Goal: Information Seeking & Learning: Learn about a topic

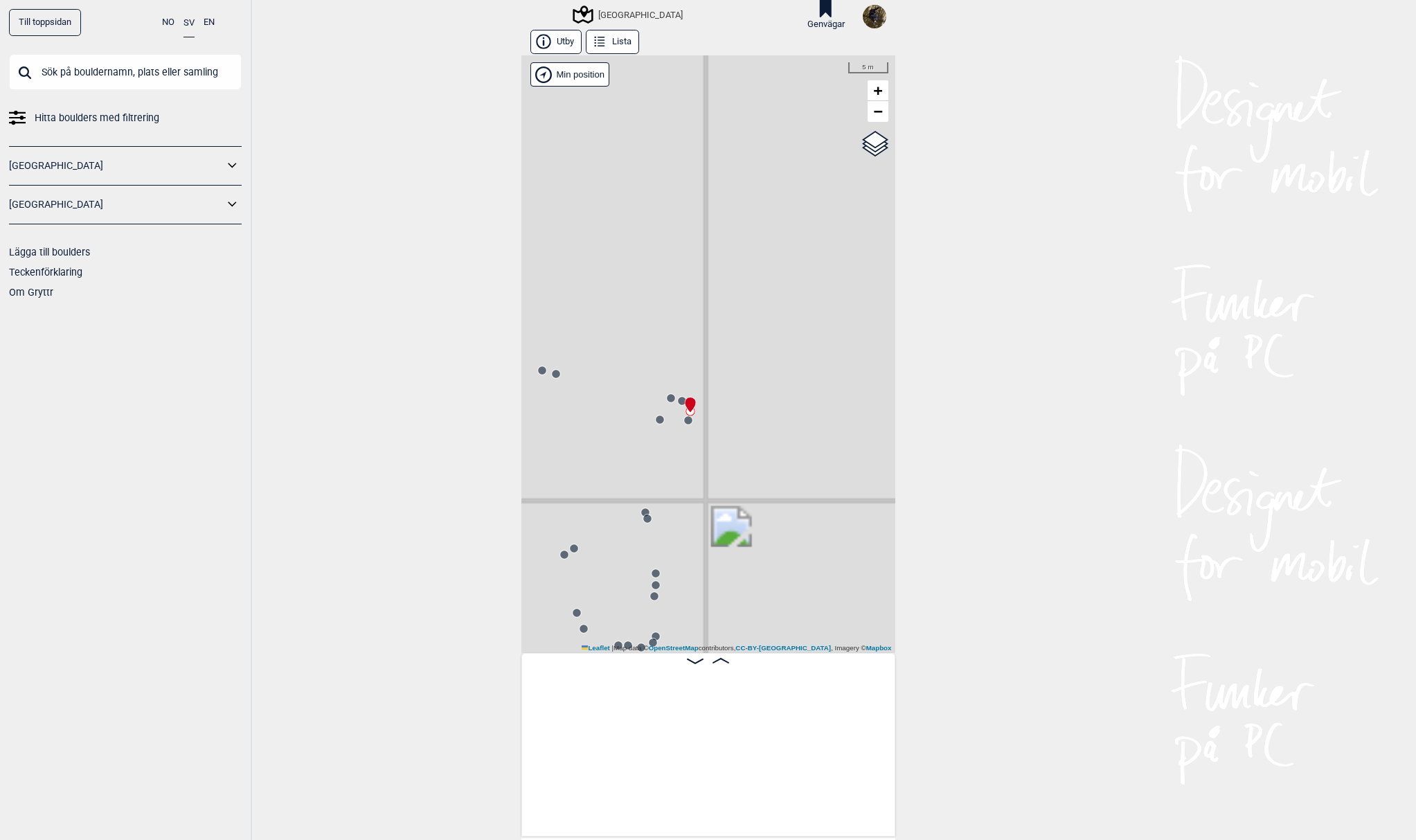
scroll to position [0, 12623]
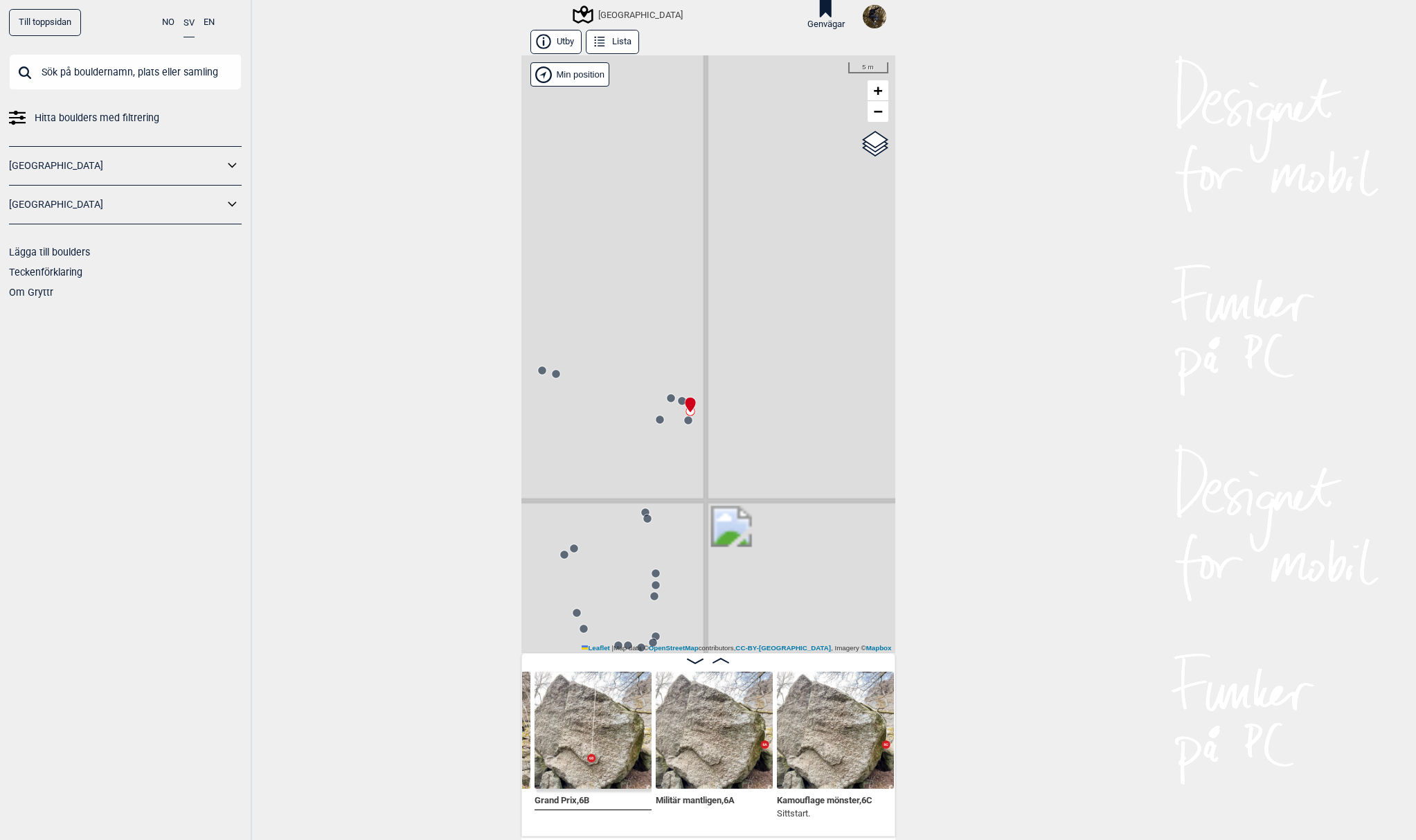
click at [688, 713] on img at bounding box center [714, 730] width 117 height 117
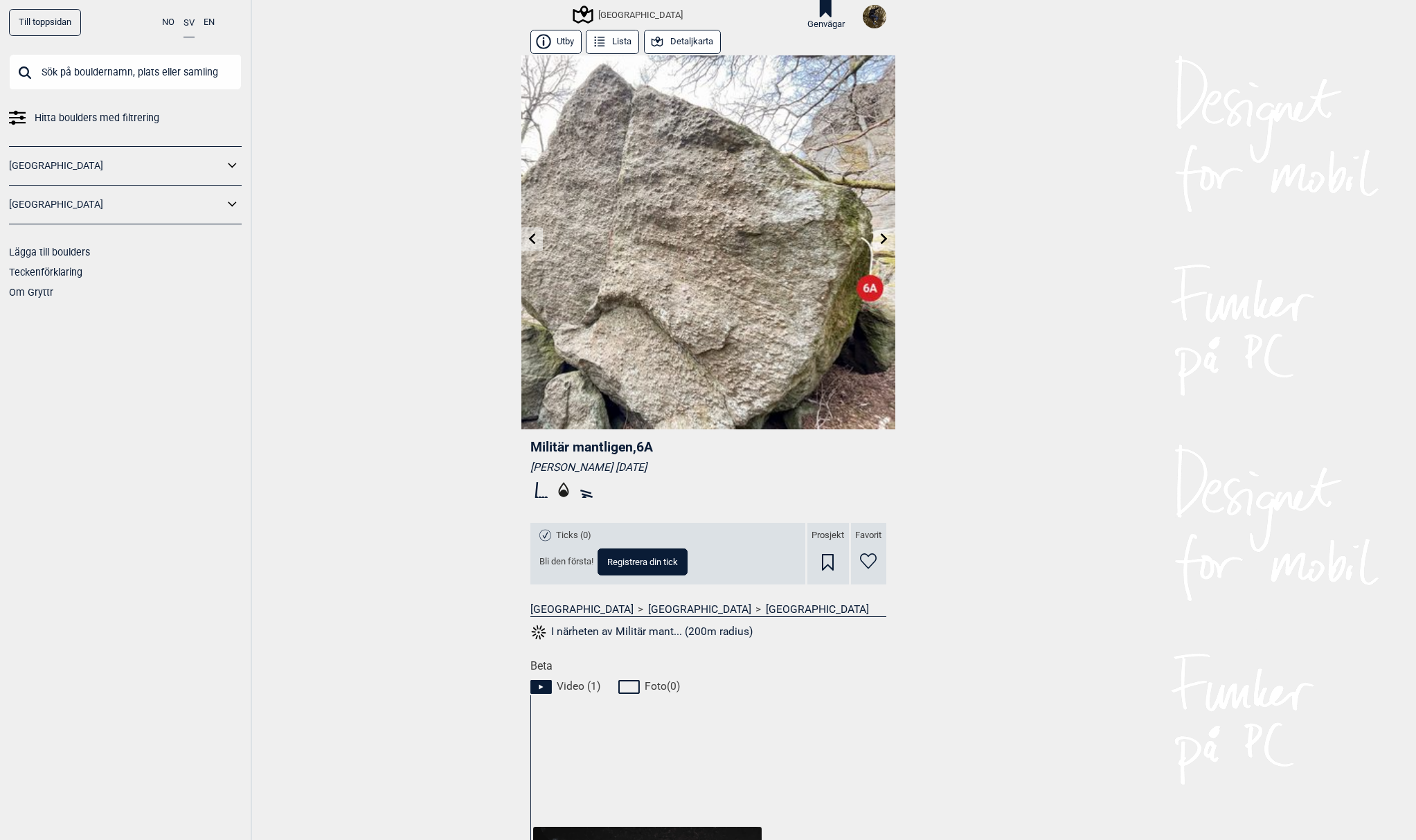
click at [882, 235] on icon at bounding box center [883, 238] width 11 height 11
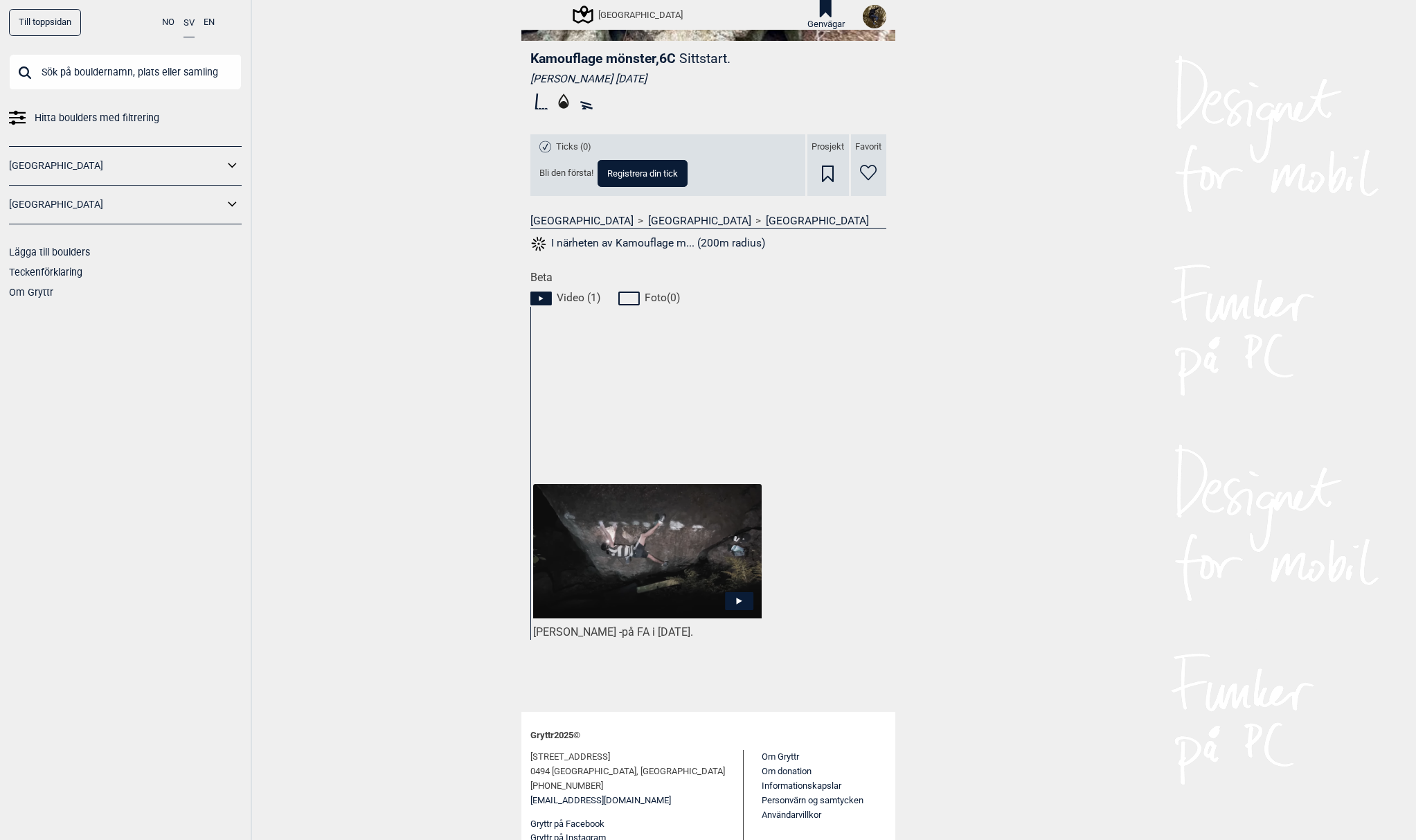
scroll to position [417, 0]
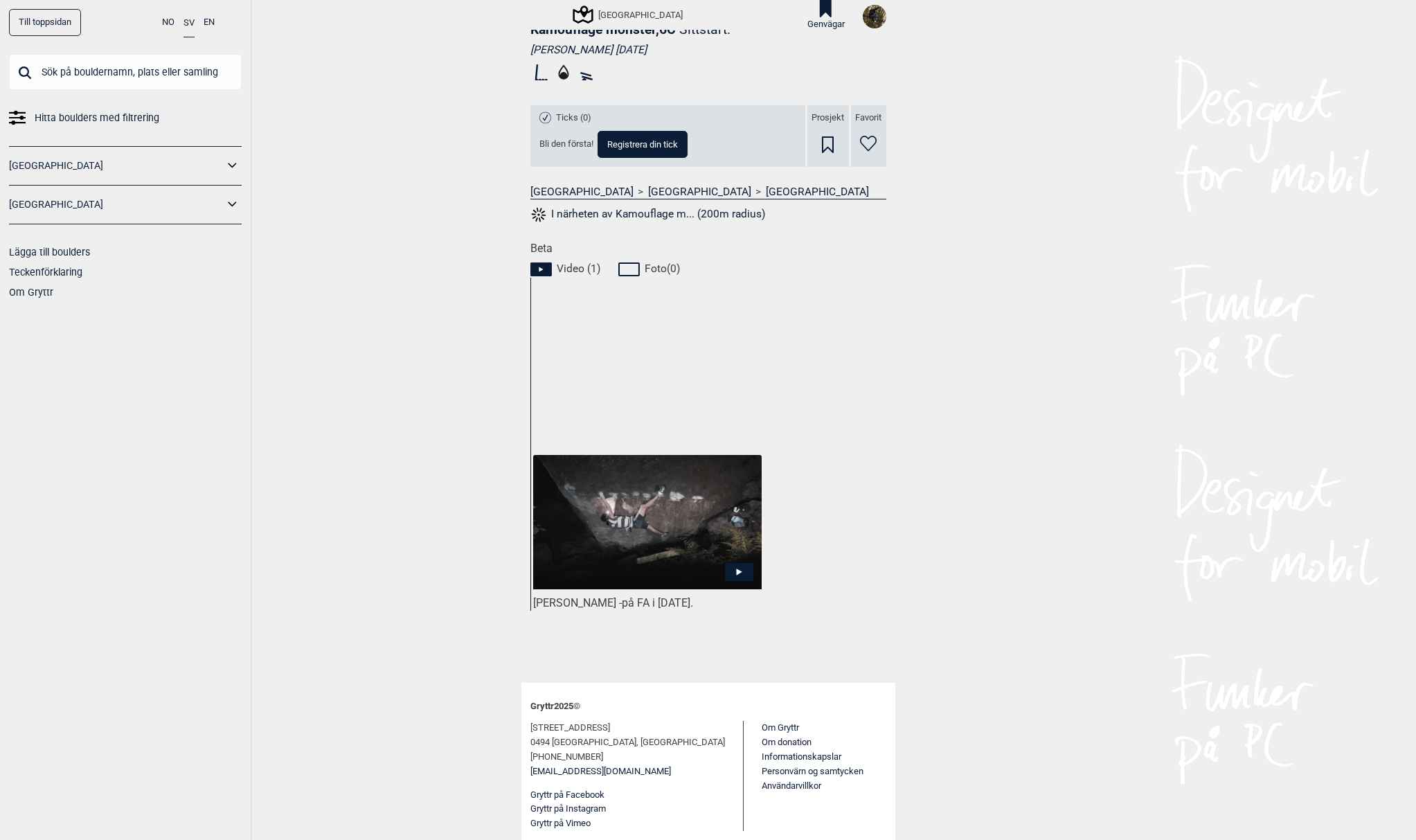
click at [741, 570] on icon at bounding box center [739, 572] width 28 height 18
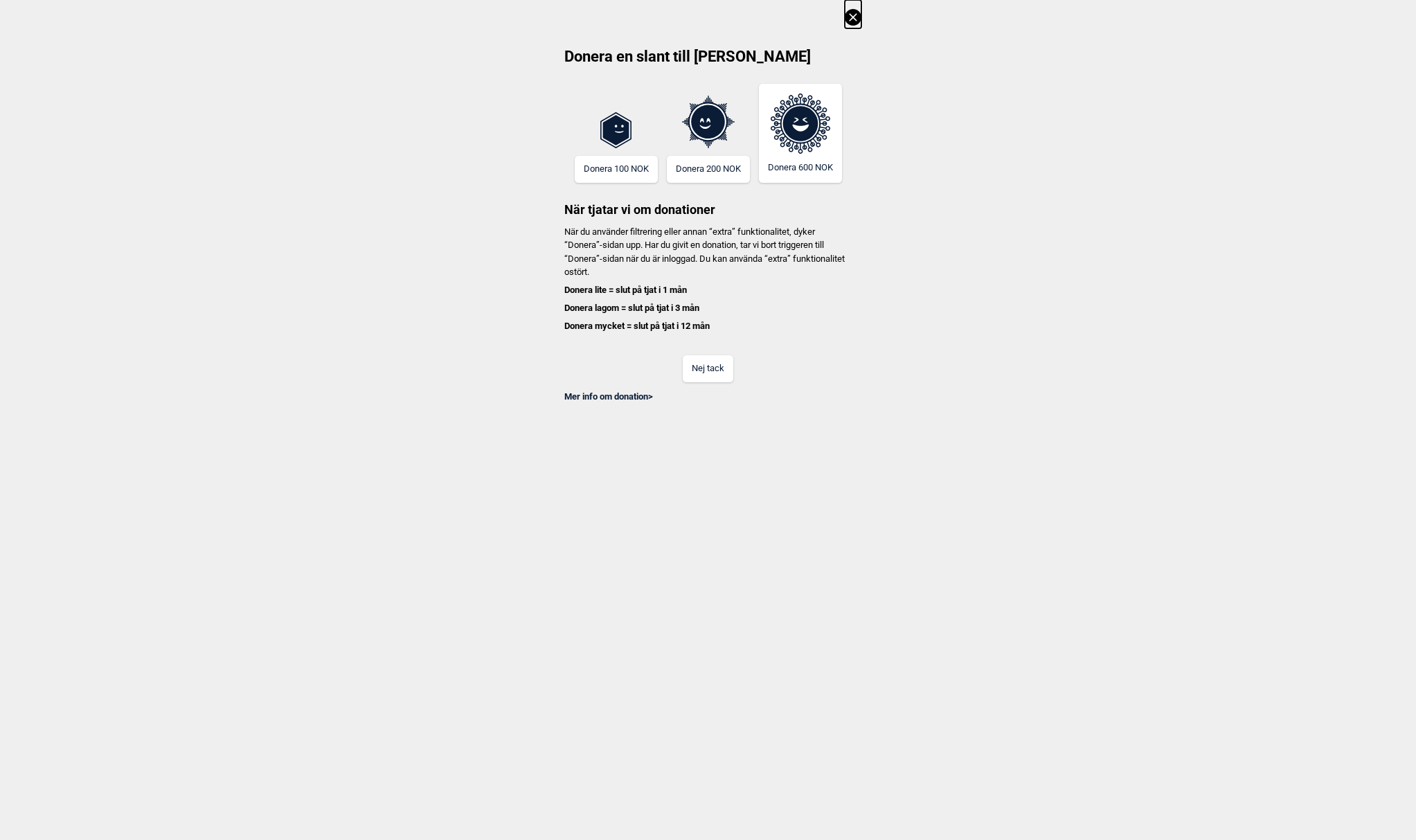
click at [716, 367] on button "Nej tack" at bounding box center [708, 368] width 51 height 27
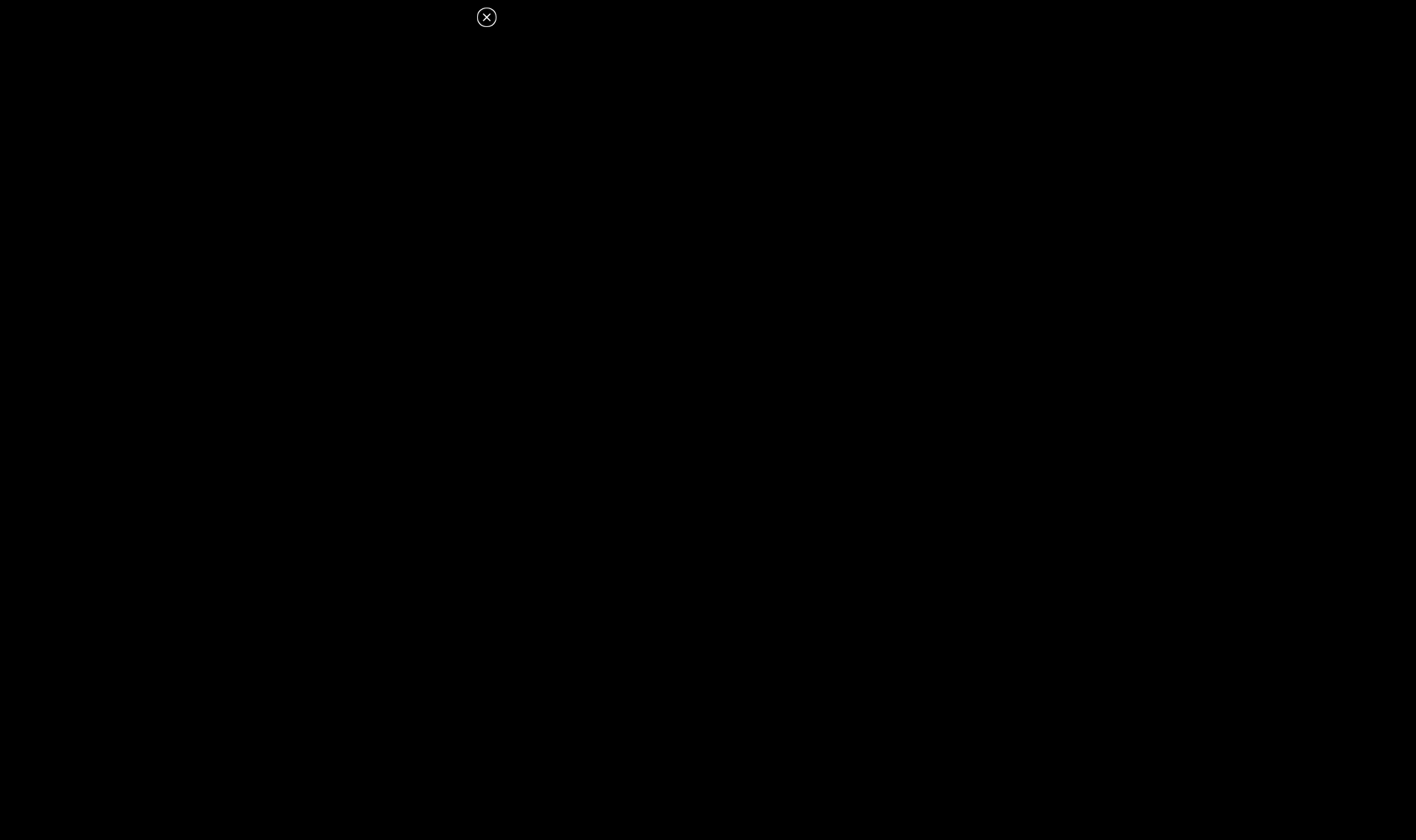
click at [489, 15] on icon at bounding box center [486, 17] width 8 height 8
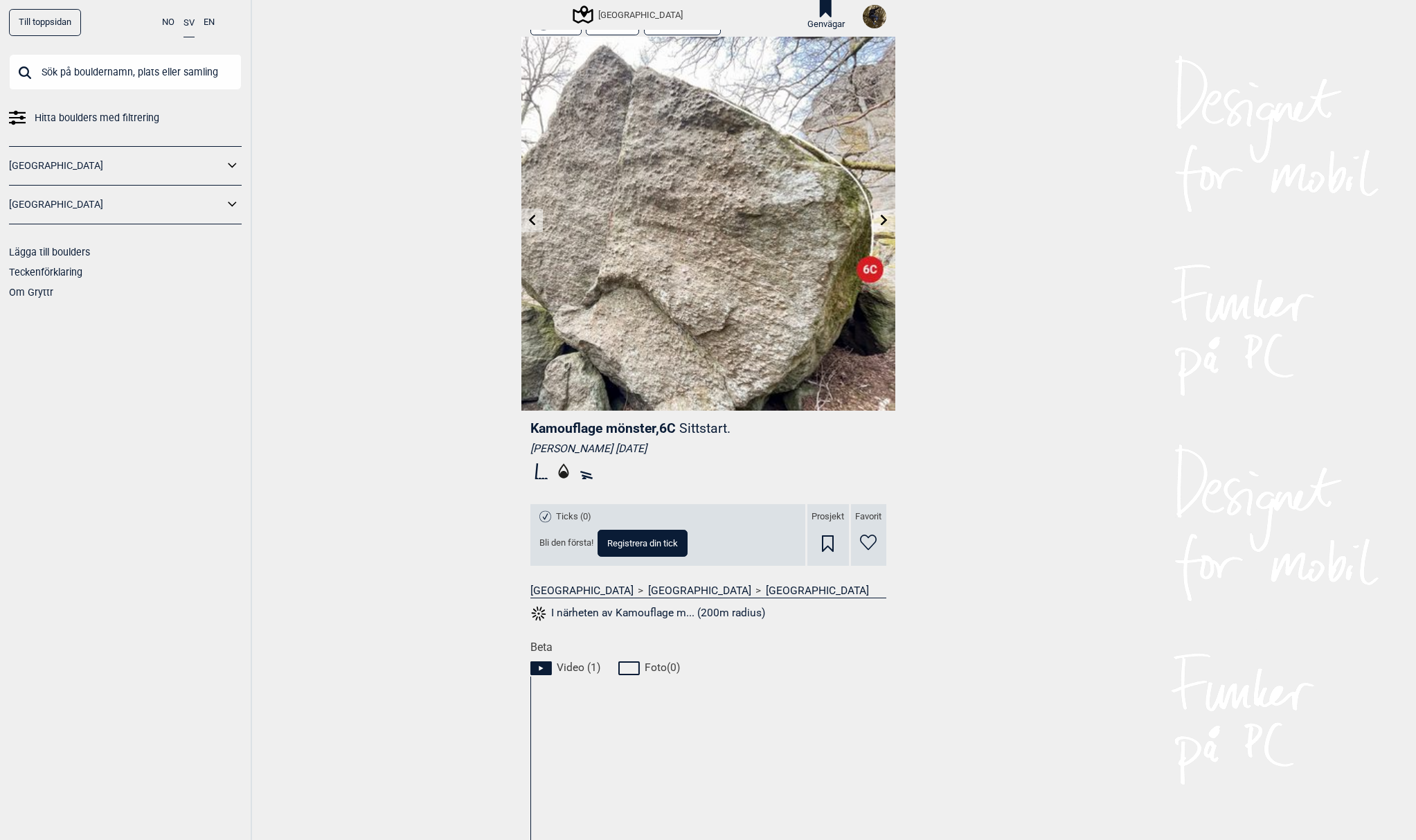
scroll to position [0, 0]
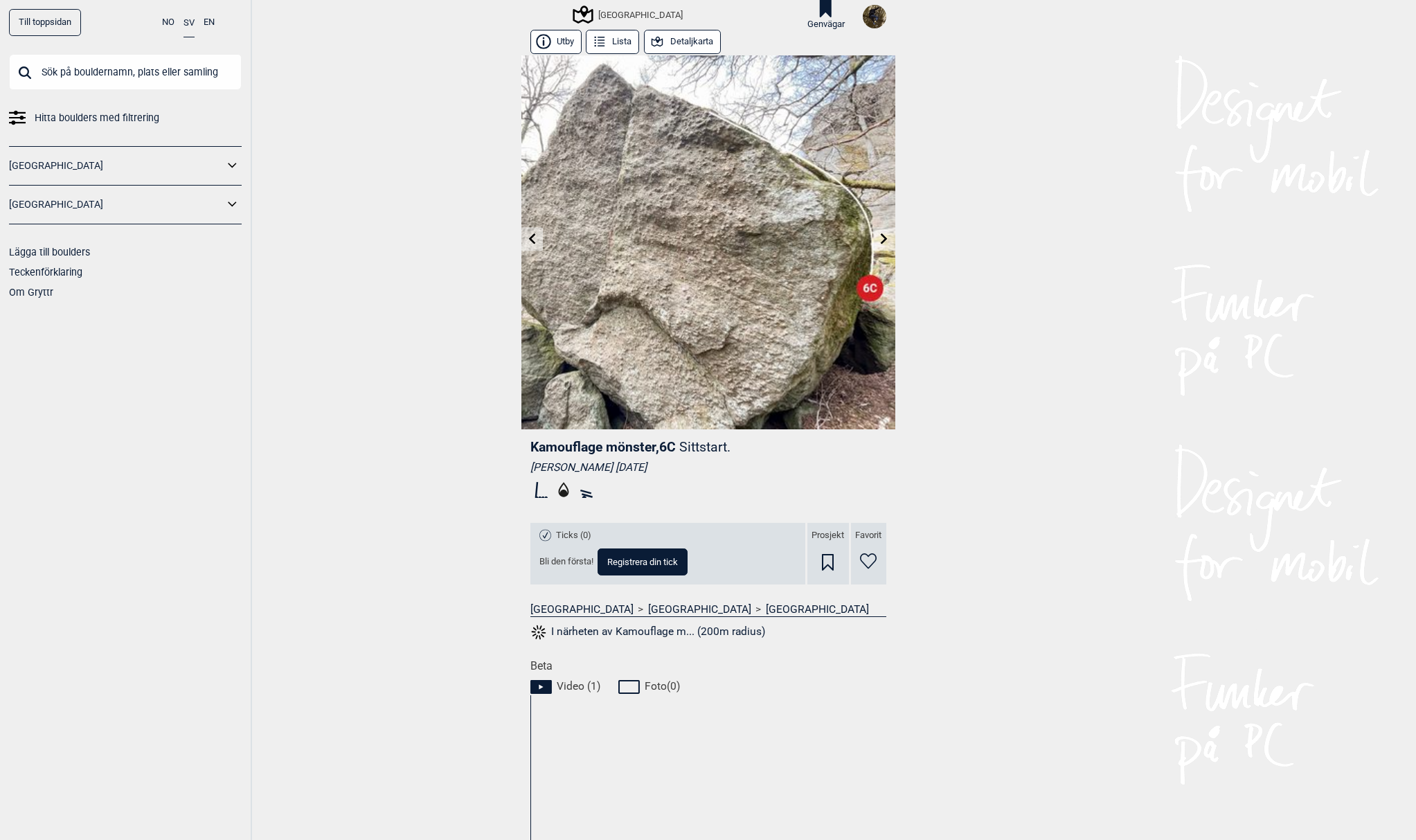
click at [538, 245] on link at bounding box center [532, 239] width 22 height 23
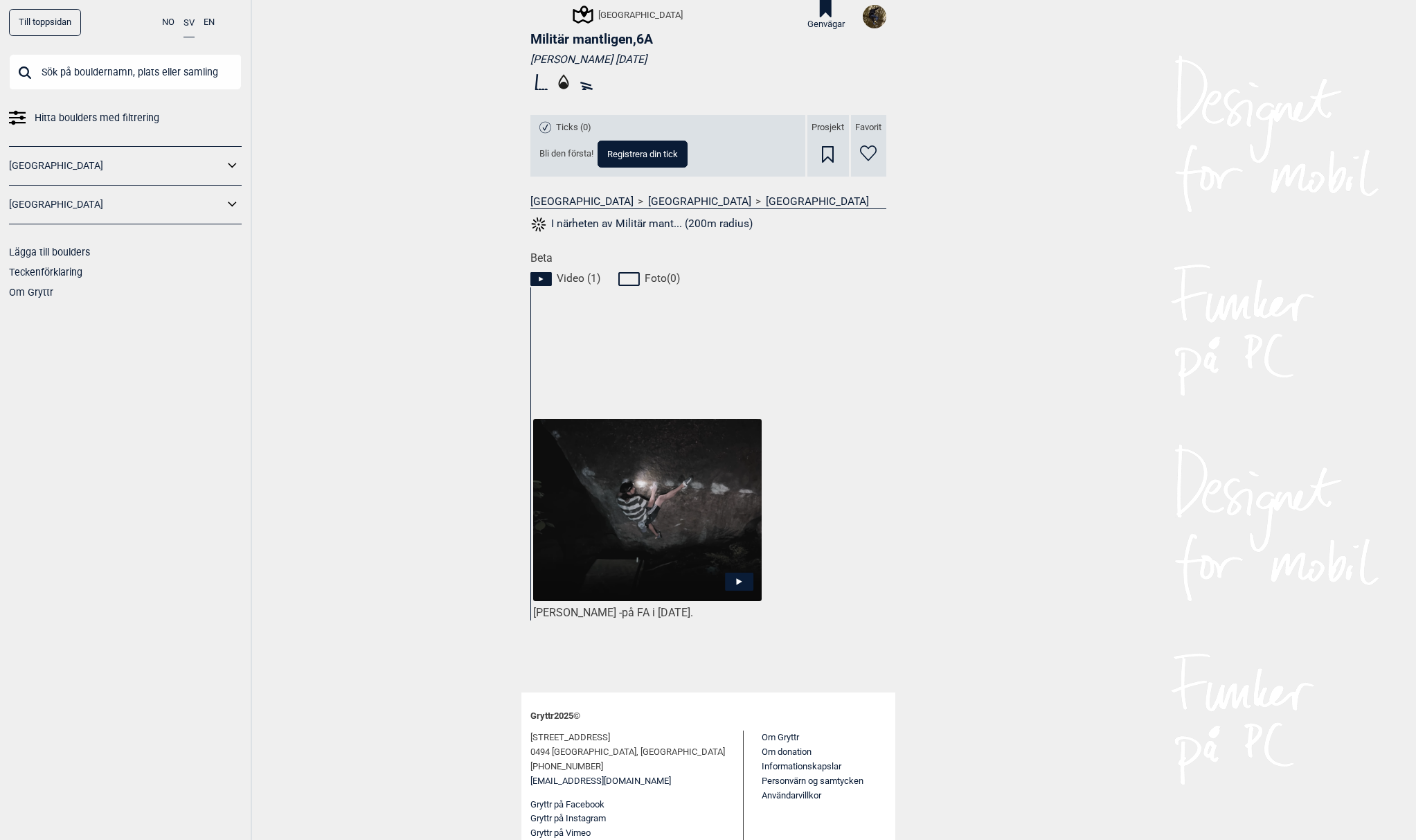
scroll to position [417, 0]
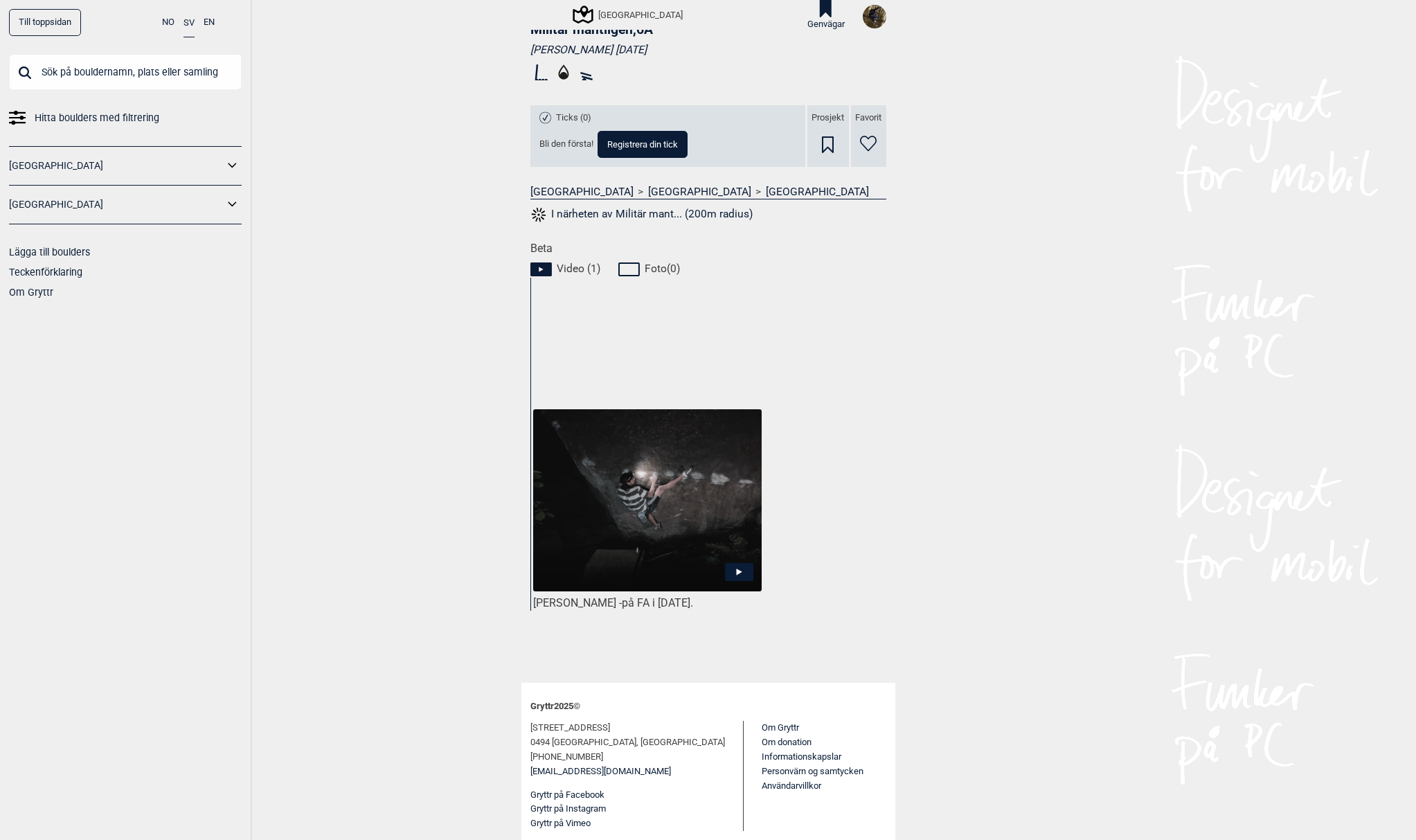
click at [733, 565] on icon at bounding box center [739, 572] width 28 height 18
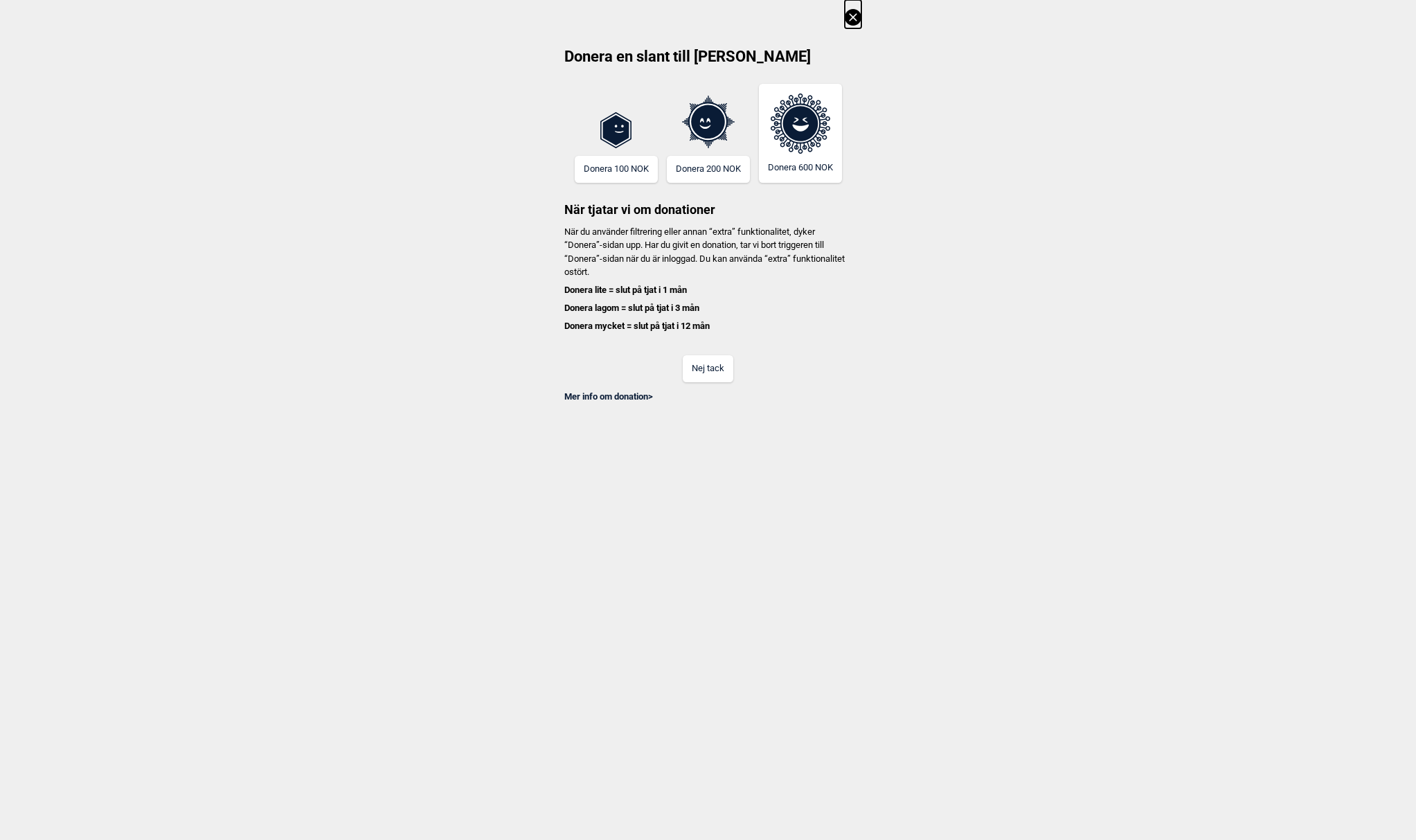
click at [850, 18] on icon at bounding box center [853, 18] width 17 height 17
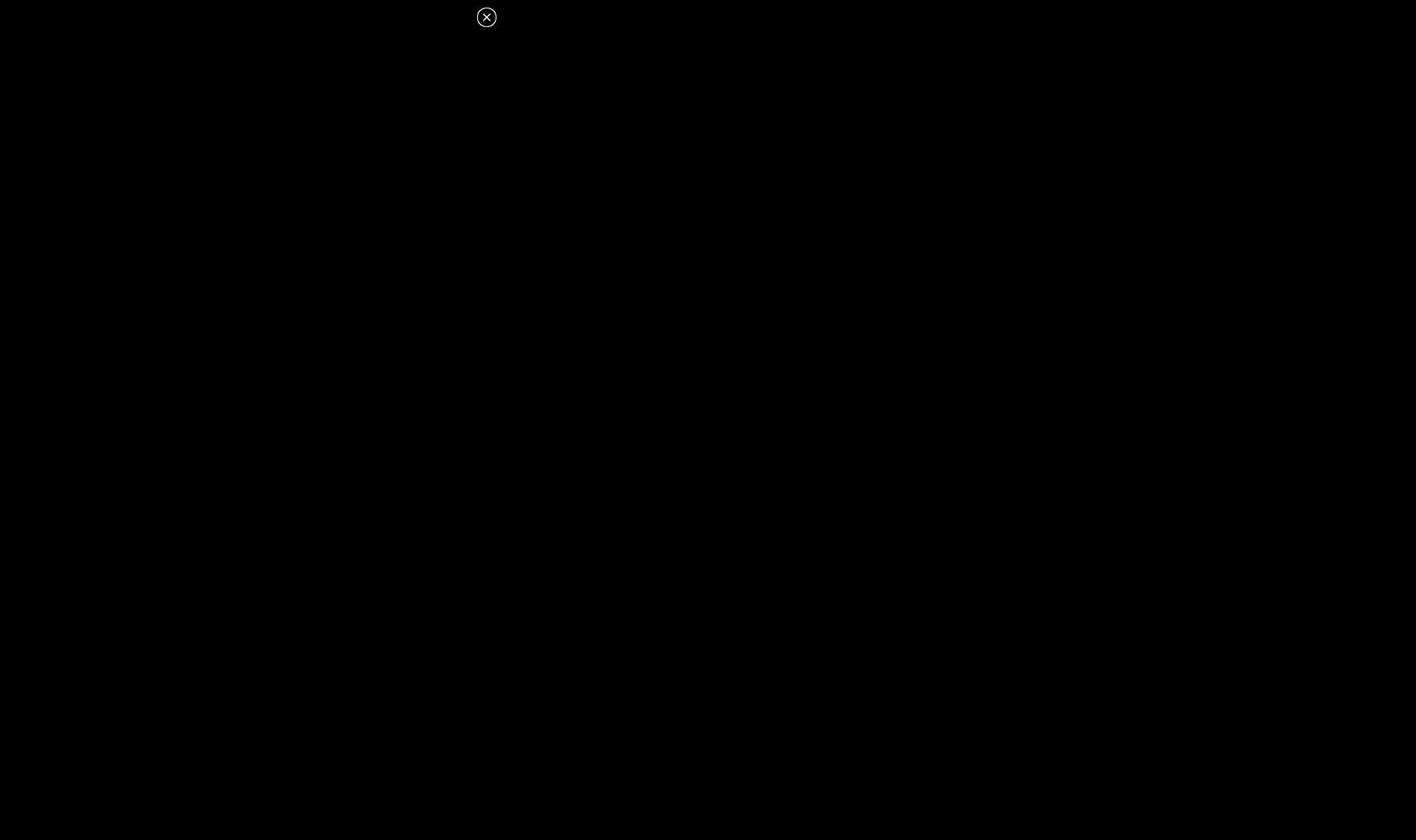
click at [485, 13] on icon at bounding box center [487, 18] width 17 height 17
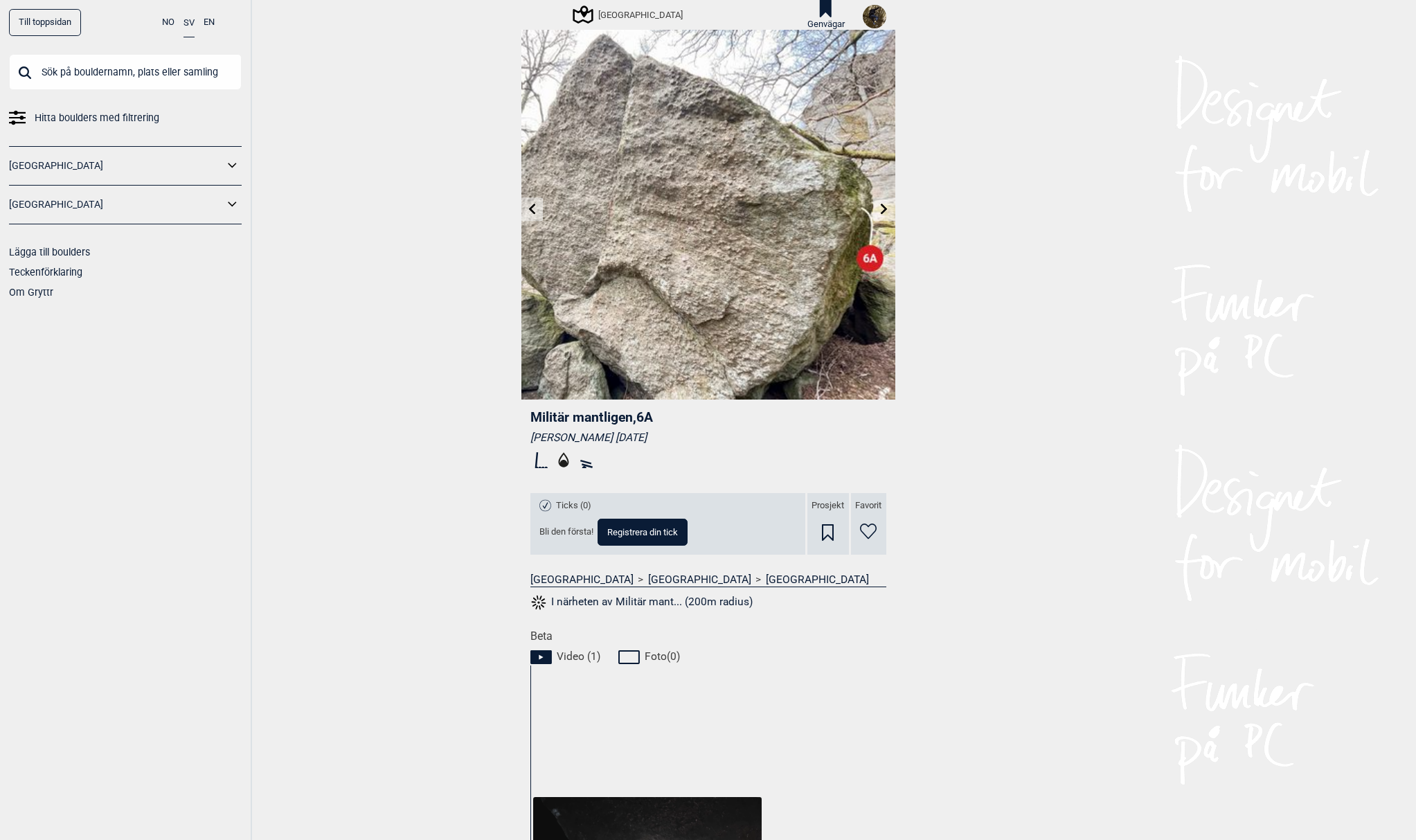
scroll to position [0, 0]
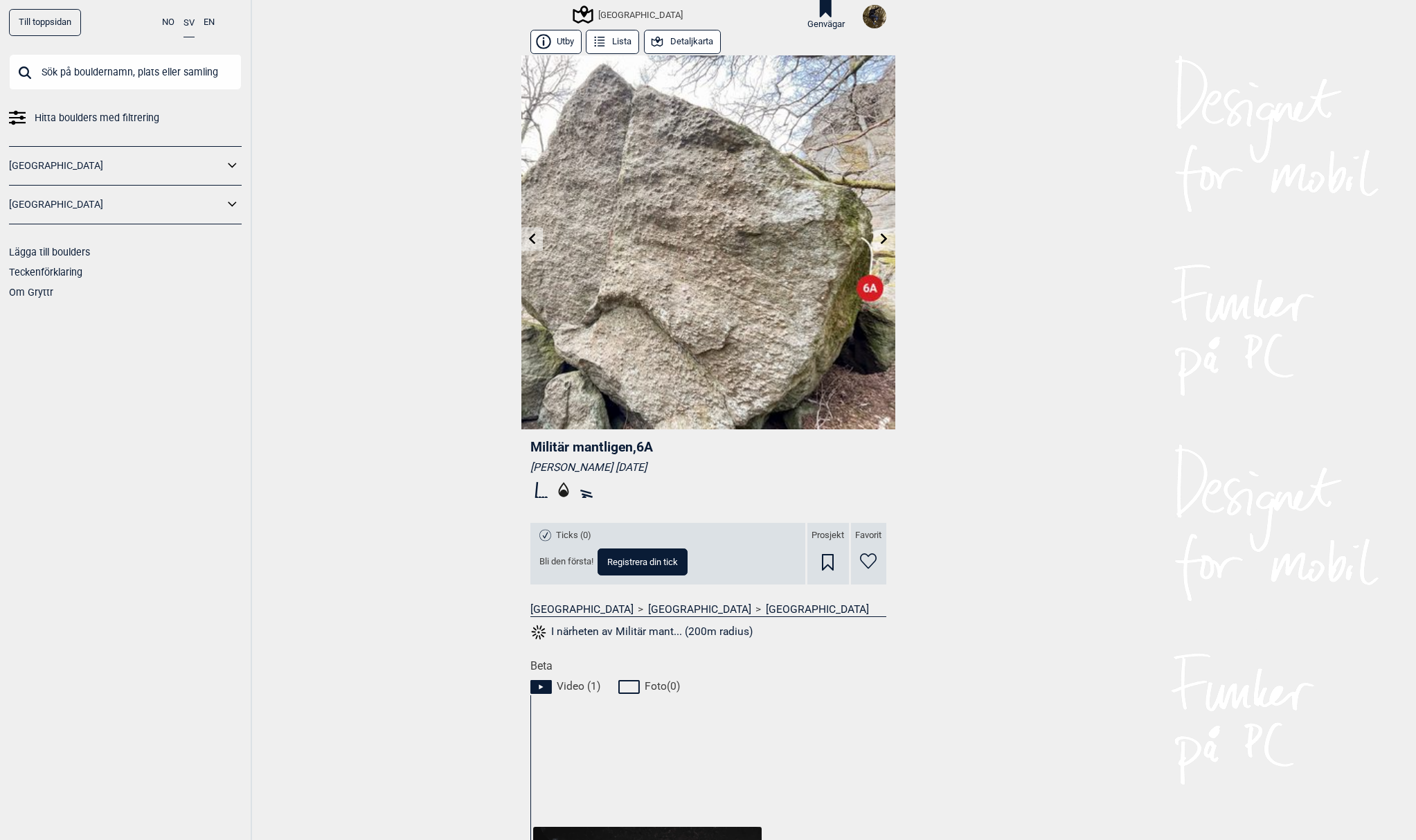
click at [527, 250] on img at bounding box center [708, 242] width 374 height 374
click at [528, 241] on icon at bounding box center [532, 238] width 7 height 11
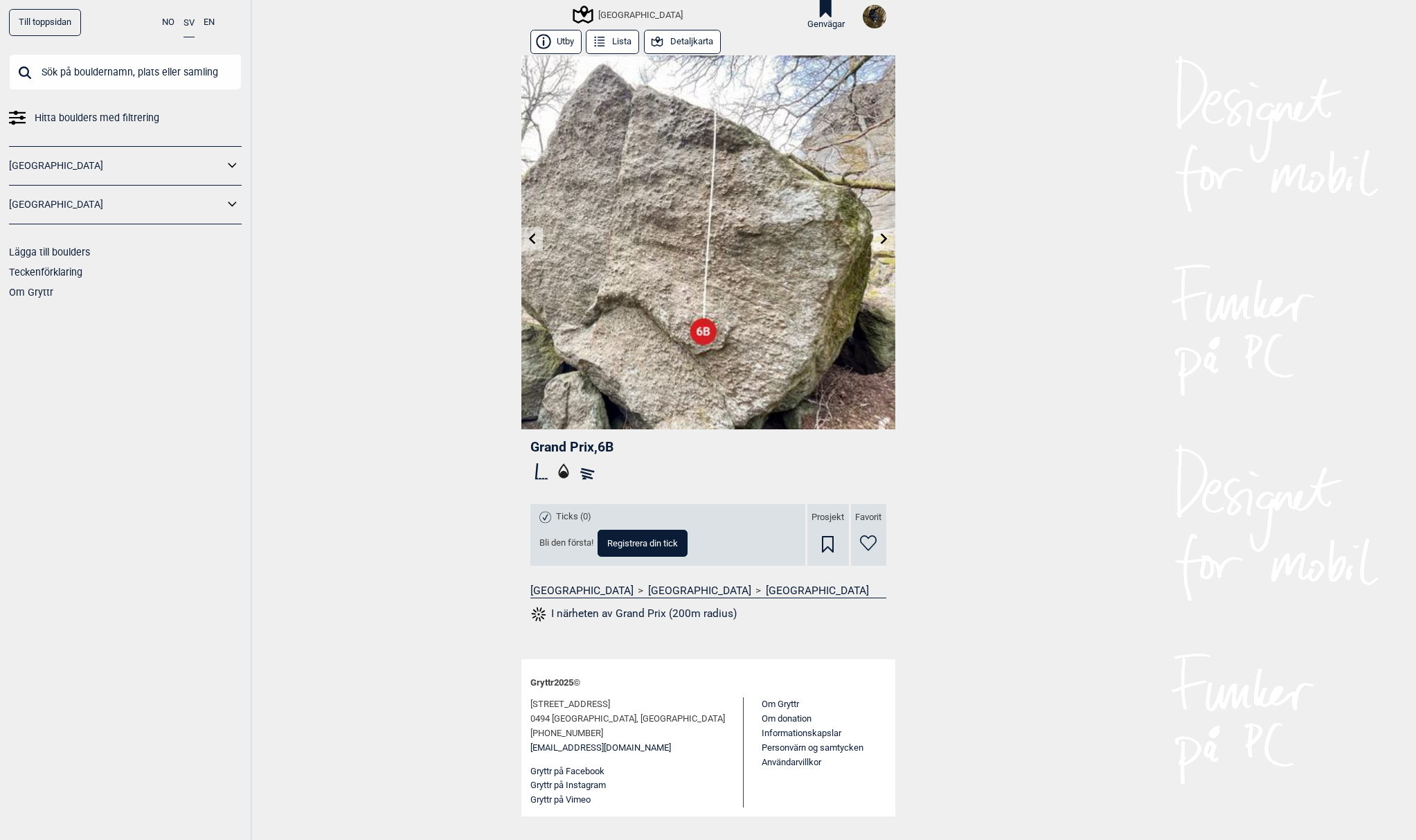
click at [882, 240] on icon at bounding box center [883, 238] width 11 height 11
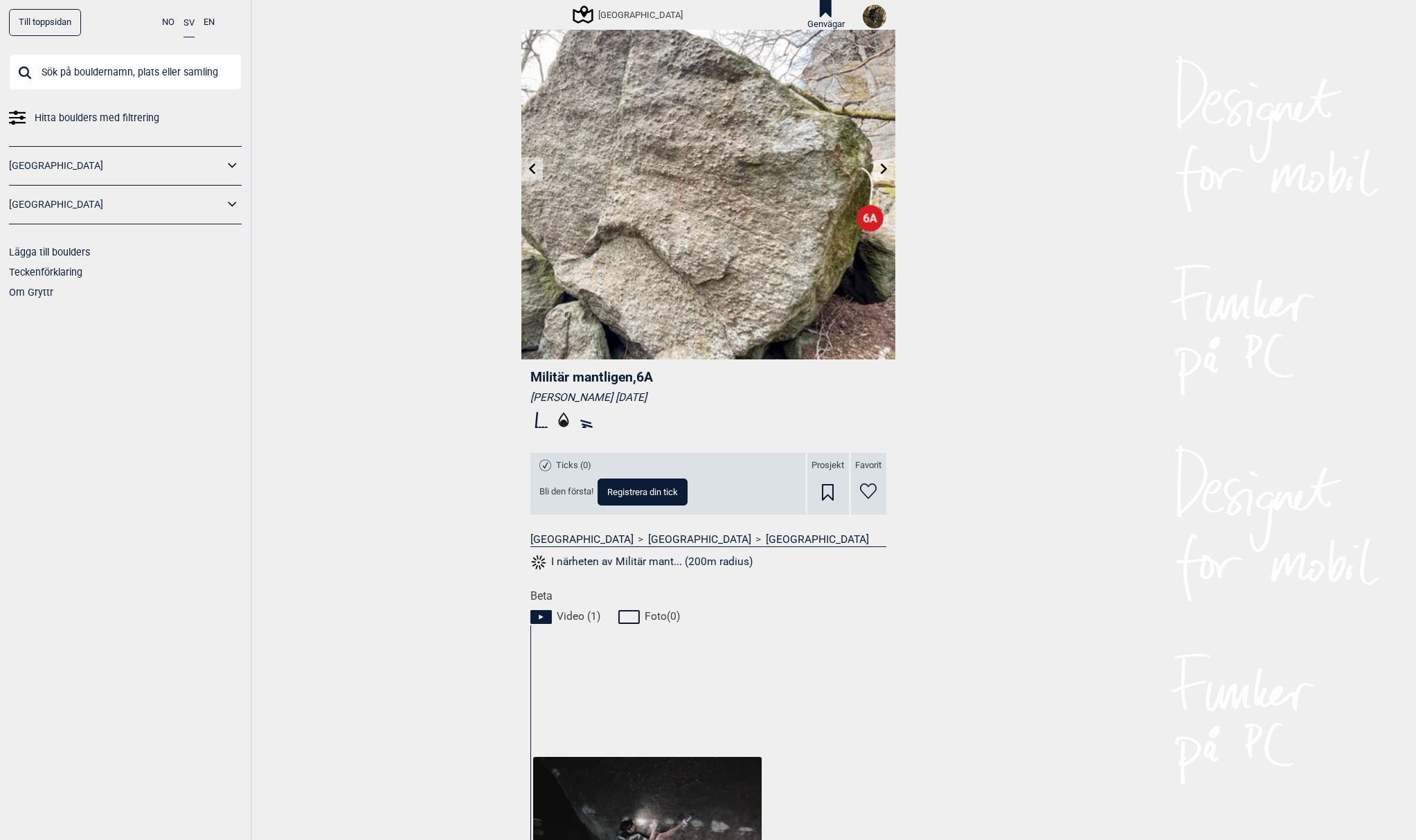
scroll to position [69, 0]
click at [136, 78] on input "text" at bounding box center [125, 72] width 233 height 36
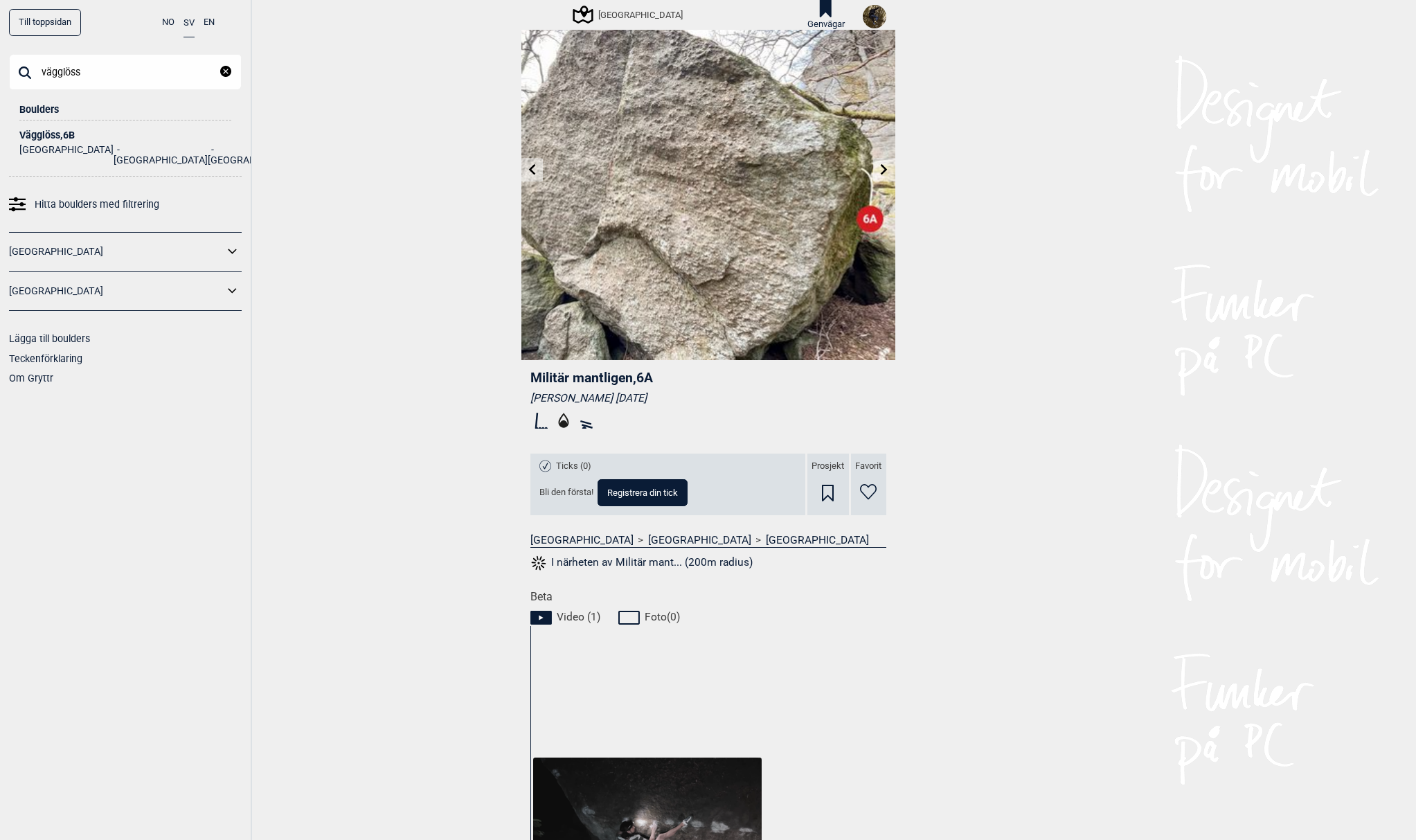
type input "vägglöss"
click at [63, 131] on div "Vägglöss , 6B" at bounding box center [125, 135] width 212 height 10
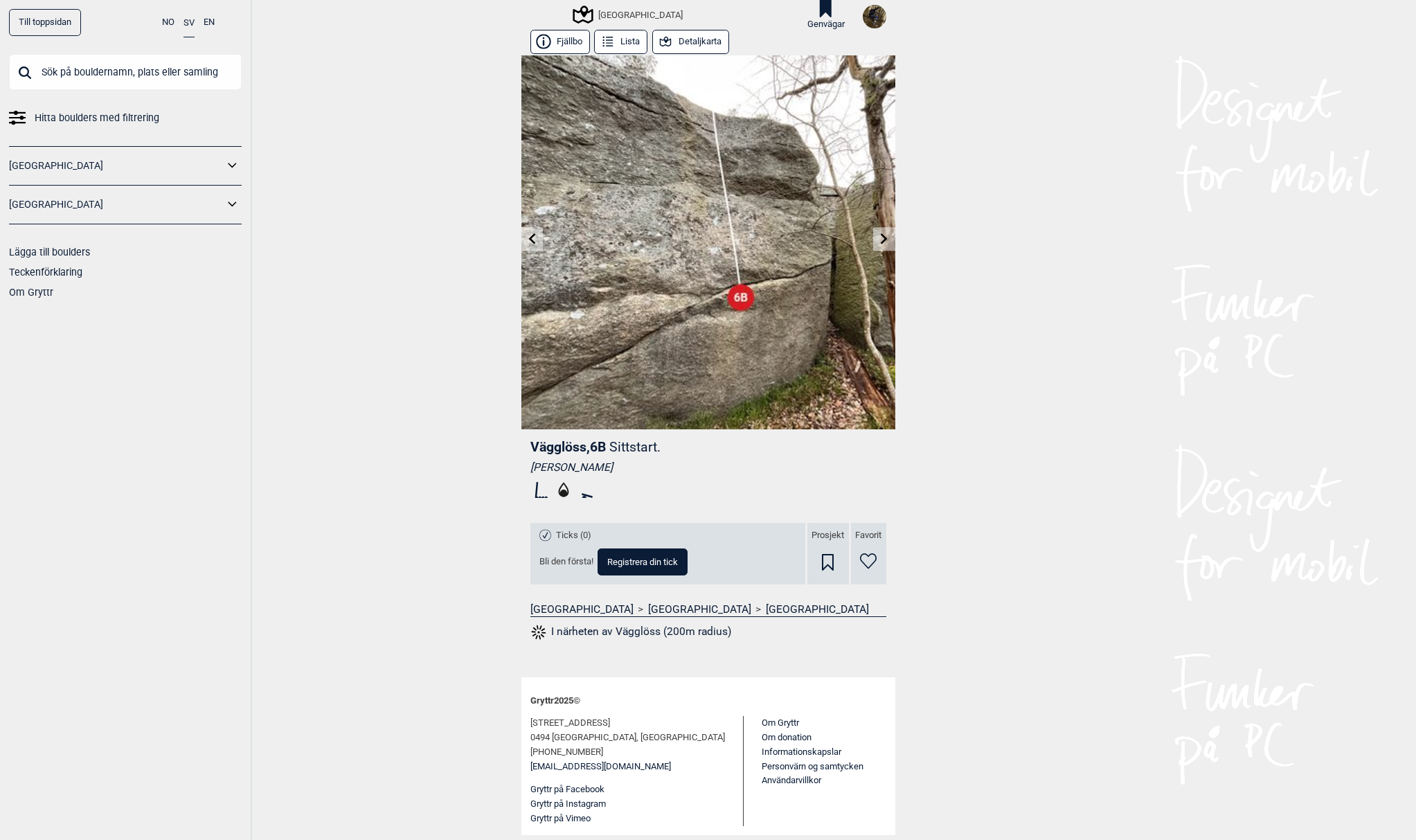
click at [689, 39] on button "Detaljkarta" at bounding box center [690, 42] width 77 height 24
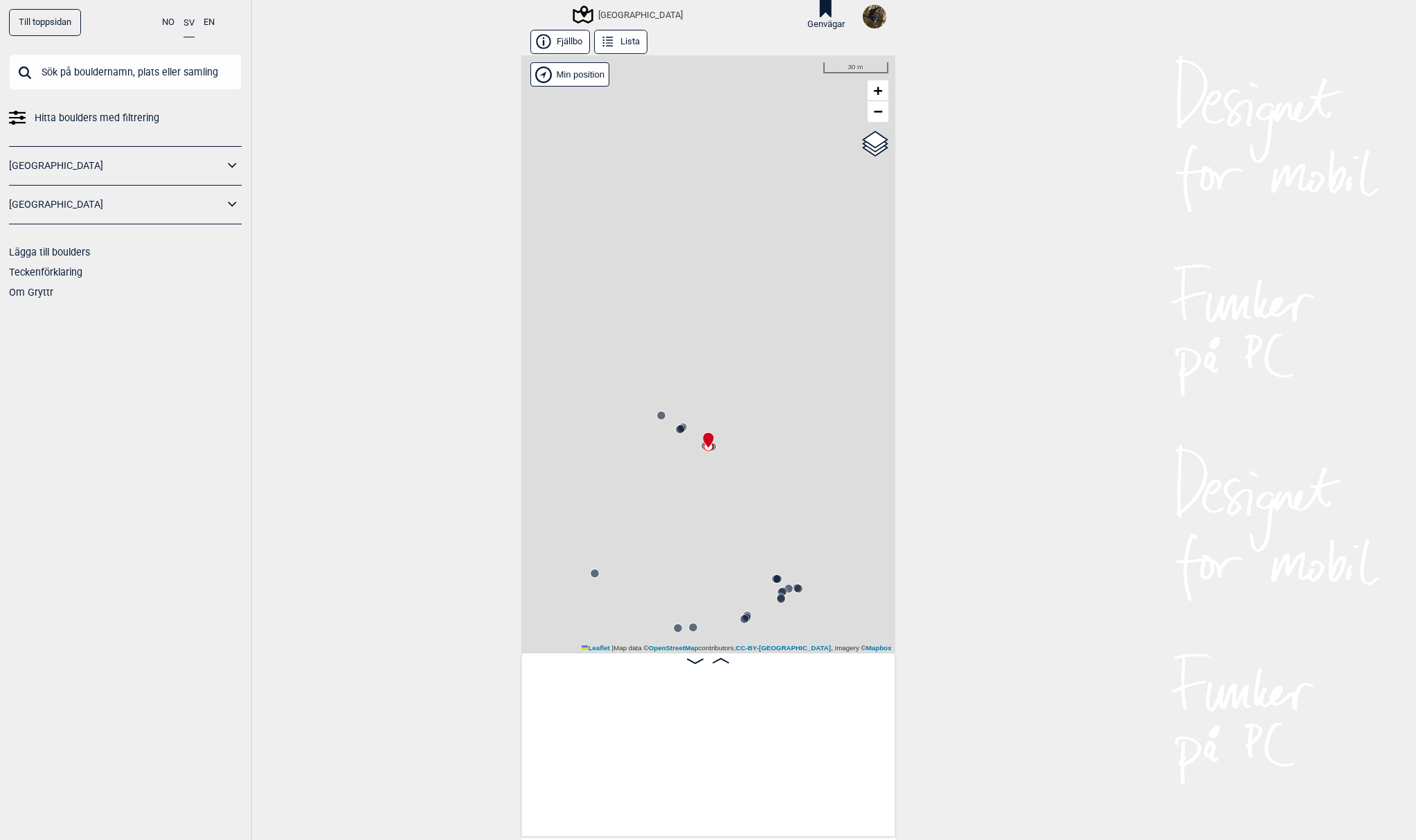
scroll to position [0, 819]
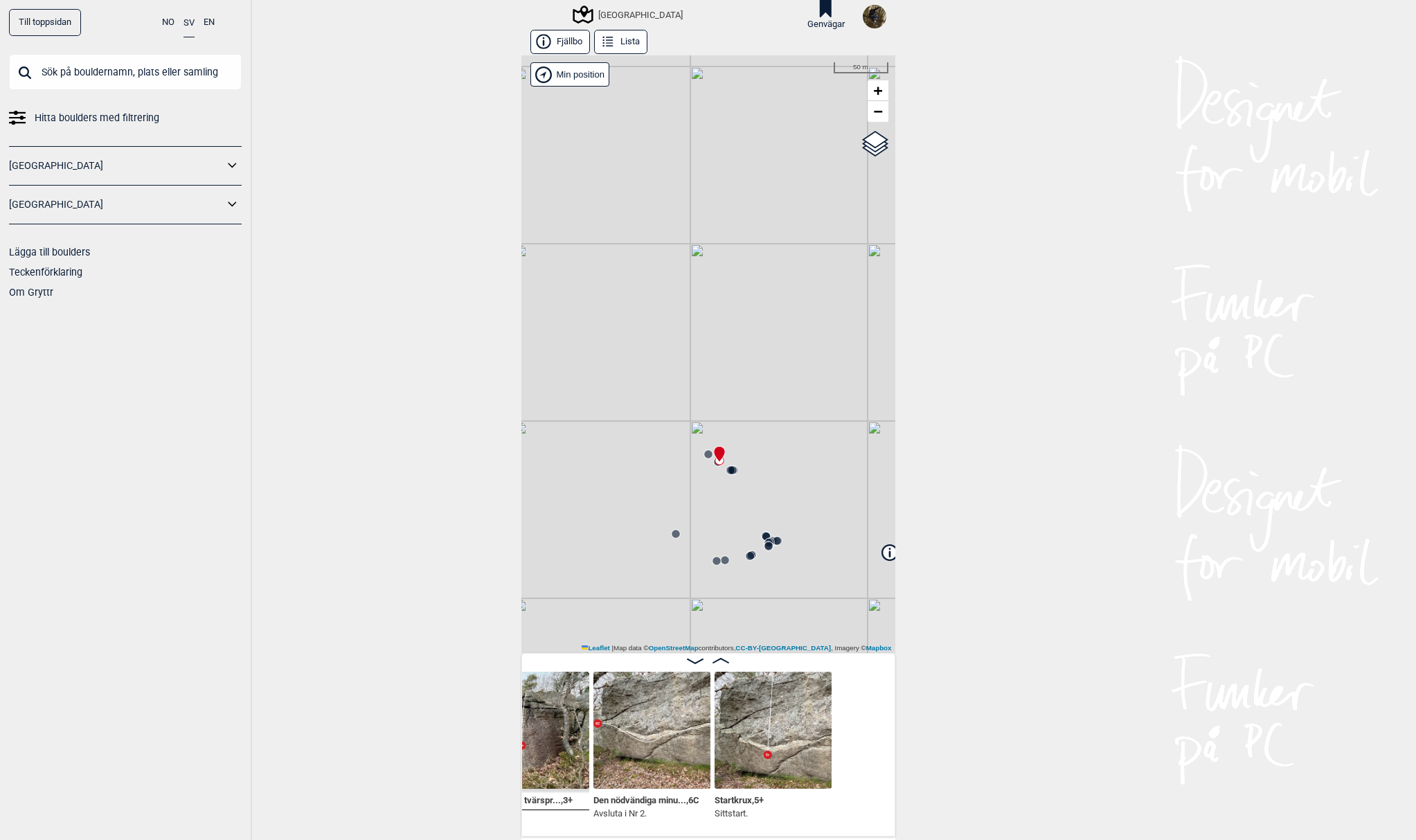
scroll to position [0, 562]
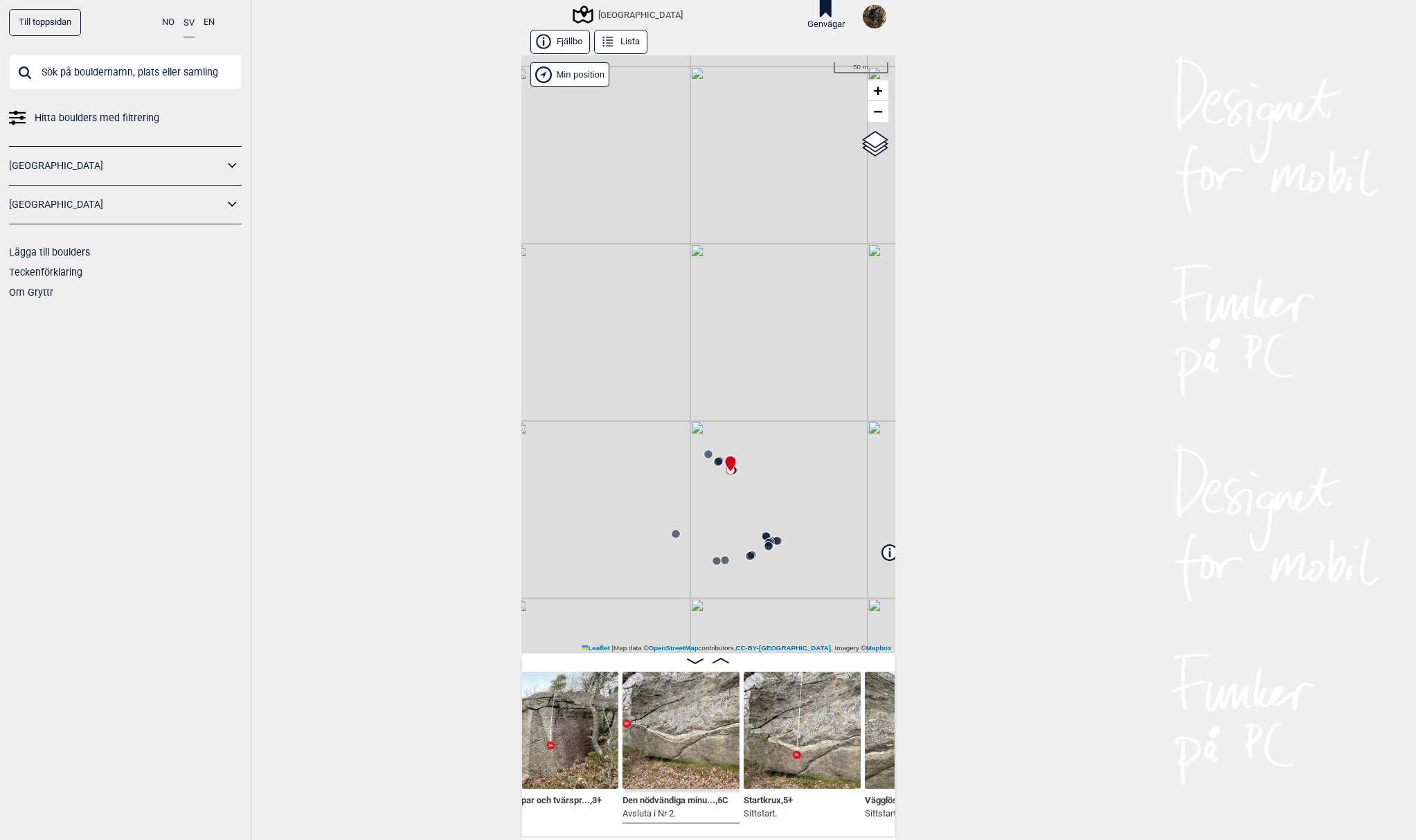
scroll to position [0, 629]
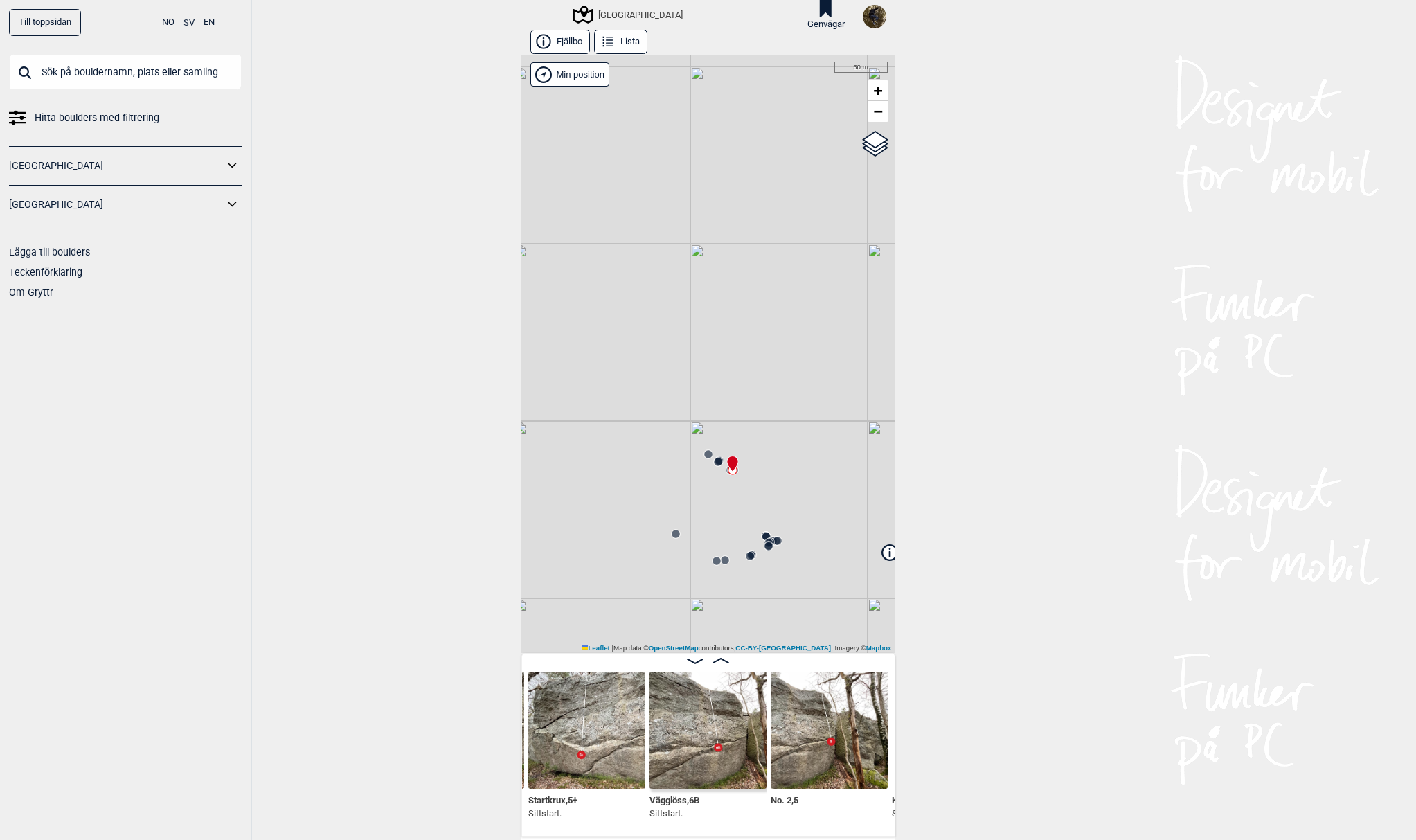
scroll to position [0, 1027]
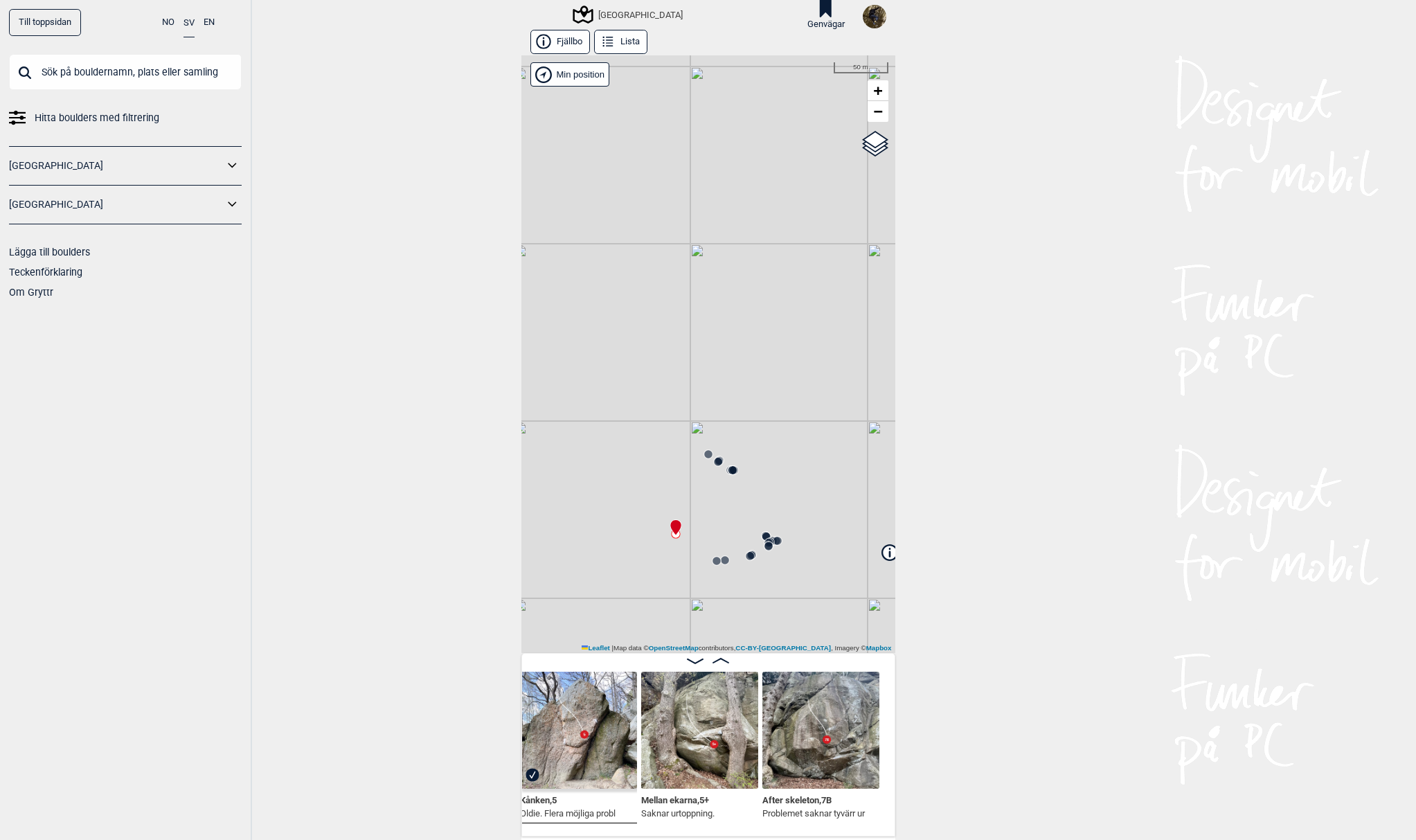
scroll to position [0, 1392]
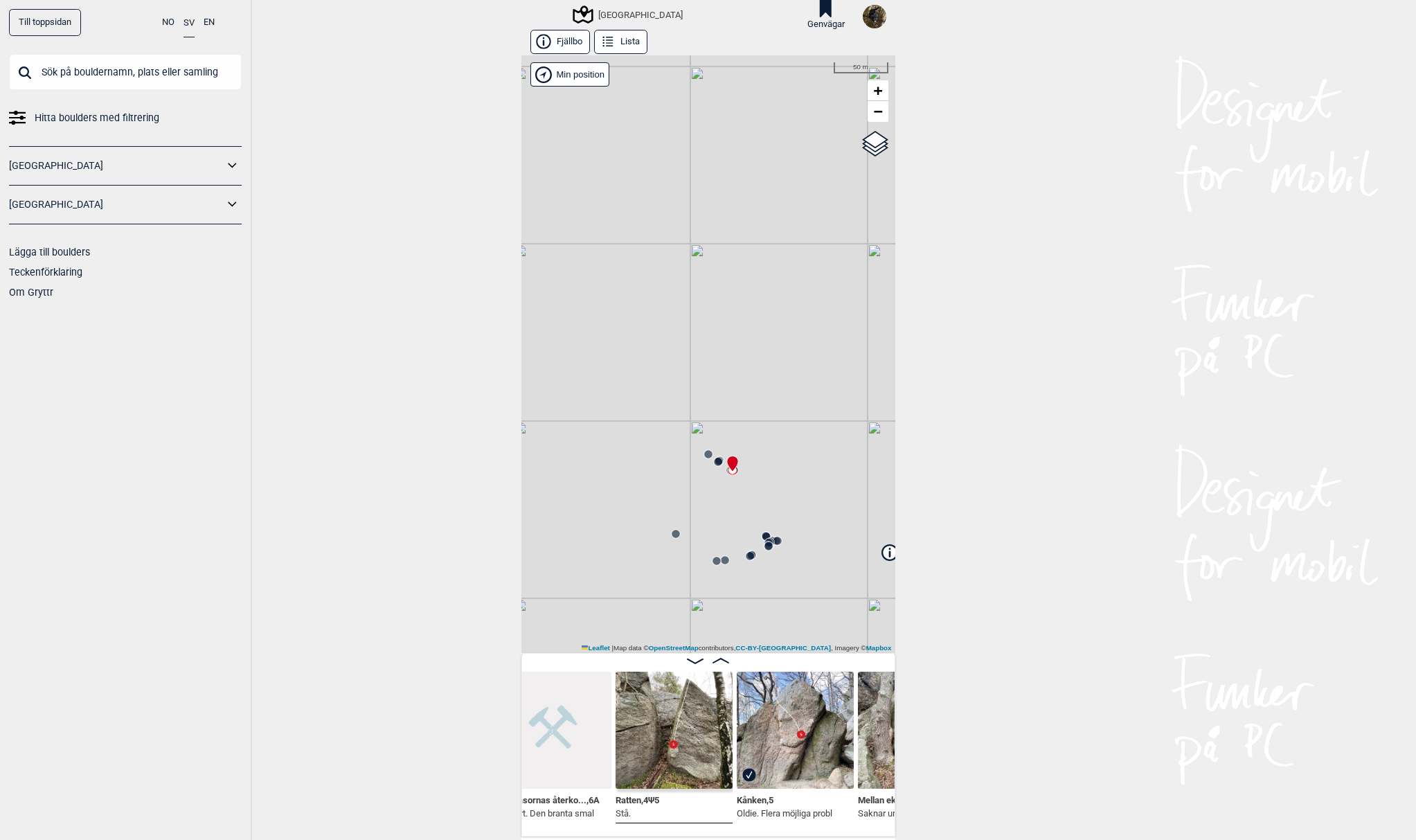
scroll to position [0, 1208]
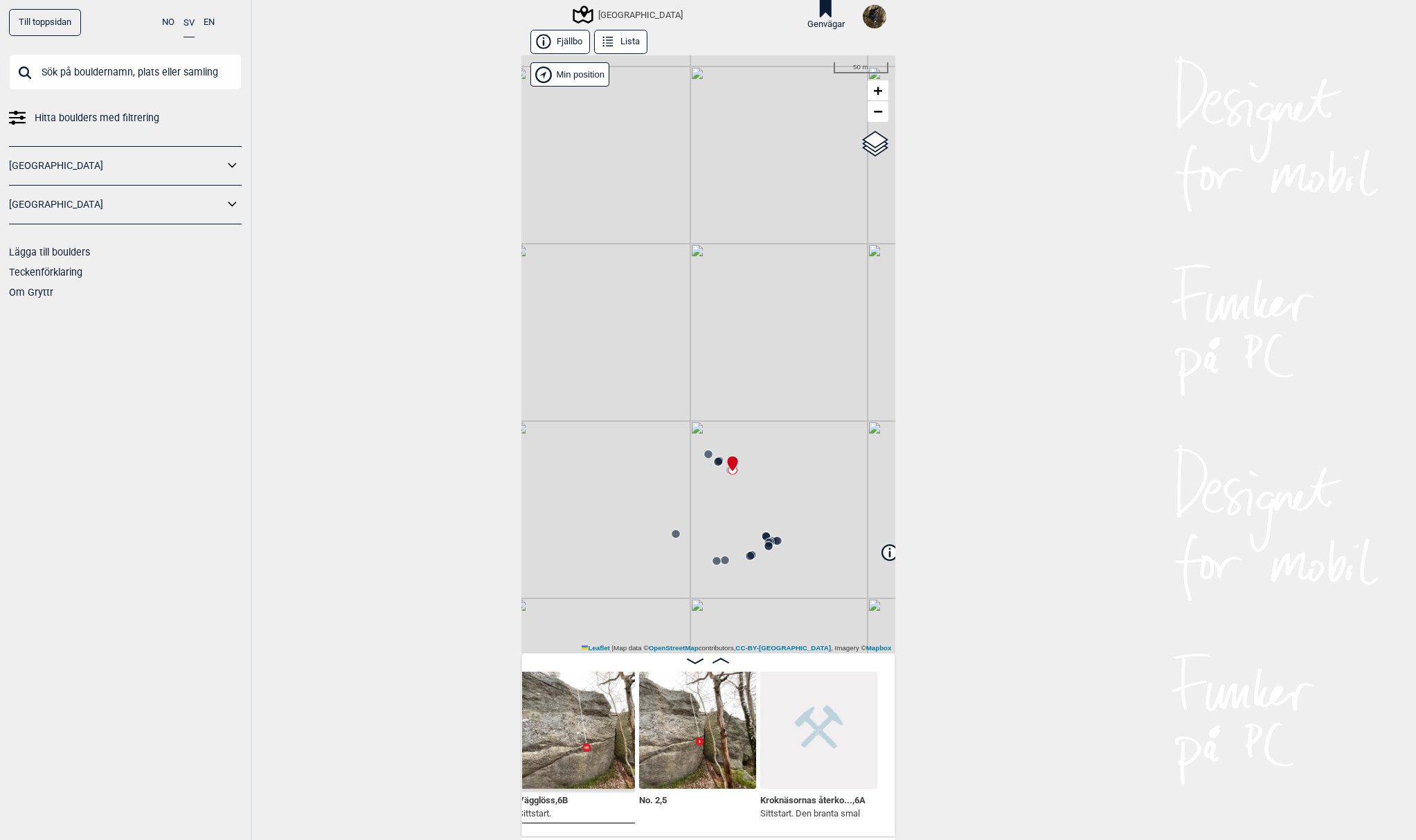
scroll to position [0, 908]
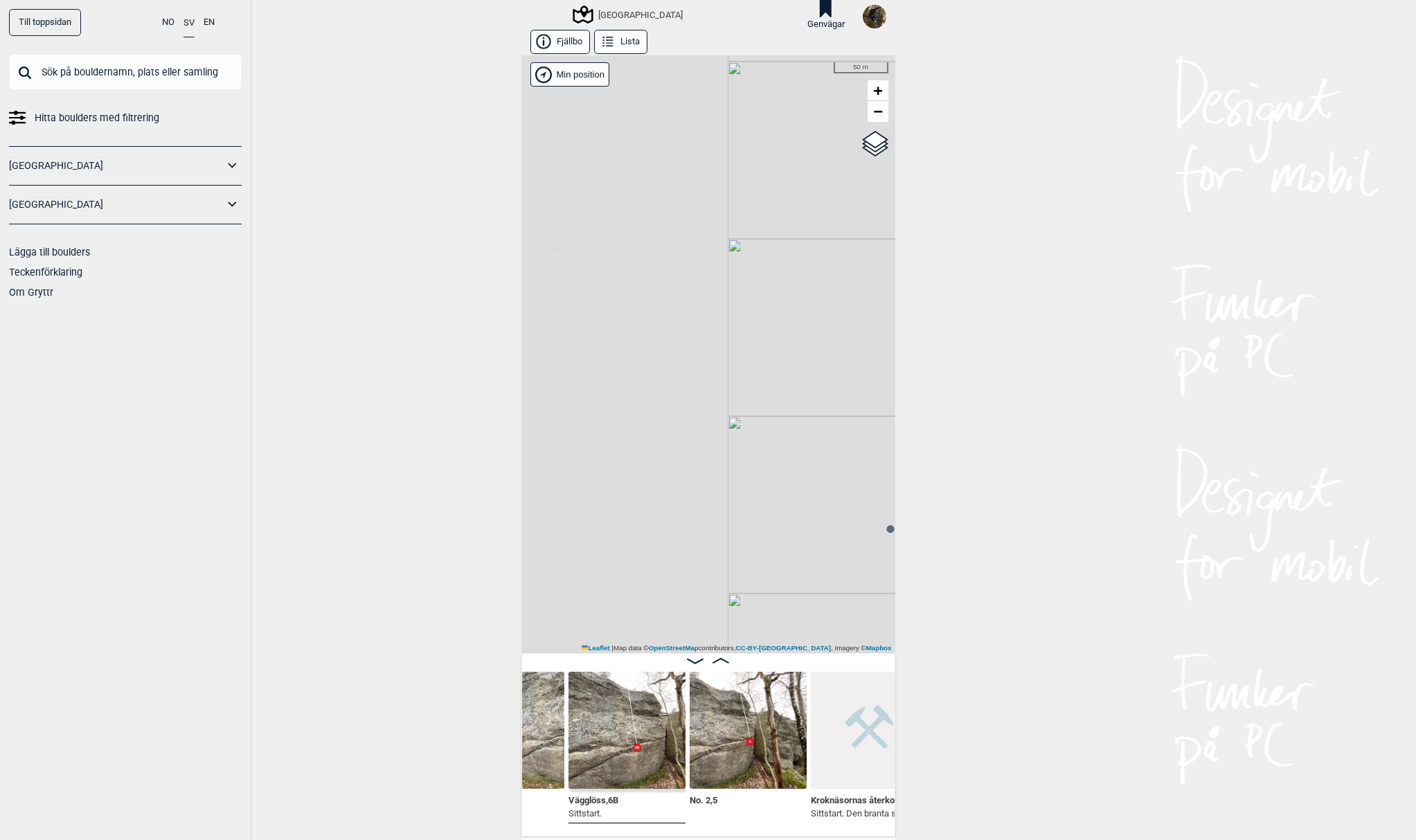
drag, startPoint x: 657, startPoint y: 497, endPoint x: 872, endPoint y: 492, distance: 215.1
click at [872, 492] on div "Utbyområdet Brukerens posisjon" at bounding box center [708, 354] width 374 height 598
drag, startPoint x: 718, startPoint y: 524, endPoint x: 786, endPoint y: 514, distance: 68.7
click at [786, 514] on div "Utbyområdet Brukerens posisjon" at bounding box center [708, 354] width 374 height 598
click at [710, 548] on icon at bounding box center [709, 545] width 16 height 16
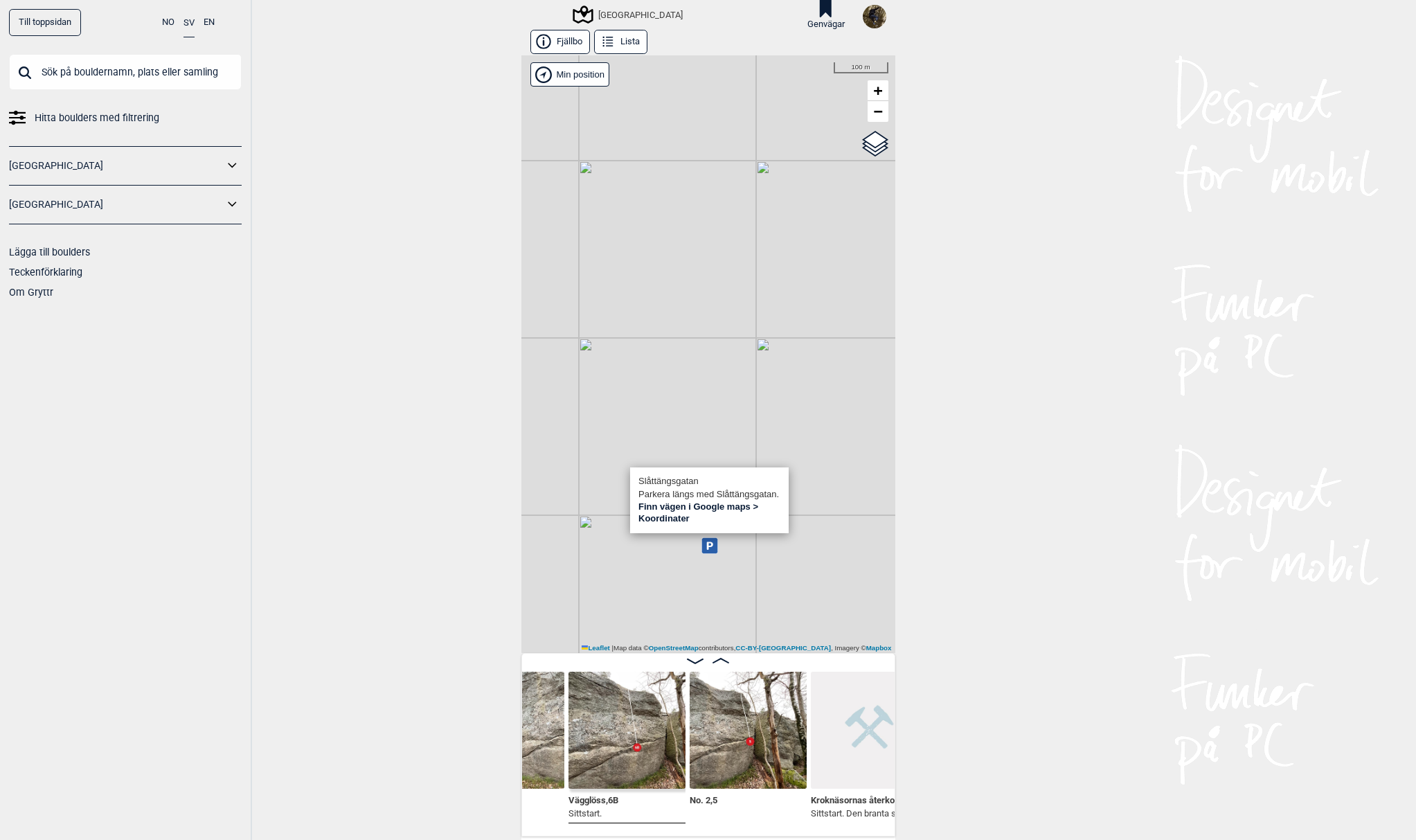
click at [818, 561] on div "Utbyområdet Brukerens posisjon" at bounding box center [708, 354] width 374 height 598
drag, startPoint x: 814, startPoint y: 554, endPoint x: 637, endPoint y: 549, distance: 177.1
click at [637, 549] on div "Utbyområdet Brukerens posisjon" at bounding box center [708, 354] width 374 height 598
drag, startPoint x: 639, startPoint y: 484, endPoint x: 661, endPoint y: 490, distance: 22.8
click at [661, 490] on div "Utbyområdet Brukerens posisjon" at bounding box center [708, 354] width 374 height 598
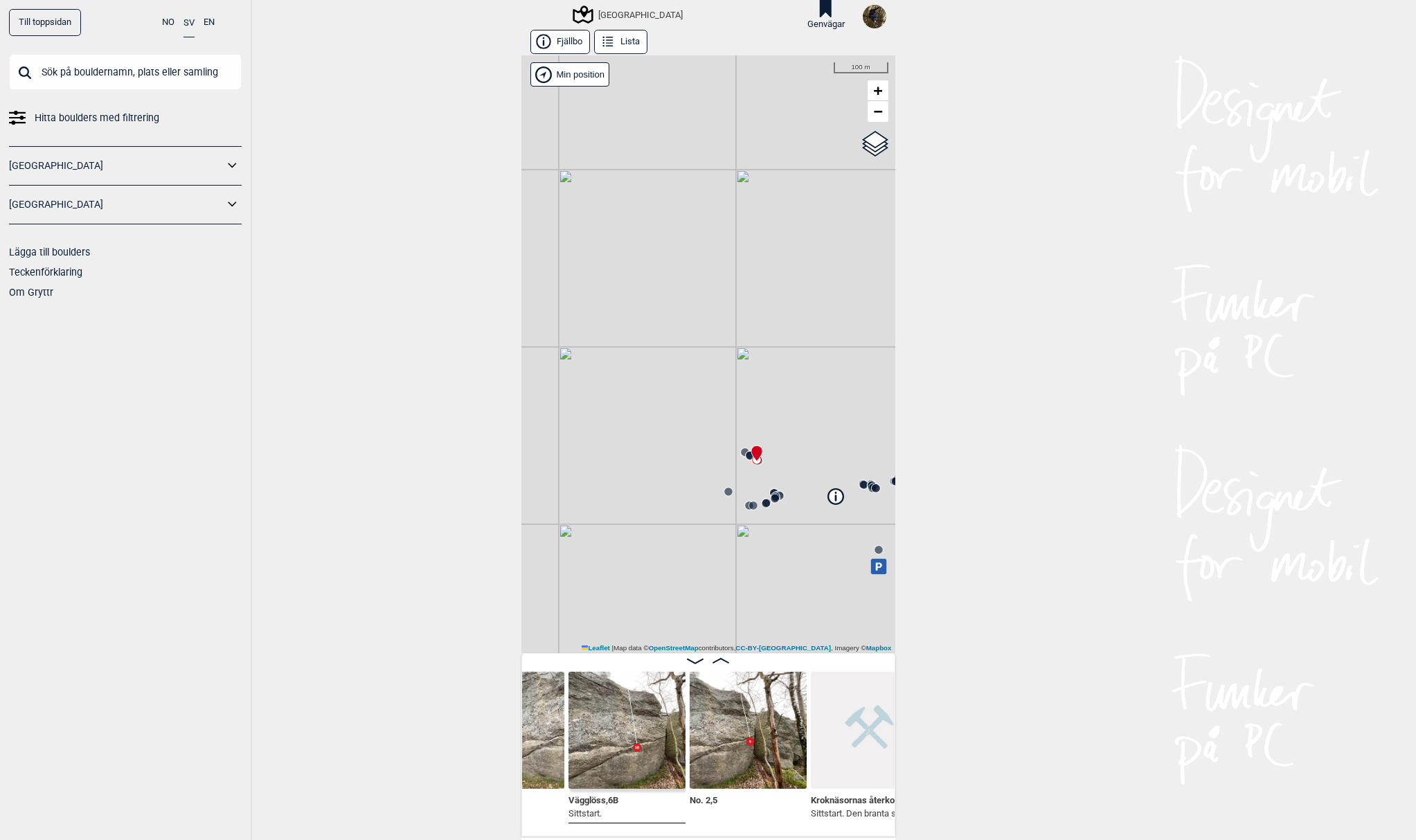
drag, startPoint x: 790, startPoint y: 361, endPoint x: 700, endPoint y: 372, distance: 90.7
click at [700, 372] on div "Utbyområdet Brukerens posisjon" at bounding box center [708, 354] width 374 height 598
drag, startPoint x: 689, startPoint y: 559, endPoint x: 710, endPoint y: 551, distance: 22.5
click at [710, 551] on div "Utbyområdet Brukerens posisjon" at bounding box center [708, 354] width 374 height 598
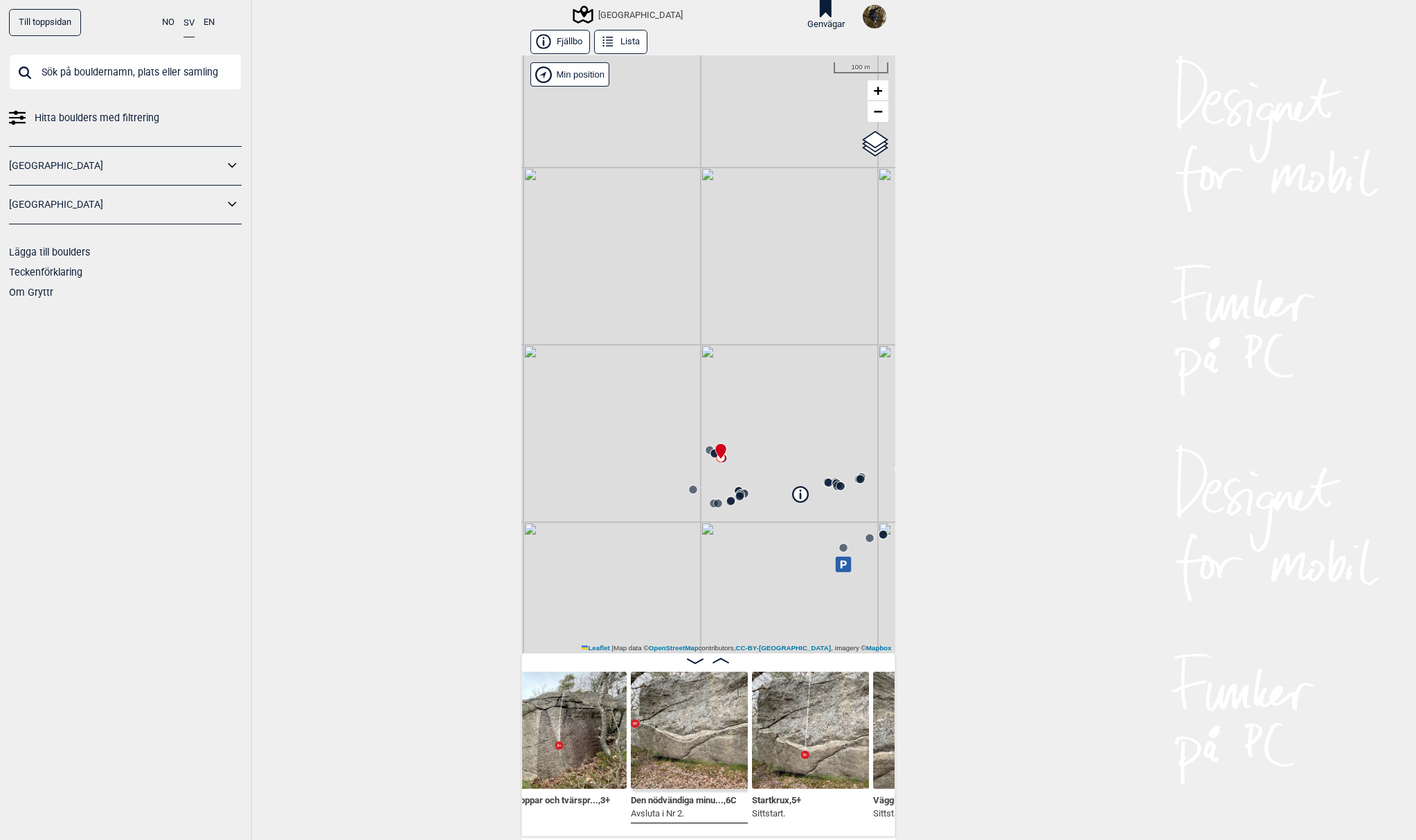
scroll to position [0, 567]
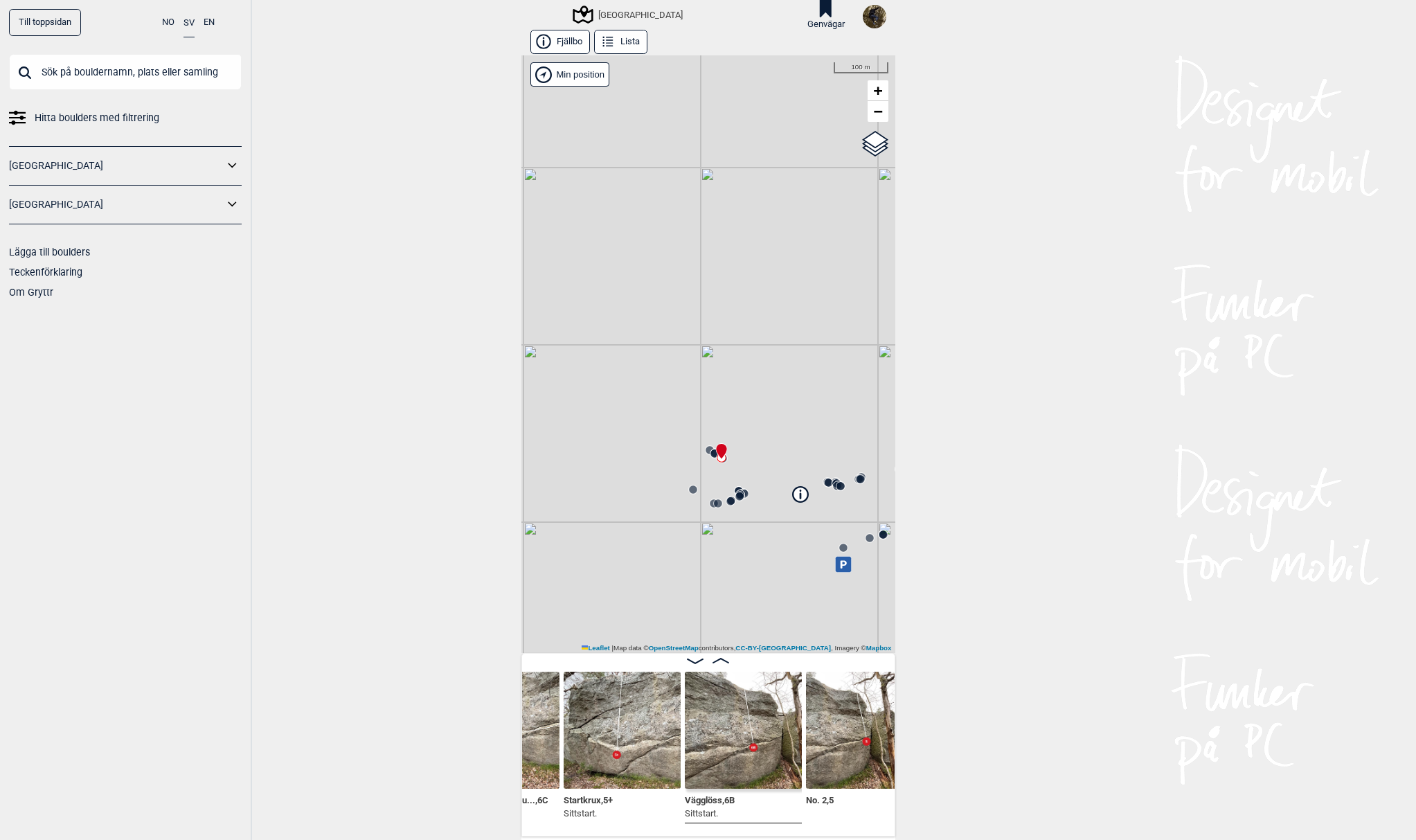
scroll to position [0, 834]
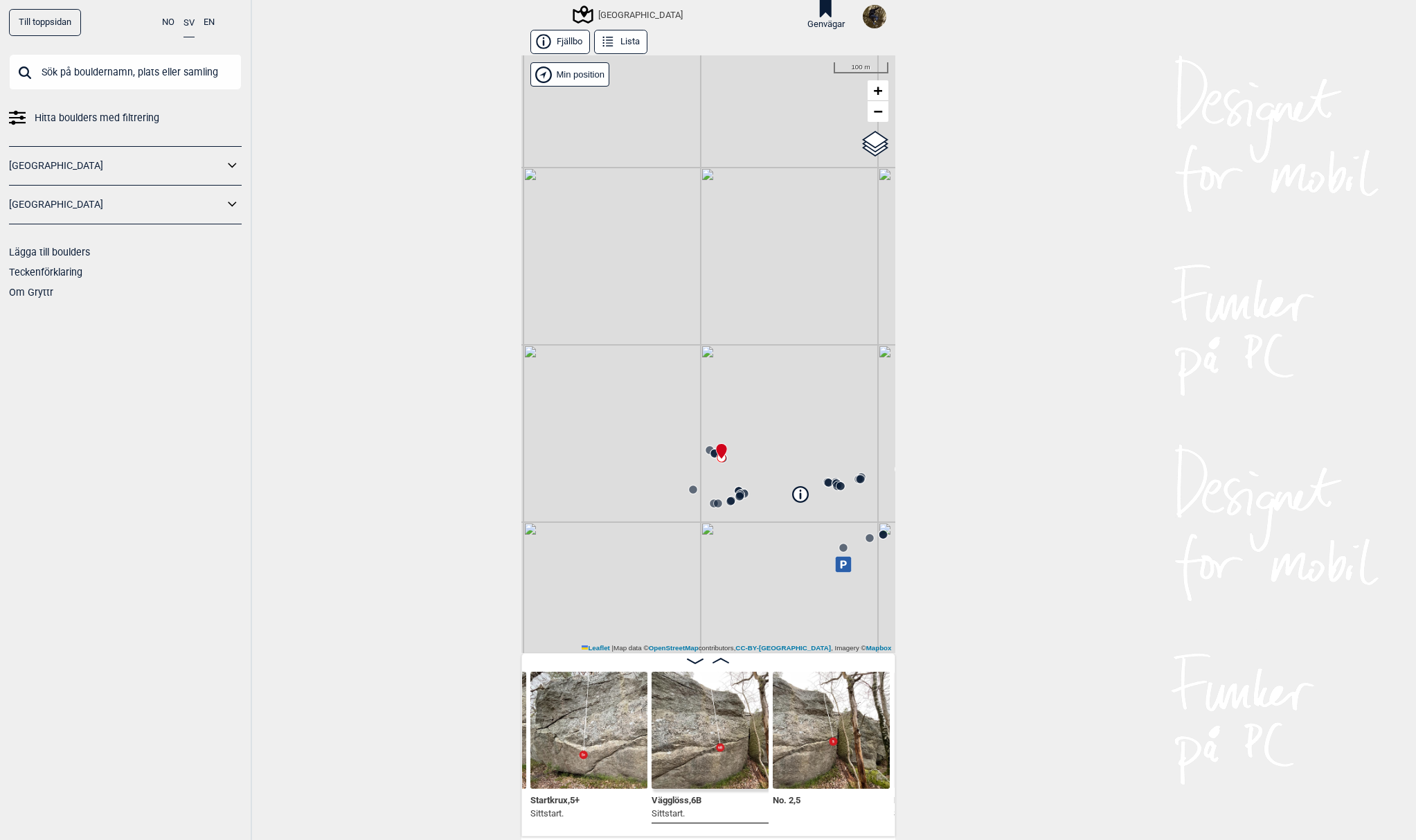
click at [716, 658] on icon at bounding box center [721, 660] width 17 height 6
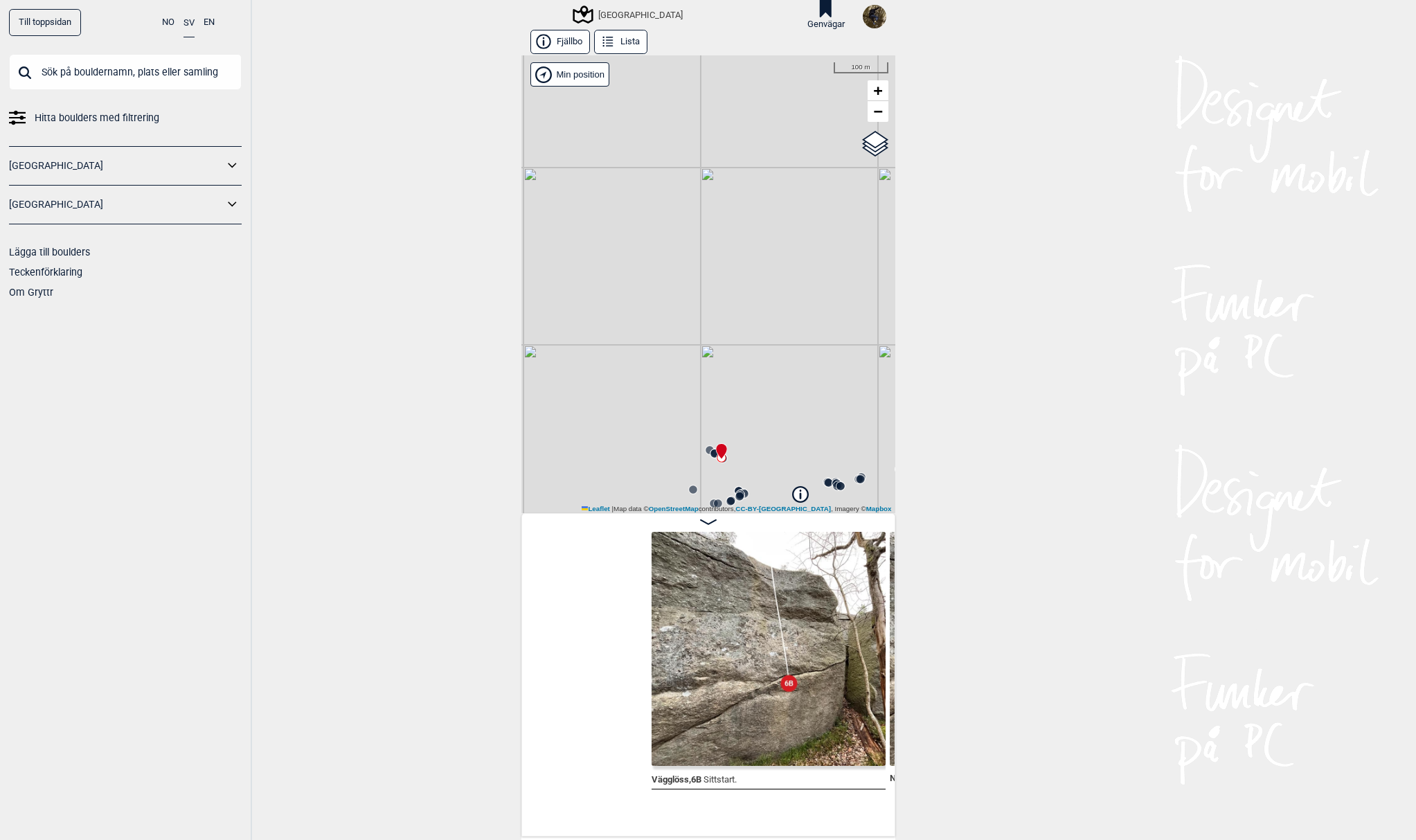
scroll to position [0, 961]
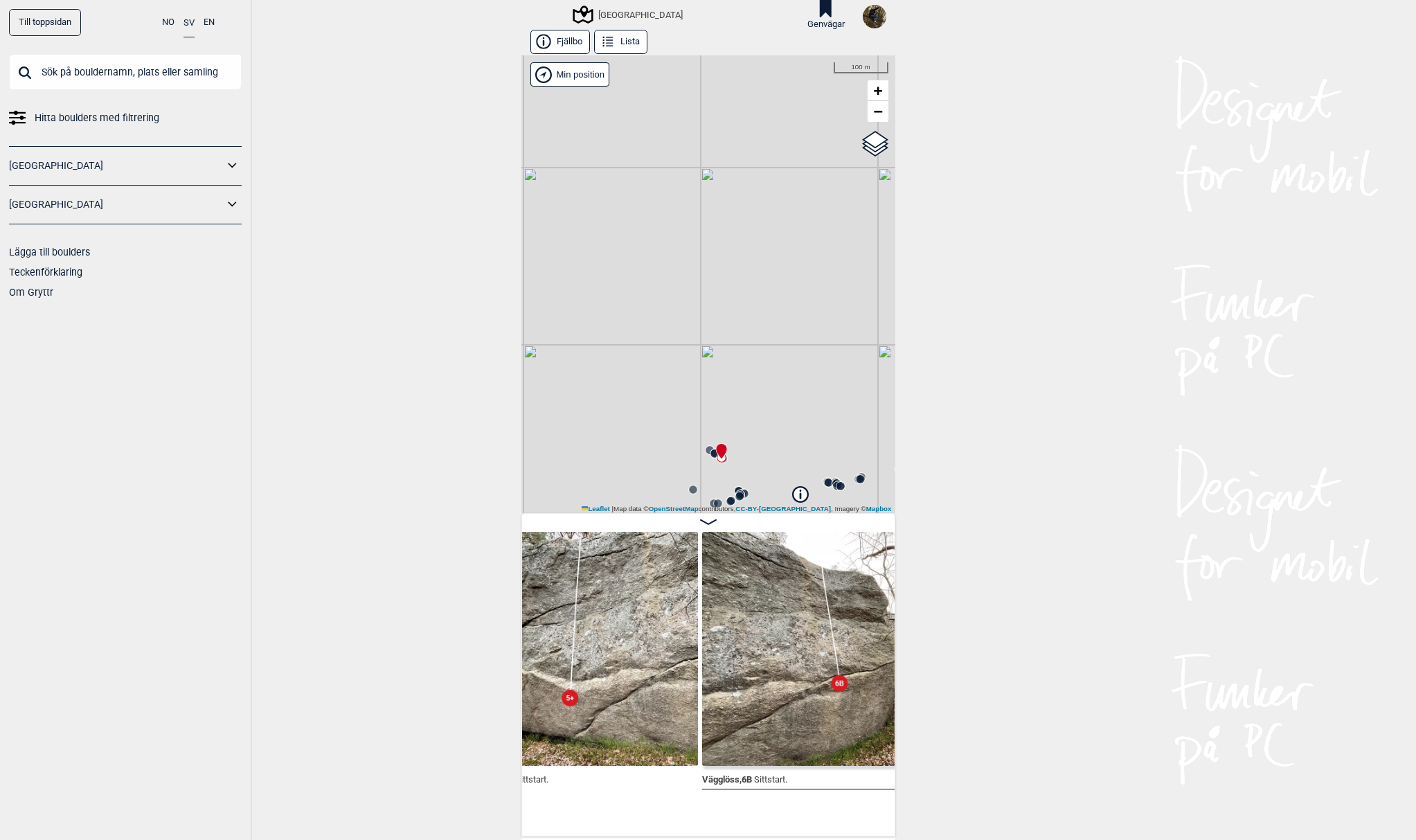
scroll to position [0, 1008]
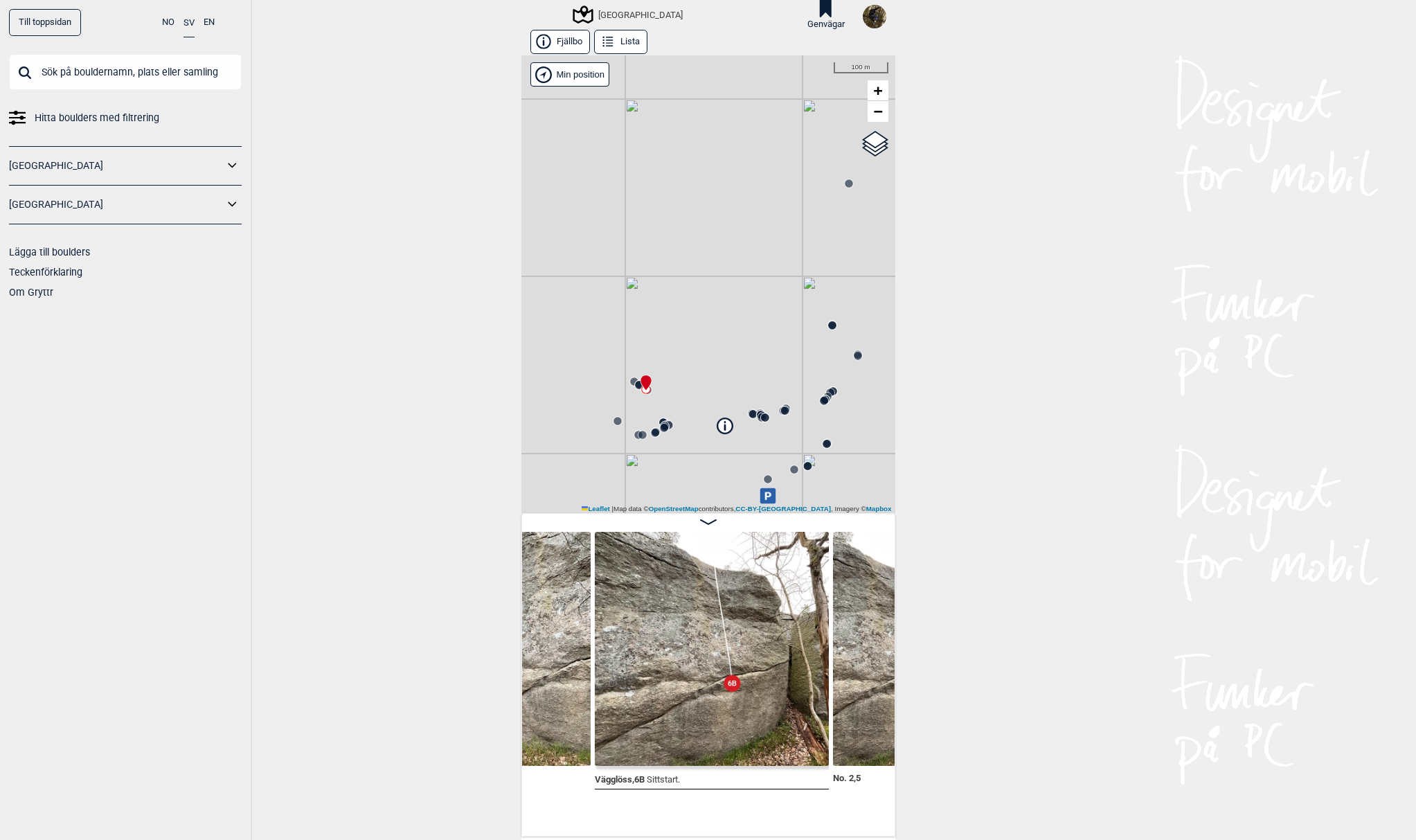
drag, startPoint x: 747, startPoint y: 393, endPoint x: 675, endPoint y: 326, distance: 98.4
click at [675, 326] on div "Utbyområdet Brukerens posisjon" at bounding box center [708, 284] width 374 height 458
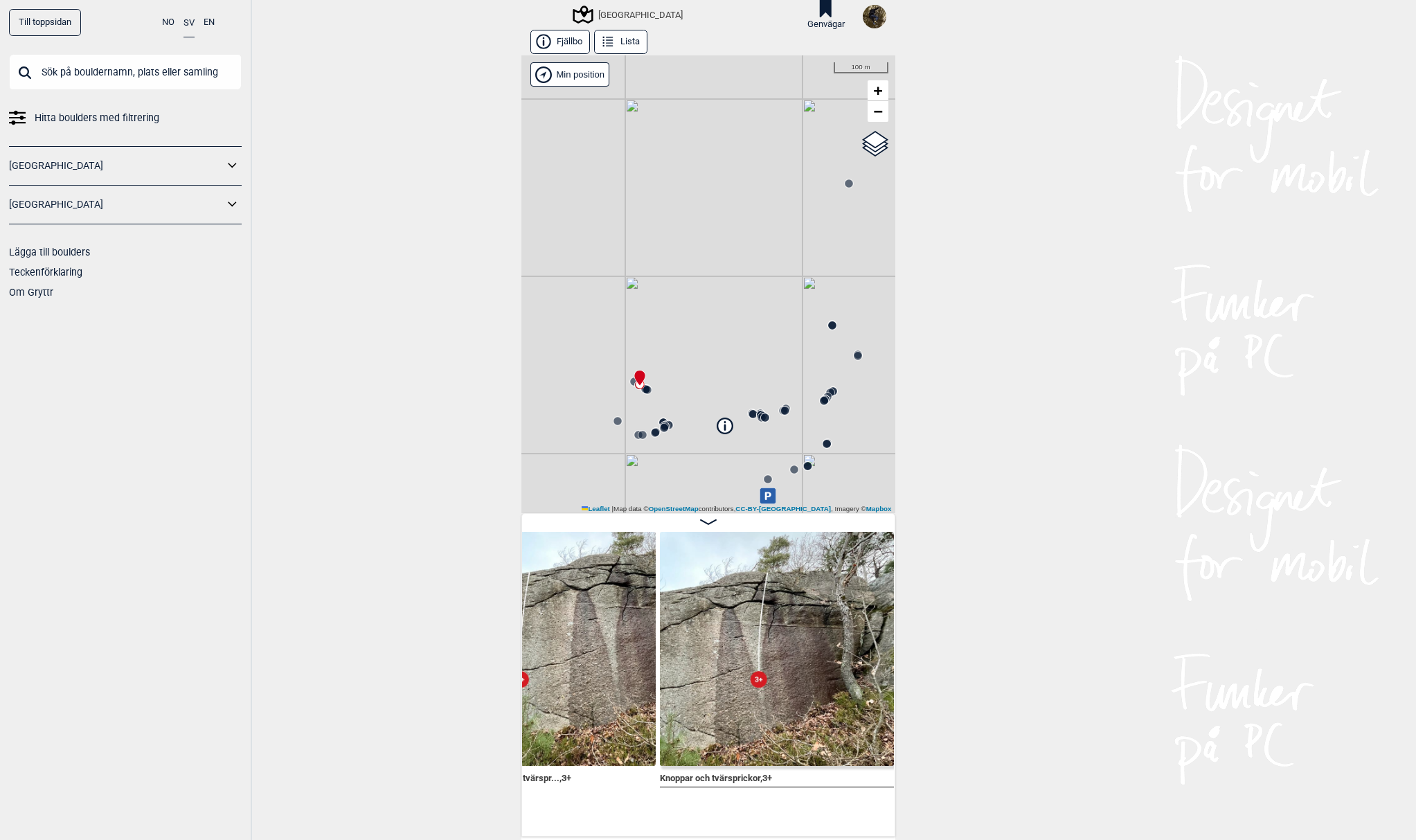
scroll to position [0, 566]
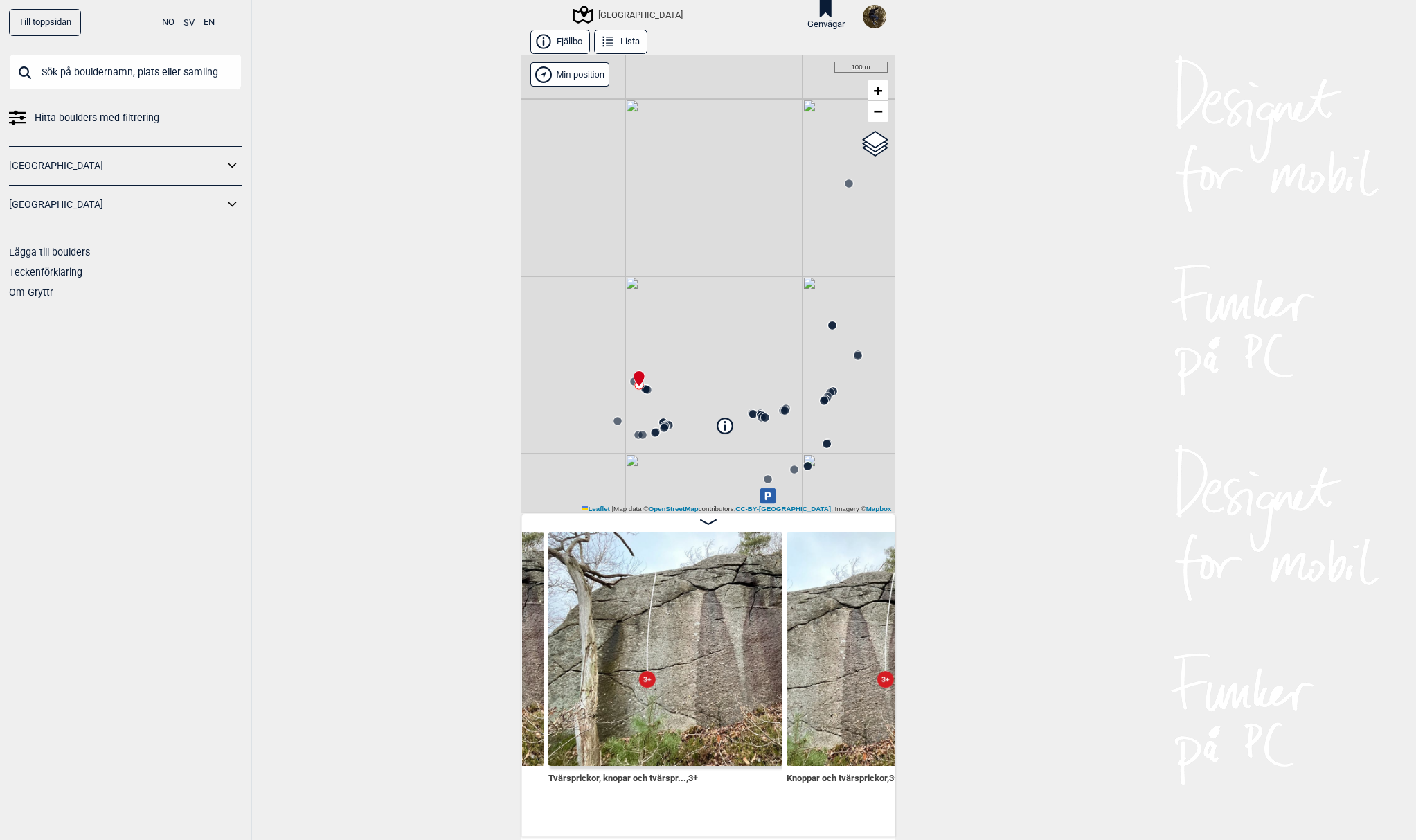
scroll to position [0, 705]
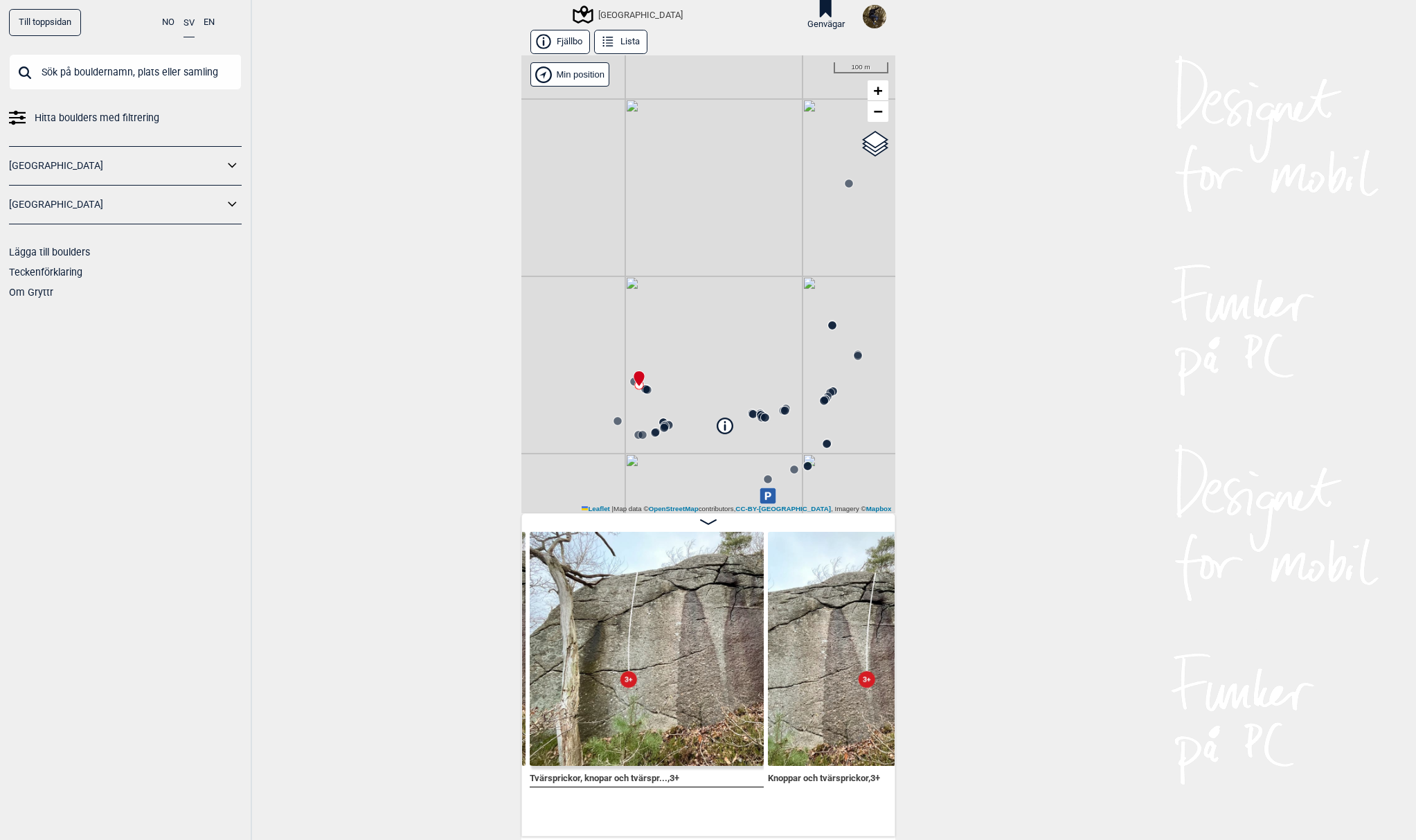
click at [607, 688] on img at bounding box center [646, 649] width 234 height 234
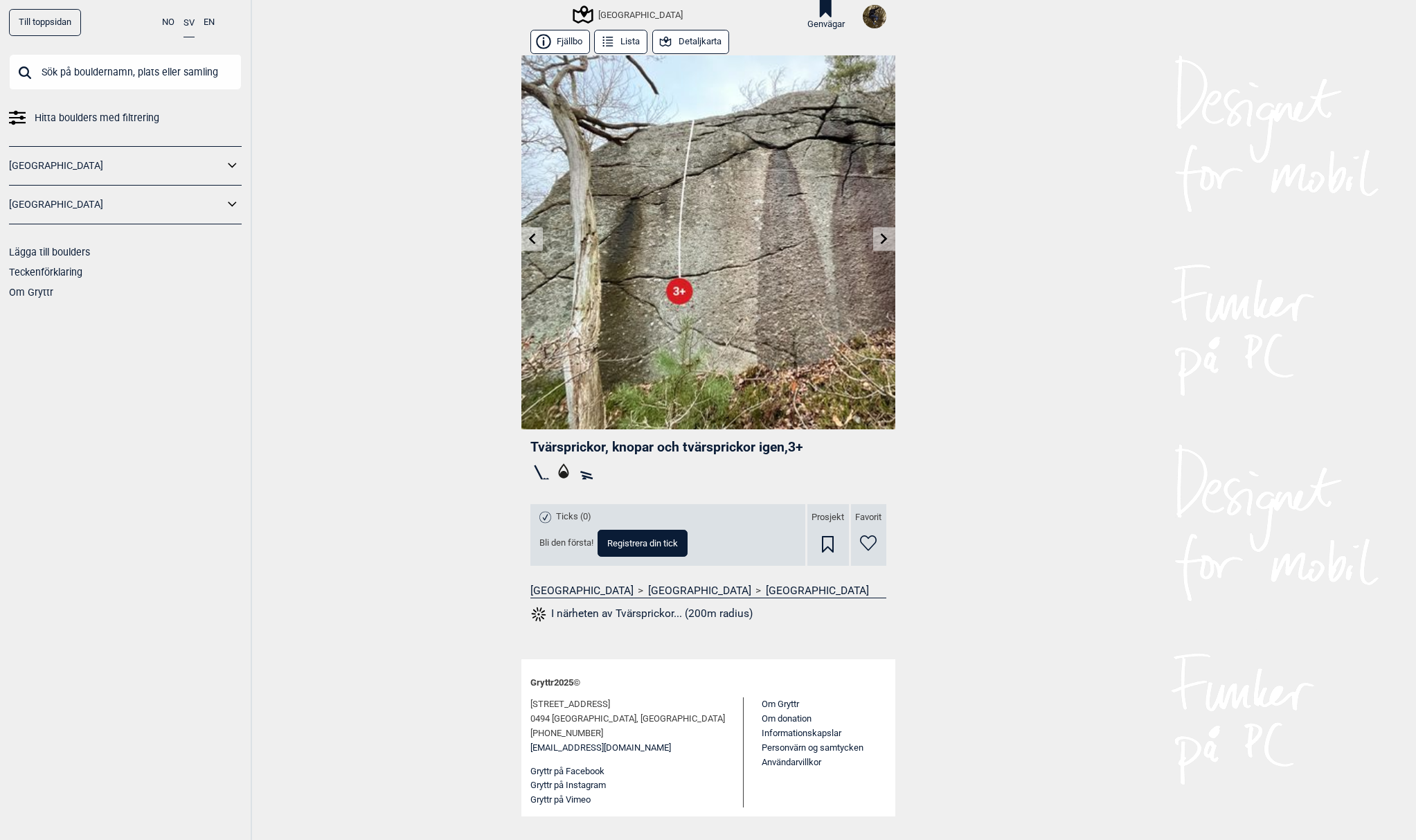
click at [705, 38] on button "Detaljkarta" at bounding box center [690, 42] width 77 height 24
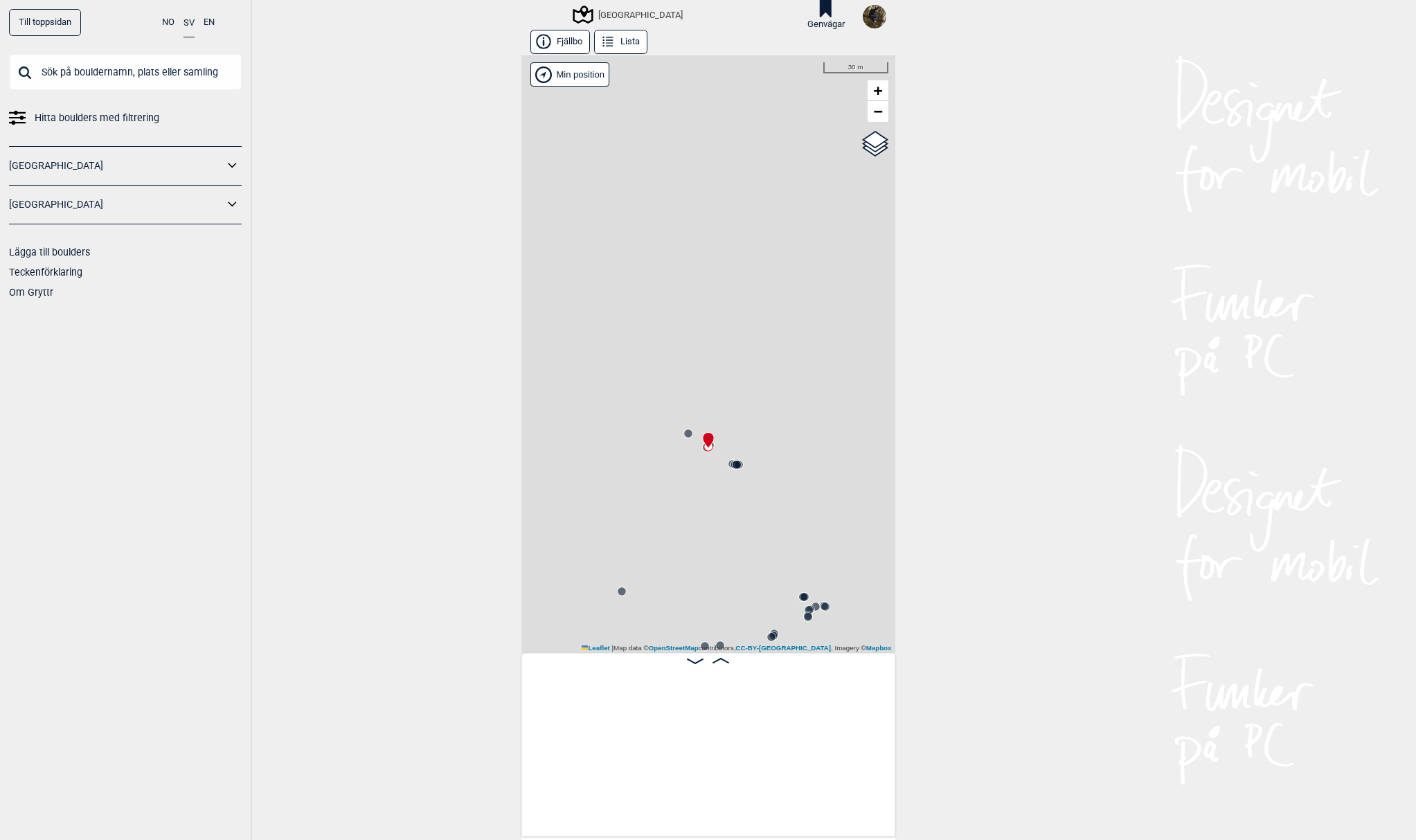
scroll to position [0, 351]
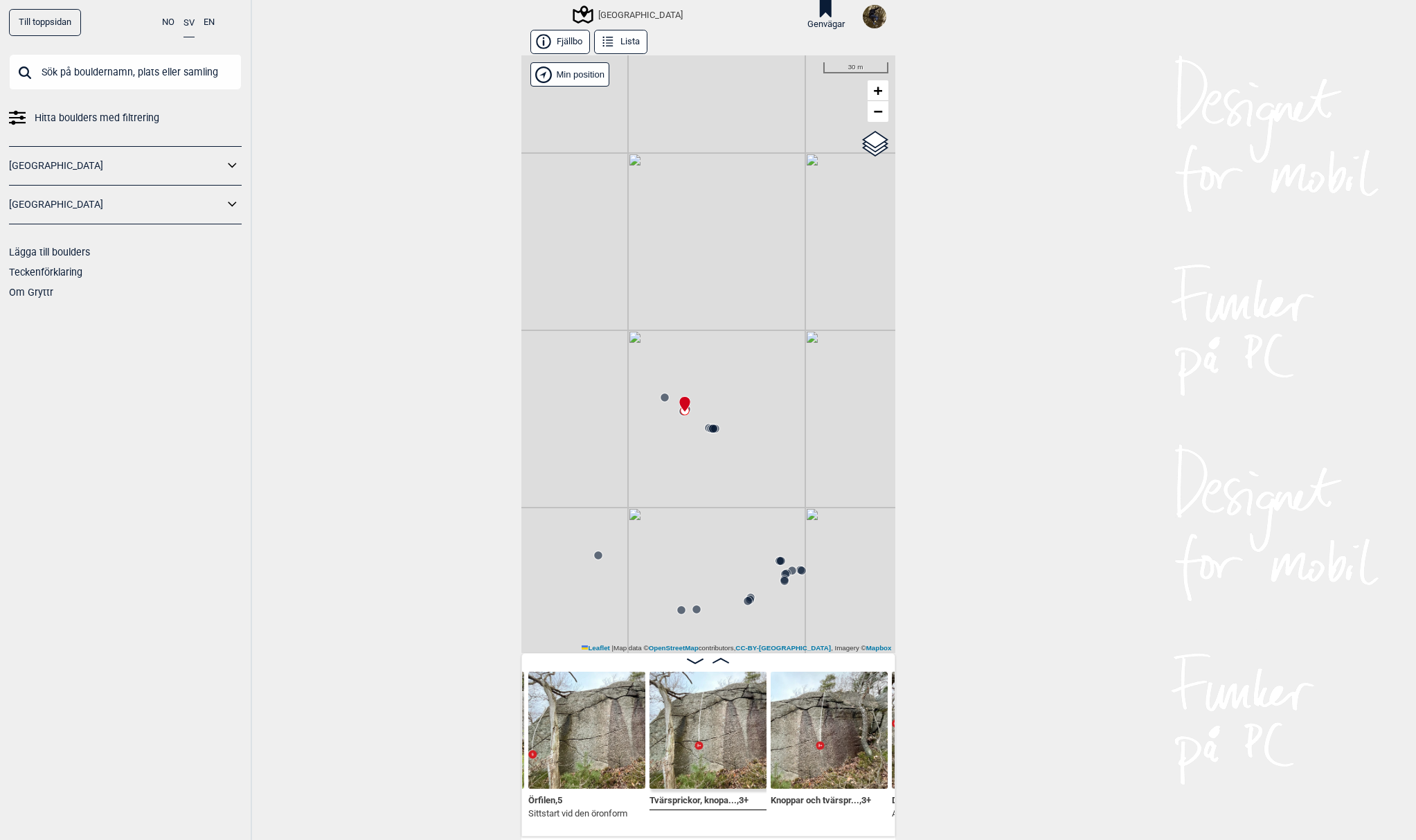
drag, startPoint x: 731, startPoint y: 514, endPoint x: 705, endPoint y: 473, distance: 48.5
click at [705, 473] on div "Utbyområdet Brukerens posisjon" at bounding box center [708, 354] width 374 height 598
click at [705, 449] on circle at bounding box center [709, 449] width 8 height 8
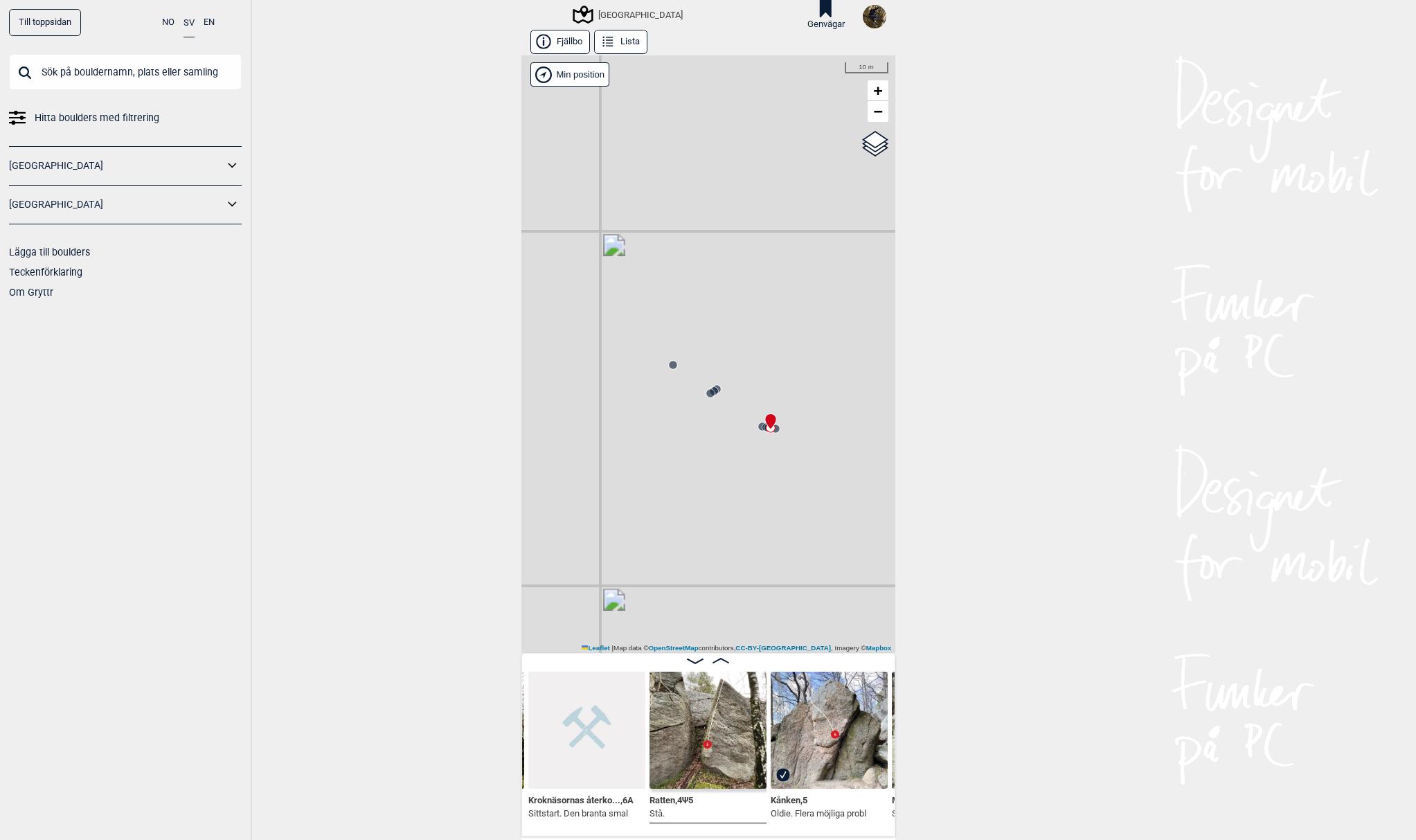
click at [757, 429] on circle at bounding box center [761, 426] width 9 height 9
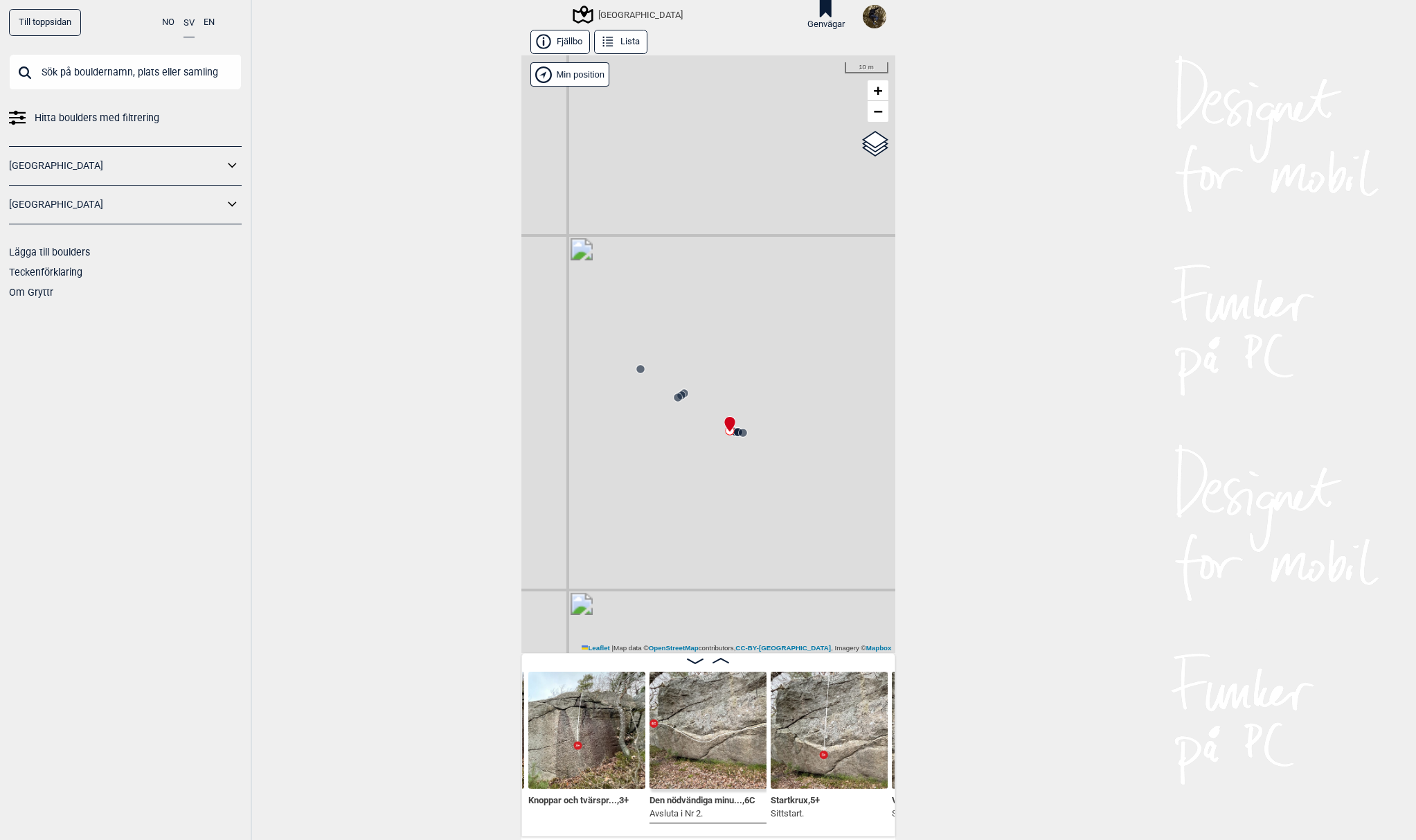
drag, startPoint x: 732, startPoint y: 444, endPoint x: 703, endPoint y: 443, distance: 29.0
click at [703, 444] on div "Utbyområdet Brukerens posisjon" at bounding box center [708, 354] width 374 height 598
click at [862, 154] on span "Google satellite" at bounding box center [855, 154] width 51 height 8
click at [830, 154] on input "Google satellite" at bounding box center [825, 153] width 9 height 9
radio input "true"
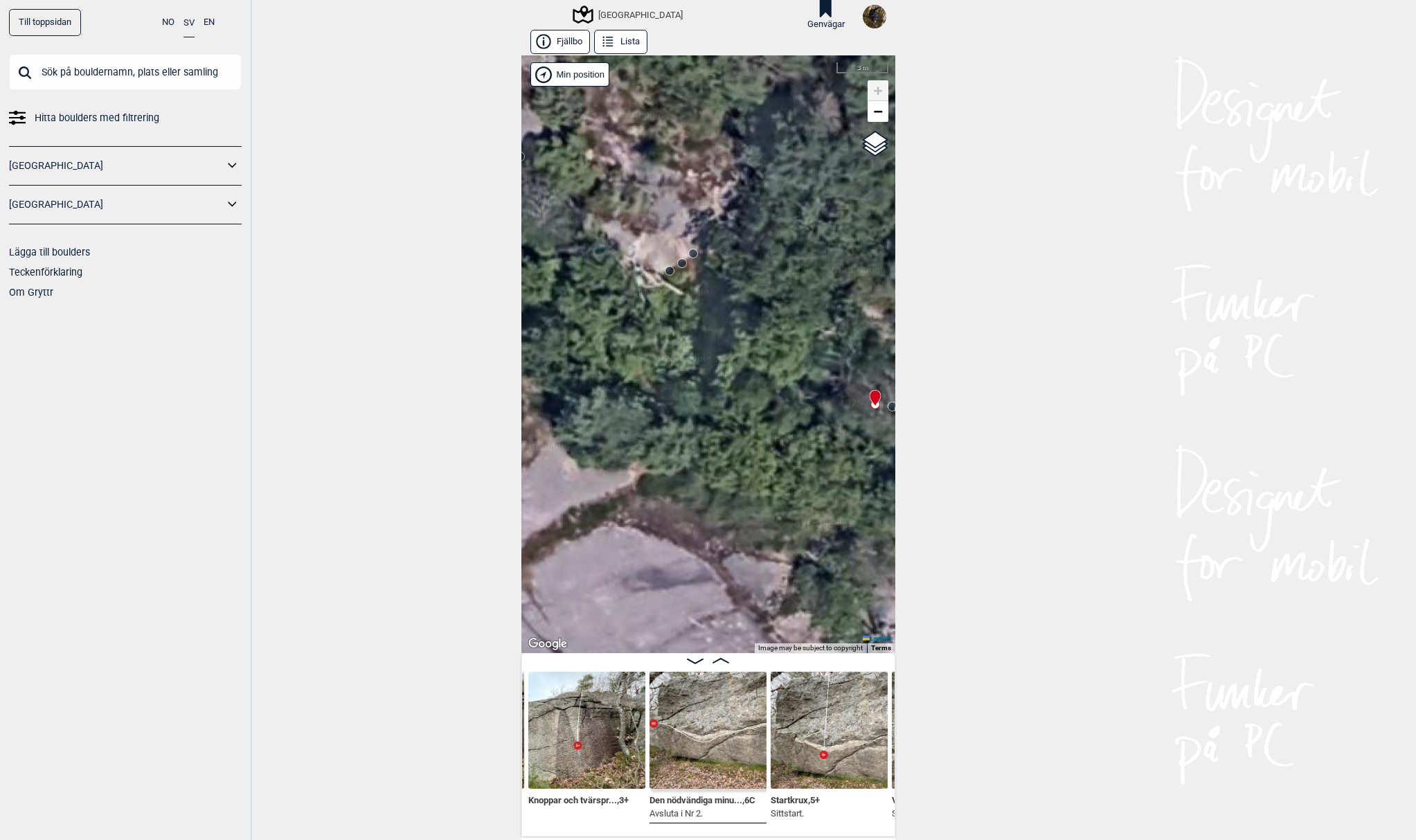
click at [680, 266] on circle at bounding box center [681, 262] width 9 height 9
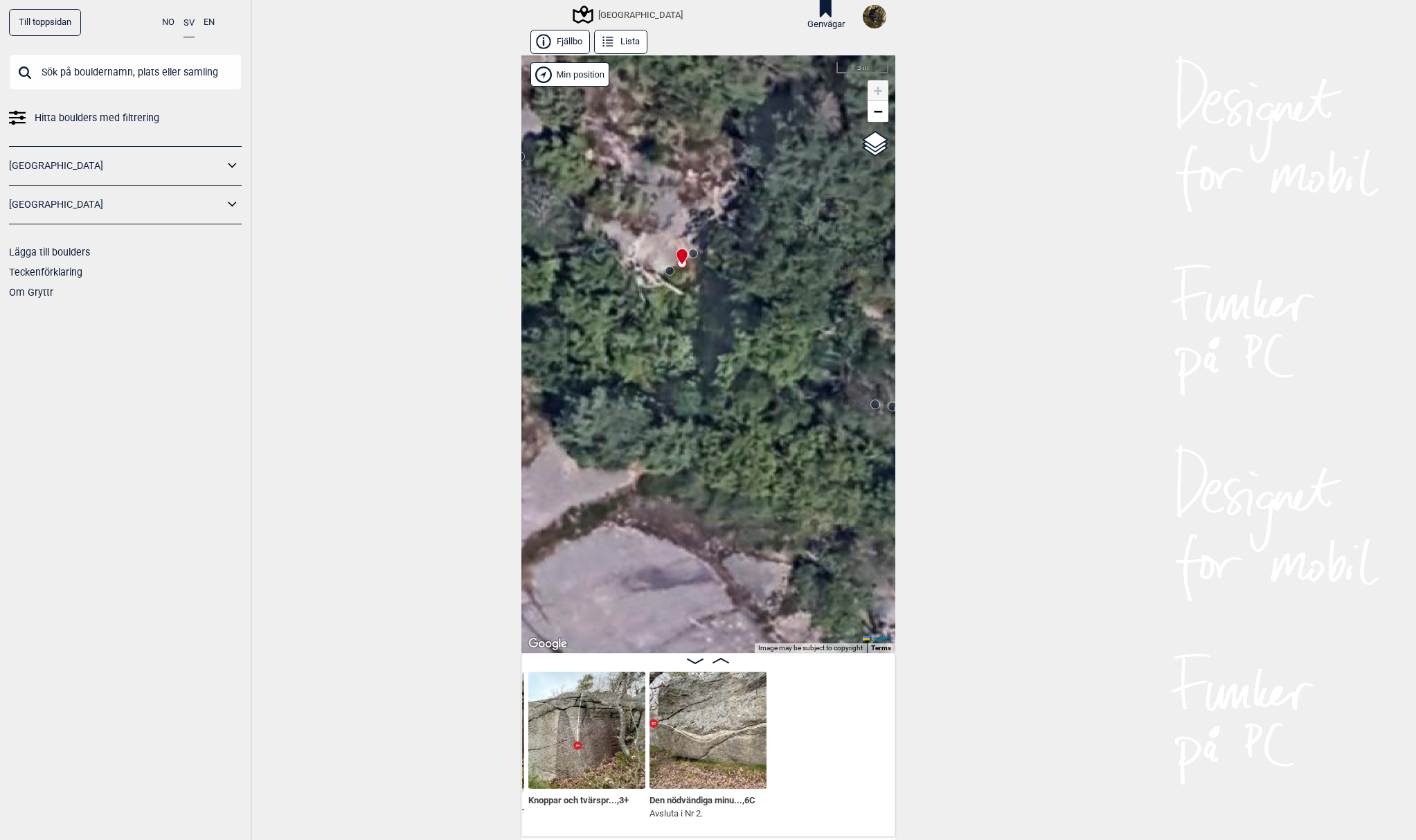
scroll to position [0, 351]
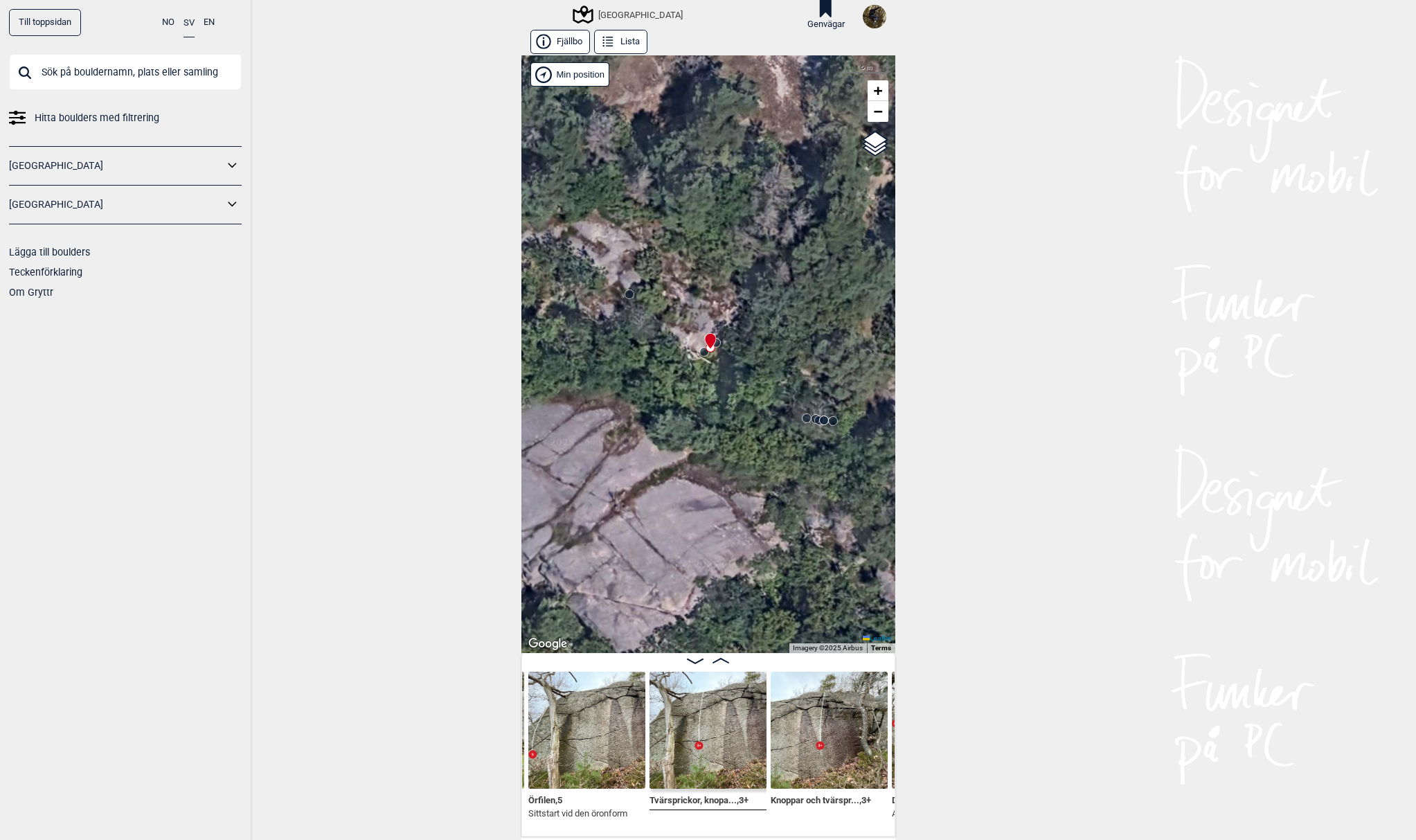
click at [625, 296] on circle at bounding box center [630, 294] width 8 height 8
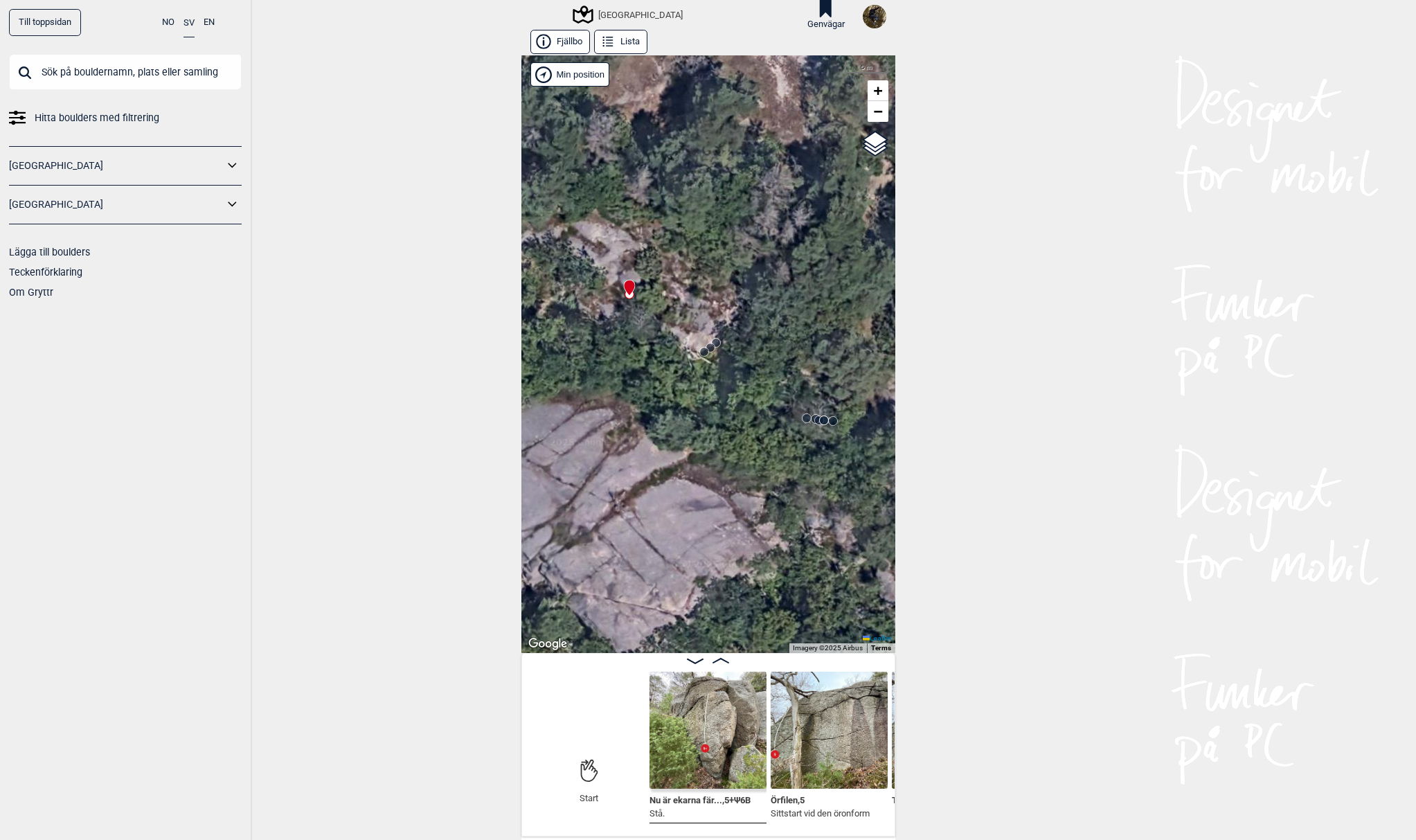
click at [818, 417] on icon at bounding box center [823, 420] width 11 height 11
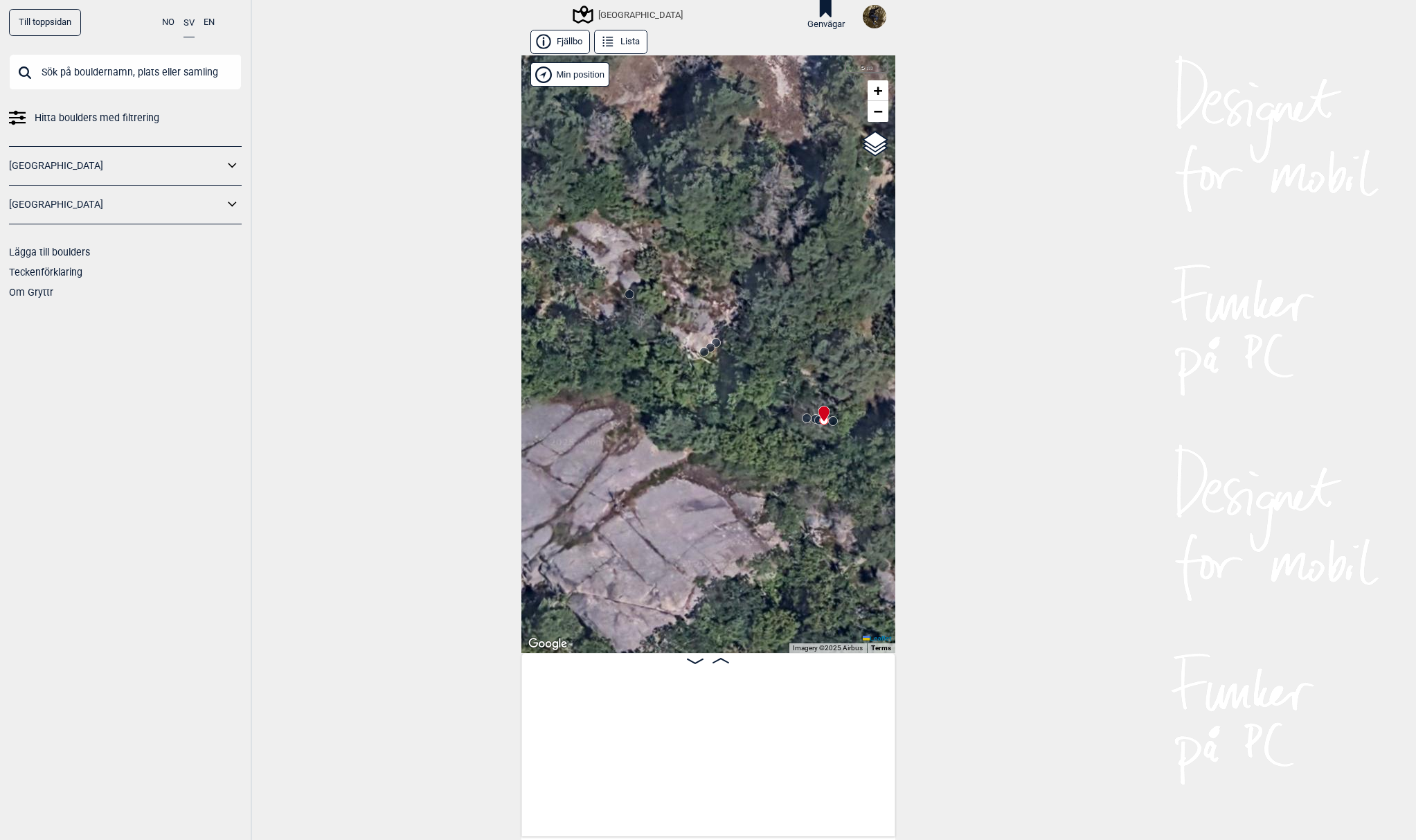
scroll to position [0, 1199]
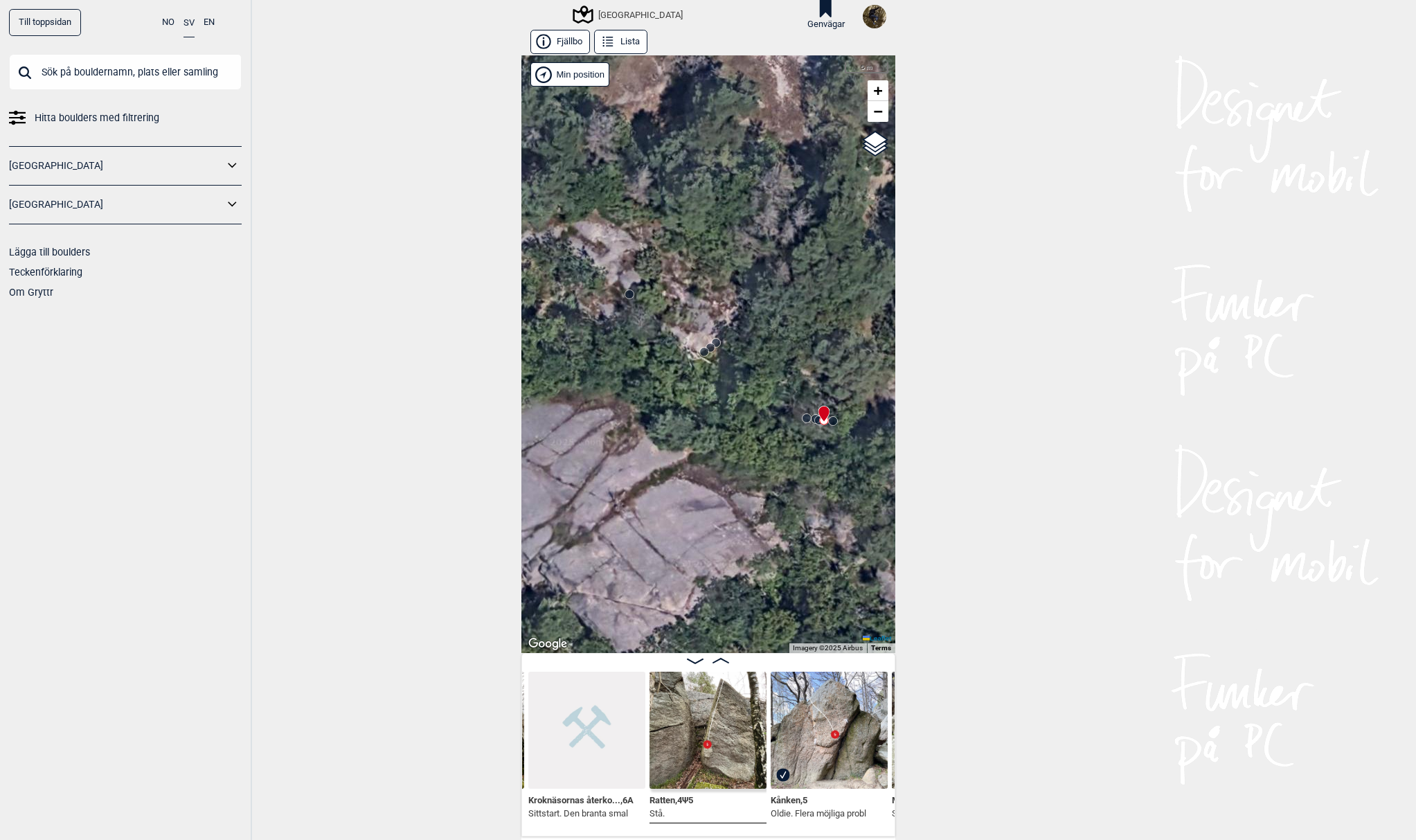
drag, startPoint x: 772, startPoint y: 517, endPoint x: 613, endPoint y: 474, distance: 164.7
click at [613, 474] on div "Utbyområdet Brukerens posisjon" at bounding box center [708, 354] width 374 height 598
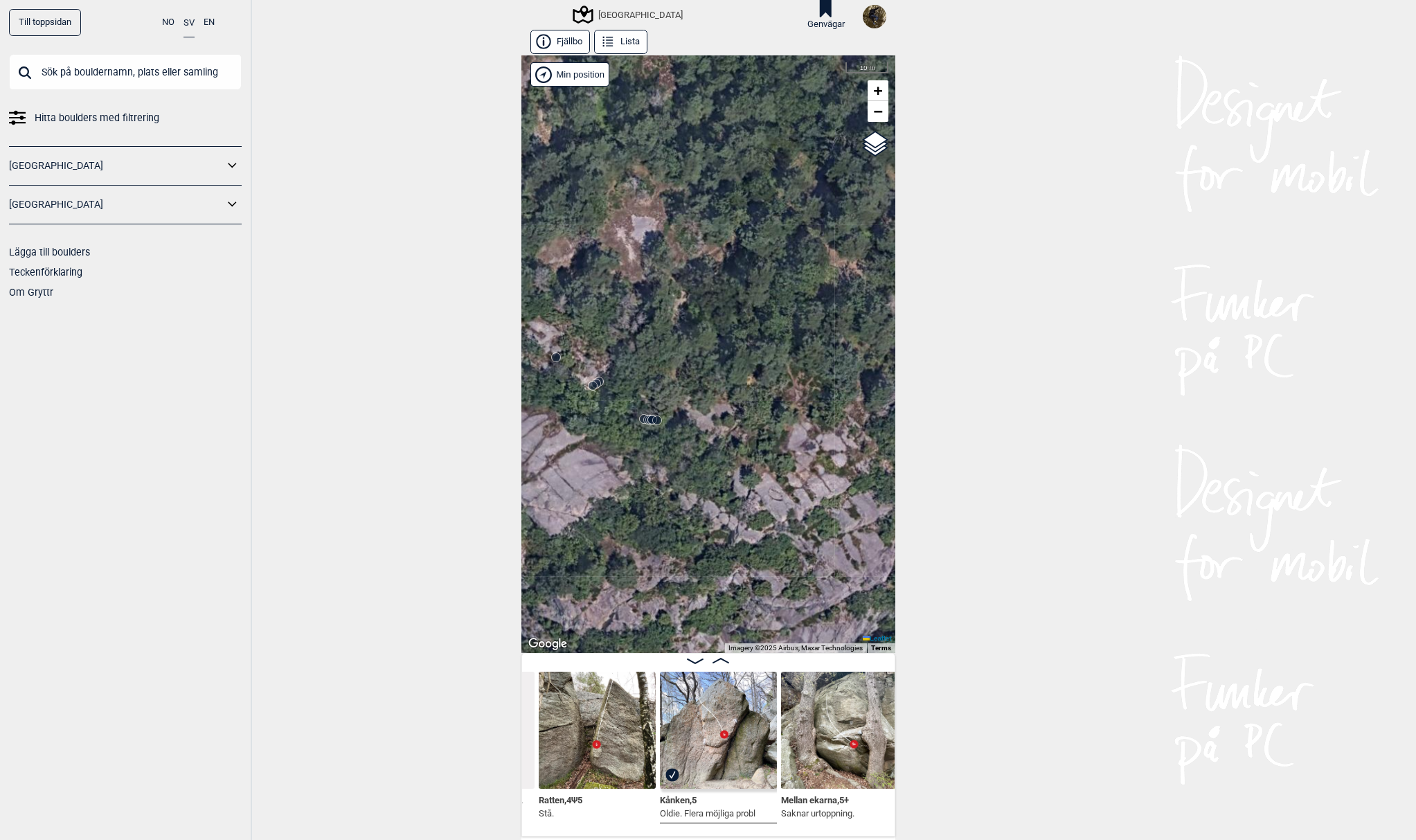
scroll to position [0, 1338]
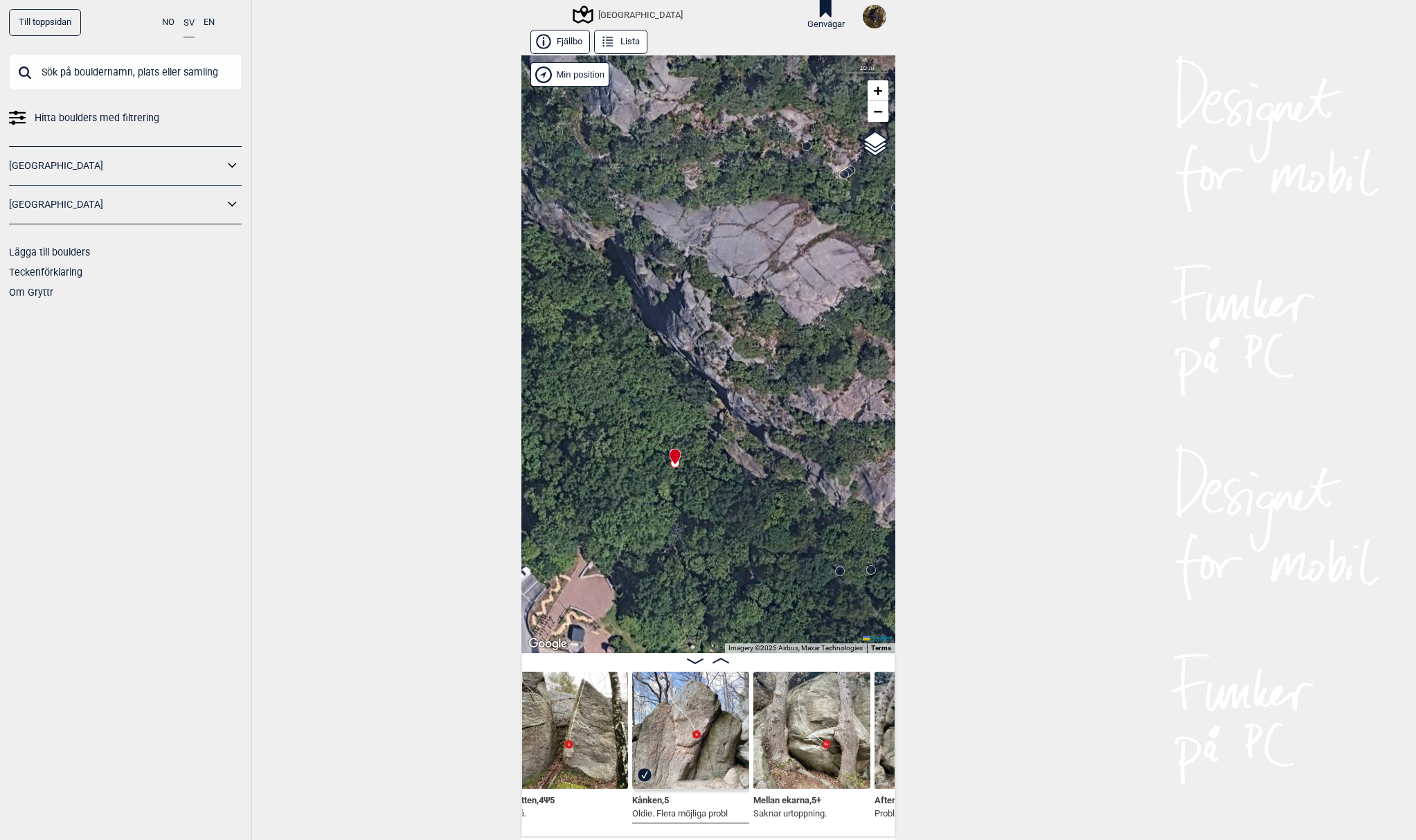
drag, startPoint x: 782, startPoint y: 469, endPoint x: 707, endPoint y: 503, distance: 82.3
click at [707, 503] on div "Utbyområdet Brukerens posisjon" at bounding box center [708, 354] width 374 height 598
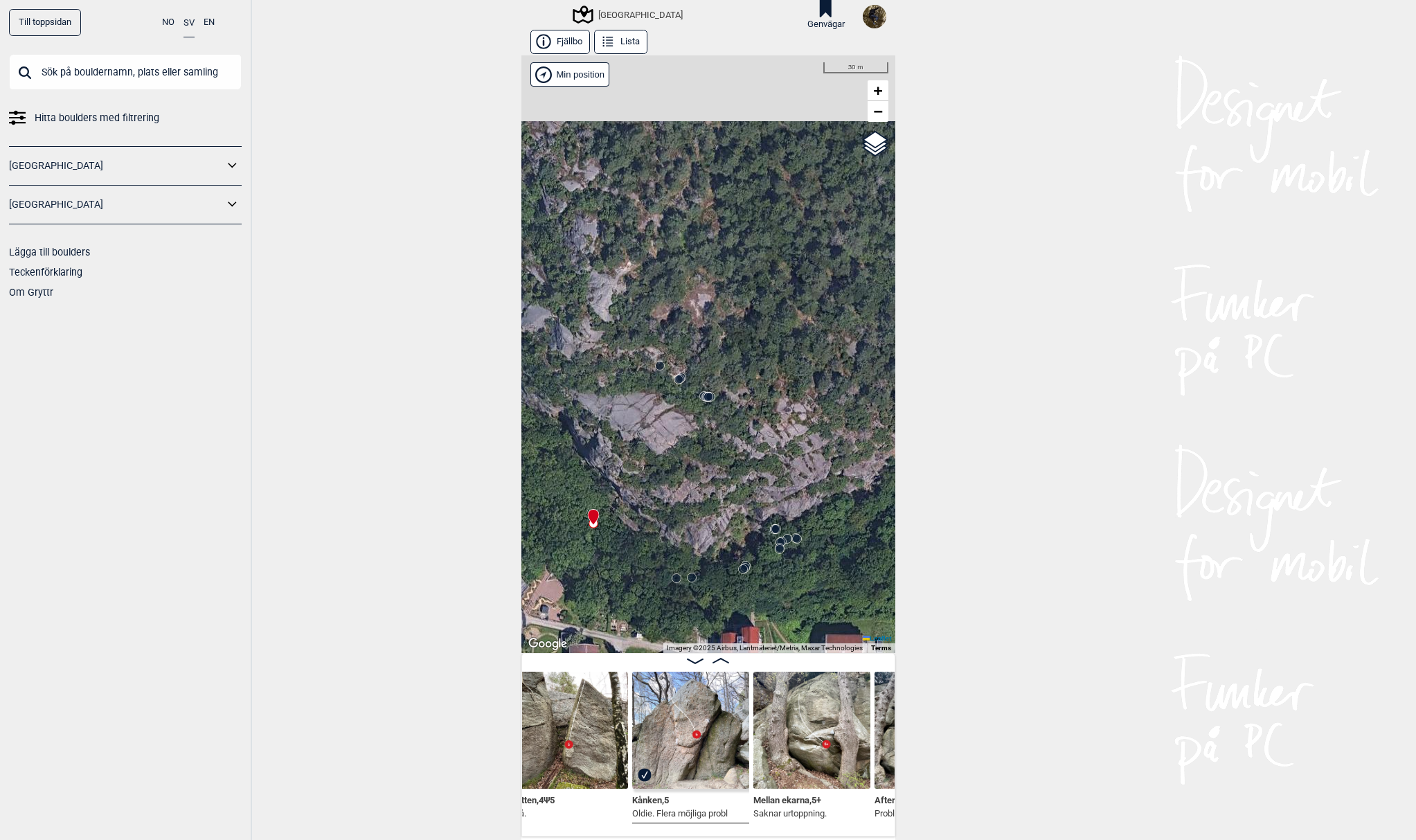
drag, startPoint x: 755, startPoint y: 397, endPoint x: 675, endPoint y: 434, distance: 88.1
click at [675, 434] on div "Utbyområdet Brukerens posisjon" at bounding box center [708, 354] width 374 height 598
click at [865, 140] on span "OpenStreetMap" at bounding box center [855, 140] width 51 height 8
click at [830, 140] on input "OpenStreetMap" at bounding box center [825, 139] width 9 height 9
radio input "true"
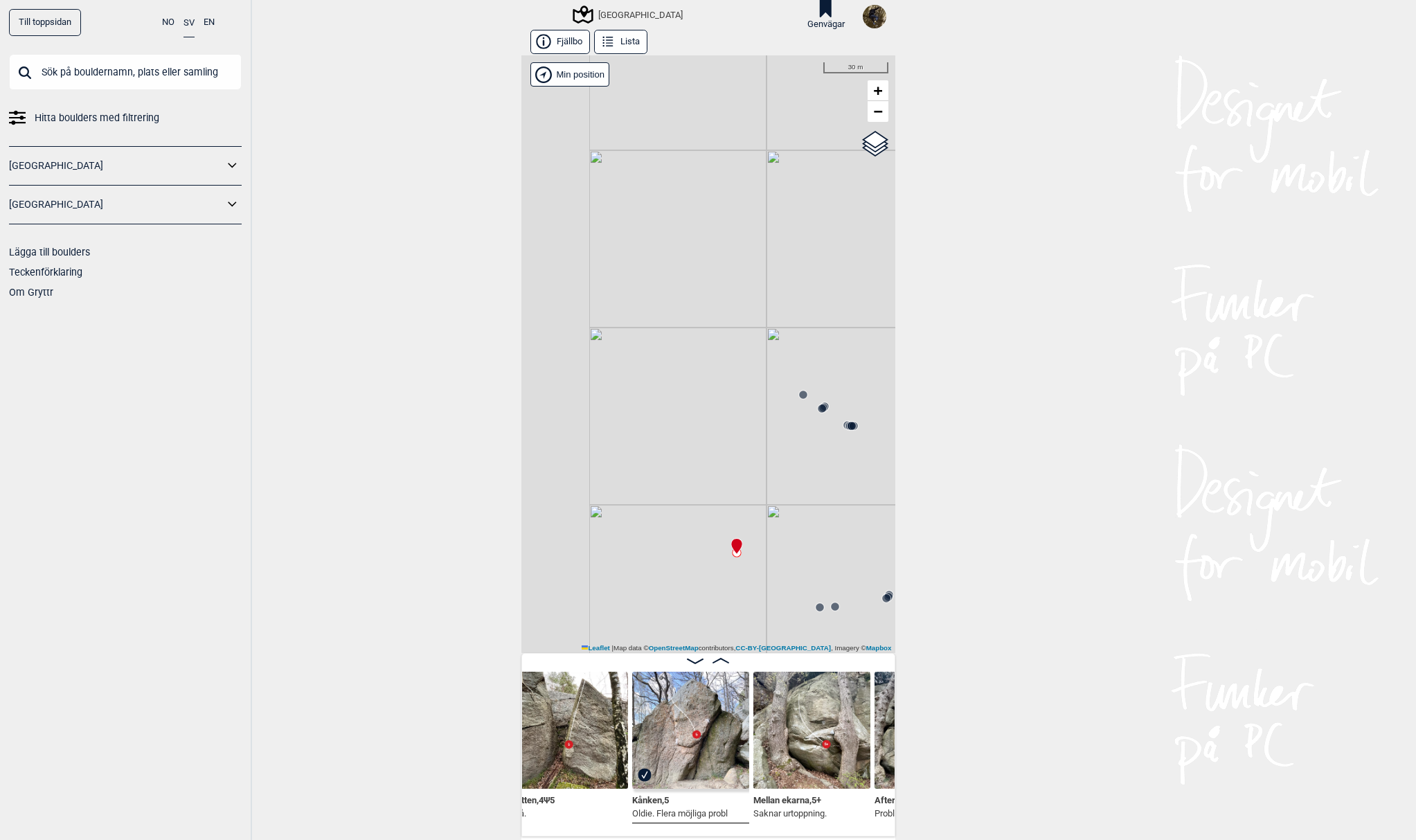
drag, startPoint x: 730, startPoint y: 435, endPoint x: 817, endPoint y: 451, distance: 88.5
click at [817, 451] on div "Utbyområdet Brukerens posisjon" at bounding box center [708, 354] width 374 height 598
drag, startPoint x: 802, startPoint y: 473, endPoint x: 555, endPoint y: 326, distance: 287.4
click at [555, 326] on div "Utbyområdet Brukerens posisjon" at bounding box center [708, 354] width 374 height 598
drag, startPoint x: 753, startPoint y: 420, endPoint x: 607, endPoint y: 320, distance: 177.0
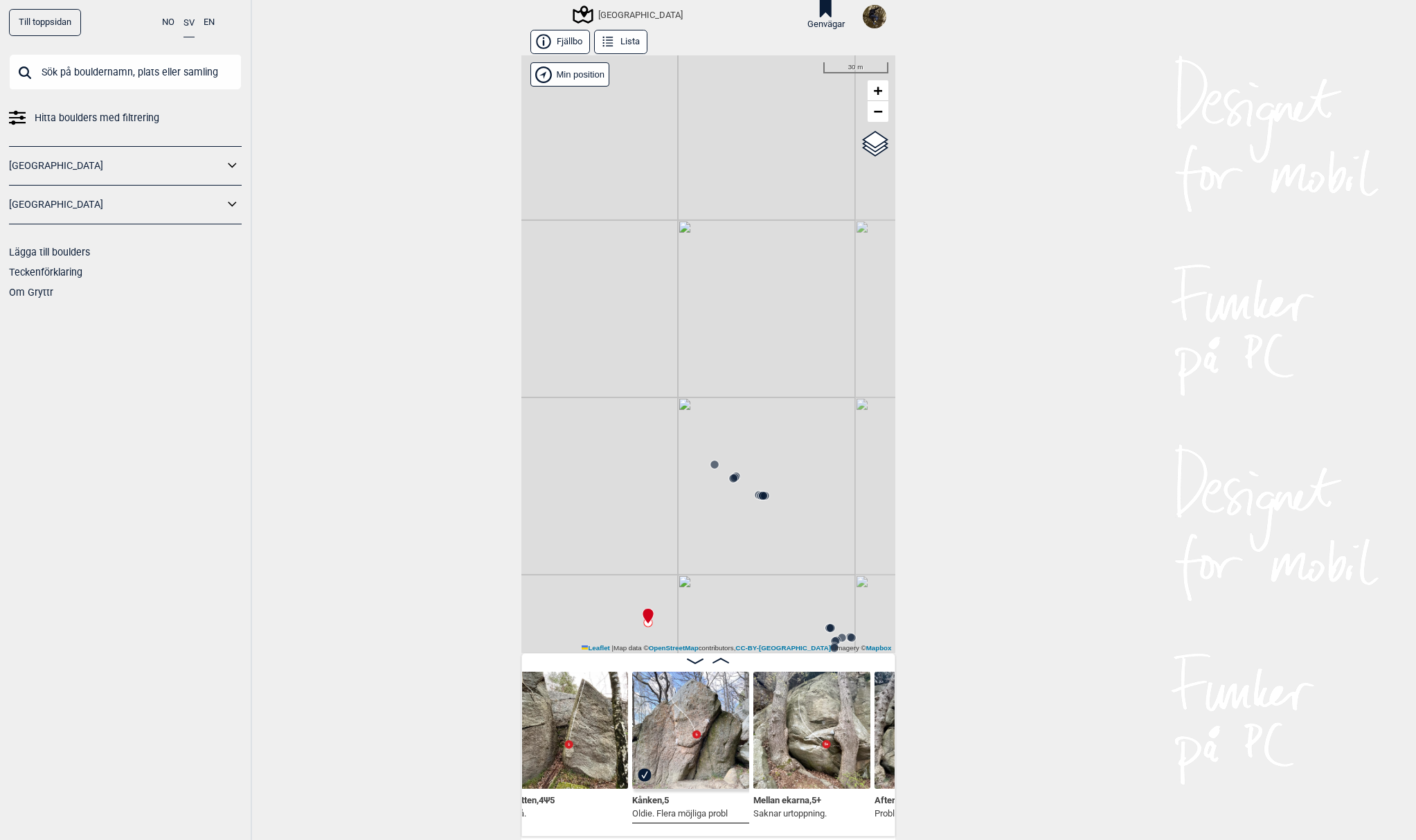
click at [607, 320] on div "Utbyområdet Brukerens posisjon" at bounding box center [708, 354] width 374 height 598
drag, startPoint x: 688, startPoint y: 395, endPoint x: 691, endPoint y: 465, distance: 70.1
click at [642, 345] on div "Utbyområdet Brukerens posisjon" at bounding box center [708, 354] width 374 height 598
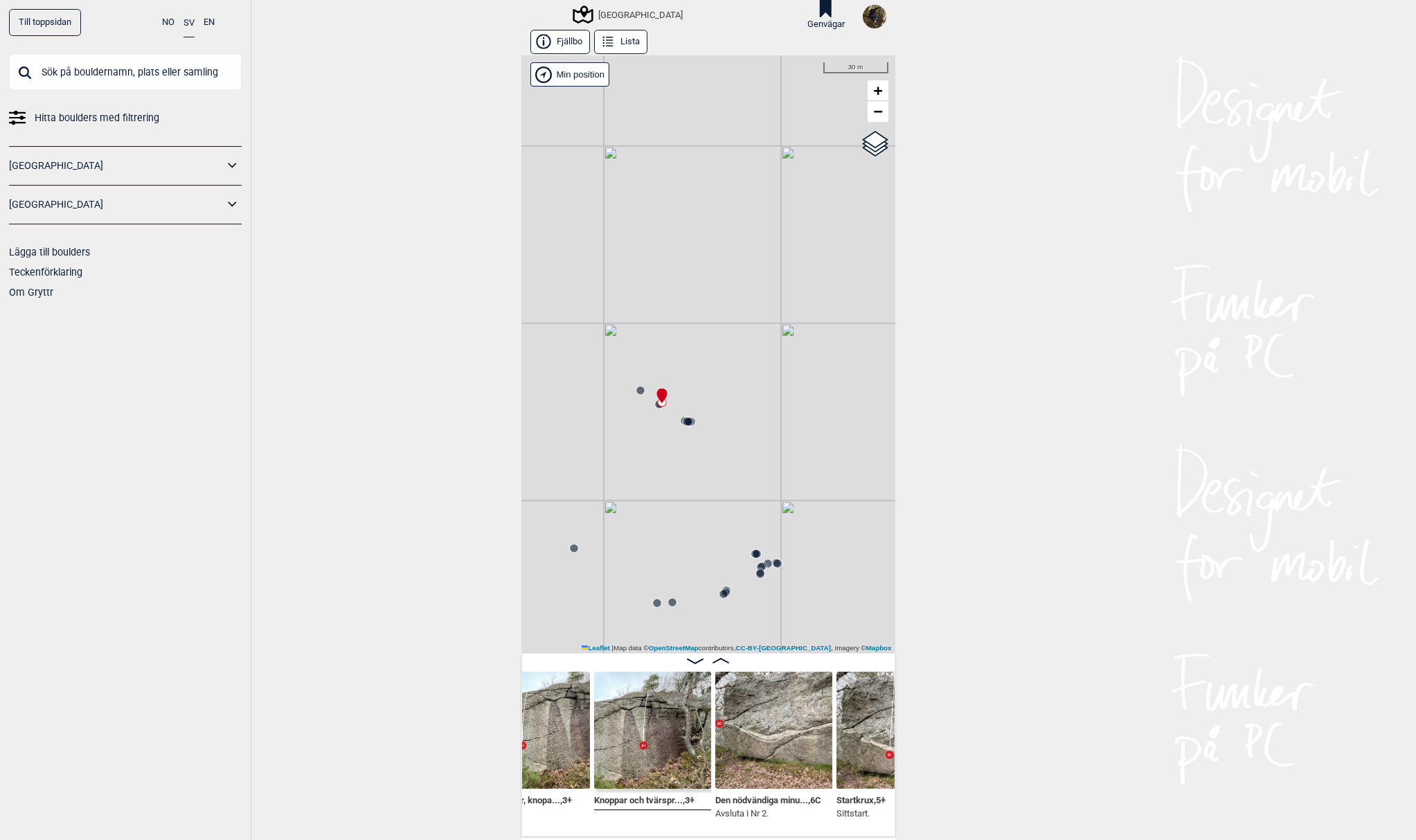
scroll to position [0, 574]
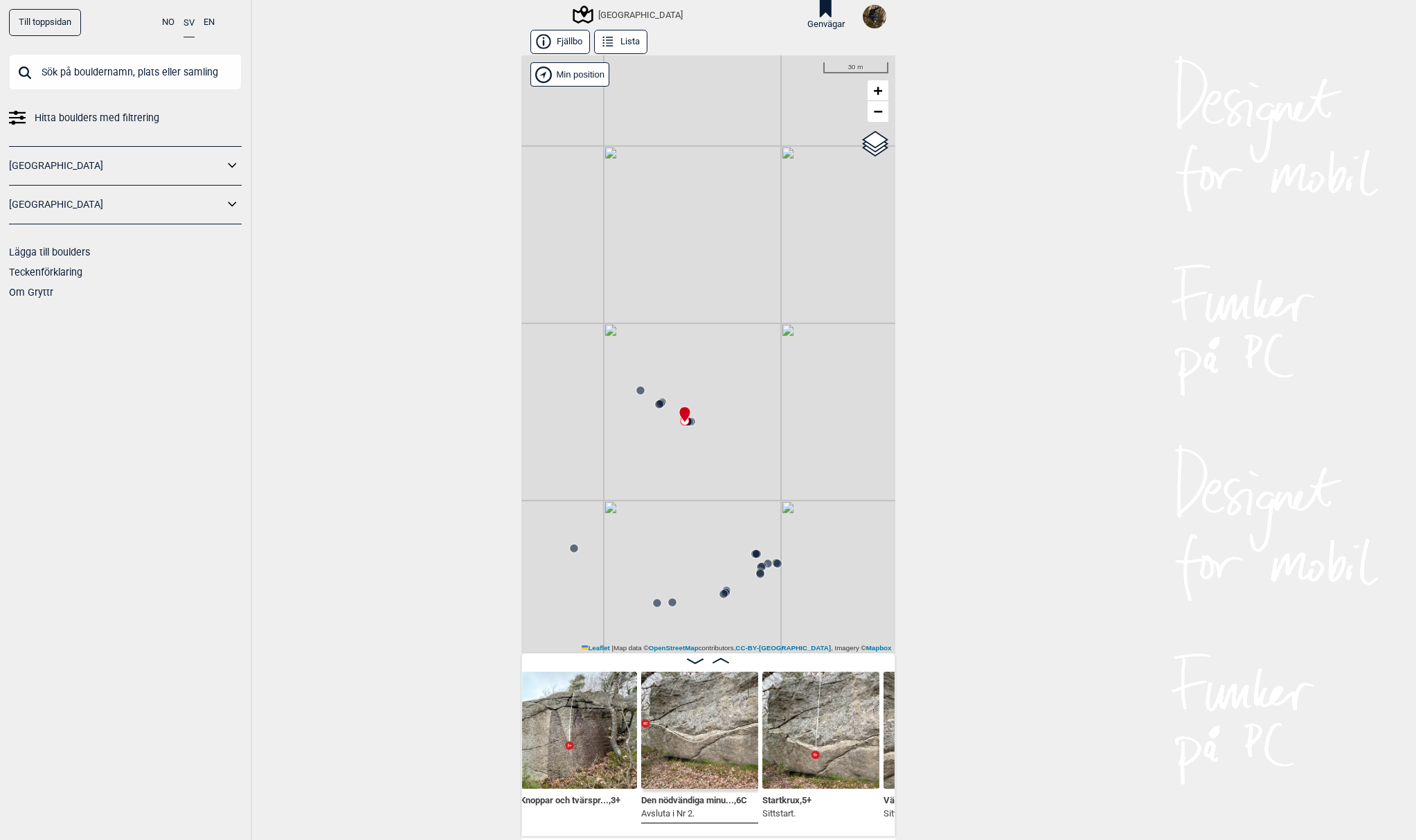
scroll to position [0, 630]
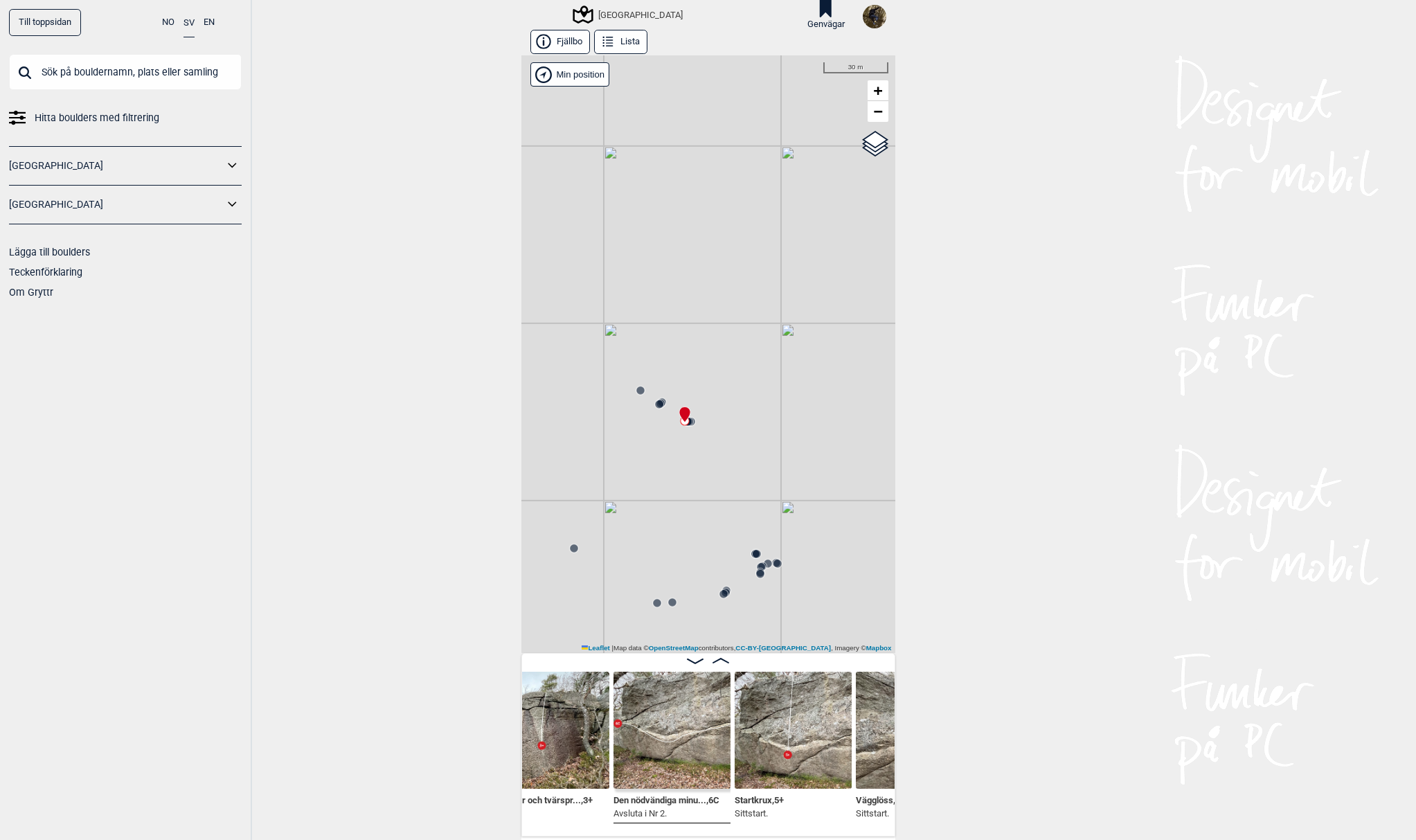
click at [718, 658] on icon at bounding box center [721, 660] width 17 height 6
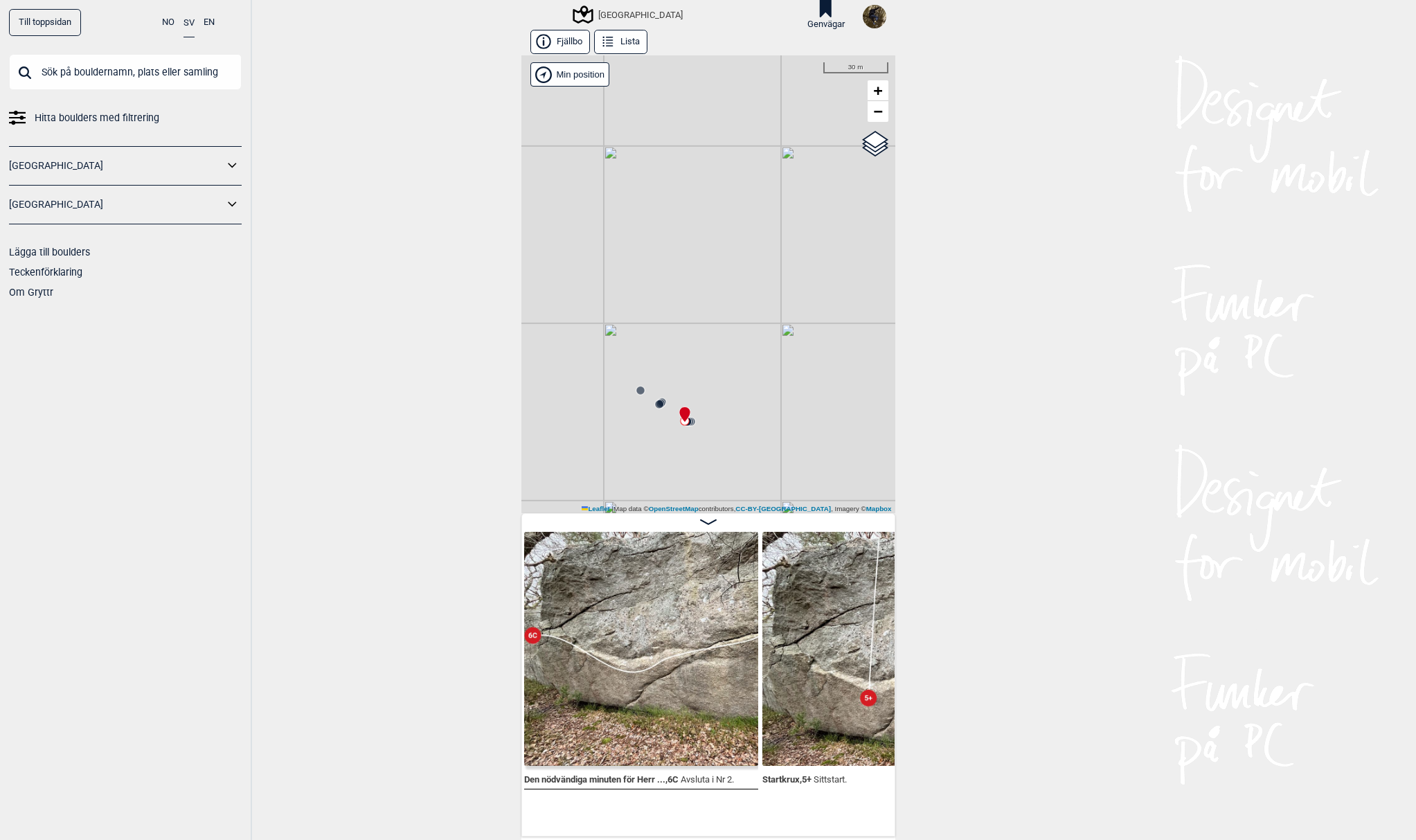
scroll to position [0, 746]
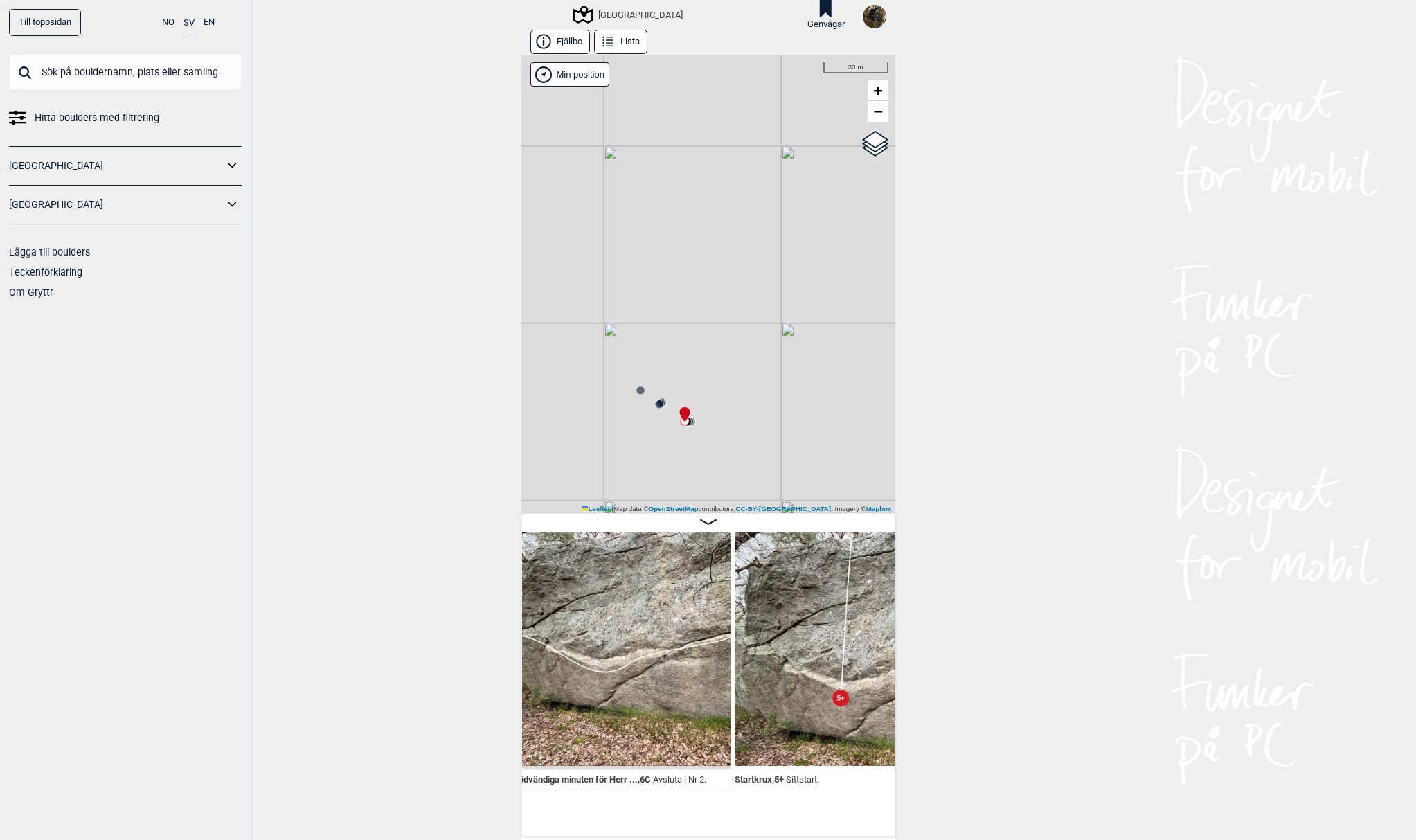
click at [631, 693] on img at bounding box center [614, 649] width 234 height 234
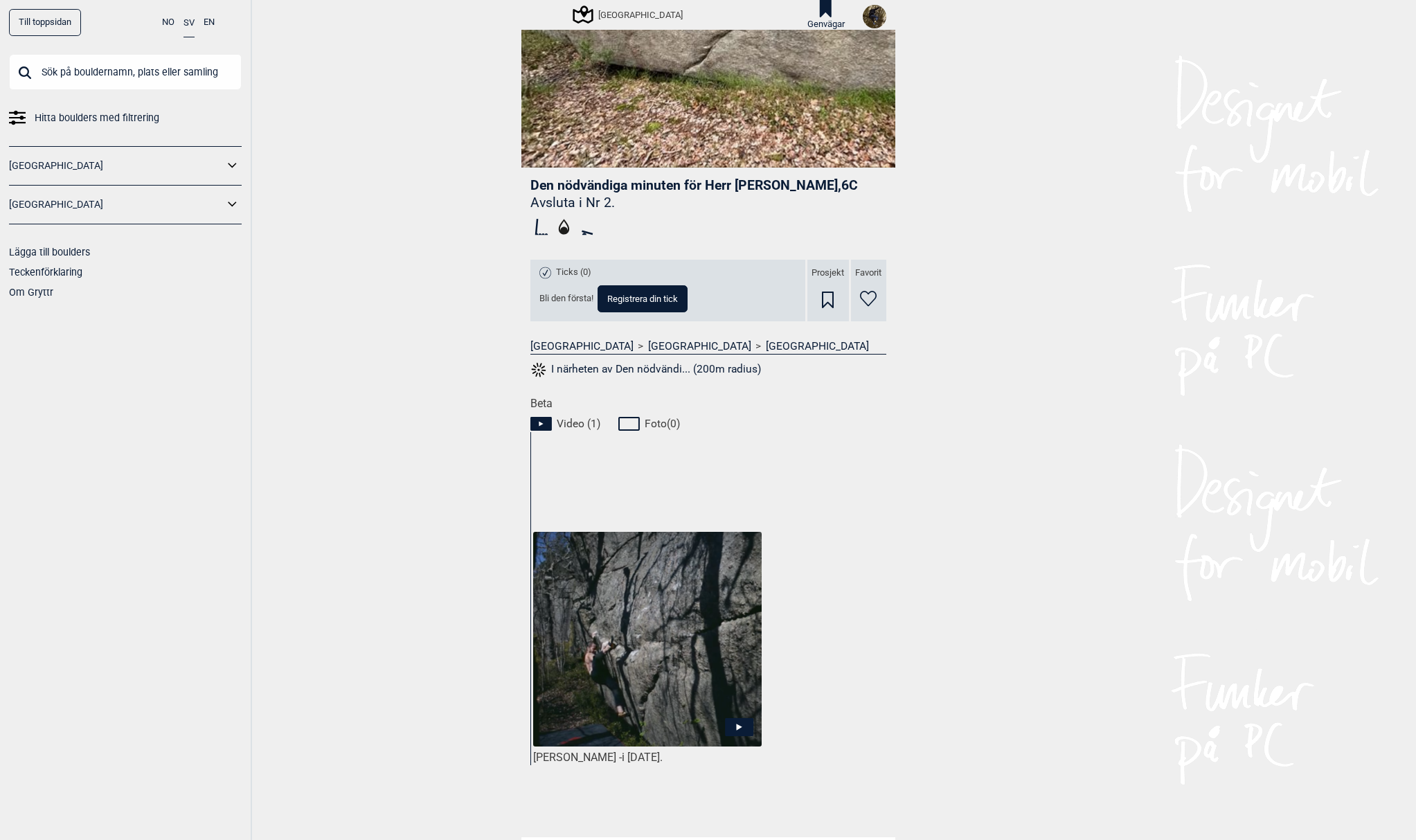
scroll to position [277, 0]
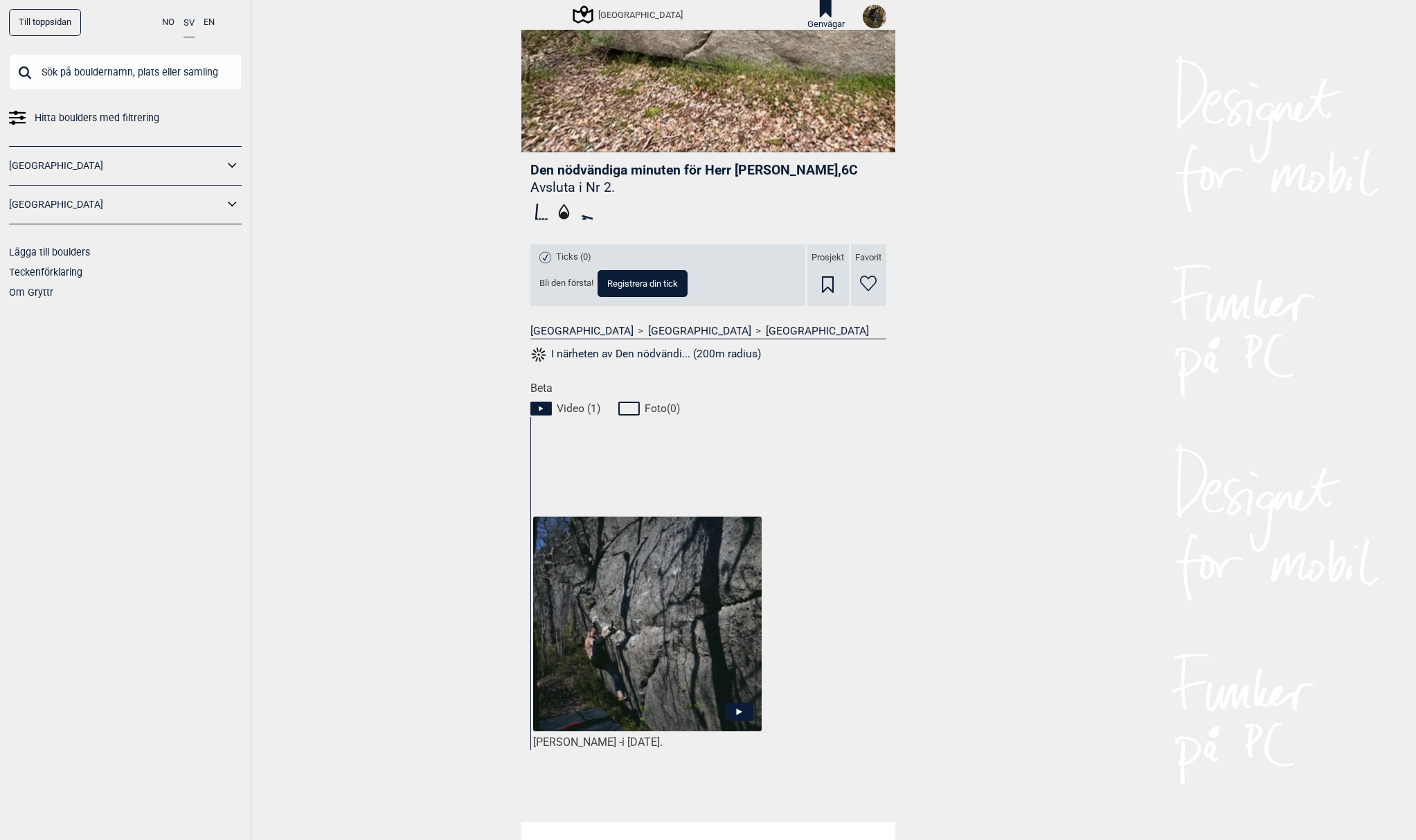
click at [736, 708] on icon at bounding box center [739, 711] width 6 height 7
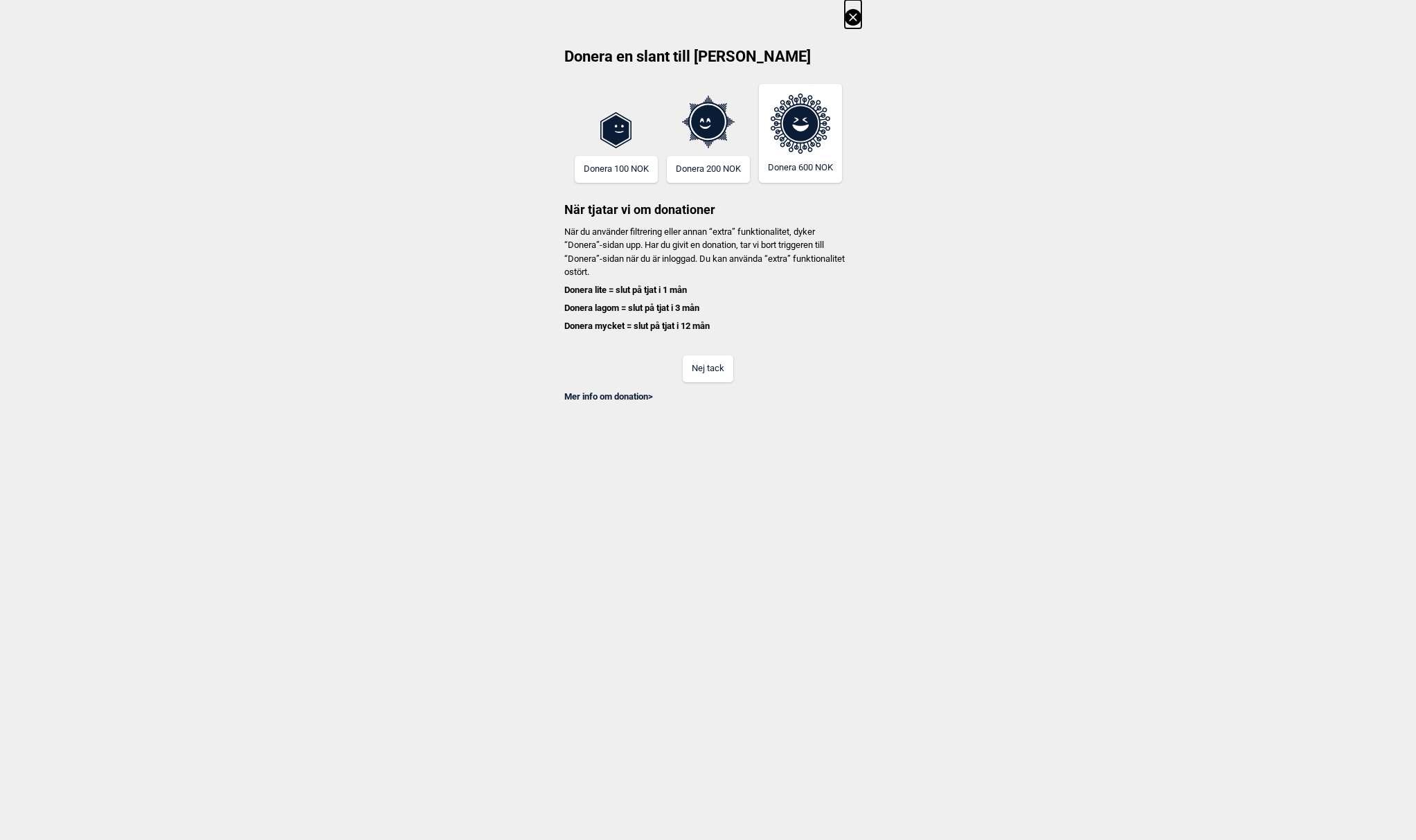
click at [710, 372] on button "Nej tack" at bounding box center [708, 368] width 51 height 27
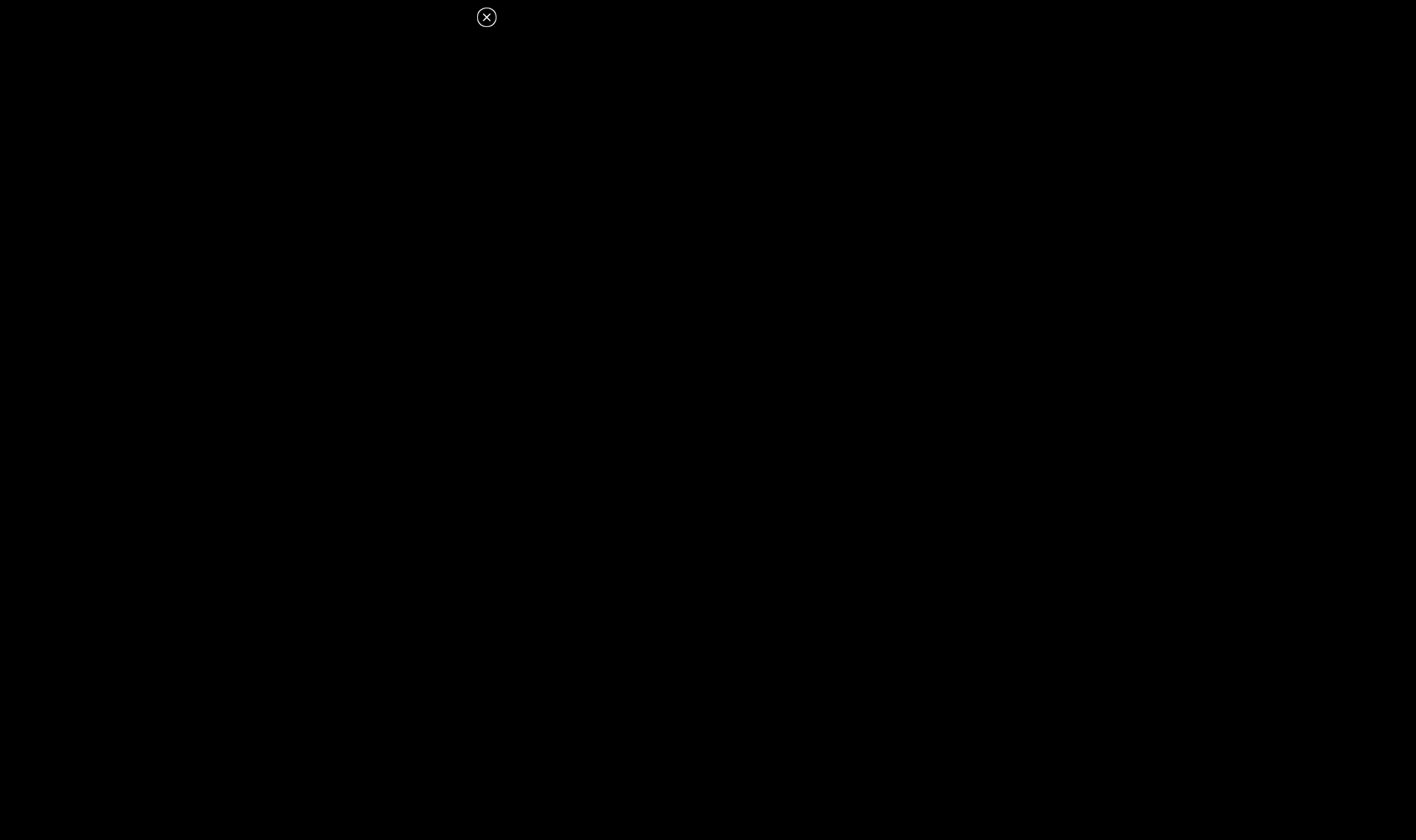
click at [492, 16] on icon at bounding box center [487, 18] width 17 height 17
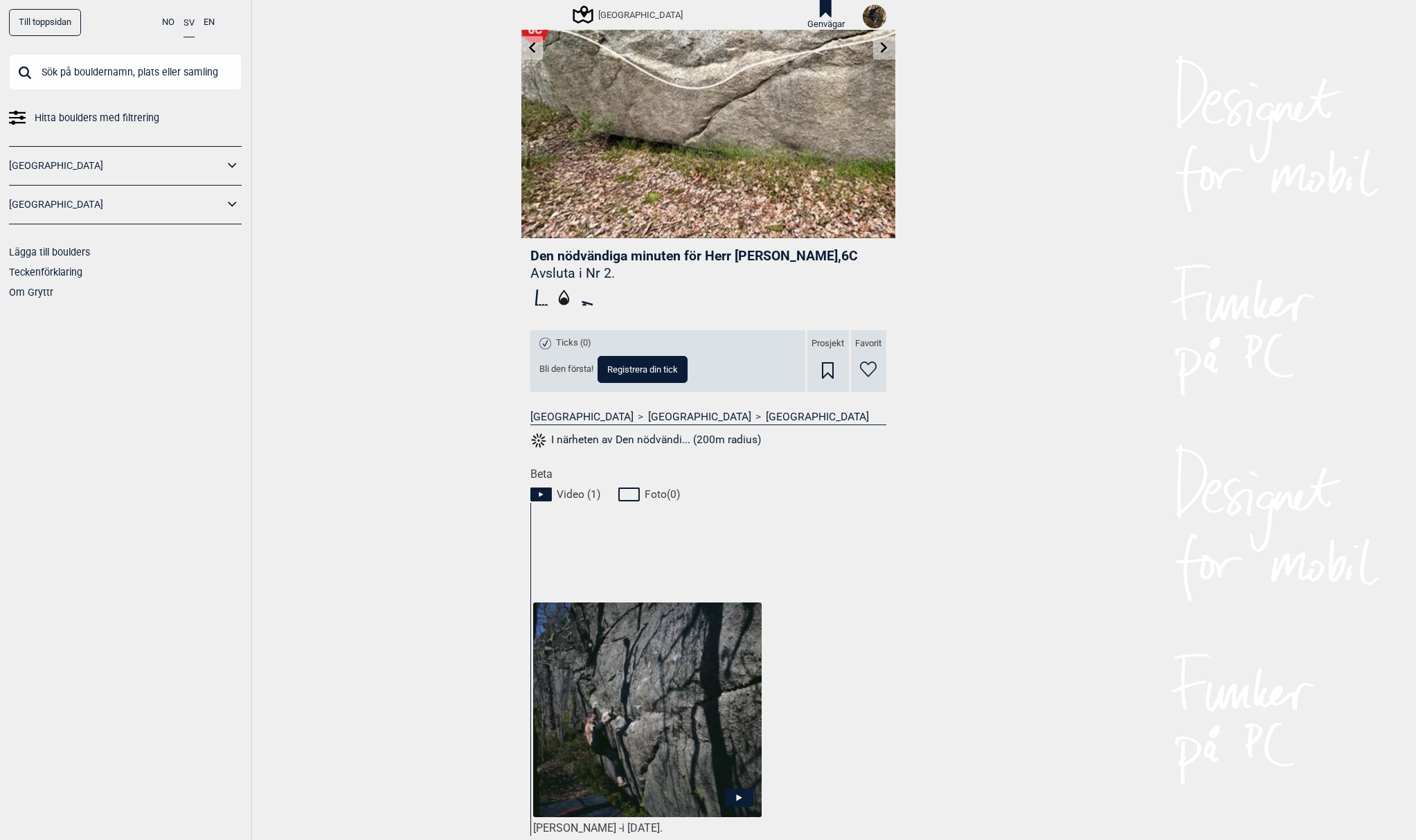
scroll to position [0, 0]
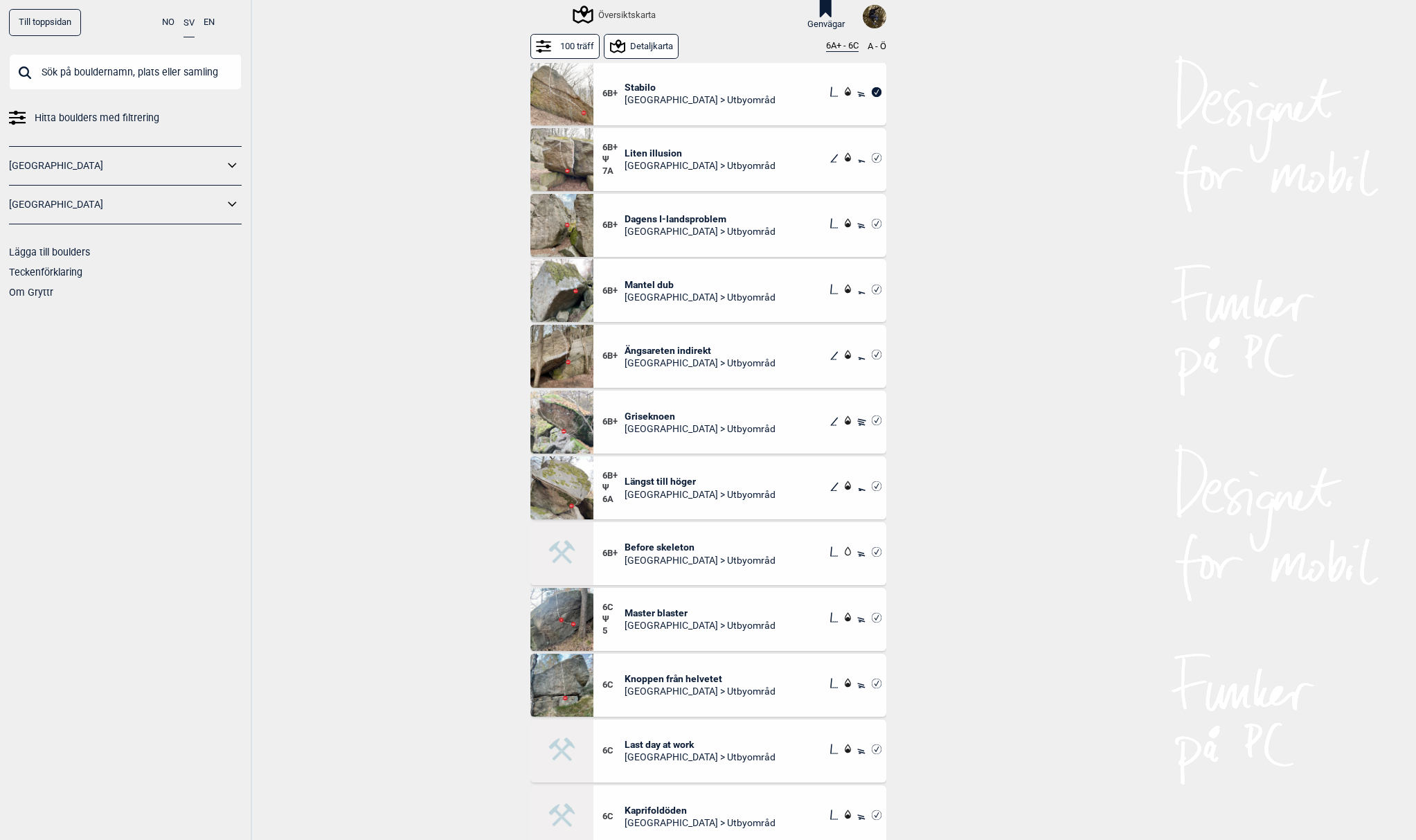
scroll to position [3662, 0]
click at [650, 606] on span "Master blaster" at bounding box center [700, 611] width 151 height 13
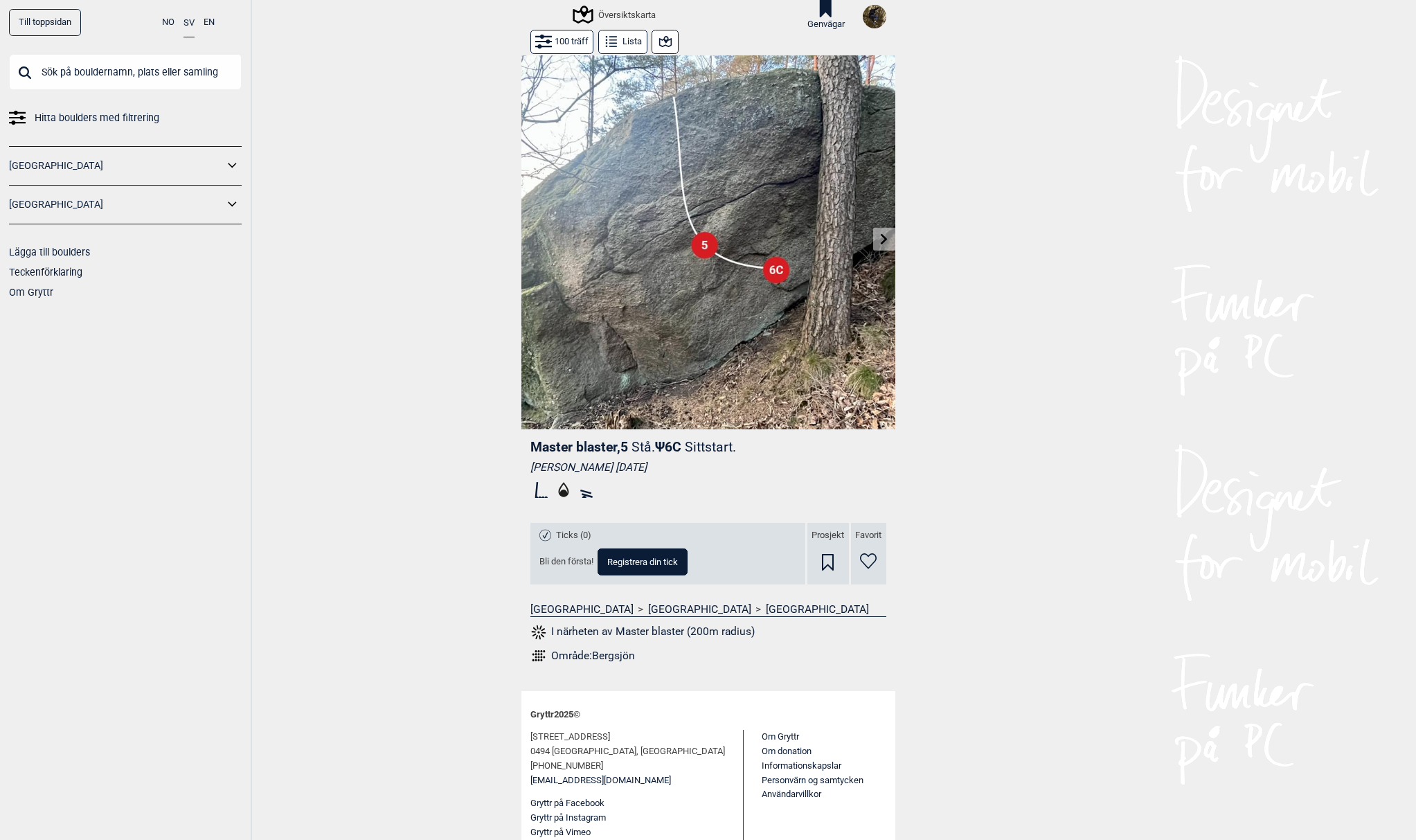
click at [660, 40] on icon at bounding box center [665, 41] width 13 height 11
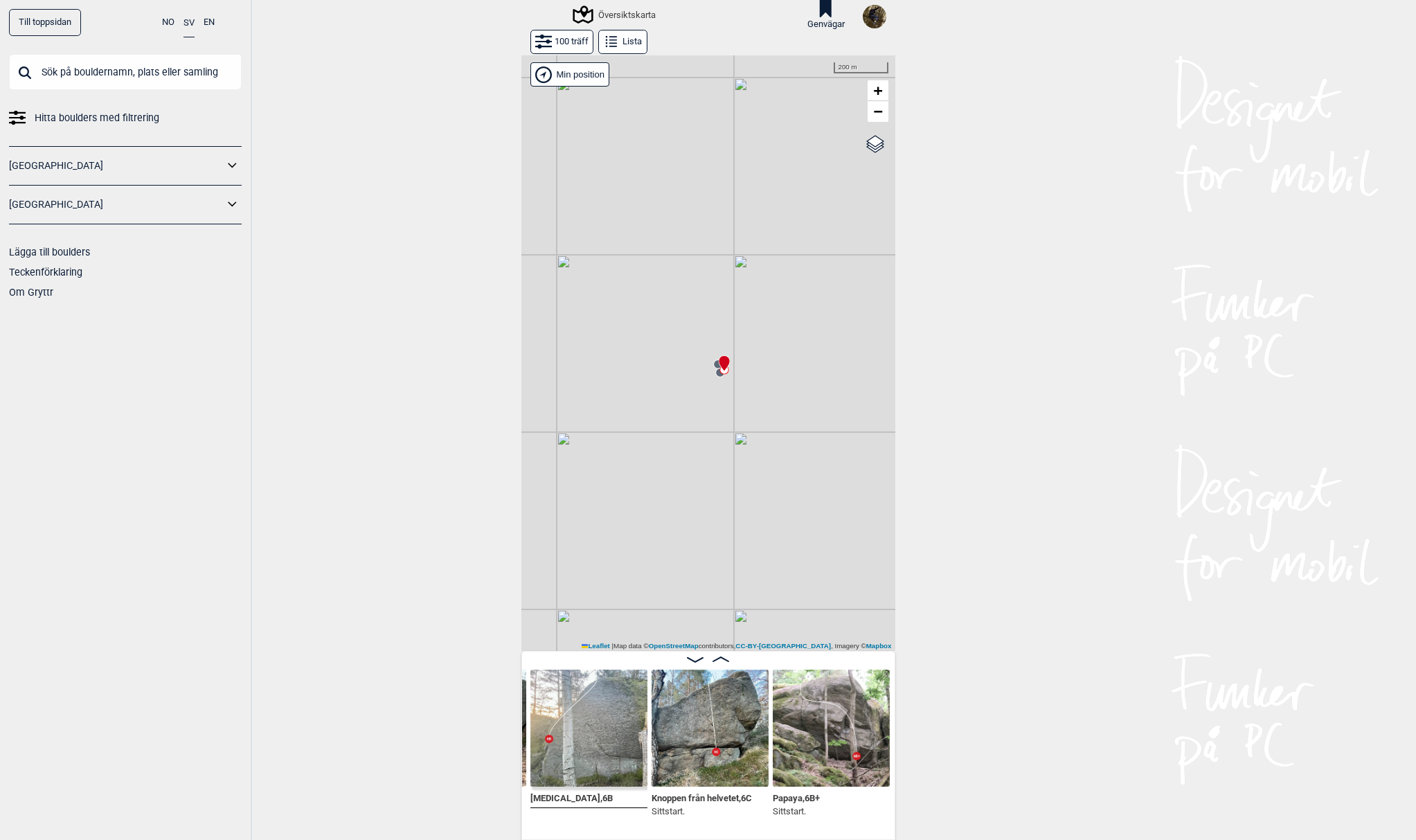
scroll to position [0, 404]
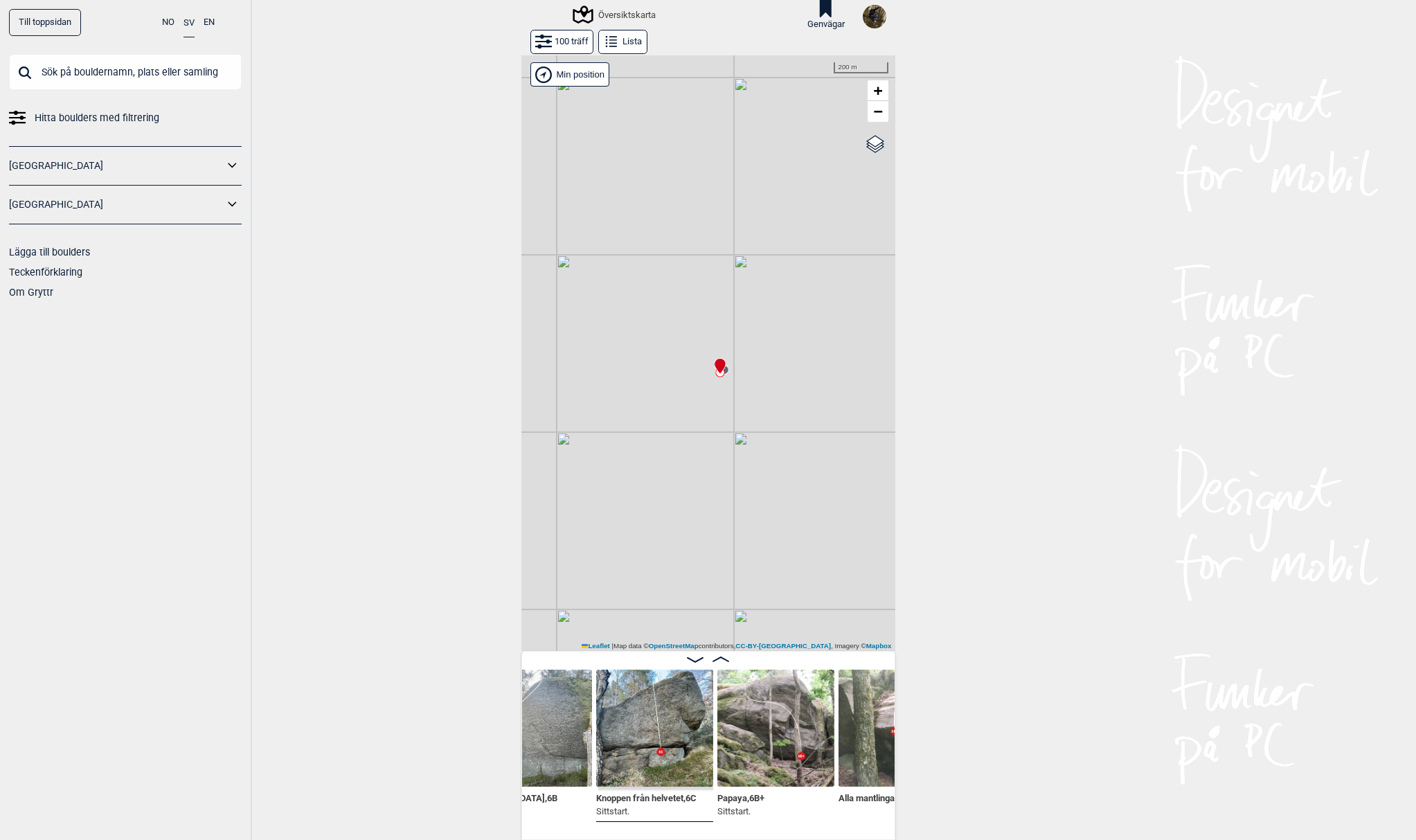
click at [650, 722] on img at bounding box center [655, 728] width 117 height 117
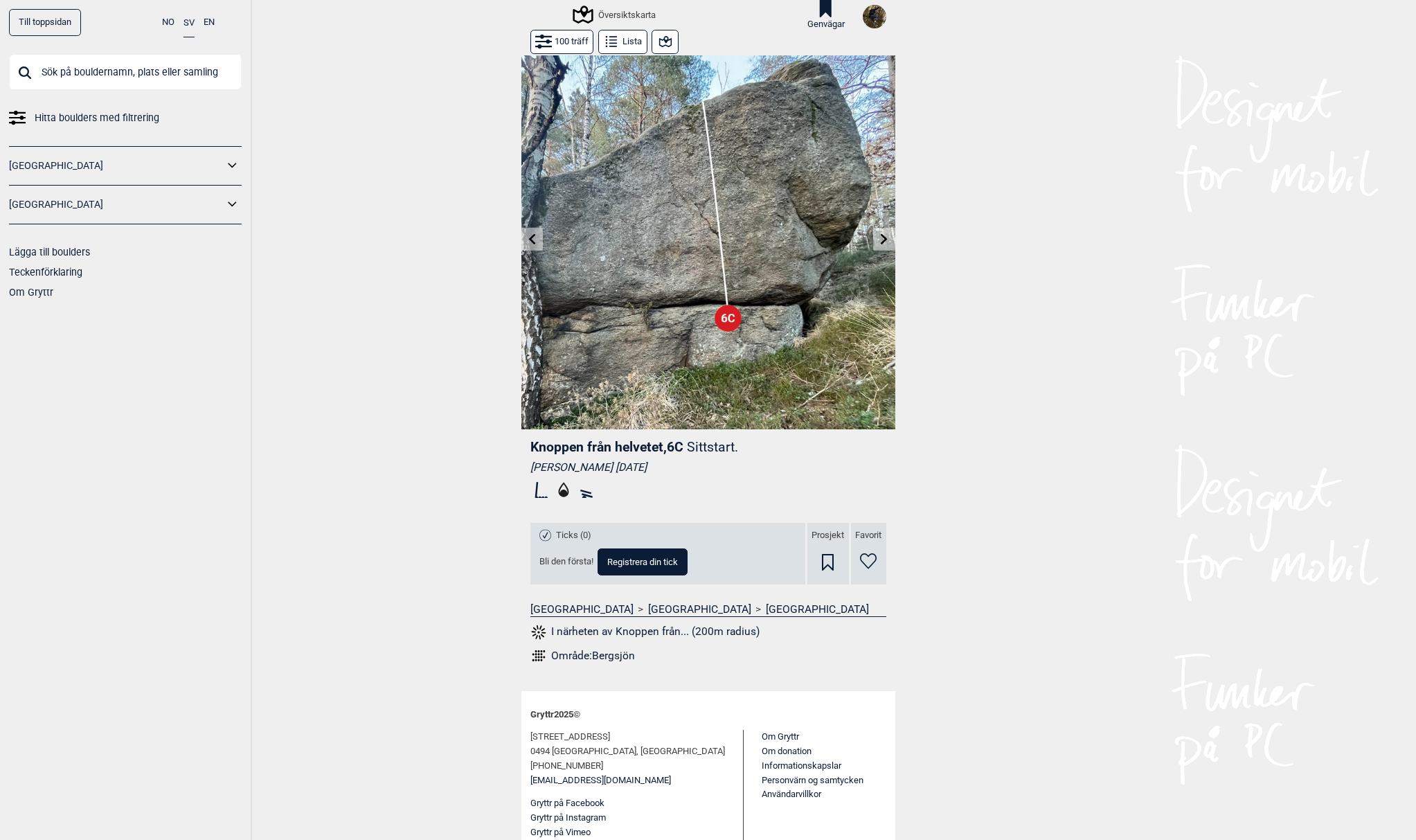
click at [657, 42] on icon at bounding box center [665, 42] width 17 height 17
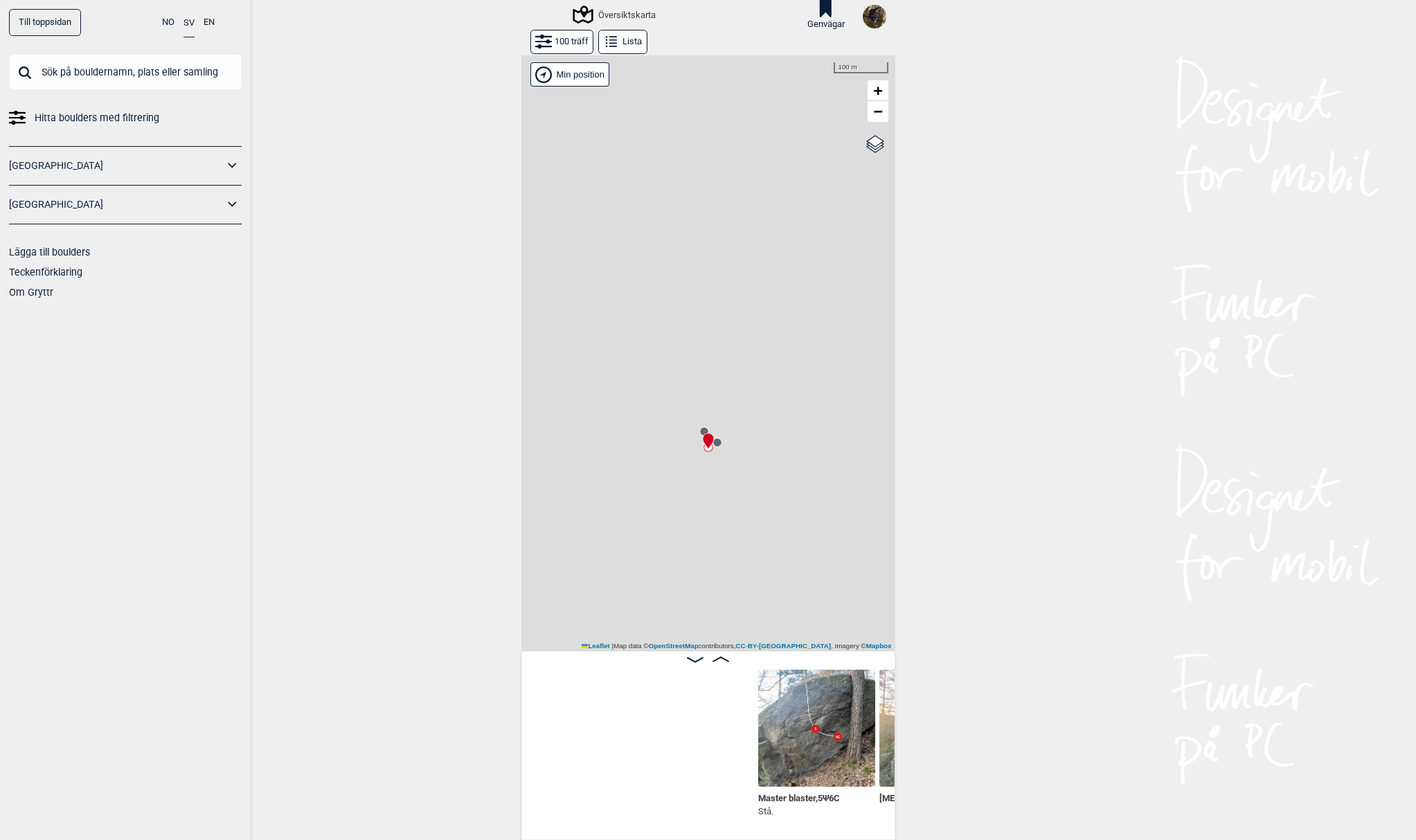
scroll to position [0, 351]
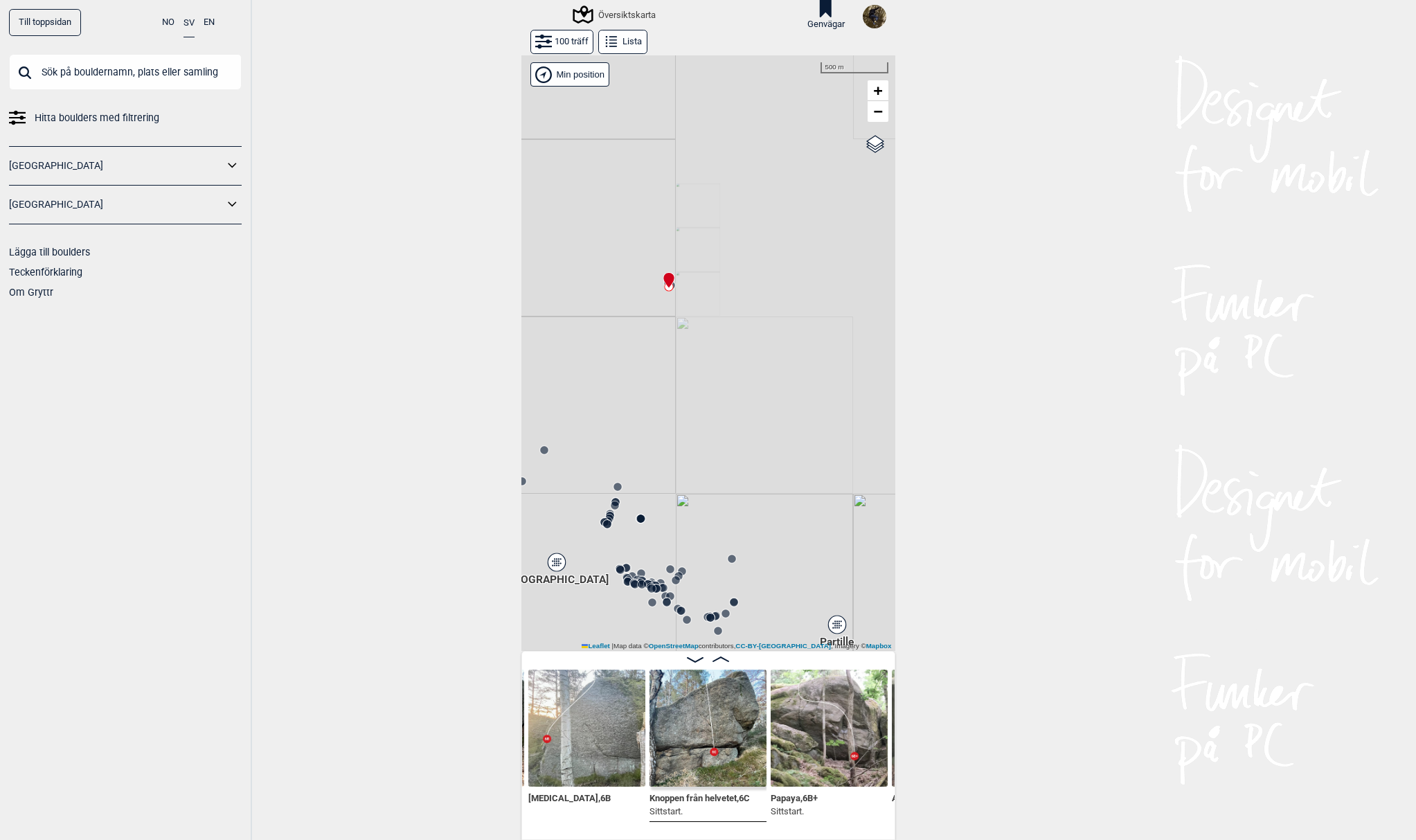
drag, startPoint x: 651, startPoint y: 574, endPoint x: 655, endPoint y: 280, distance: 294.0
click at [653, 286] on div "Gol [GEOGRAPHIC_DATA] Kolomoen [GEOGRAPHIC_DATA] [GEOGRAPHIC_DATA] [GEOGRAPHIC_…" at bounding box center [708, 352] width 374 height 595
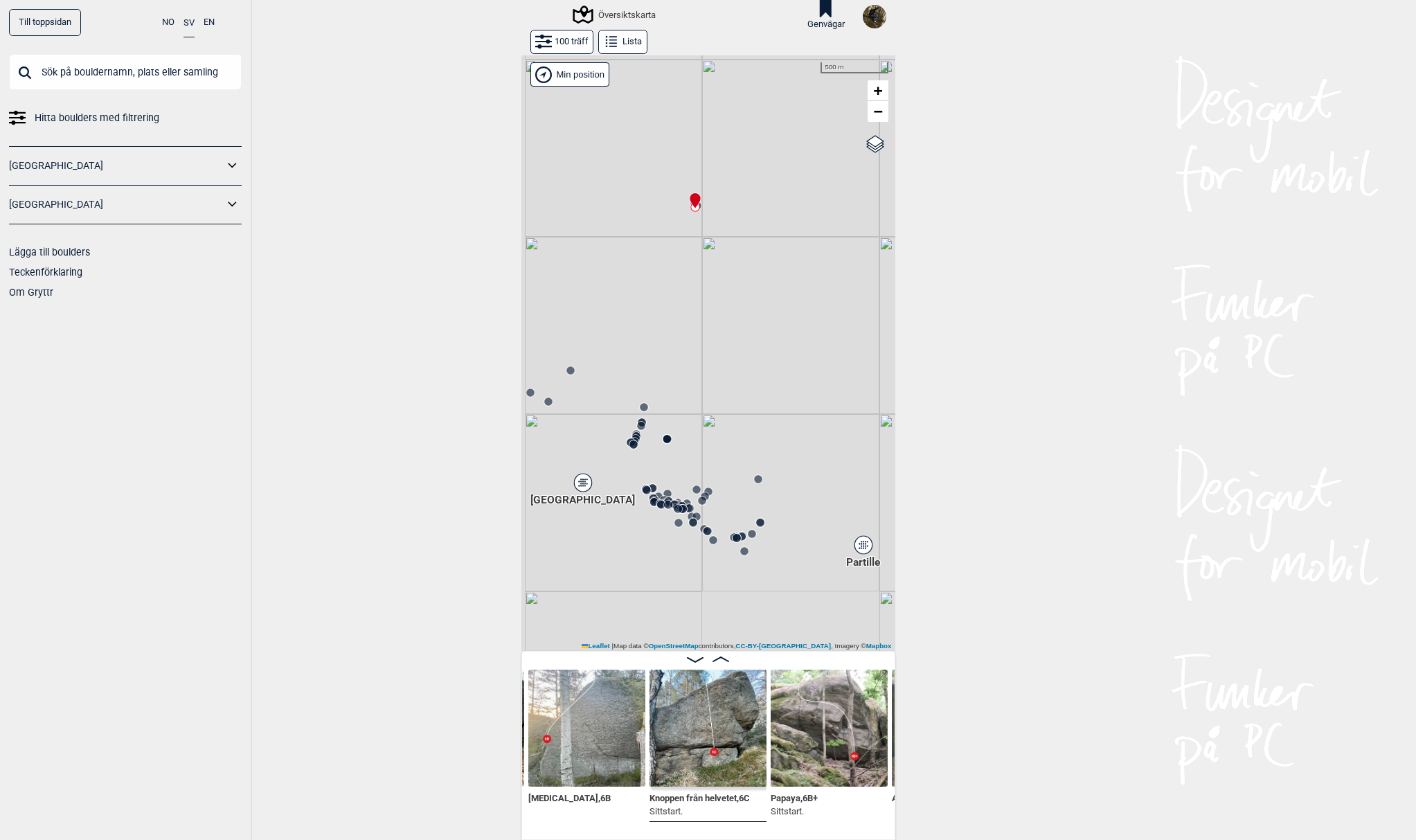
drag, startPoint x: 692, startPoint y: 558, endPoint x: 722, endPoint y: 490, distance: 74.3
click at [721, 505] on div "Gol [GEOGRAPHIC_DATA] Kolomoen [GEOGRAPHIC_DATA] [GEOGRAPHIC_DATA] [GEOGRAPHIC_…" at bounding box center [708, 352] width 374 height 595
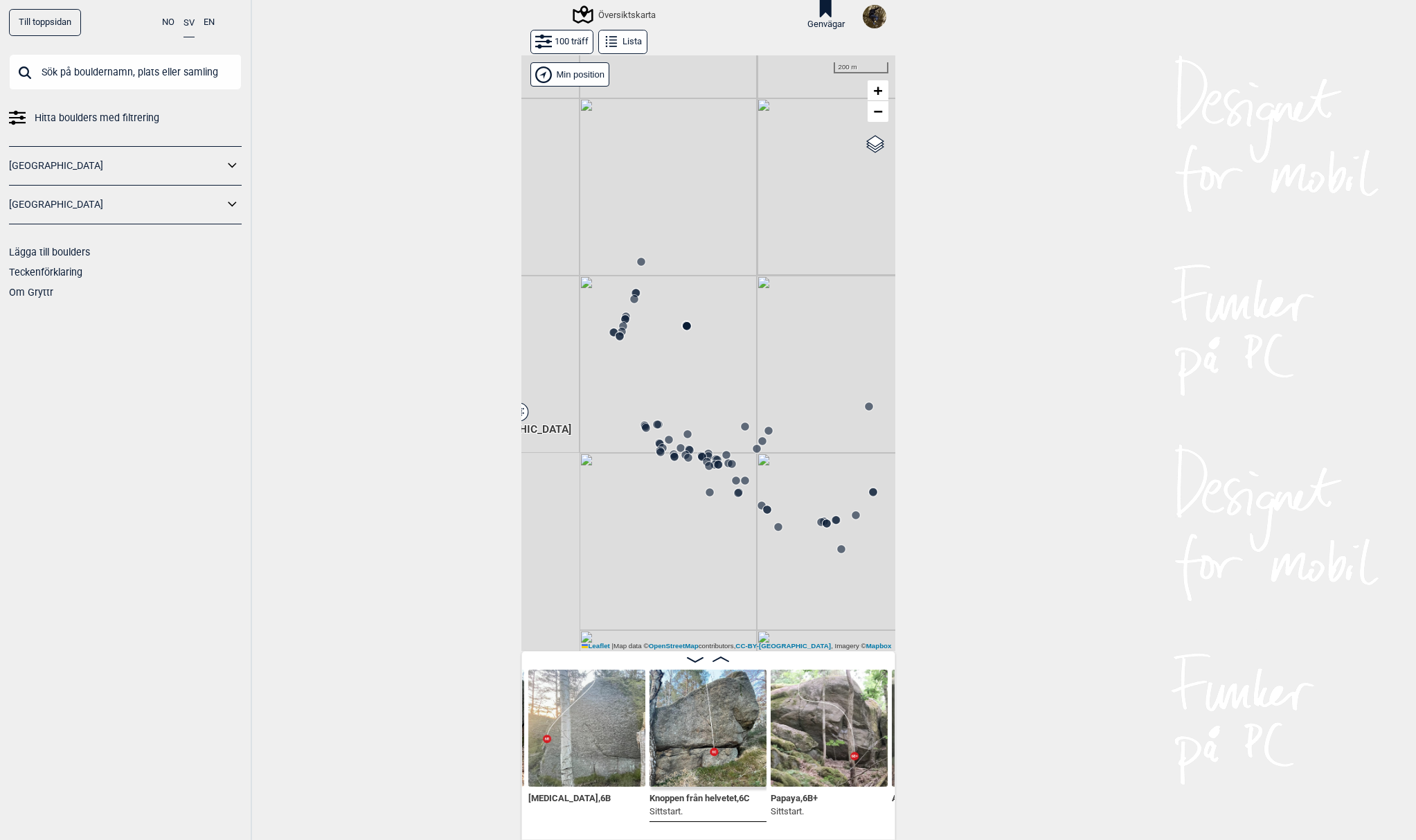
drag, startPoint x: 704, startPoint y: 525, endPoint x: 772, endPoint y: 481, distance: 81.0
click at [773, 482] on div "Gol [GEOGRAPHIC_DATA] Kolomoen [GEOGRAPHIC_DATA] [GEOGRAPHIC_DATA] [GEOGRAPHIC_…" at bounding box center [708, 352] width 374 height 595
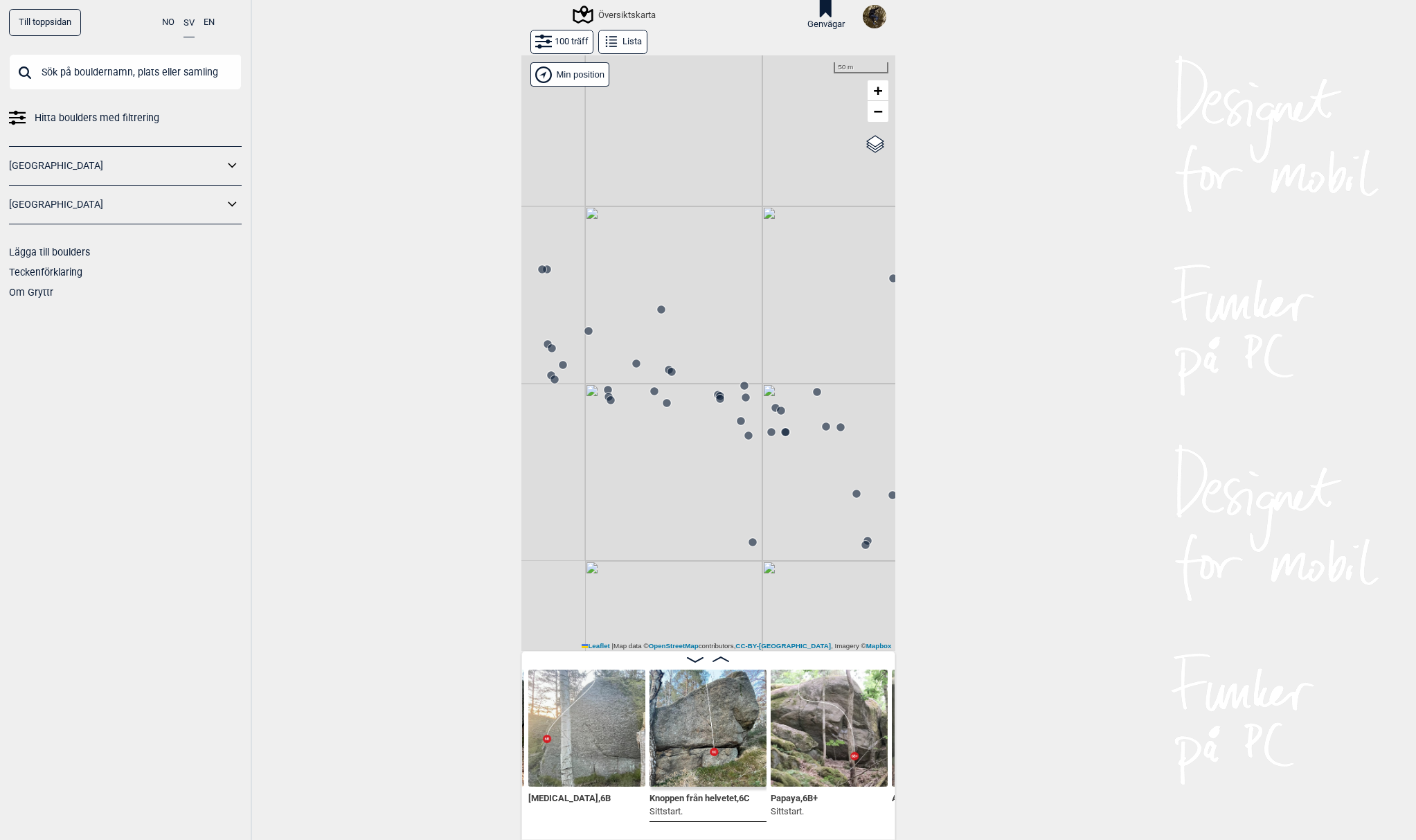
drag, startPoint x: 633, startPoint y: 459, endPoint x: 799, endPoint y: 479, distance: 167.2
click at [799, 479] on div "Gol [GEOGRAPHIC_DATA] Kolomoen [GEOGRAPHIC_DATA] [GEOGRAPHIC_DATA] [GEOGRAPHIC_…" at bounding box center [708, 352] width 374 height 595
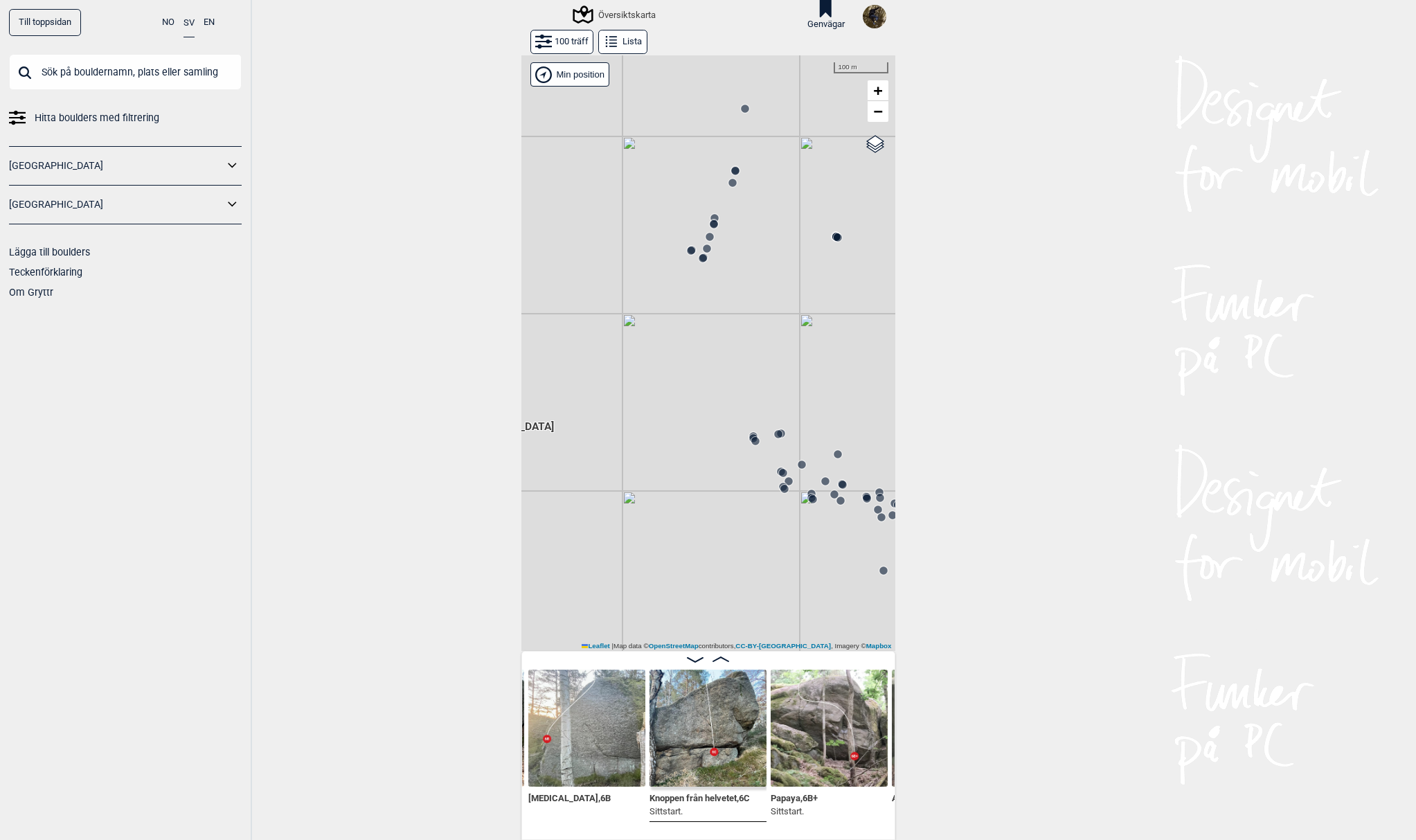
drag, startPoint x: 605, startPoint y: 473, endPoint x: 797, endPoint y: 539, distance: 203.0
click at [797, 539] on div "Gol [GEOGRAPHIC_DATA] Kolomoen [GEOGRAPHIC_DATA] [GEOGRAPHIC_DATA] [GEOGRAPHIC_…" at bounding box center [708, 352] width 374 height 595
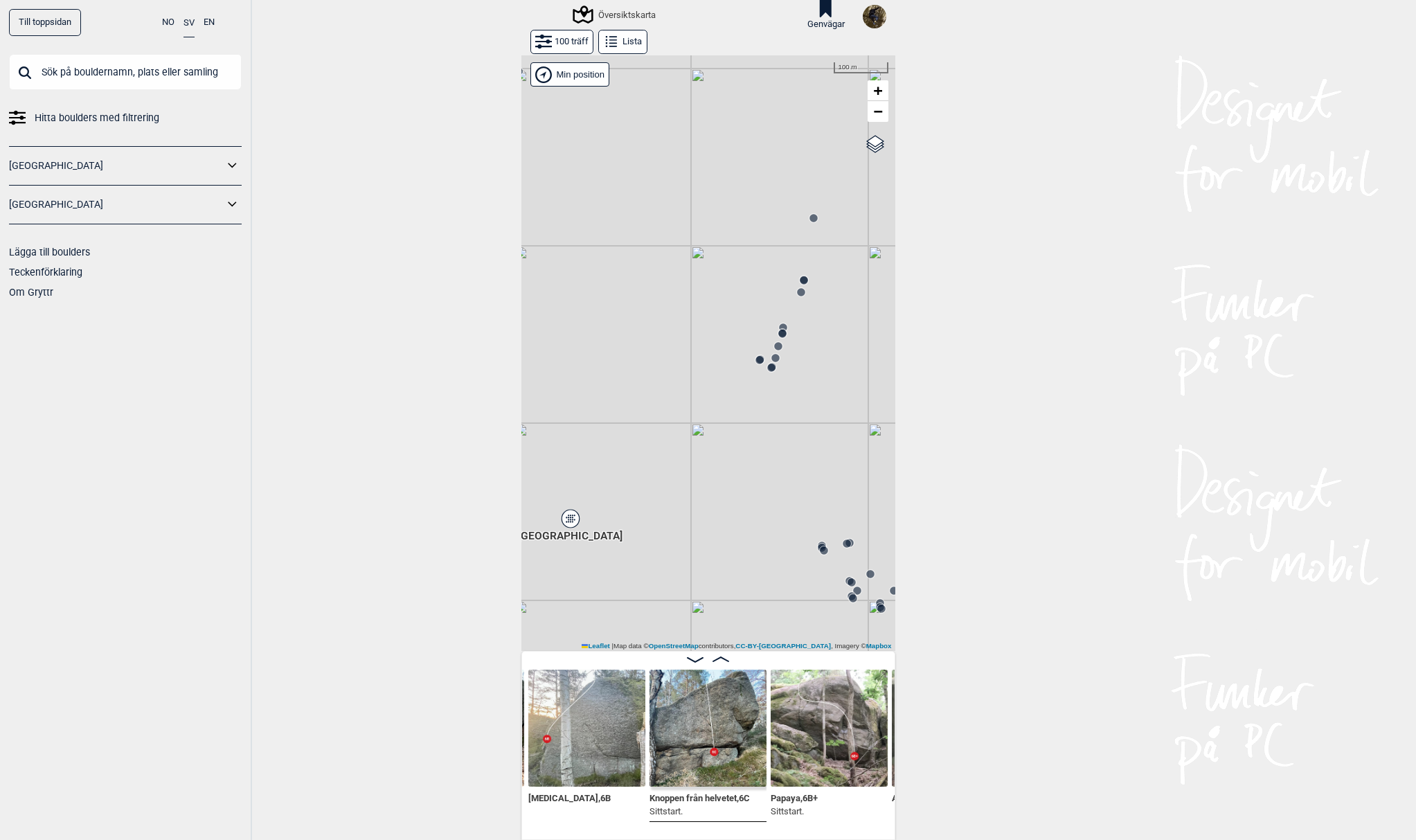
drag, startPoint x: 663, startPoint y: 471, endPoint x: 726, endPoint y: 578, distance: 124.2
click at [726, 578] on div "Gol [GEOGRAPHIC_DATA] Kolomoen [GEOGRAPHIC_DATA] [GEOGRAPHIC_DATA] [GEOGRAPHIC_…" at bounding box center [708, 352] width 374 height 595
click at [570, 518] on icon at bounding box center [570, 519] width 18 height 18
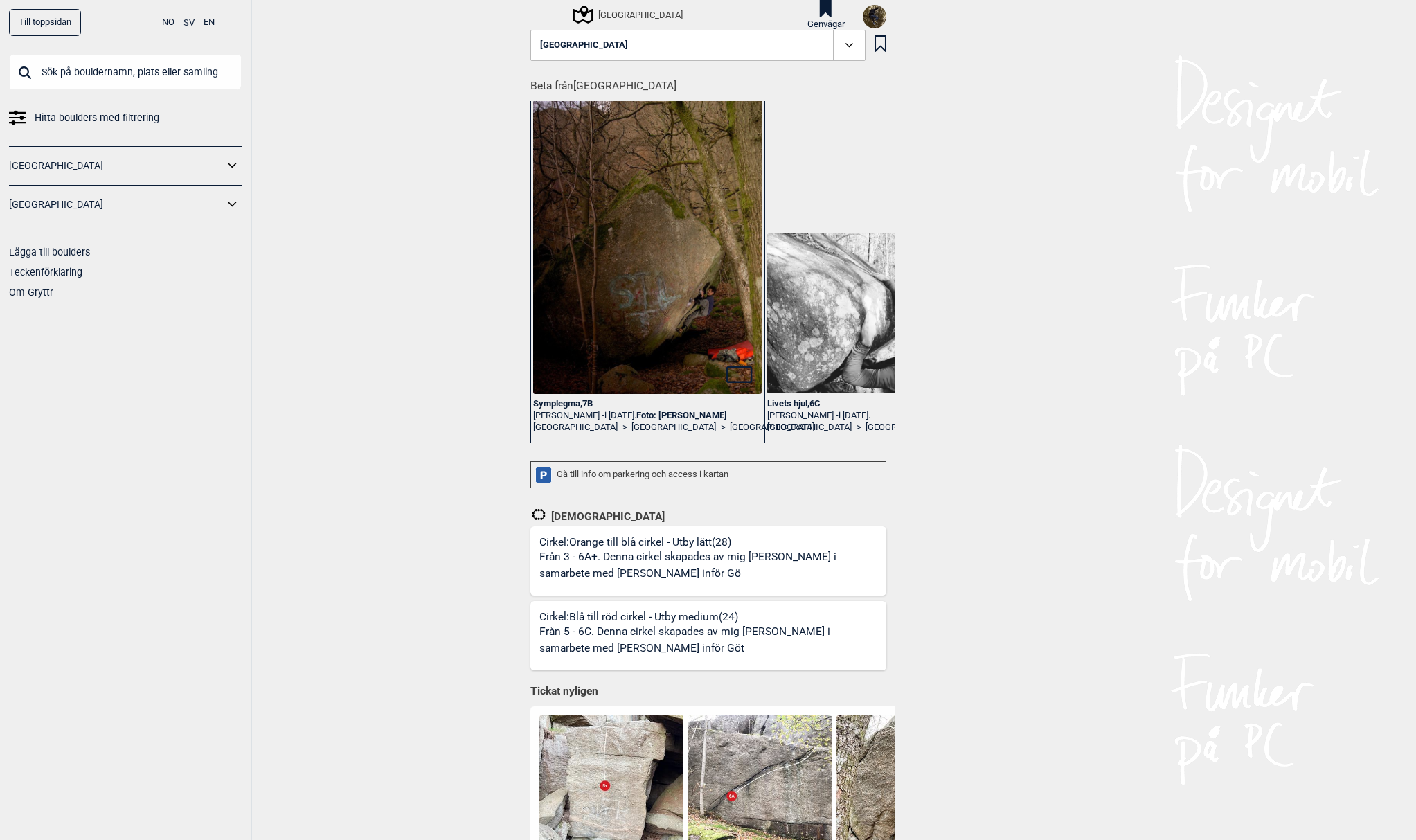
click at [629, 17] on div "[GEOGRAPHIC_DATA]" at bounding box center [628, 14] width 108 height 17
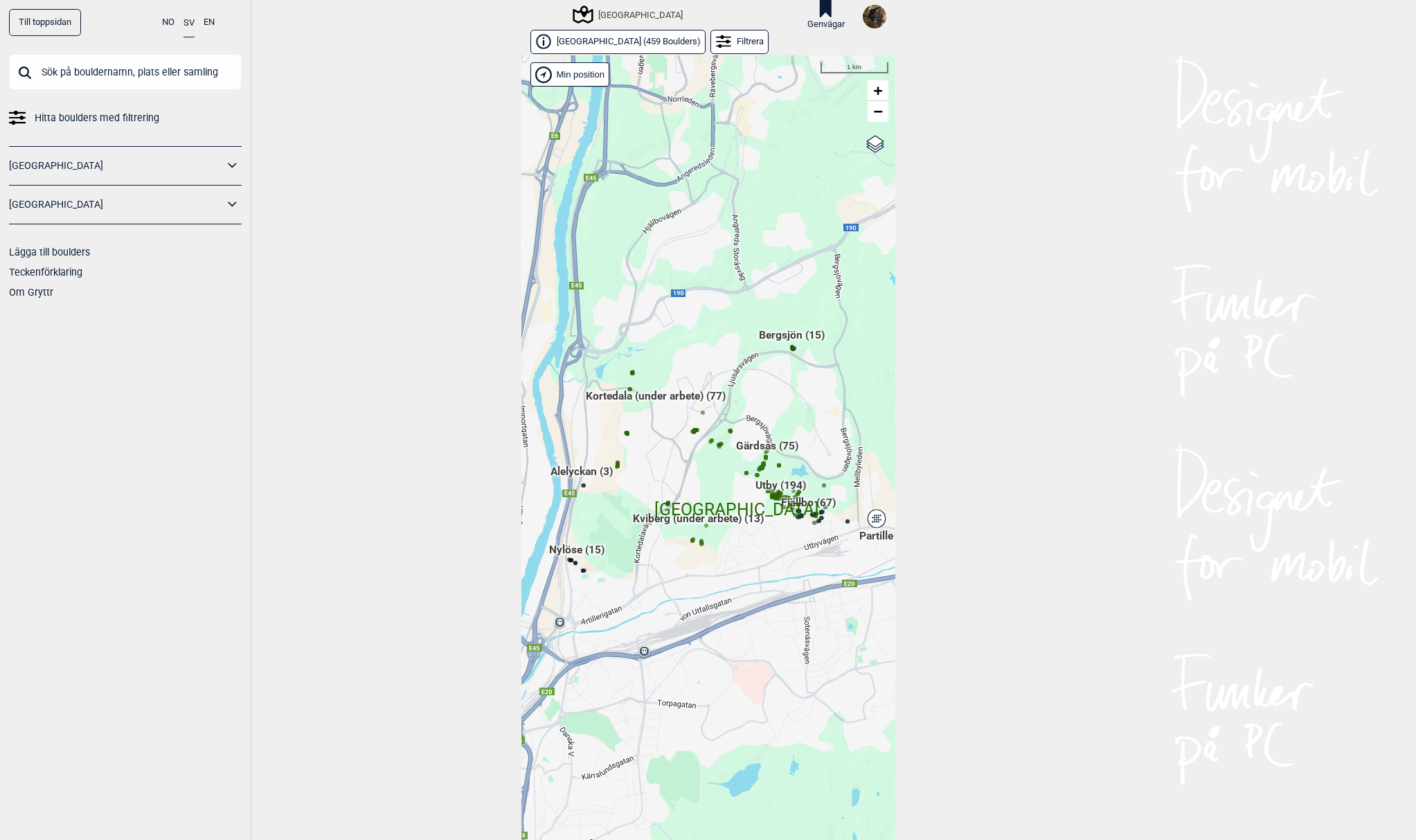
click at [521, 55] on div "Hallingdal Gol [PERSON_NAME] Kolomoen [GEOGRAPHIC_DATA] [GEOGRAPHIC_DATA] [GEOG…" at bounding box center [521, 55] width 0 height 0
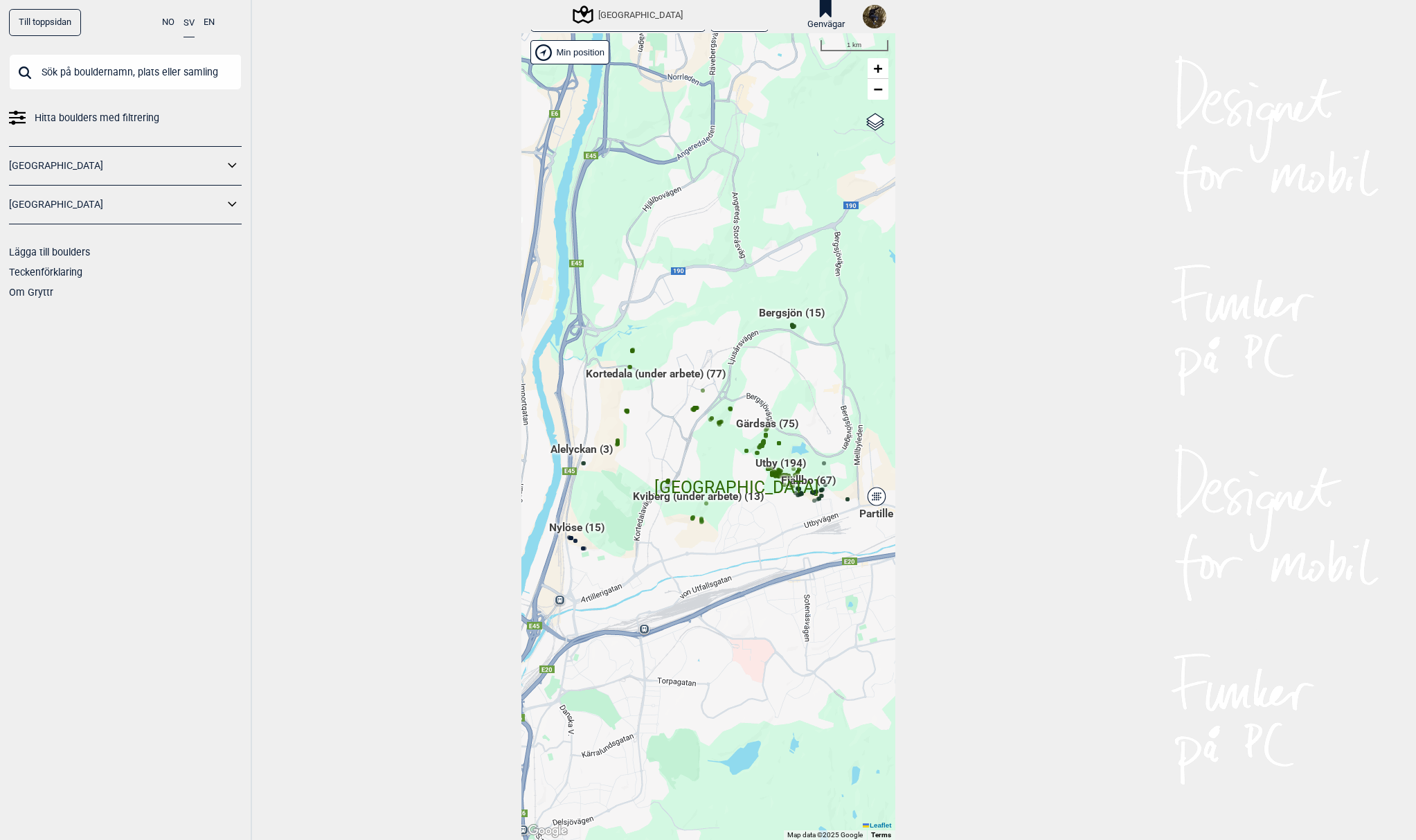
click at [772, 464] on span "Utby (194)" at bounding box center [781, 469] width 51 height 27
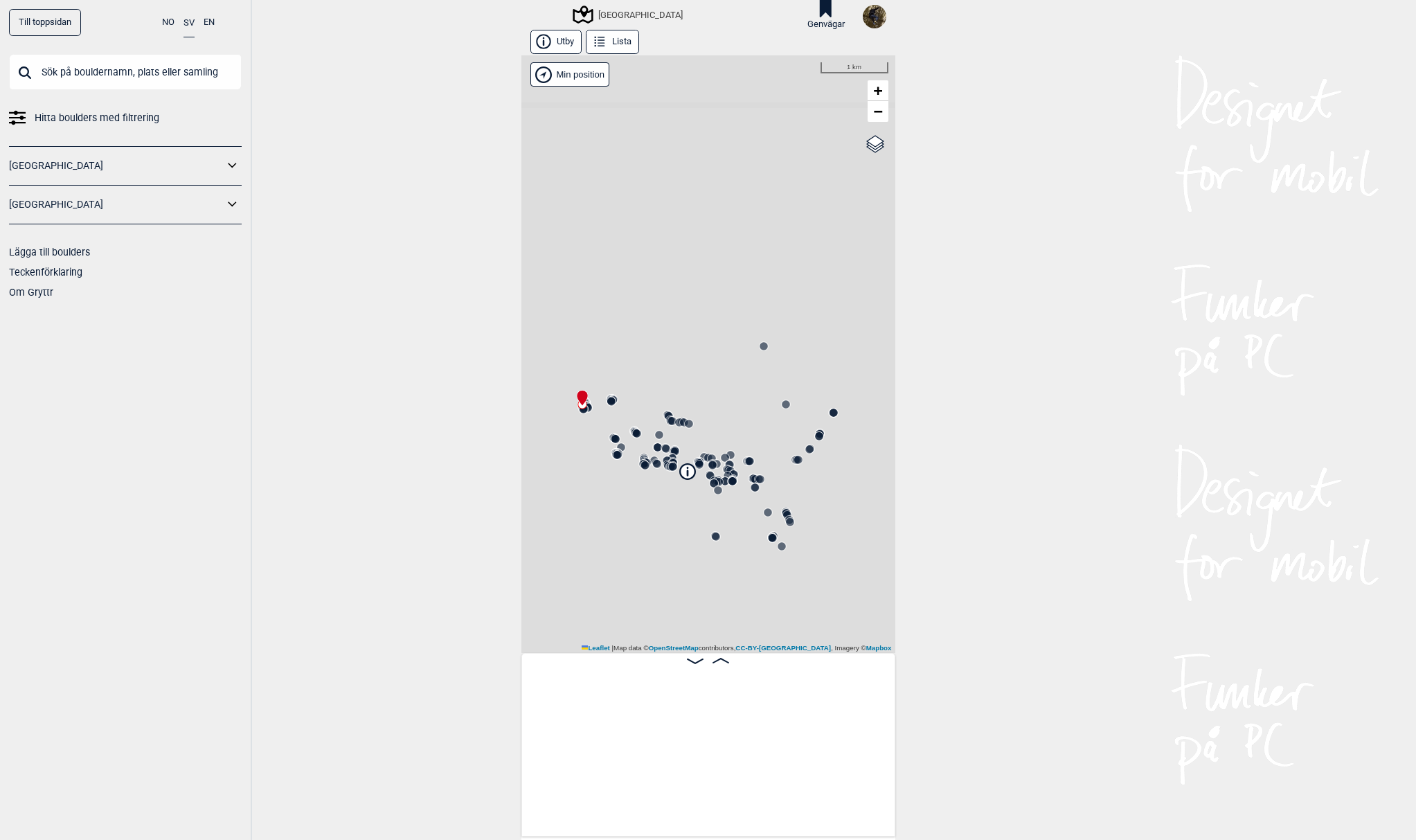
scroll to position [0, 109]
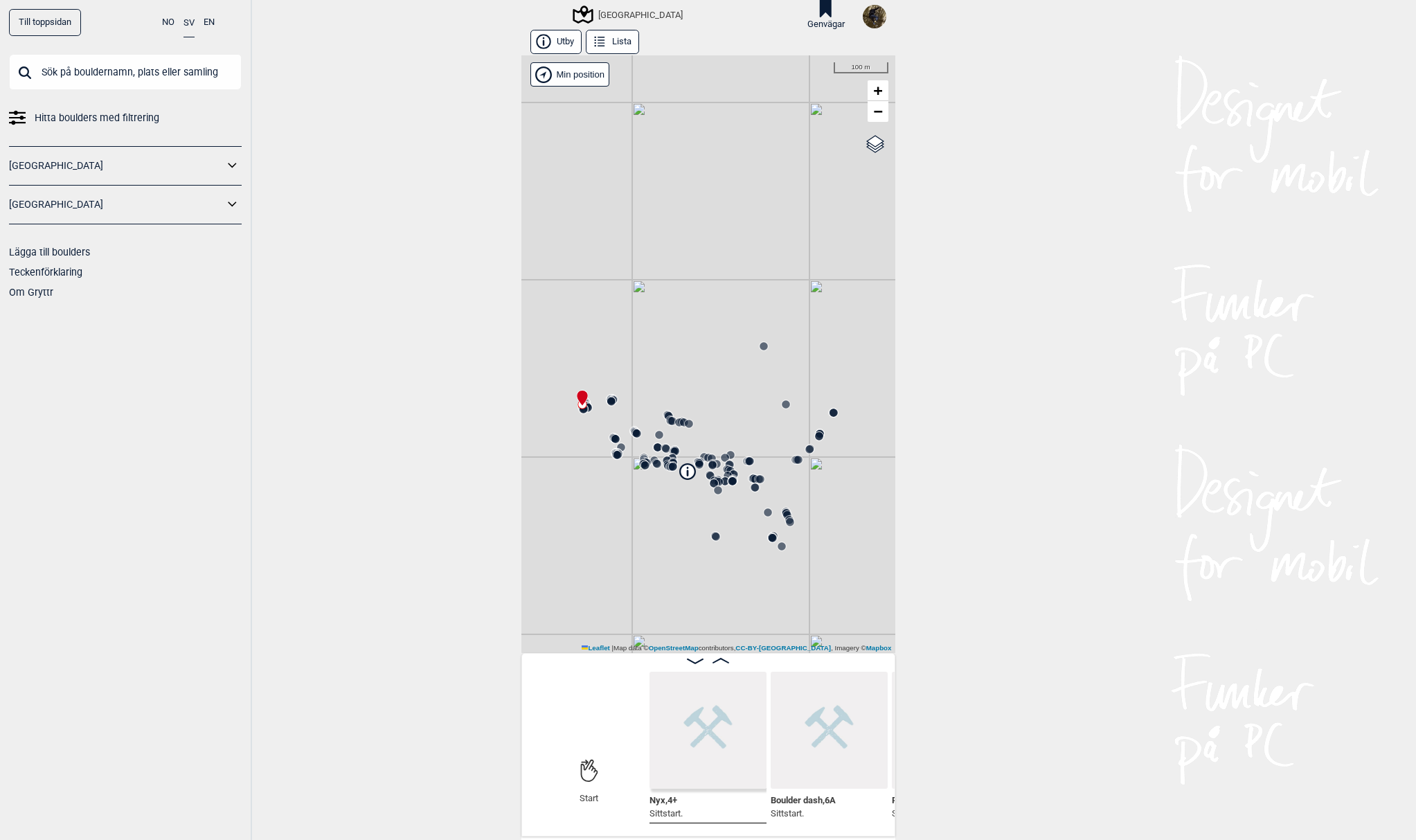
click at [716, 478] on icon at bounding box center [718, 482] width 11 height 11
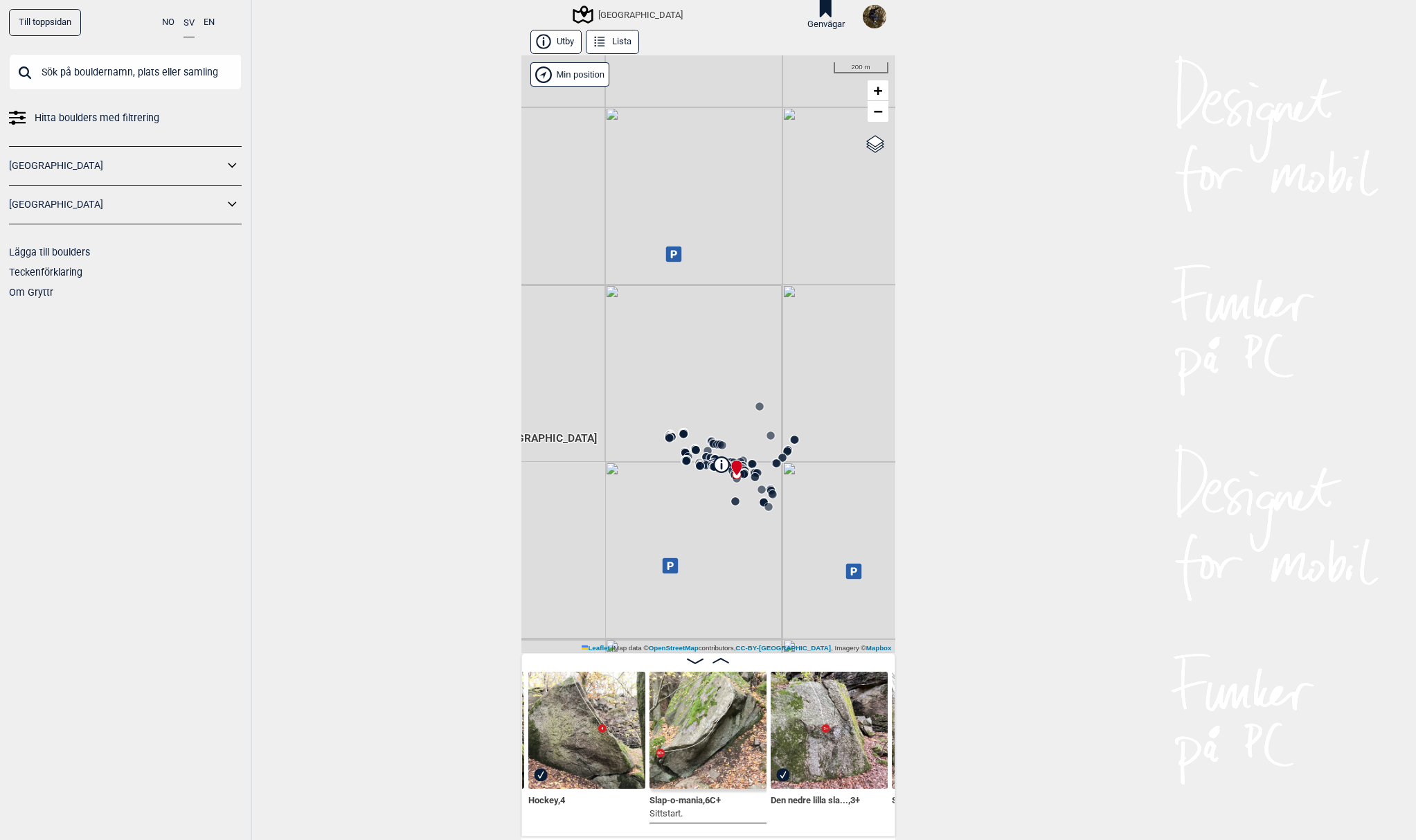
click at [757, 407] on circle at bounding box center [760, 407] width 8 height 8
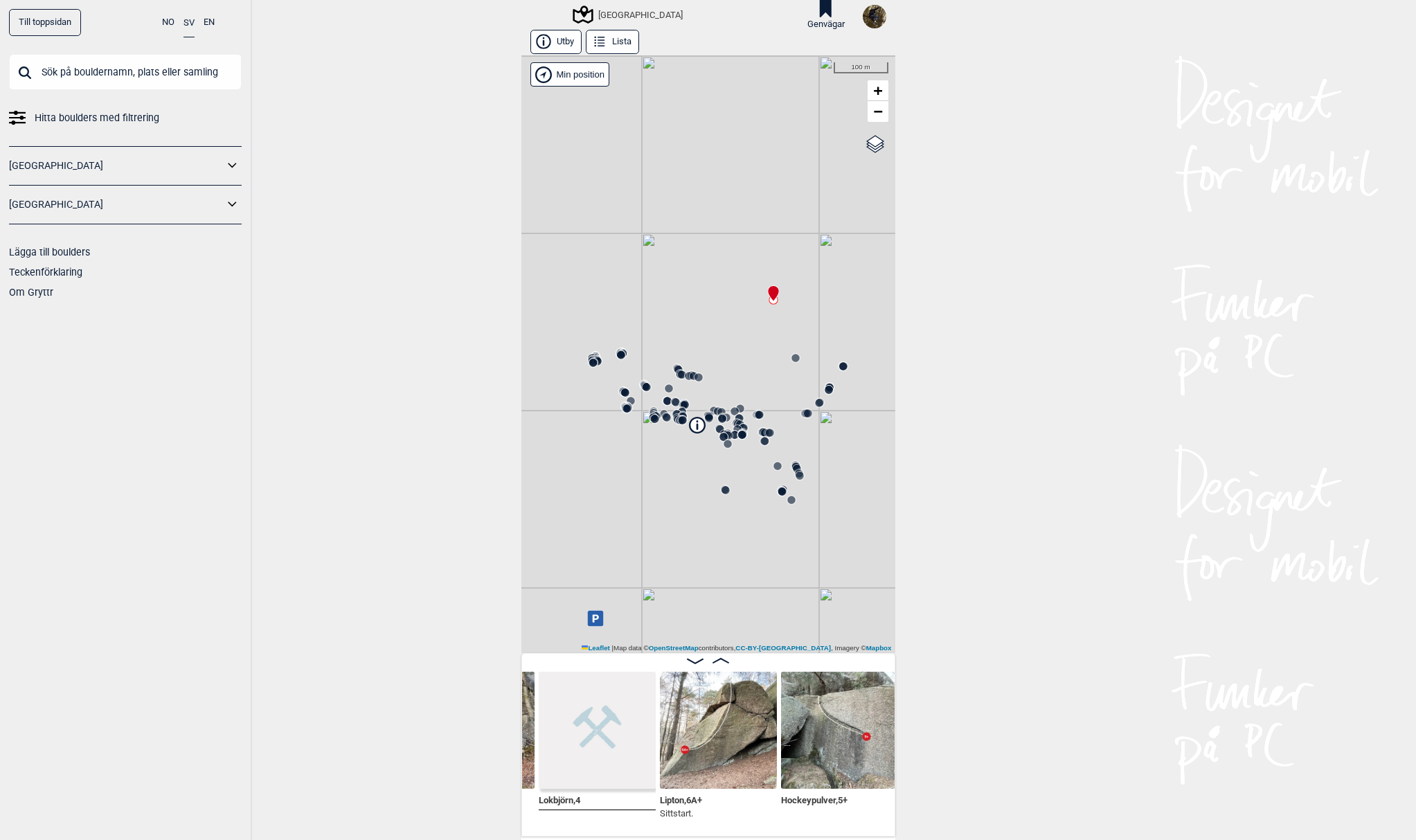
scroll to position [0, 21235]
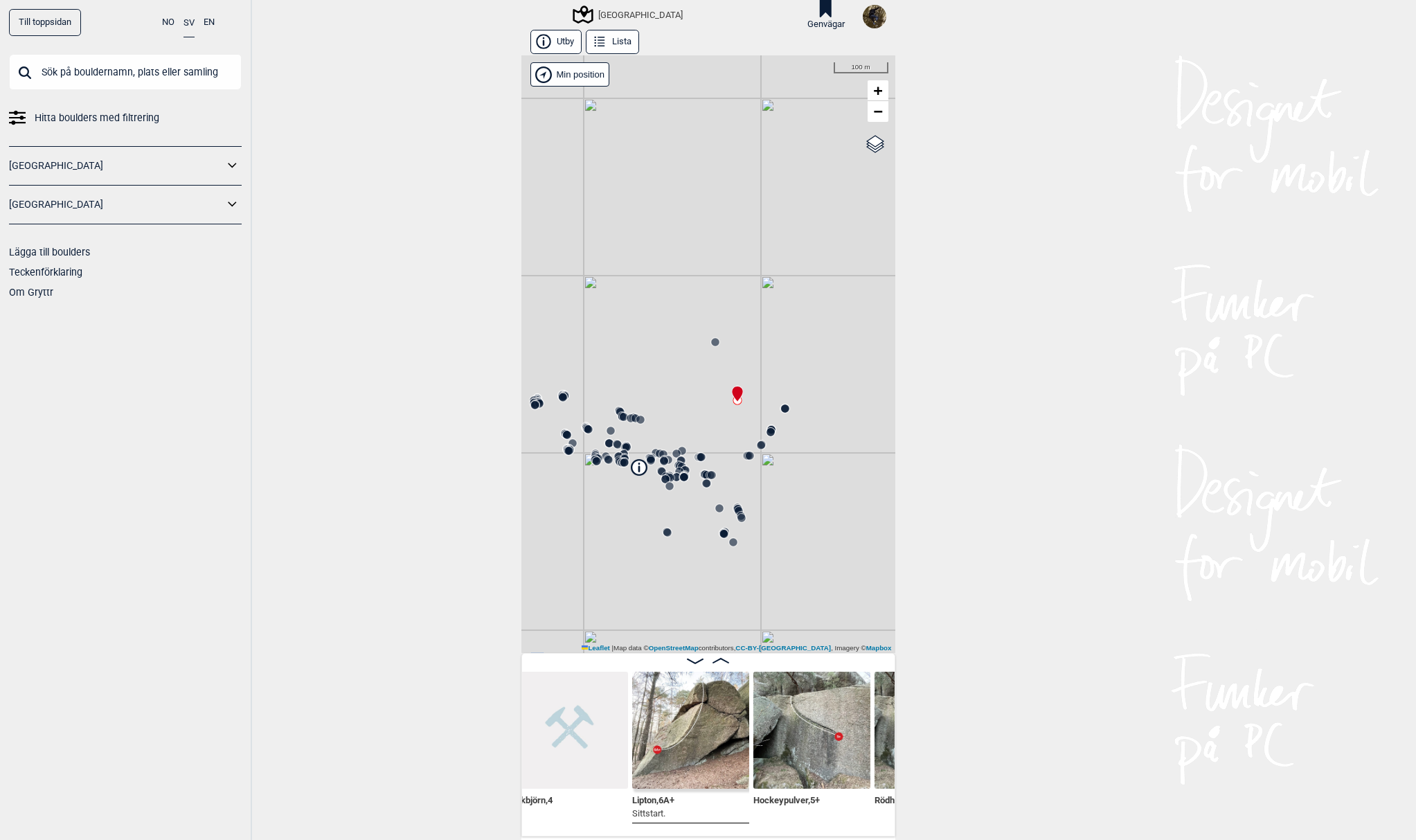
drag, startPoint x: 812, startPoint y: 524, endPoint x: 752, endPoint y: 569, distance: 75.0
click at [752, 569] on div "[GEOGRAPHIC_DATA]" at bounding box center [708, 354] width 374 height 598
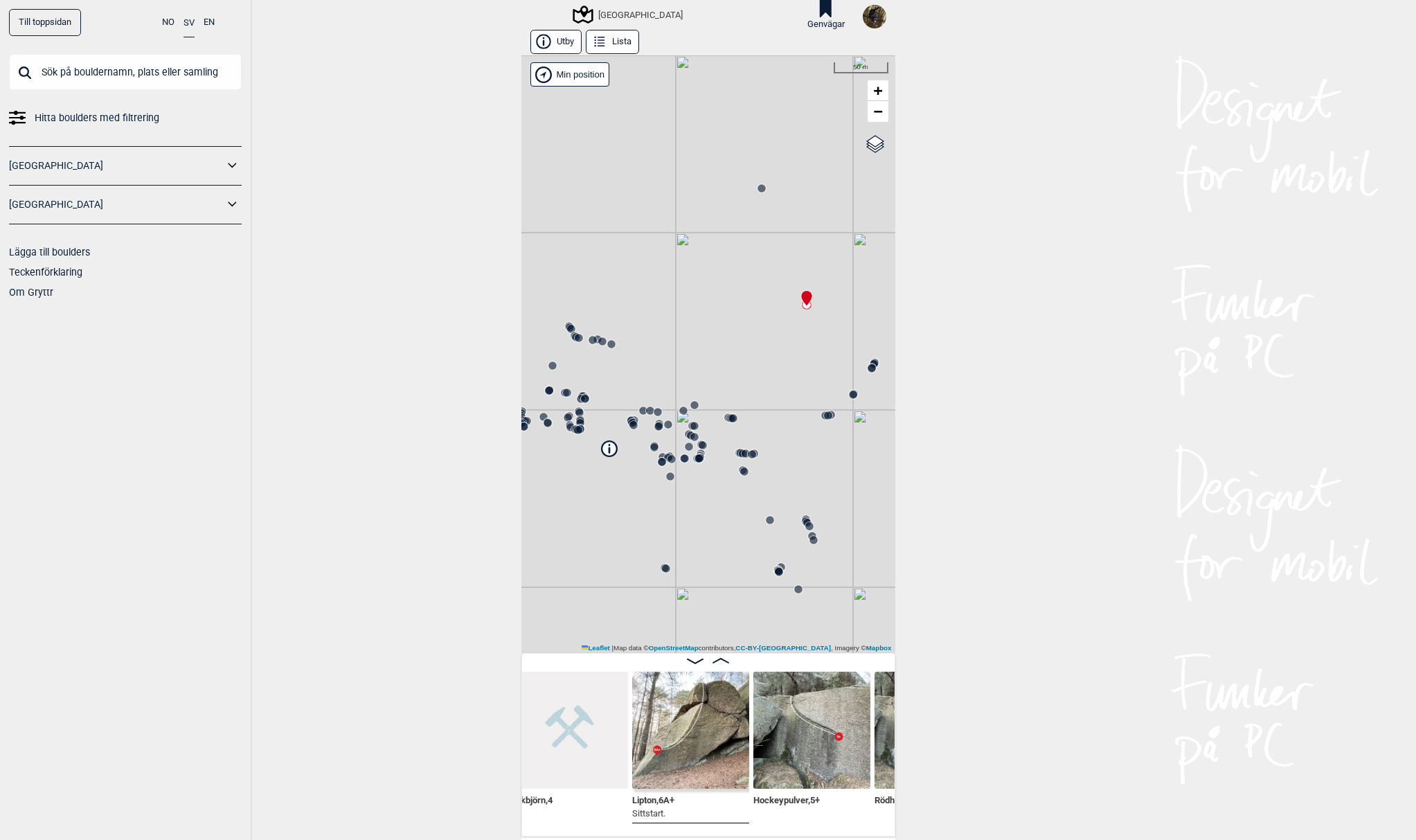
drag, startPoint x: 680, startPoint y: 403, endPoint x: 761, endPoint y: 403, distance: 81.0
click at [761, 403] on div "[GEOGRAPHIC_DATA]" at bounding box center [708, 354] width 374 height 598
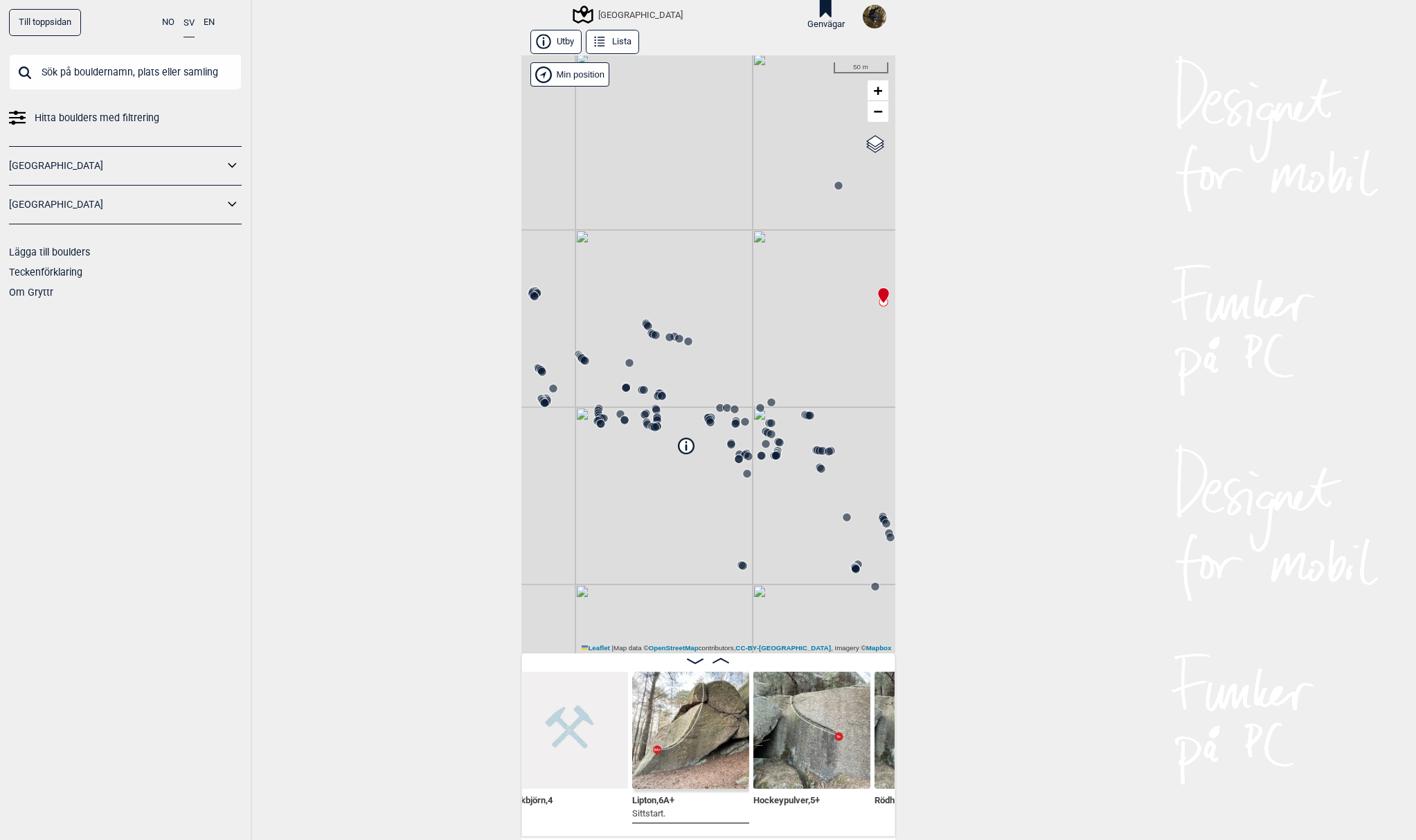
drag, startPoint x: 629, startPoint y: 393, endPoint x: 508, endPoint y: 298, distance: 153.8
click at [508, 298] on div "Till toppsidan NO SV EN Hitta boulders med filtrering [GEOGRAPHIC_DATA] [GEOGRA…" at bounding box center [708, 420] width 1416 height 840
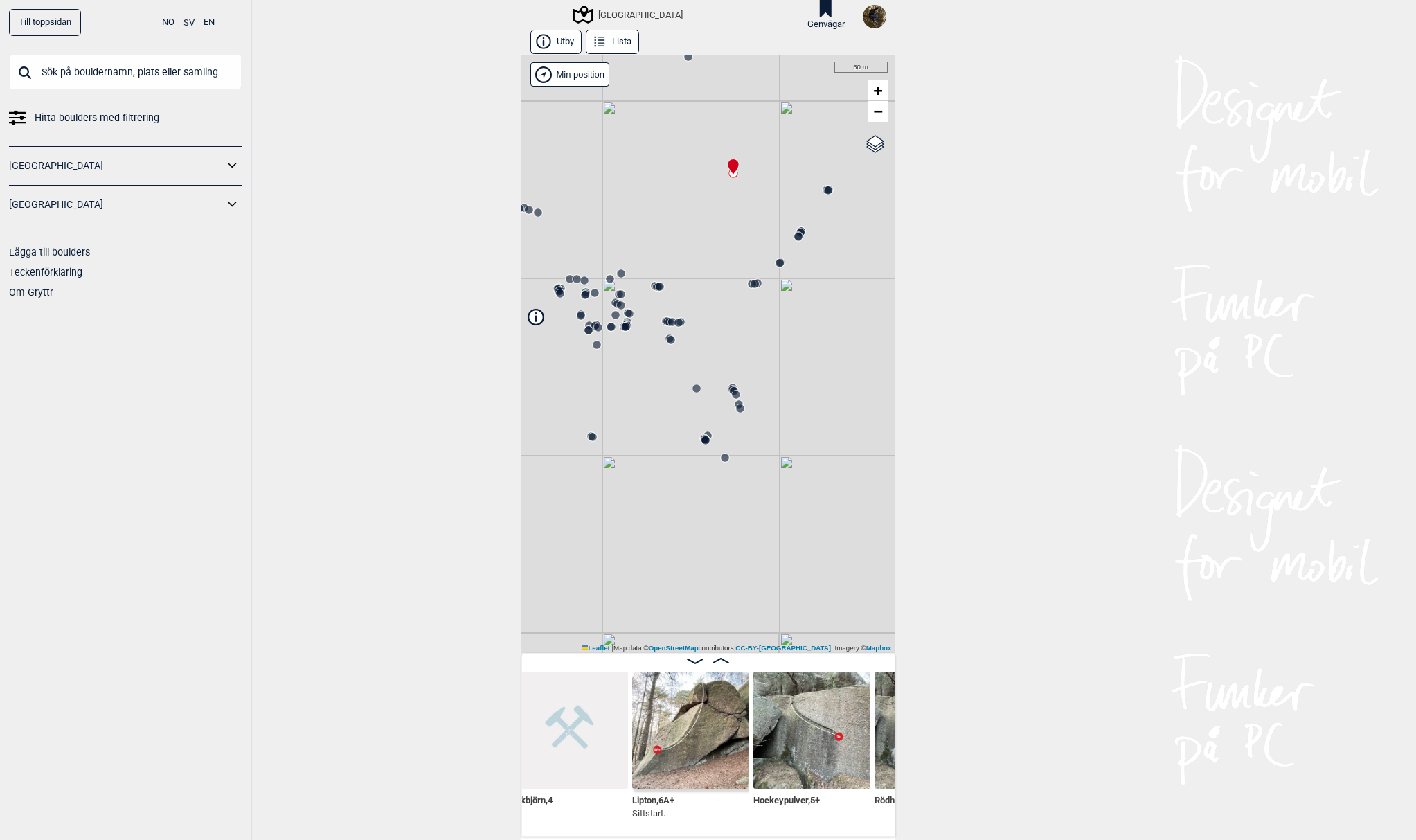
drag, startPoint x: 761, startPoint y: 488, endPoint x: 819, endPoint y: 448, distance: 70.5
click at [604, 429] on div "[GEOGRAPHIC_DATA]" at bounding box center [708, 354] width 374 height 598
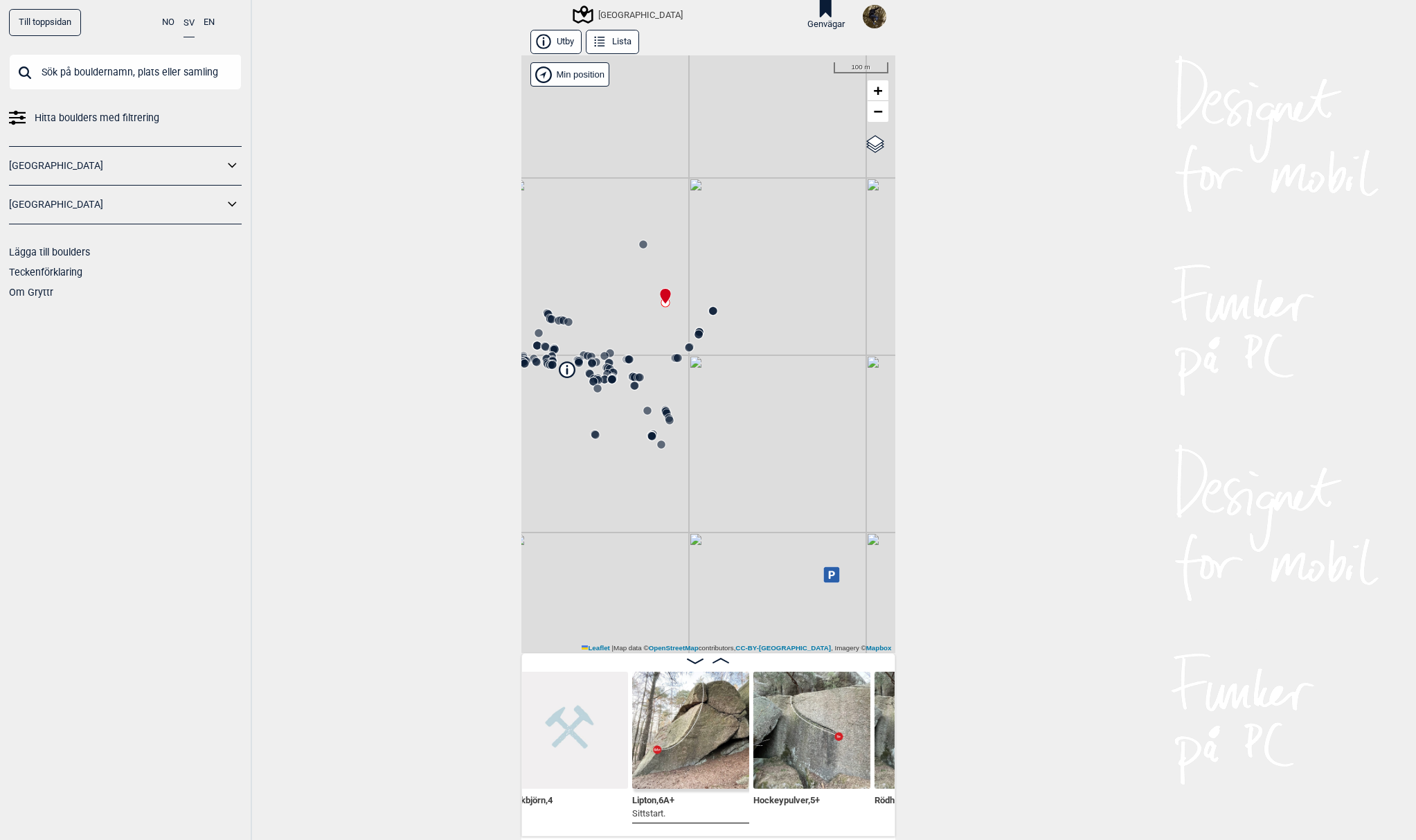
drag, startPoint x: 774, startPoint y: 471, endPoint x: 685, endPoint y: 453, distance: 90.8
click at [685, 453] on div "[GEOGRAPHIC_DATA]" at bounding box center [708, 354] width 374 height 598
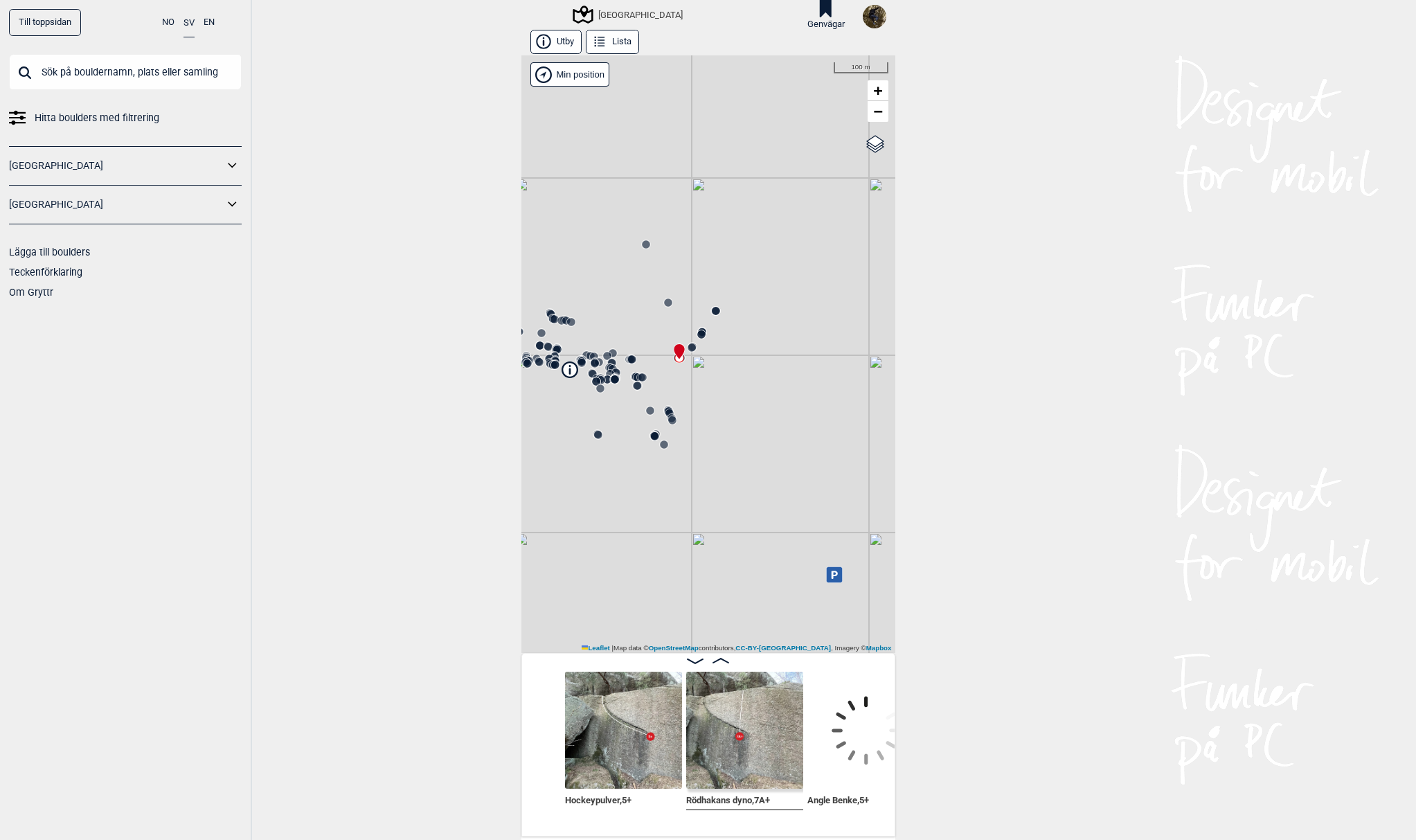
scroll to position [0, 21517]
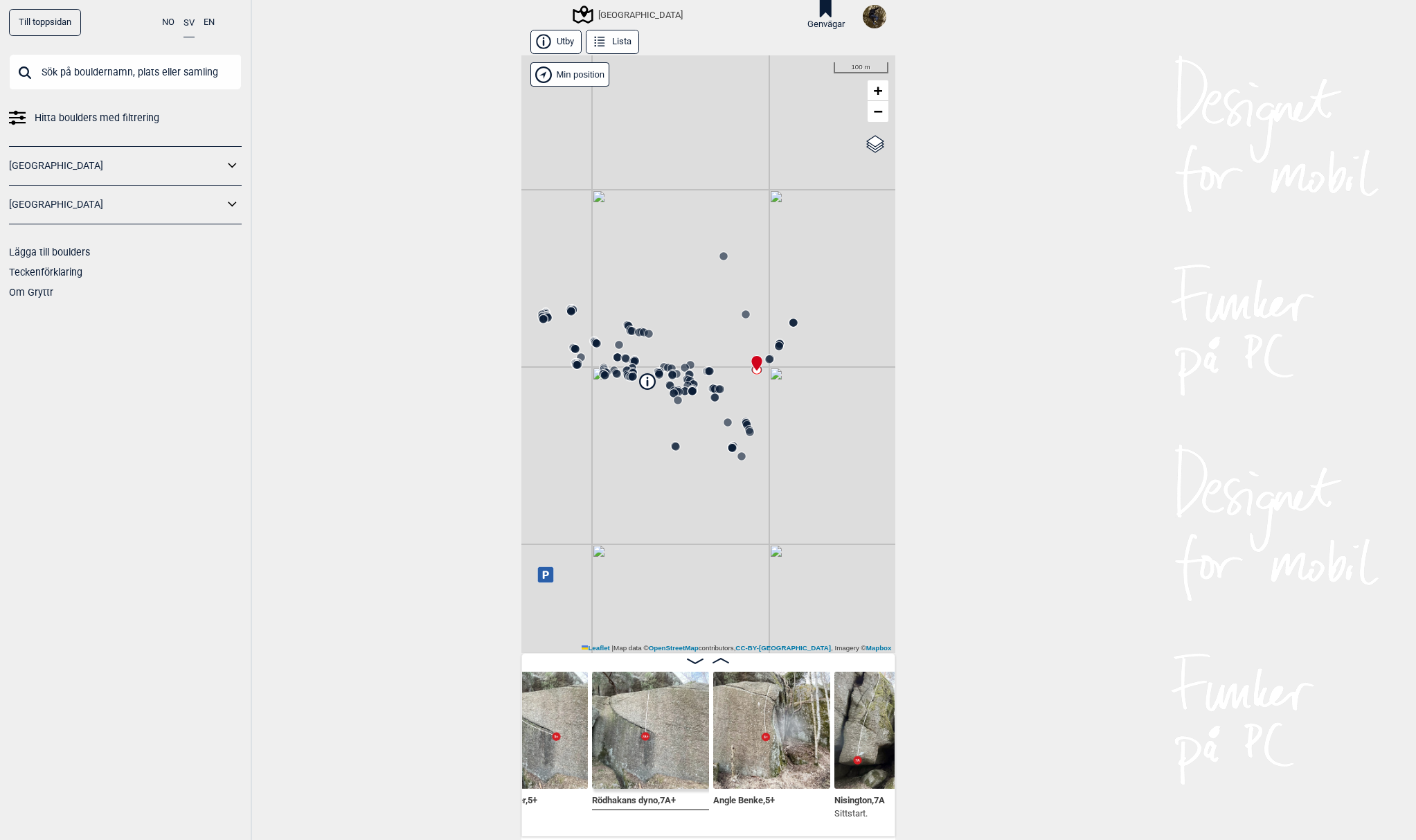
drag, startPoint x: 679, startPoint y: 504, endPoint x: 758, endPoint y: 511, distance: 79.3
click at [757, 516] on div "[GEOGRAPHIC_DATA]" at bounding box center [708, 354] width 374 height 598
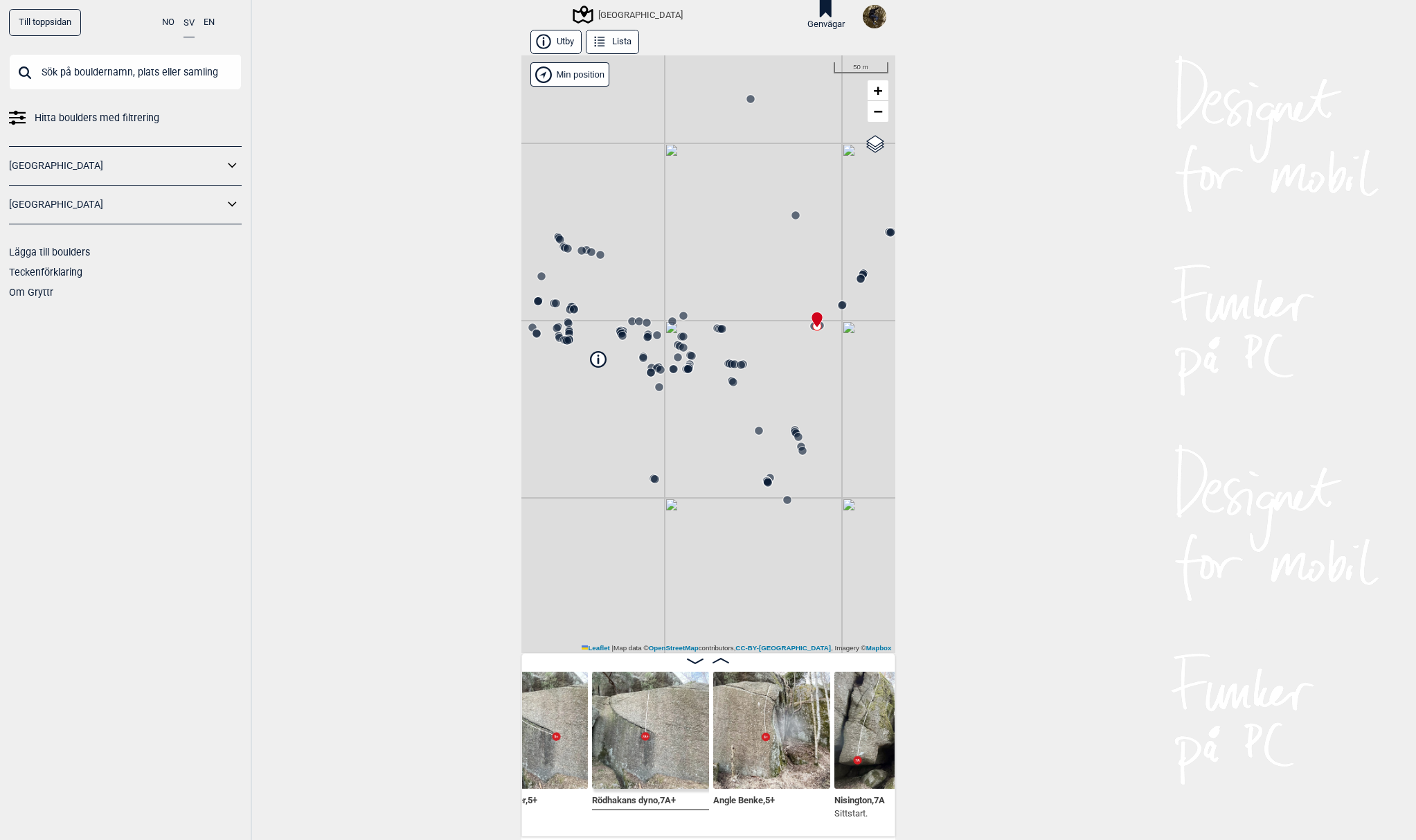
drag, startPoint x: 675, startPoint y: 445, endPoint x: 724, endPoint y: 473, distance: 56.4
click at [715, 509] on div "[GEOGRAPHIC_DATA]" at bounding box center [708, 354] width 374 height 598
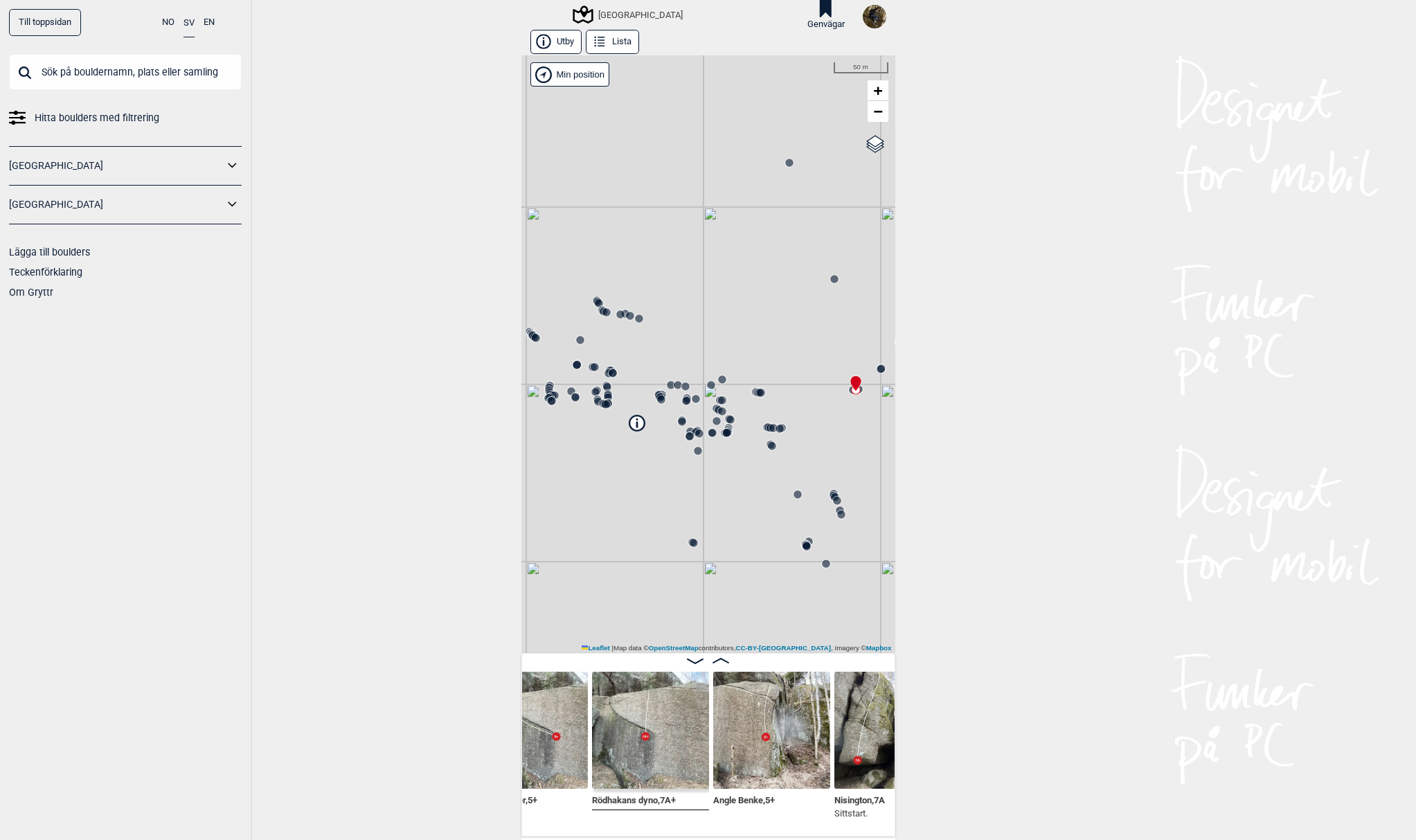
click at [774, 427] on icon at bounding box center [779, 428] width 11 height 11
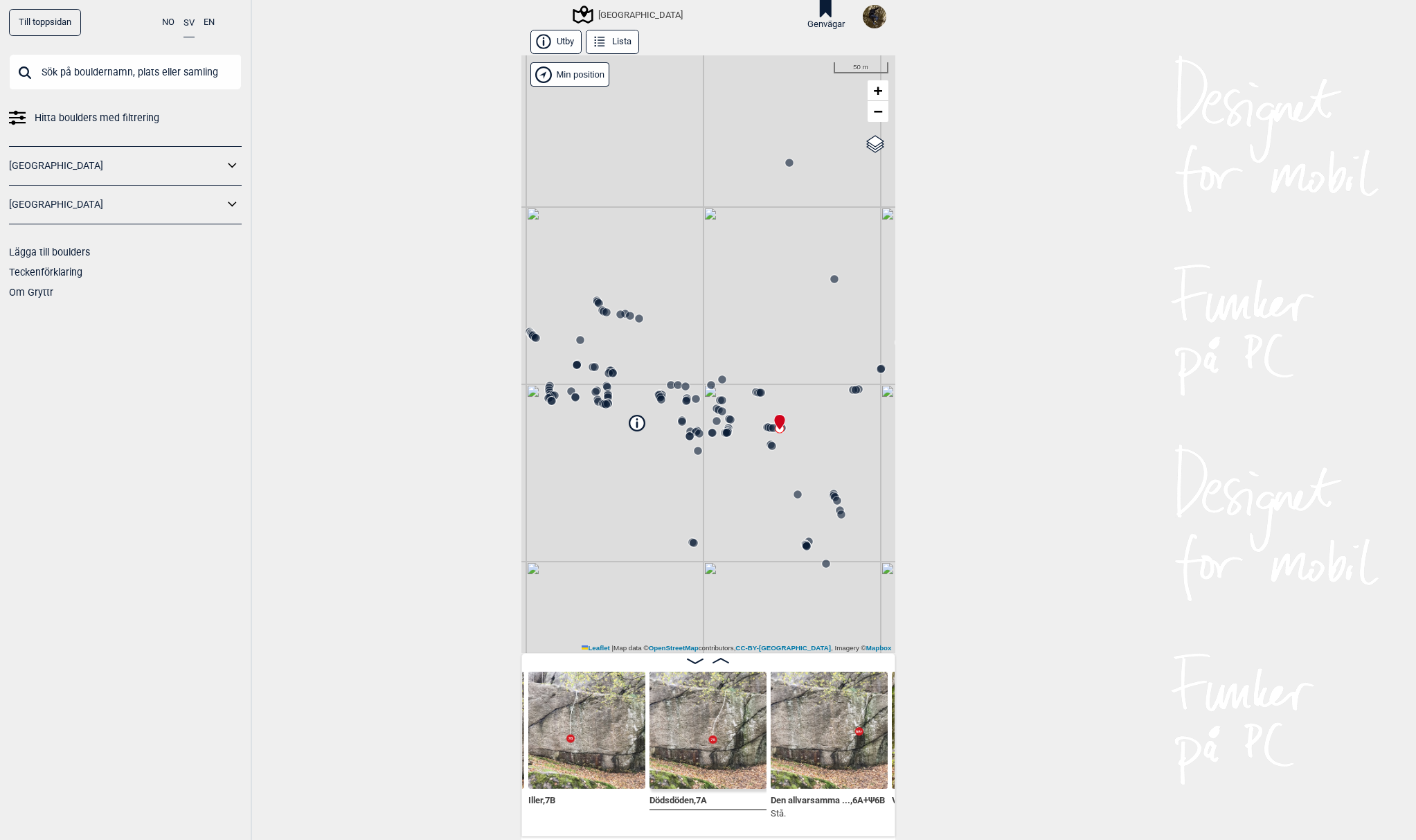
click at [676, 378] on div "[GEOGRAPHIC_DATA]" at bounding box center [708, 354] width 374 height 598
click at [680, 387] on icon at bounding box center [685, 386] width 11 height 11
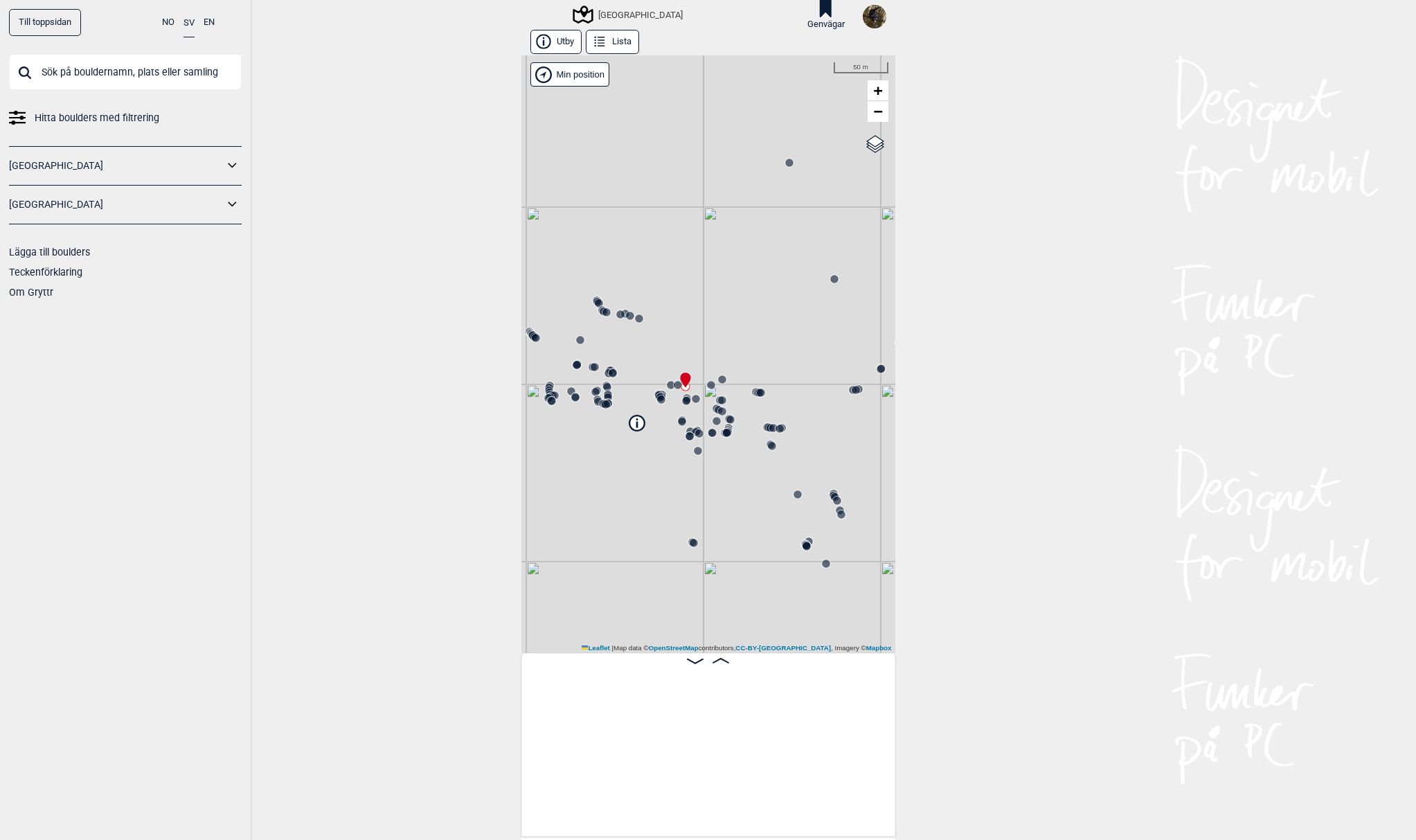
scroll to position [0, 14289]
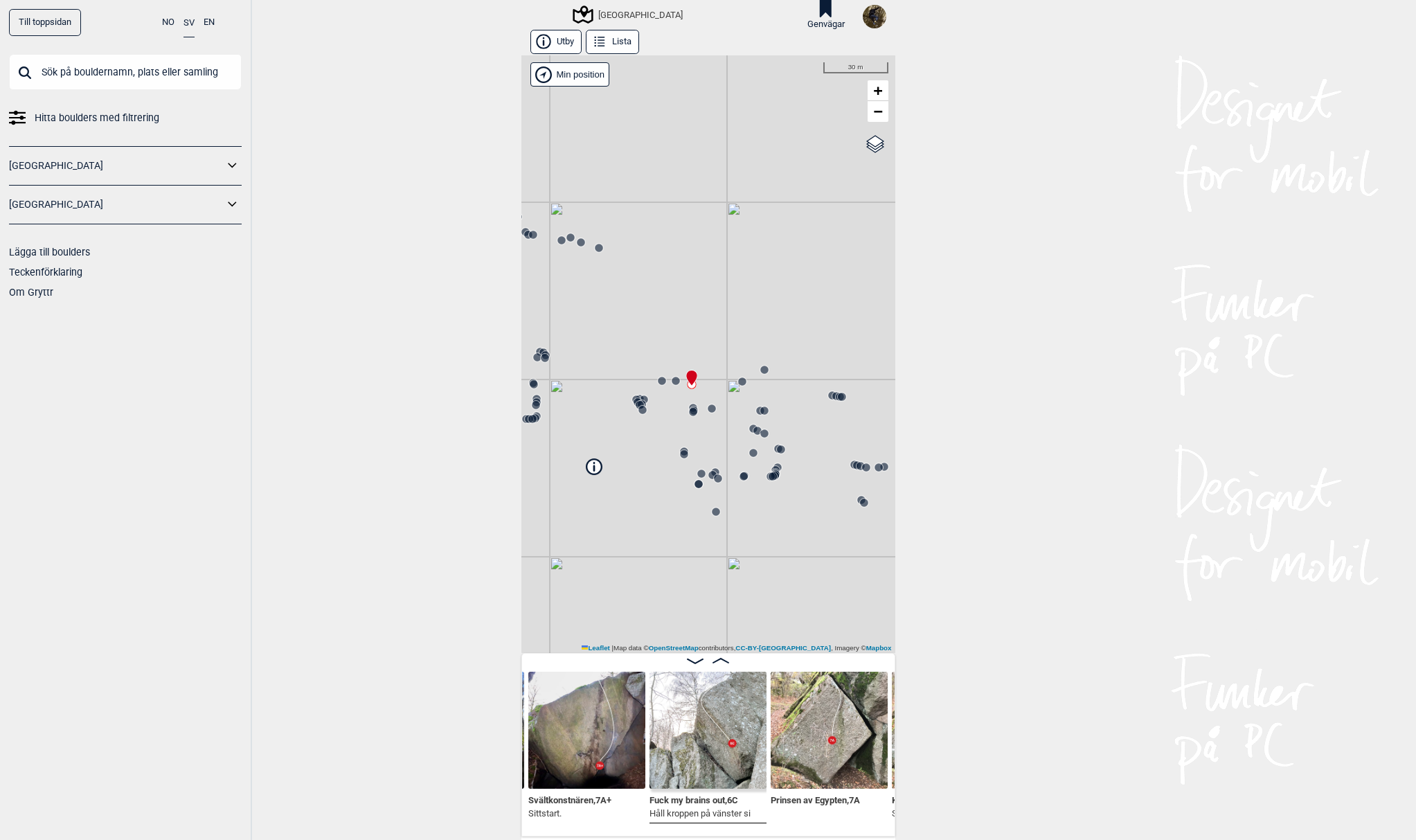
click at [689, 412] on circle at bounding box center [693, 412] width 8 height 8
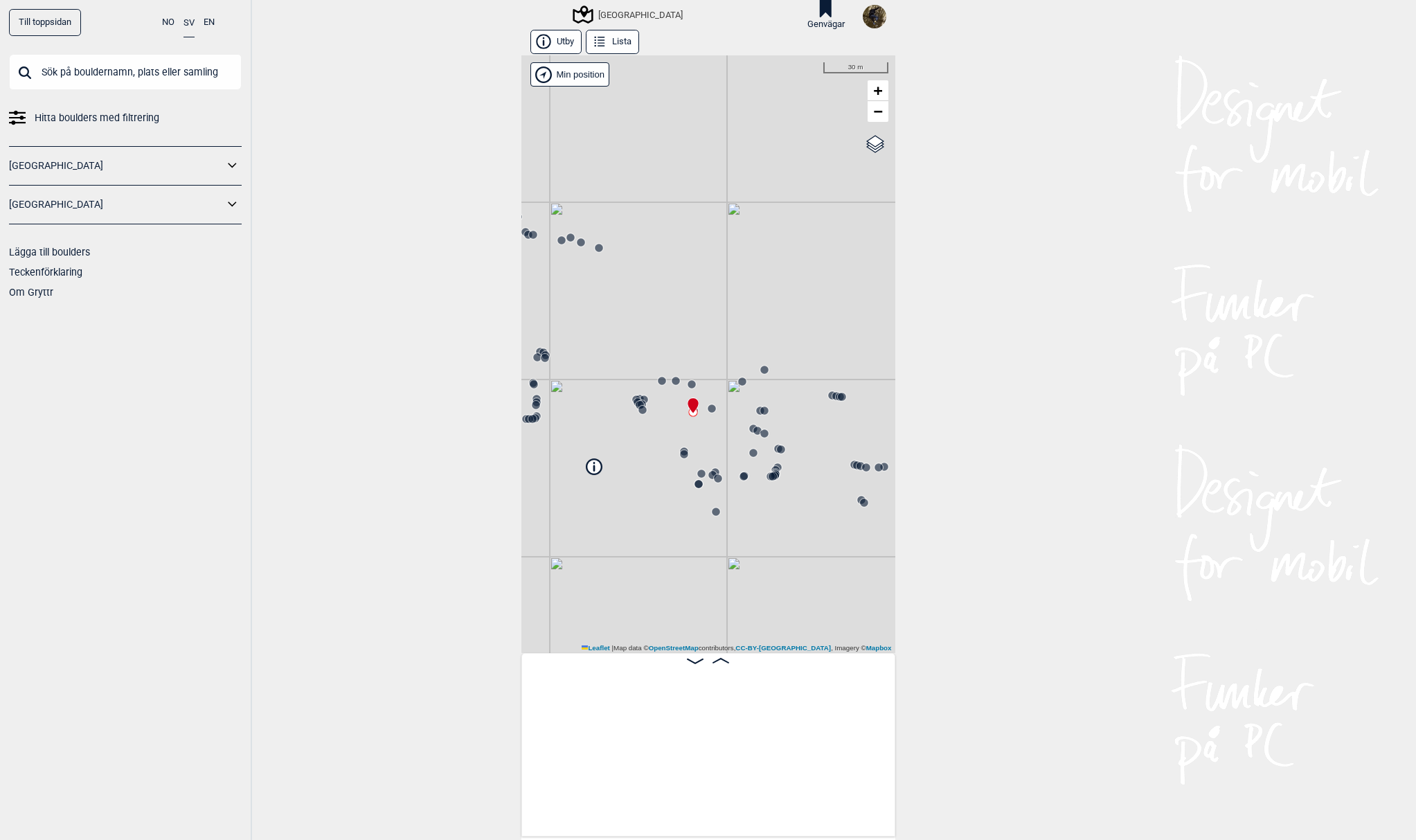
scroll to position [0, 13586]
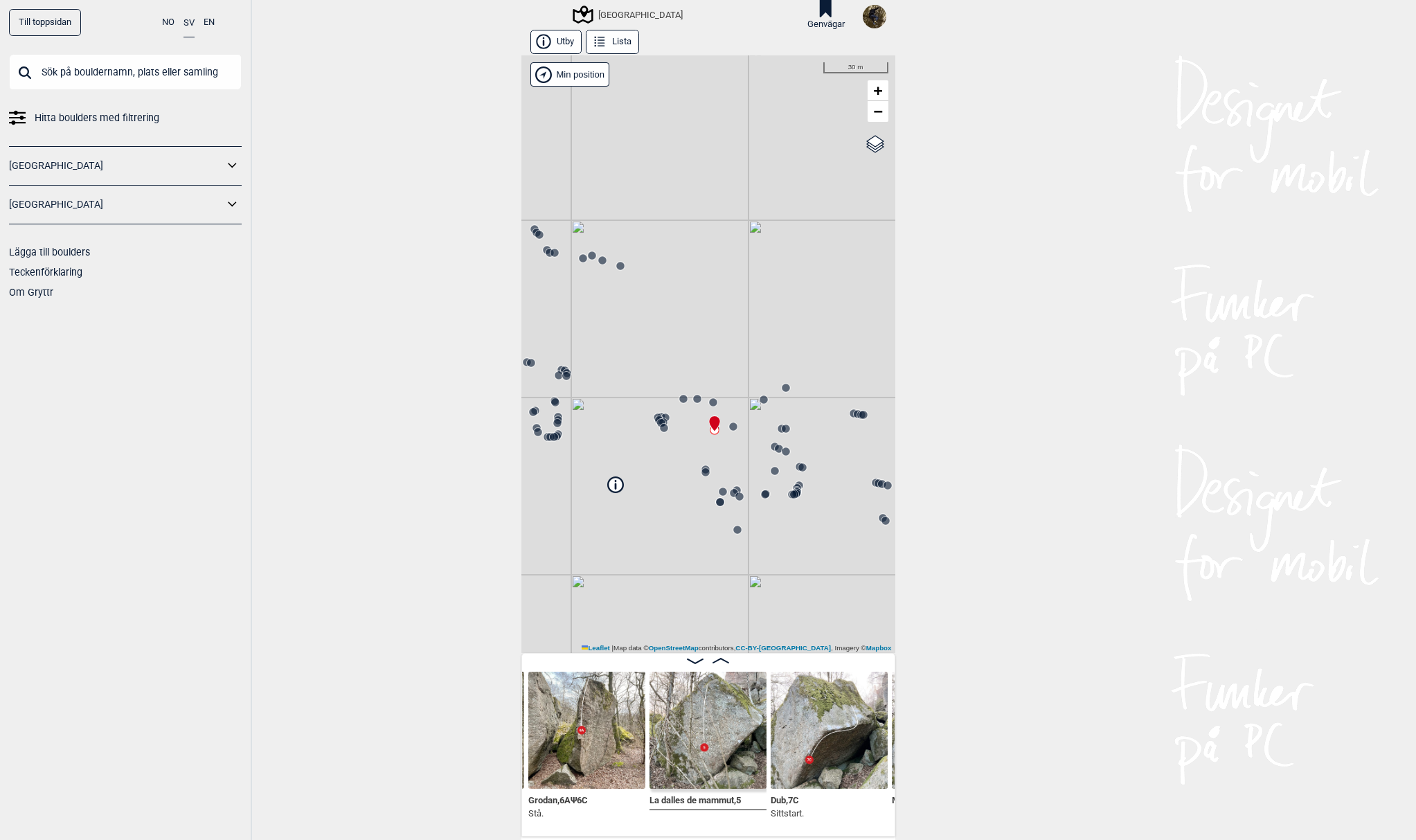
drag, startPoint x: 660, startPoint y: 457, endPoint x: 680, endPoint y: 475, distance: 26.9
click at [680, 475] on div "[GEOGRAPHIC_DATA]" at bounding box center [708, 354] width 374 height 598
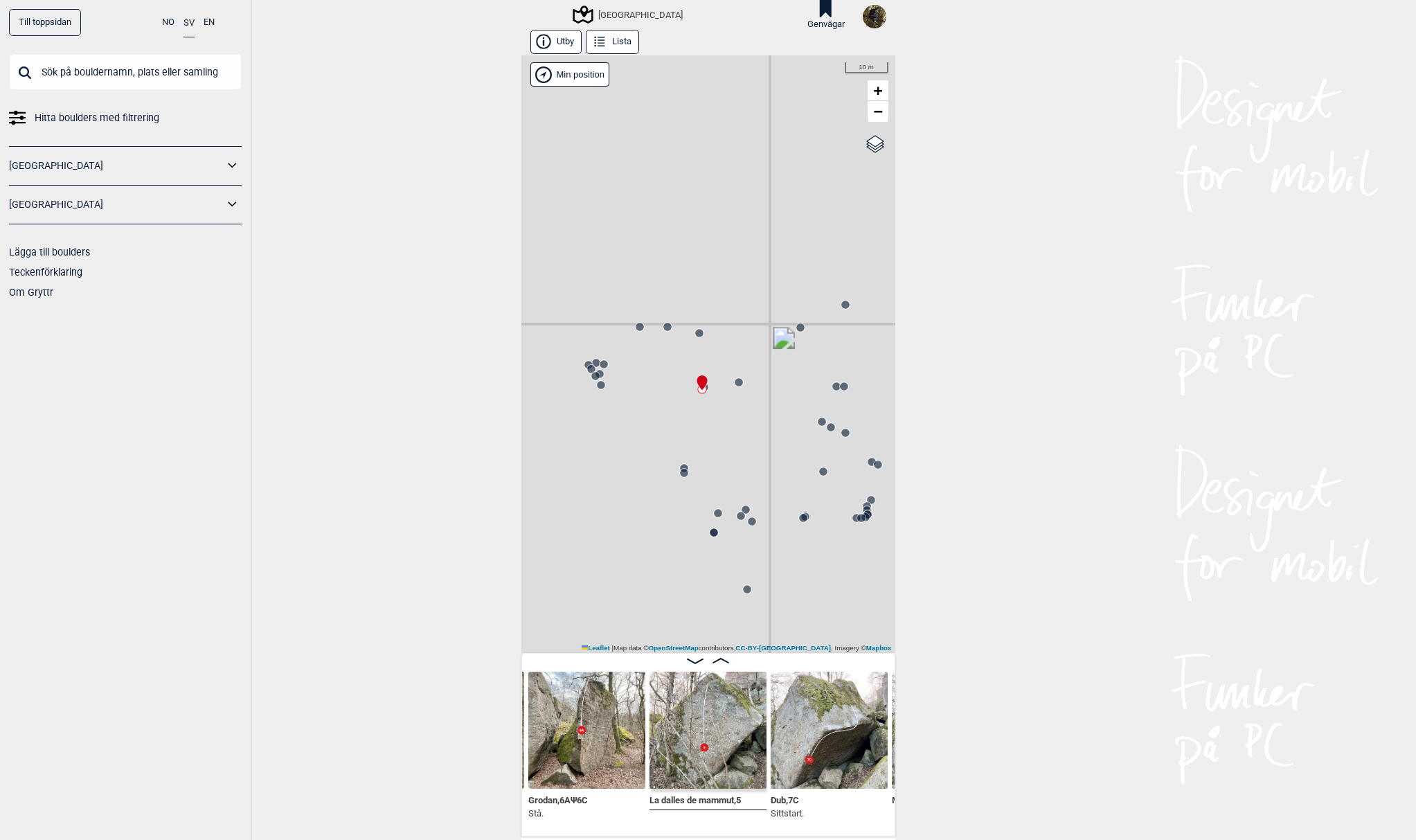
click at [599, 363] on circle at bounding box center [604, 364] width 8 height 8
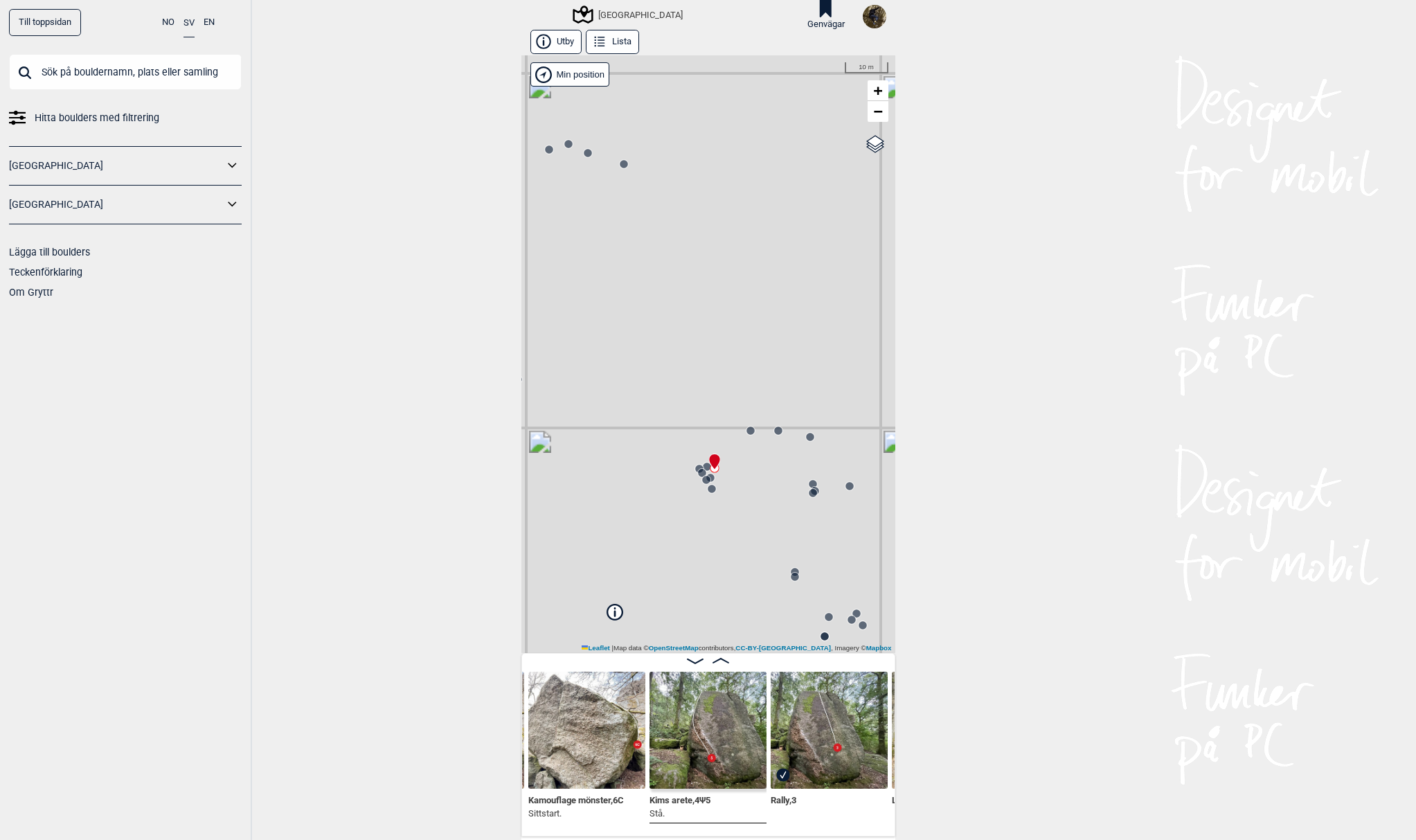
drag, startPoint x: 724, startPoint y: 499, endPoint x: 562, endPoint y: 430, distance: 176.1
click at [562, 430] on div "[GEOGRAPHIC_DATA]" at bounding box center [708, 354] width 374 height 598
click at [700, 474] on icon at bounding box center [705, 478] width 11 height 11
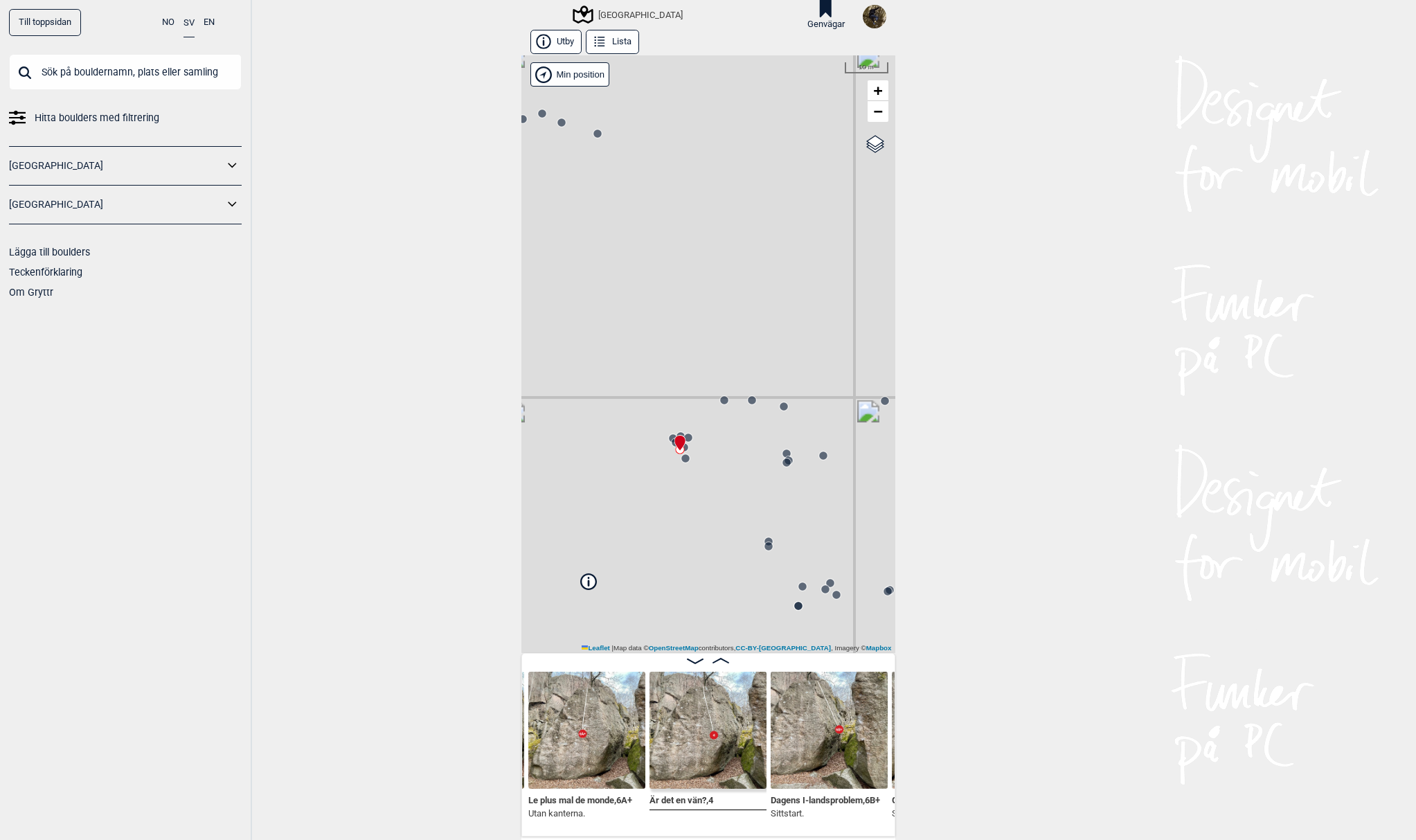
drag, startPoint x: 741, startPoint y: 549, endPoint x: 715, endPoint y: 519, distance: 39.7
click at [715, 519] on div "[GEOGRAPHIC_DATA]" at bounding box center [708, 354] width 374 height 598
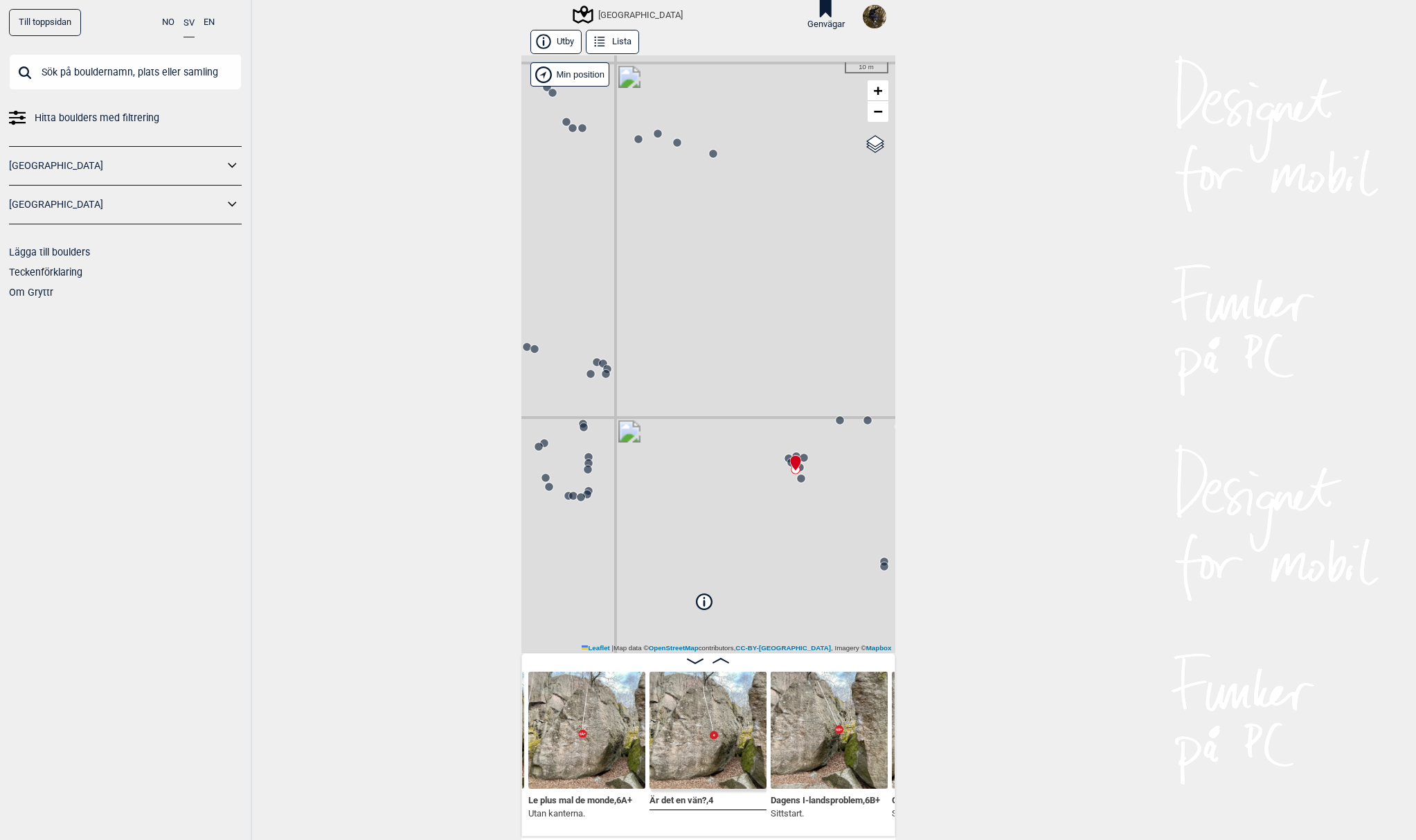
drag, startPoint x: 722, startPoint y: 543, endPoint x: 764, endPoint y: 551, distance: 42.8
click at [764, 551] on div "[GEOGRAPHIC_DATA]" at bounding box center [708, 354] width 374 height 598
click at [599, 365] on circle at bounding box center [604, 363] width 8 height 8
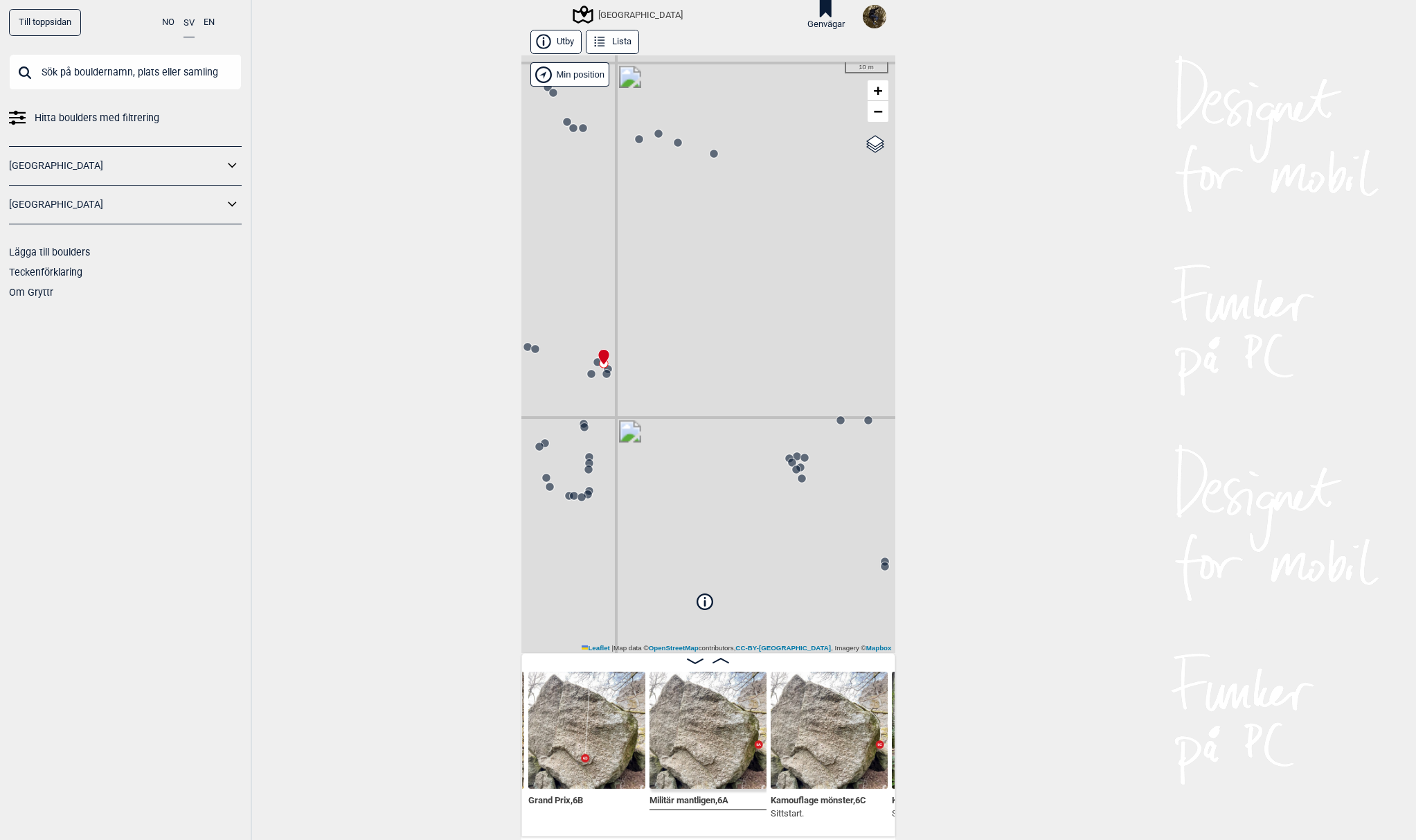
click at [580, 424] on circle at bounding box center [584, 428] width 8 height 8
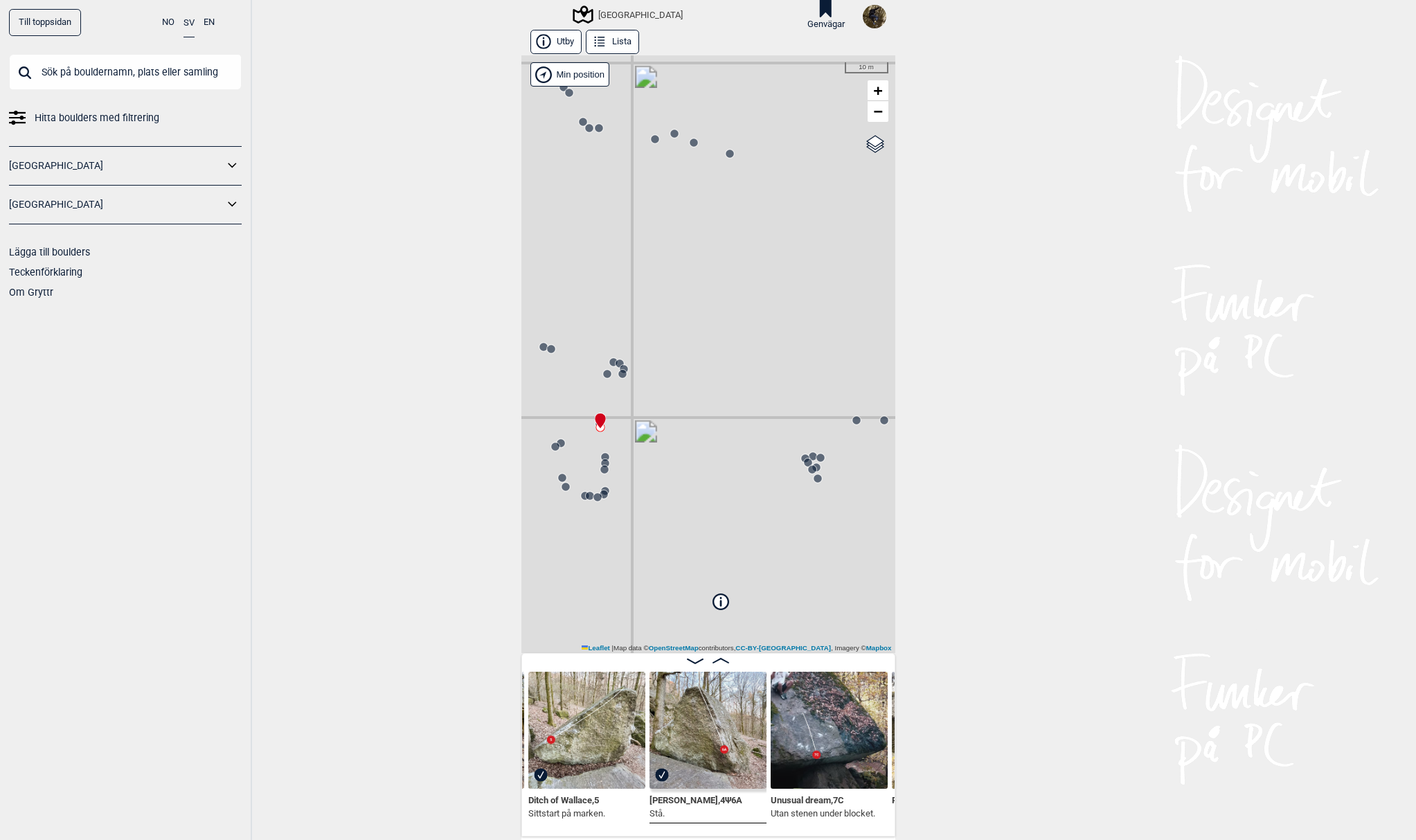
drag, startPoint x: 660, startPoint y: 437, endPoint x: 674, endPoint y: 438, distance: 14.0
click at [674, 437] on div "[GEOGRAPHIC_DATA]" at bounding box center [708, 354] width 374 height 598
click at [525, 827] on div "Ekorren rumstrerar , 4+ Sittstart. Utan kanten. Ditch of Wallace , 5 Sittstart …" at bounding box center [708, 745] width 374 height 184
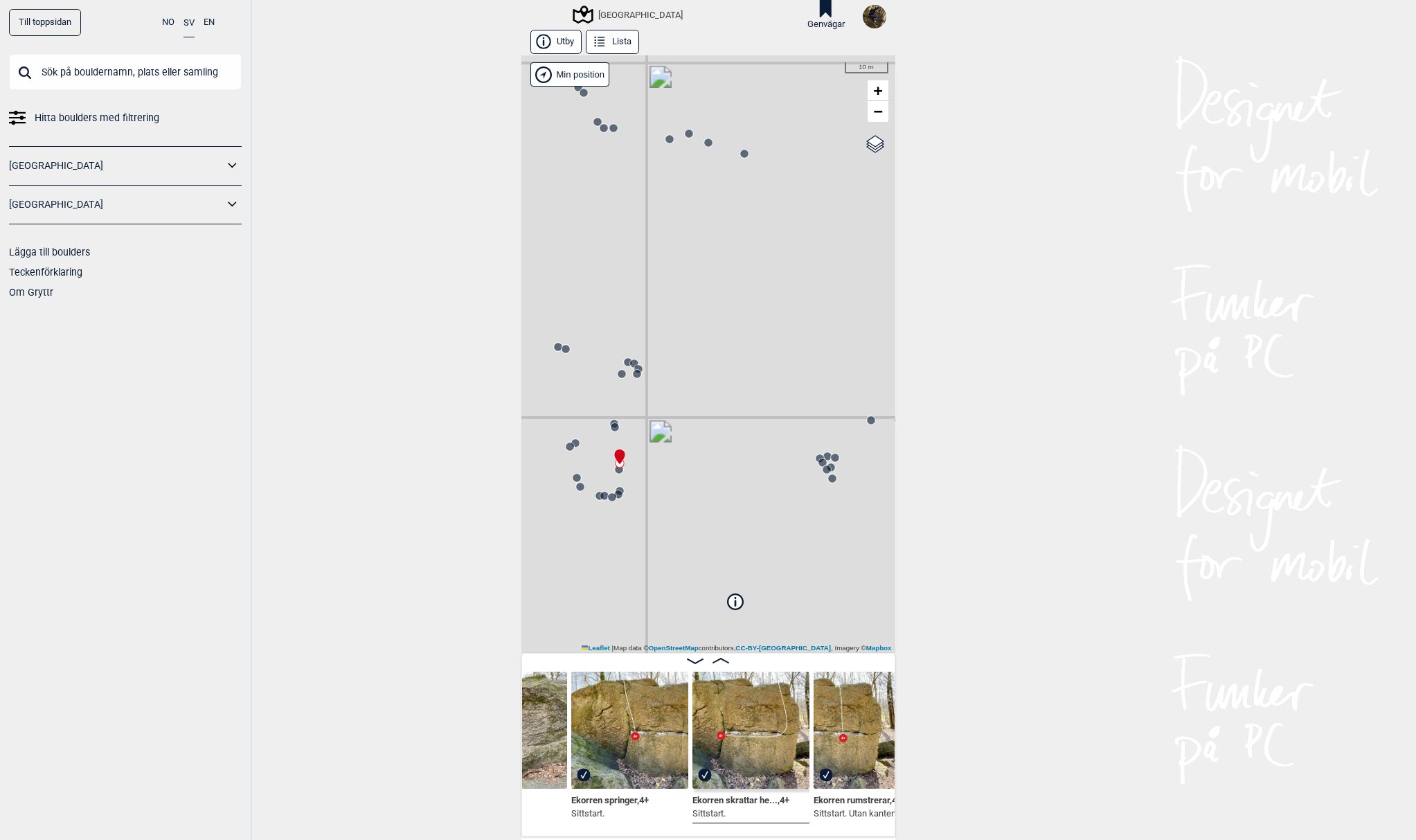
scroll to position [0, 11624]
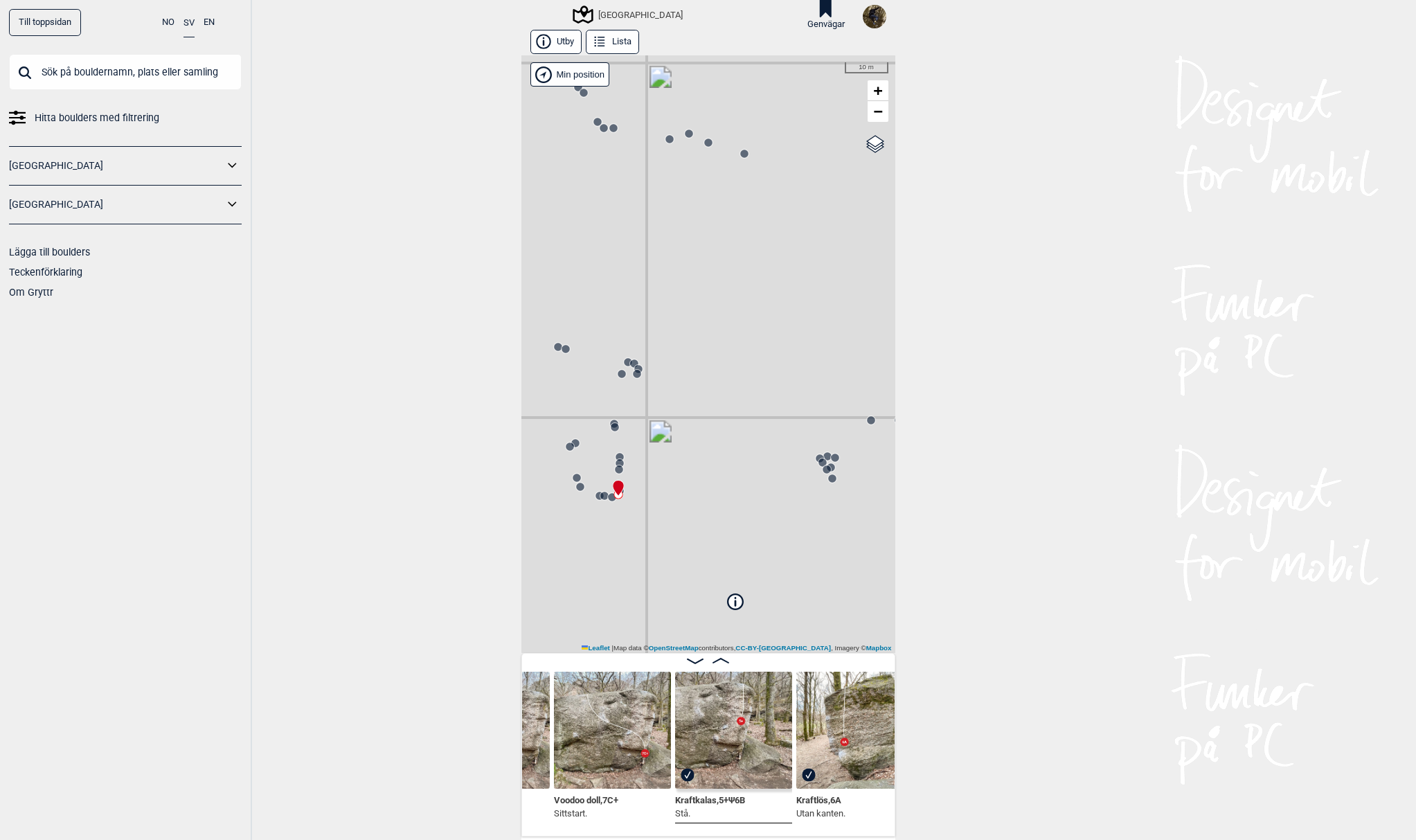
scroll to position [0, 11240]
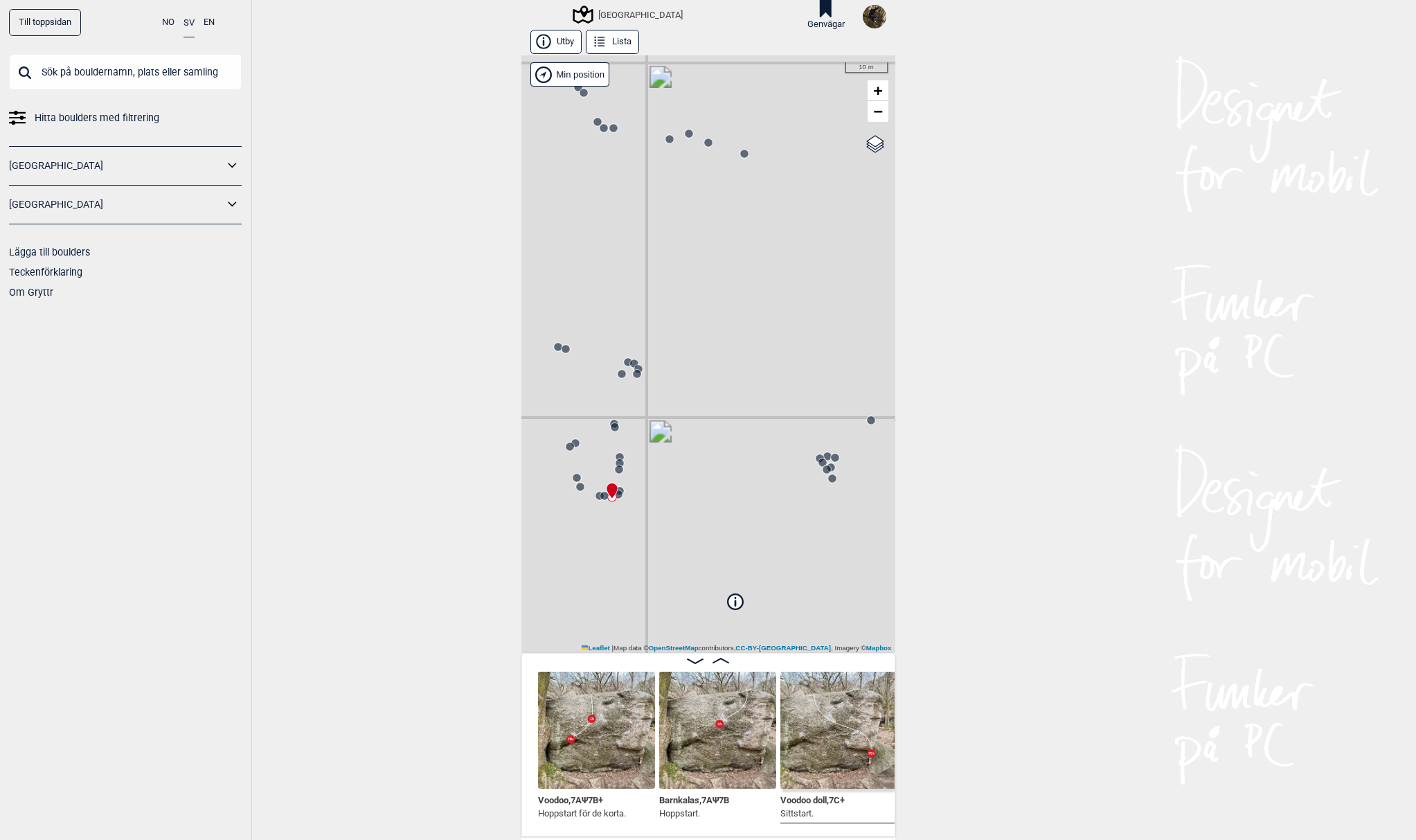
scroll to position [0, 11088]
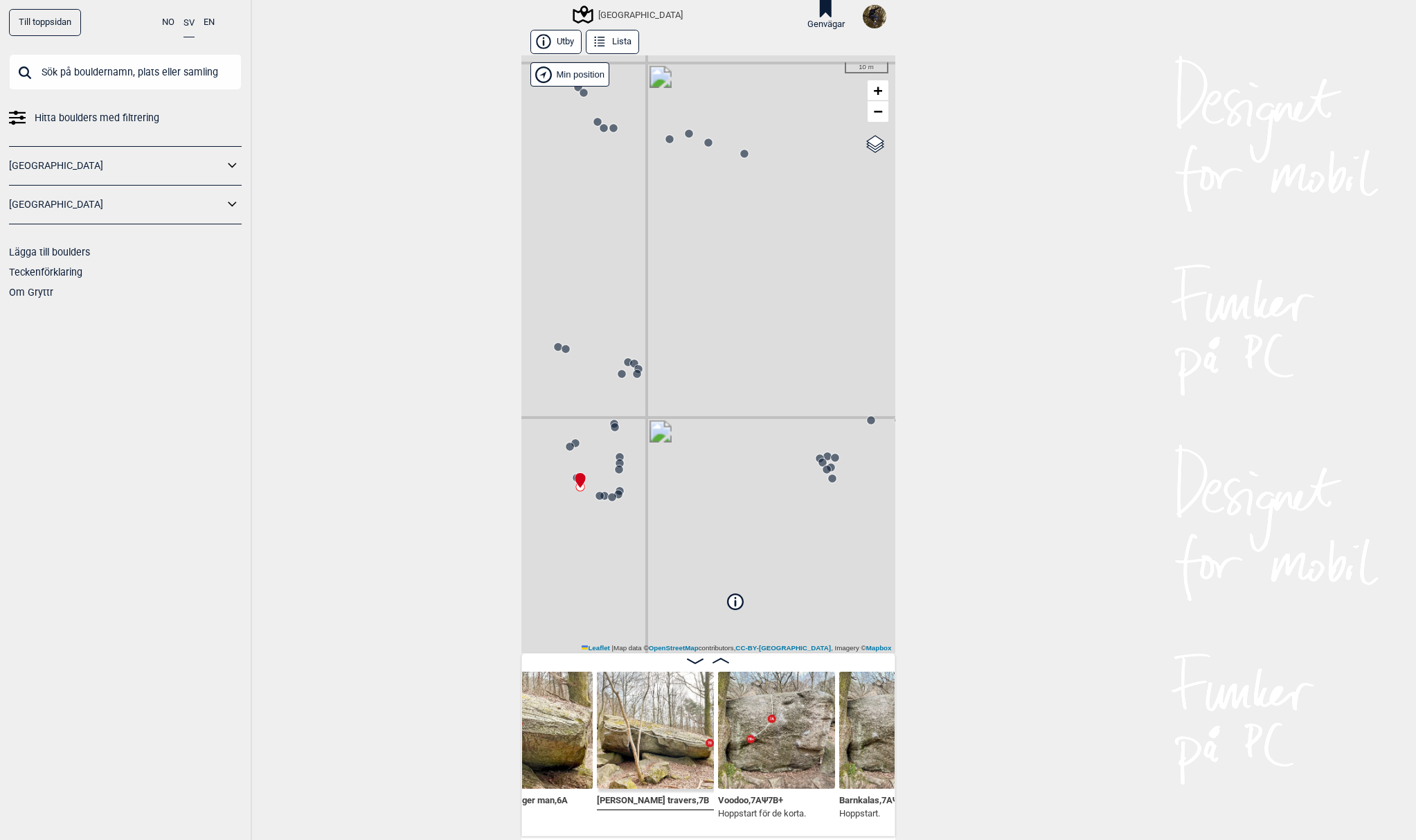
scroll to position [0, 10935]
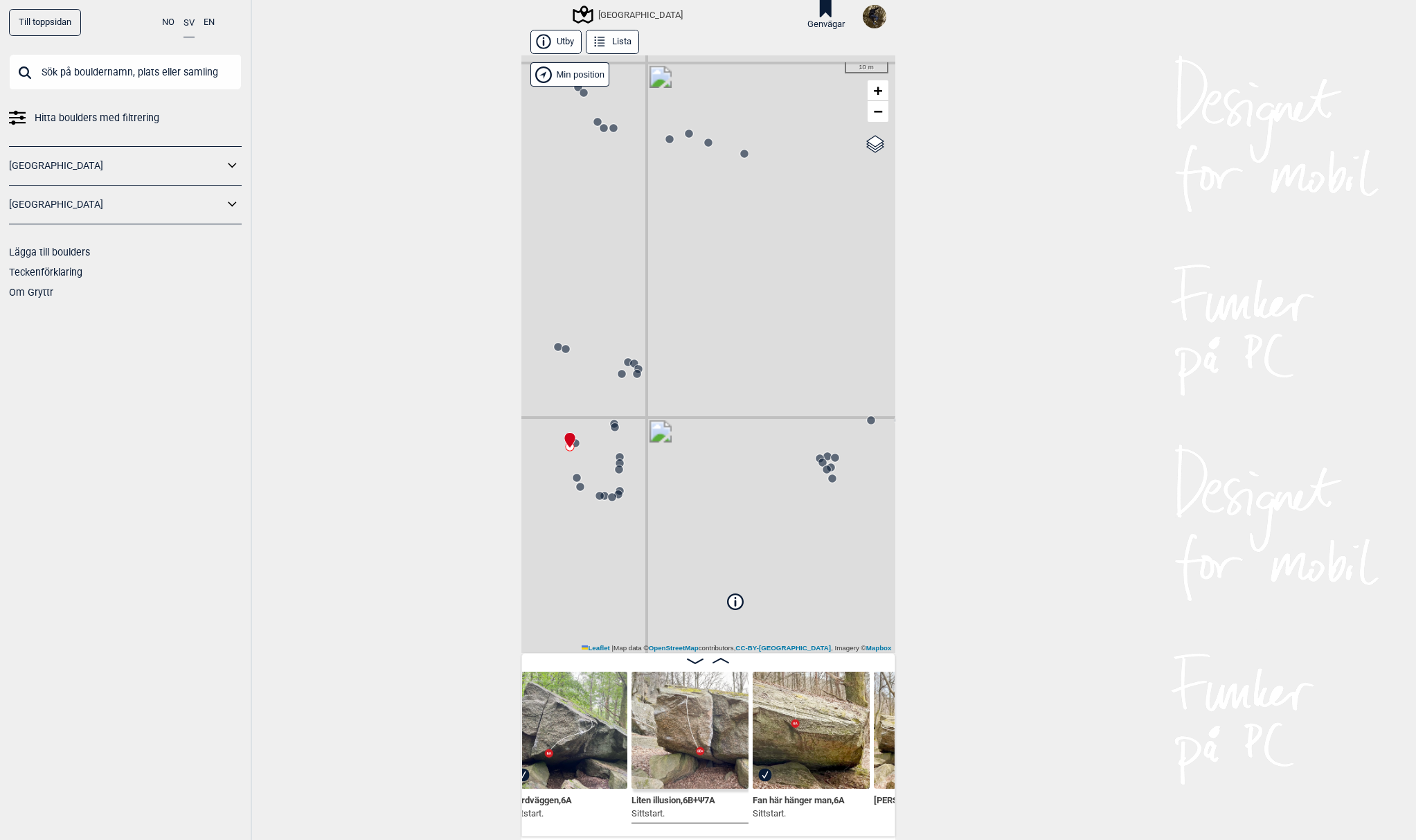
scroll to position [0, 10651]
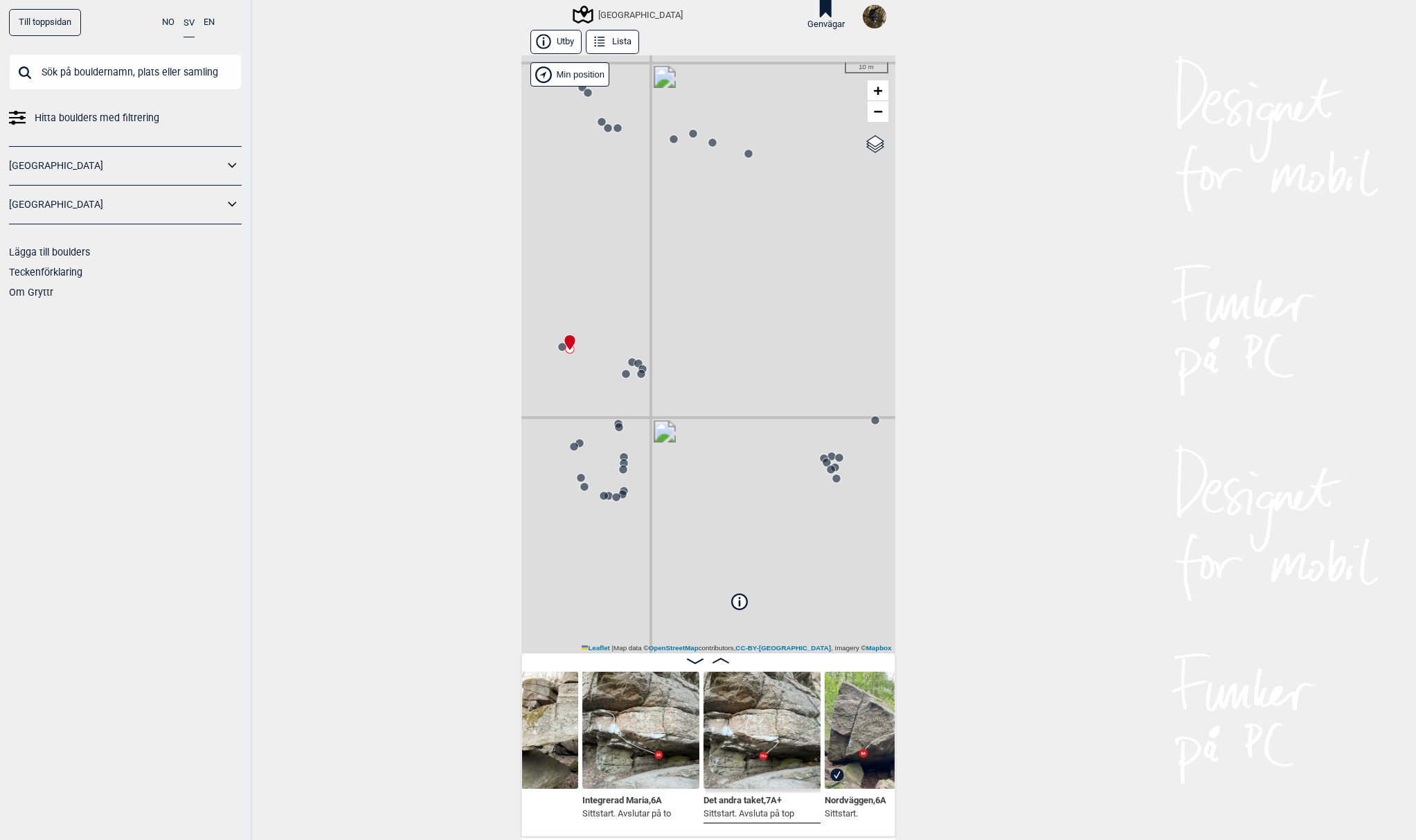
scroll to position [0, 10294]
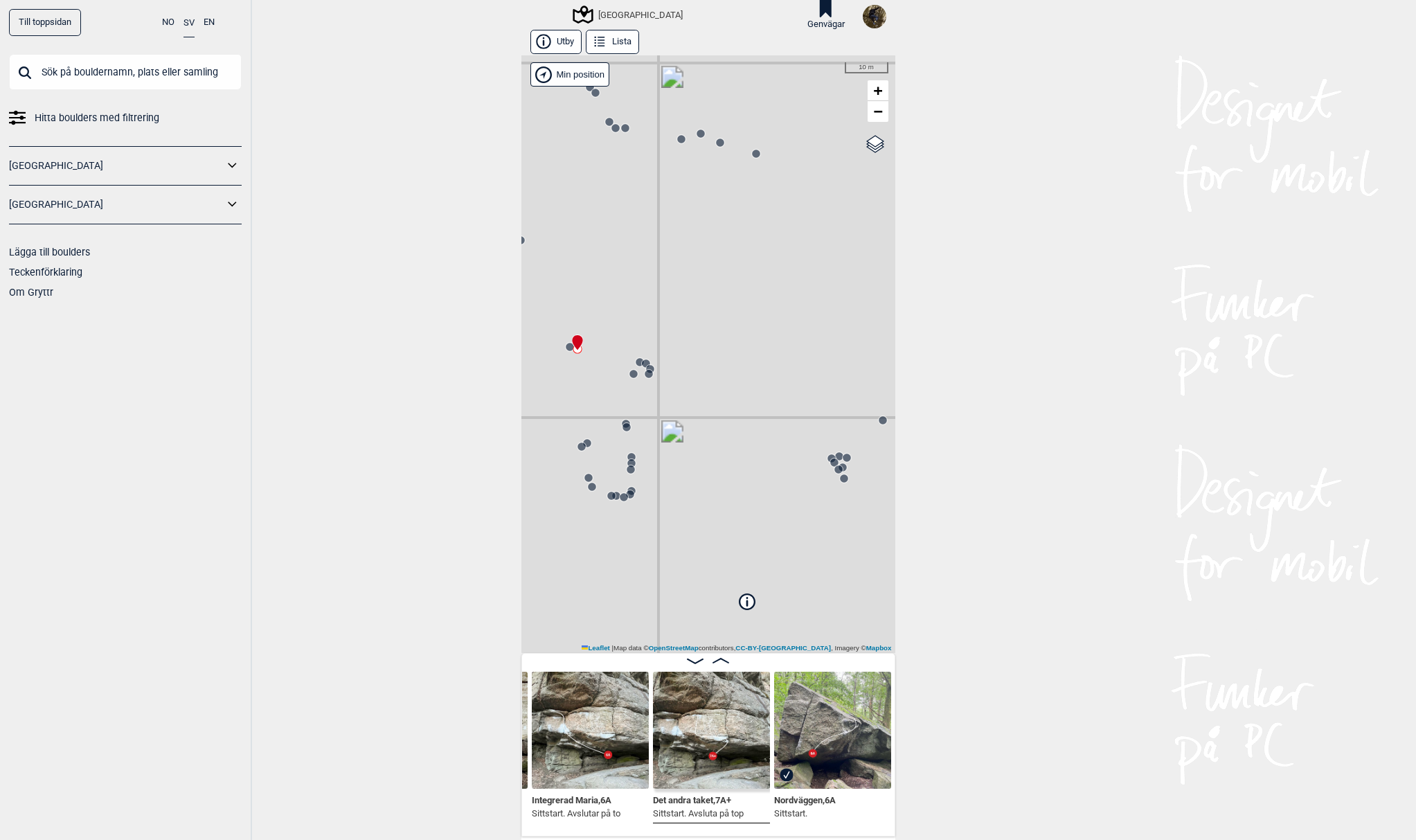
scroll to position [0, 10432]
click at [717, 662] on icon at bounding box center [721, 660] width 17 height 6
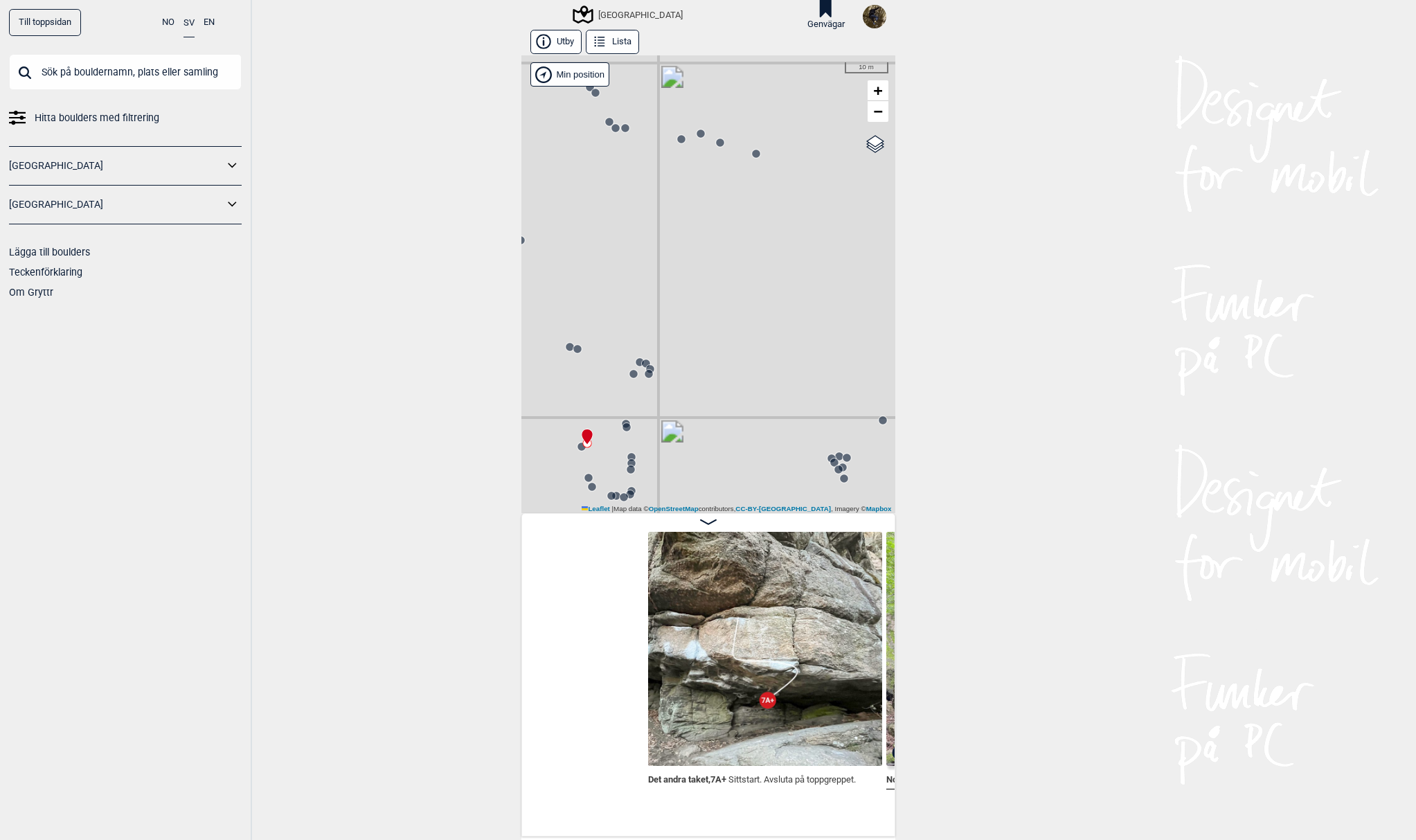
scroll to position [0, 10557]
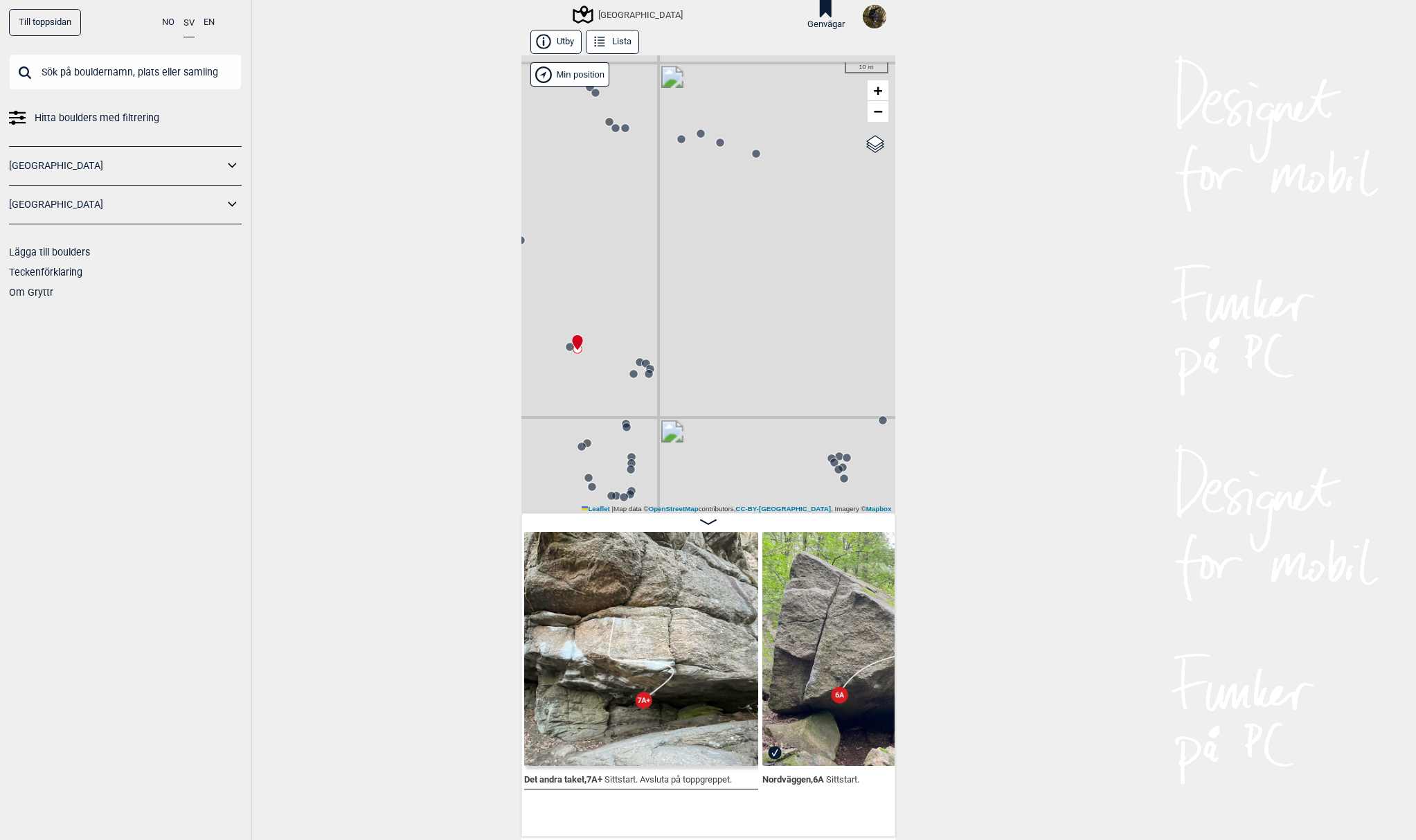
click at [664, 669] on img at bounding box center [641, 649] width 234 height 234
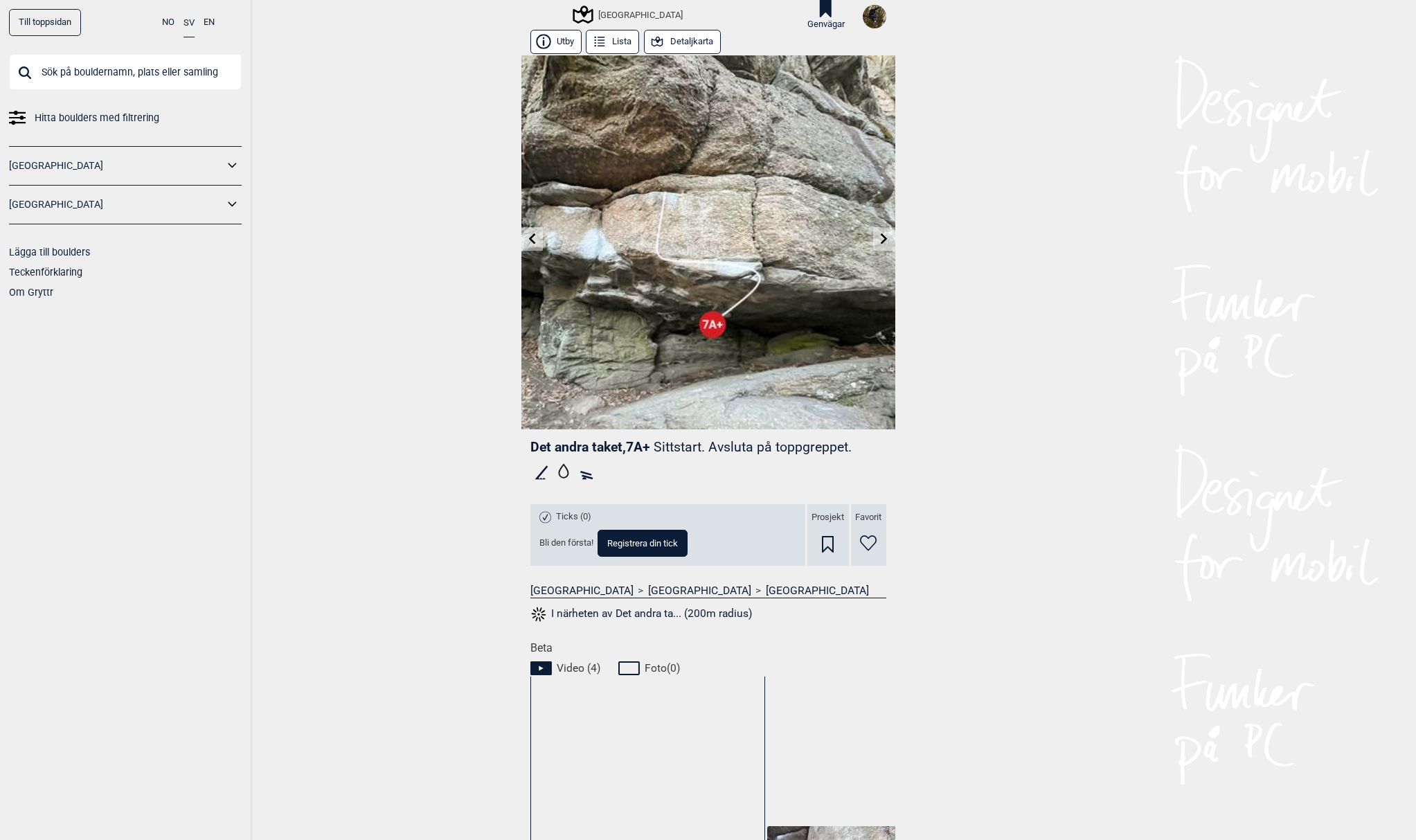
click at [525, 245] on link at bounding box center [532, 239] width 22 height 23
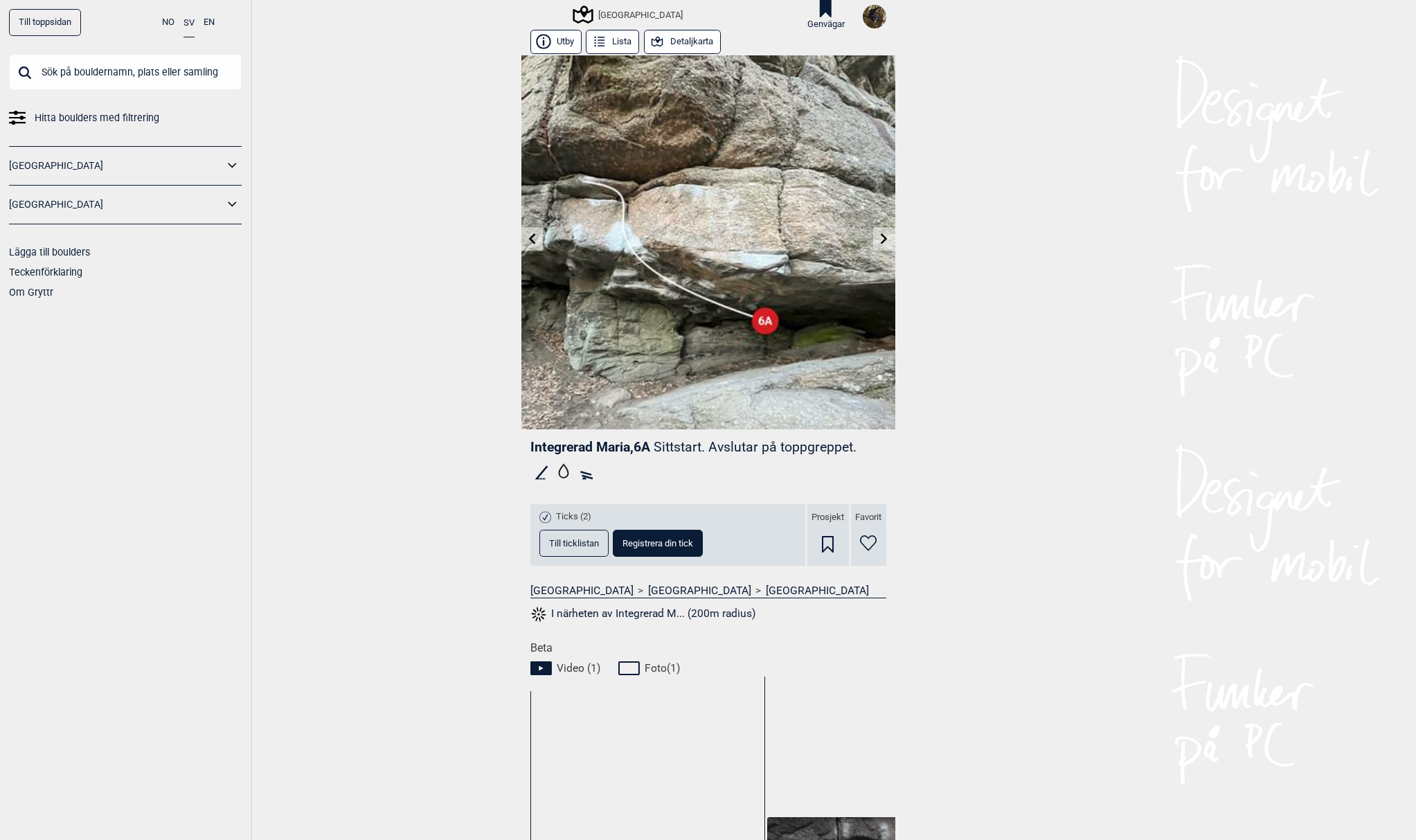
click at [883, 238] on icon at bounding box center [883, 238] width 11 height 11
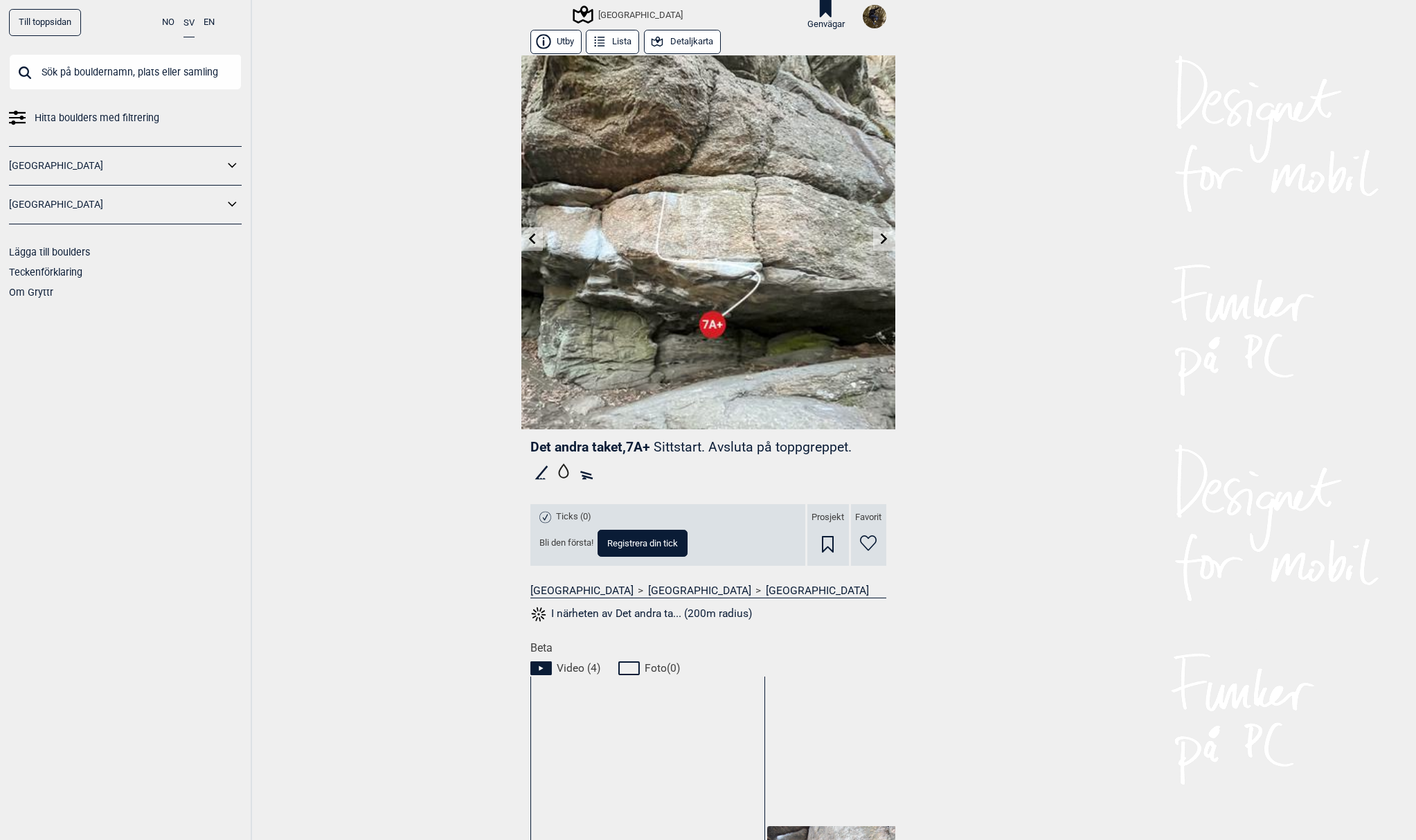
click at [531, 241] on icon at bounding box center [531, 238] width 11 height 11
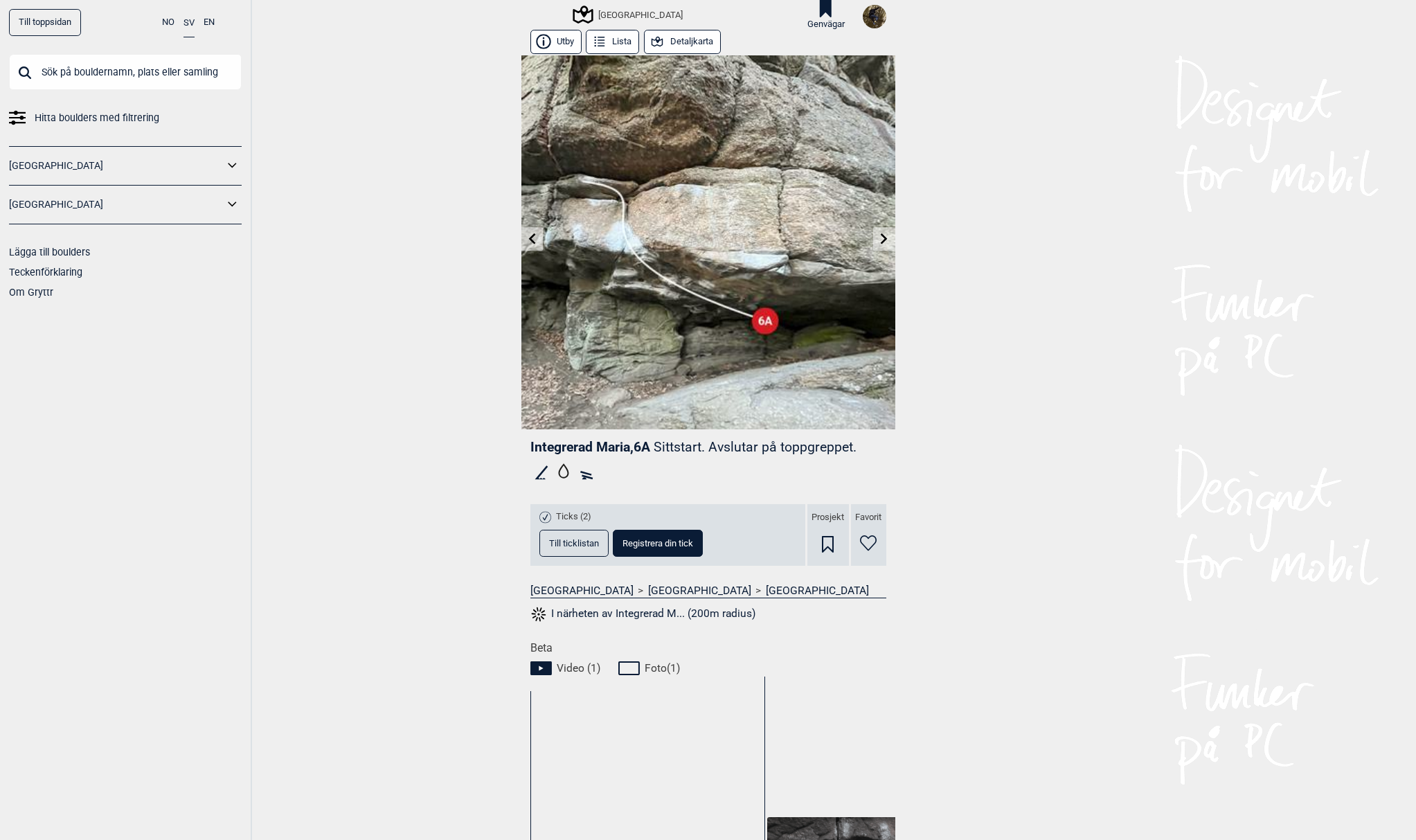
click at [690, 38] on button "Detaljkarta" at bounding box center [682, 42] width 77 height 24
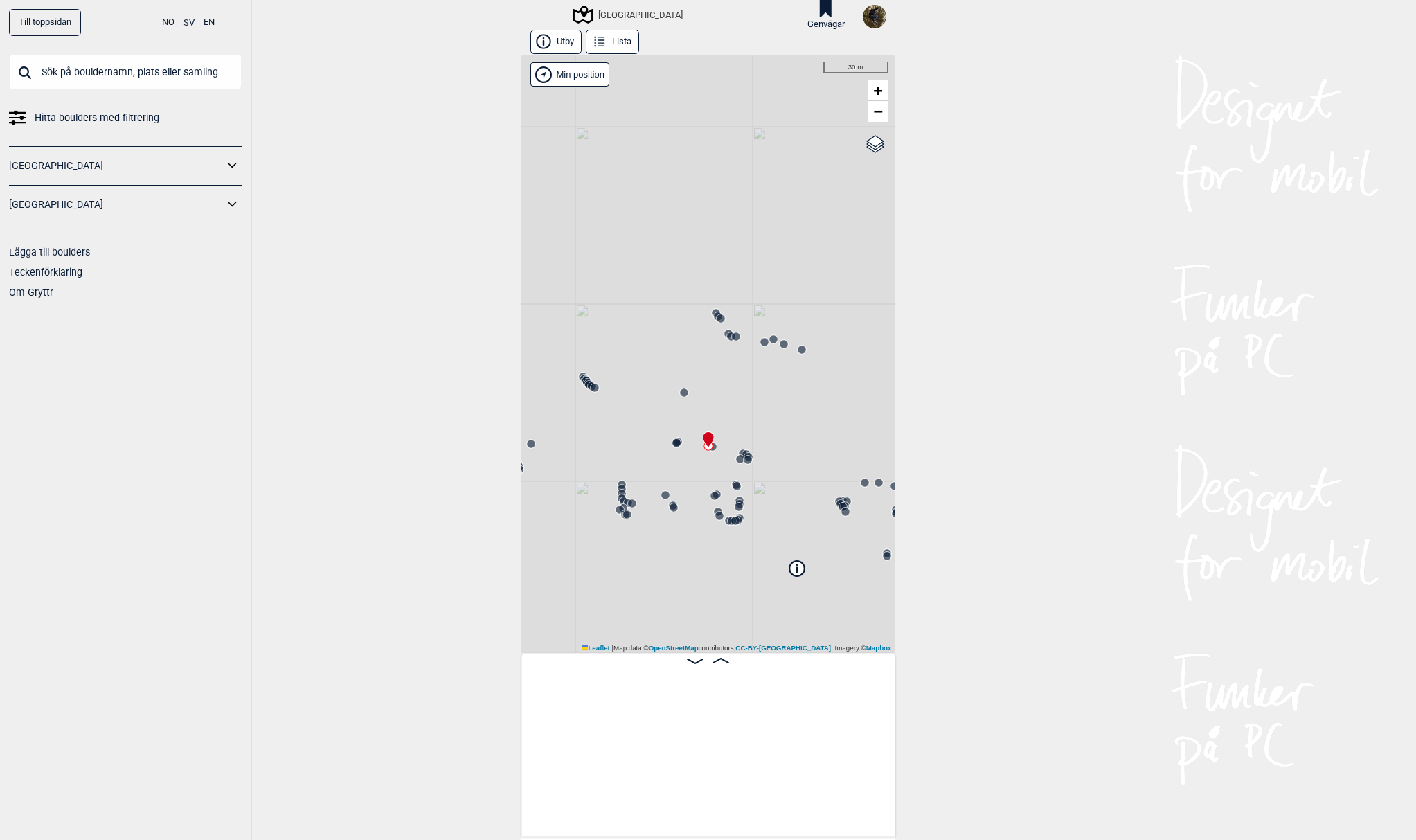
scroll to position [0, 10298]
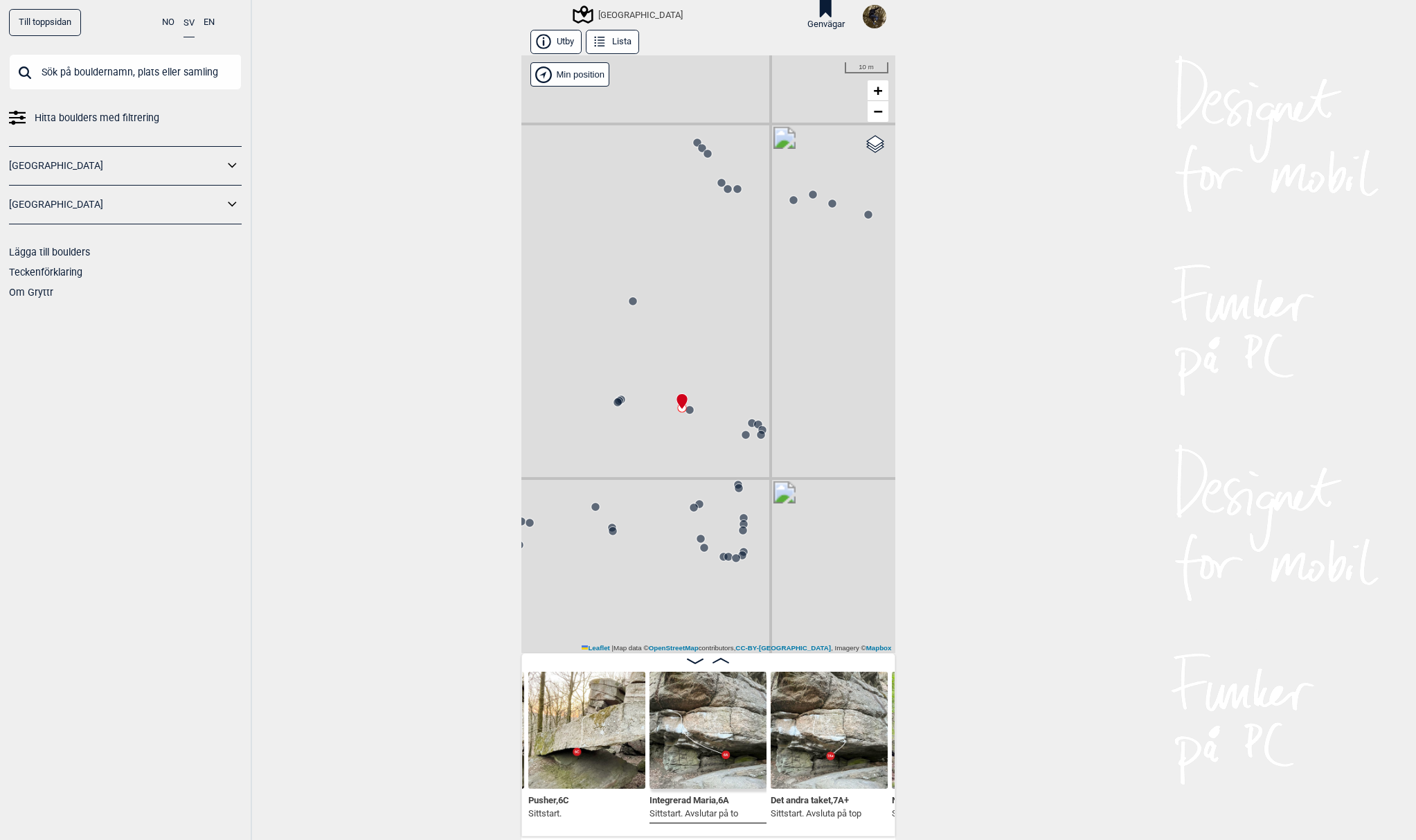
click at [690, 509] on circle at bounding box center [694, 508] width 8 height 8
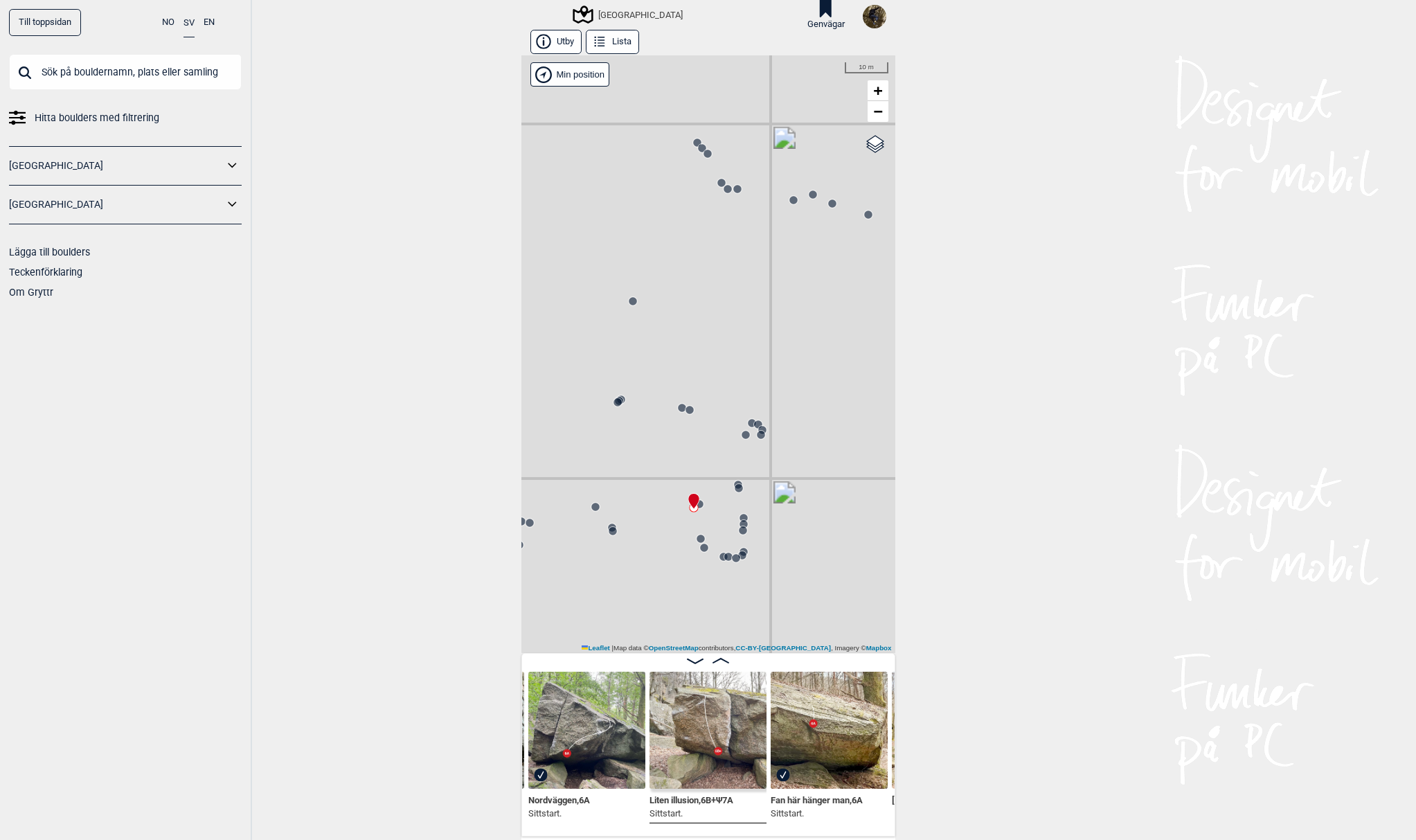
click at [700, 503] on div "[GEOGRAPHIC_DATA]" at bounding box center [708, 354] width 374 height 598
click at [699, 503] on icon at bounding box center [699, 503] width 11 height 11
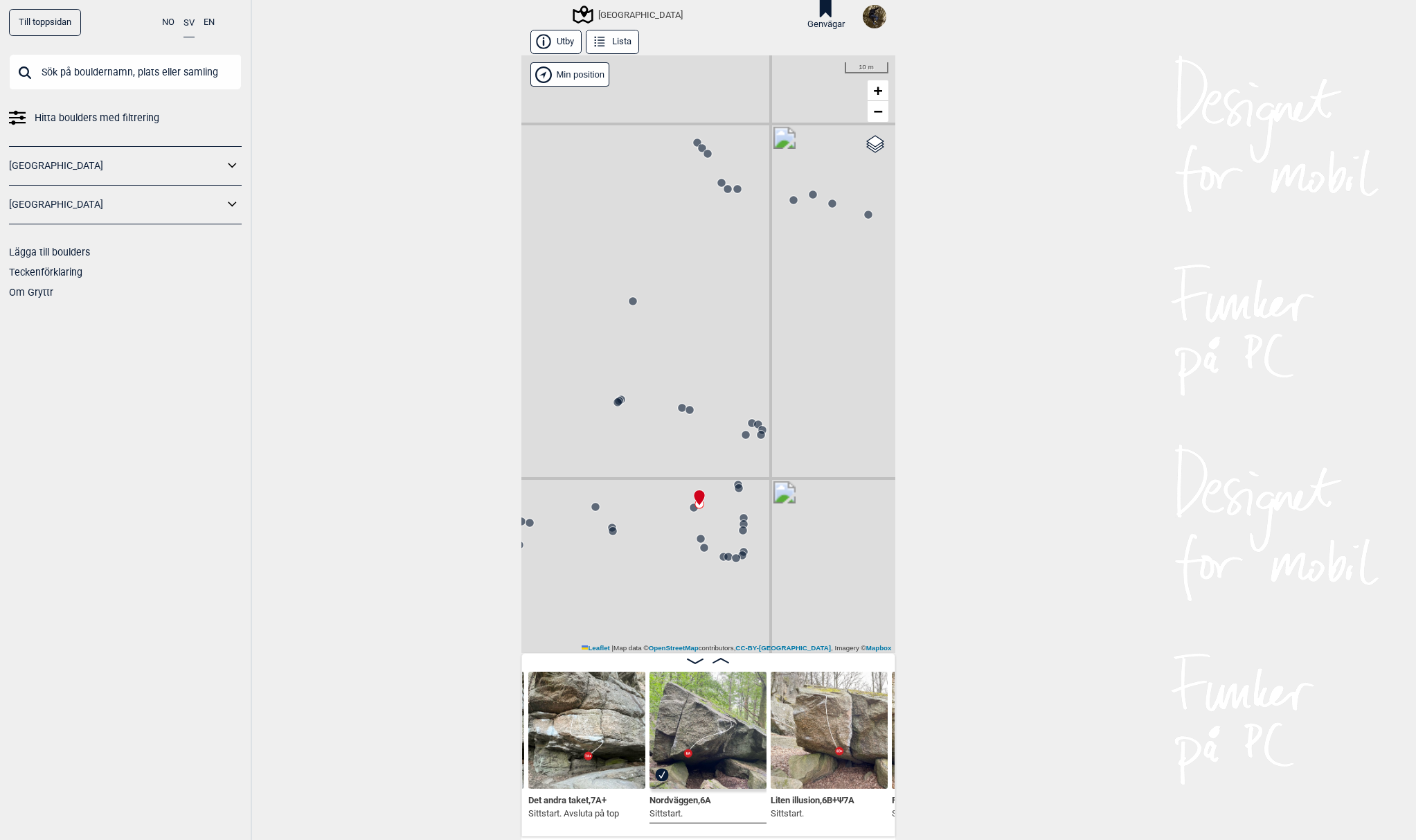
click at [732, 494] on div "[GEOGRAPHIC_DATA]" at bounding box center [708, 354] width 374 height 598
click at [698, 532] on div "[GEOGRAPHIC_DATA]" at bounding box center [708, 354] width 374 height 598
click at [696, 538] on circle at bounding box center [700, 539] width 8 height 8
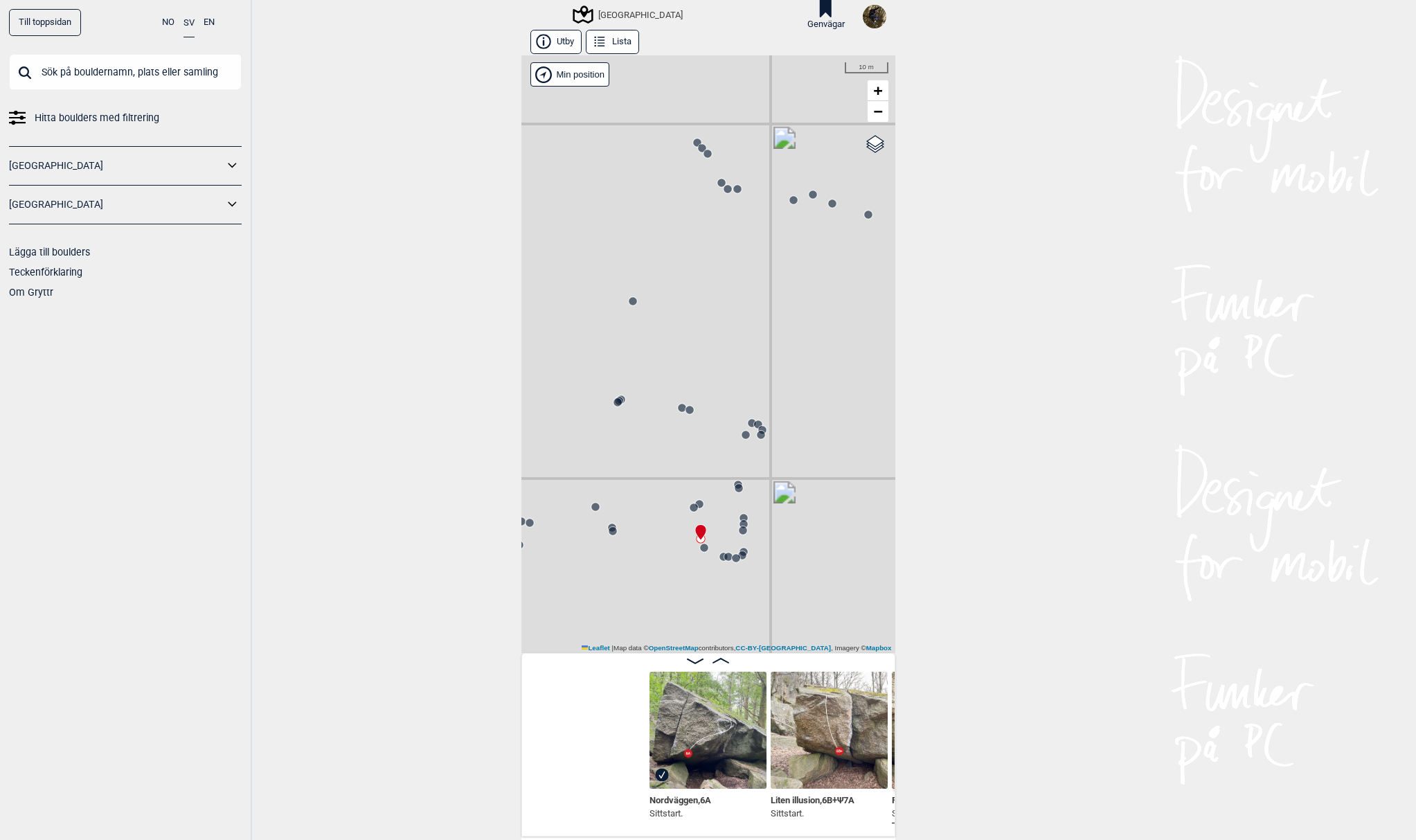
scroll to position [0, 10782]
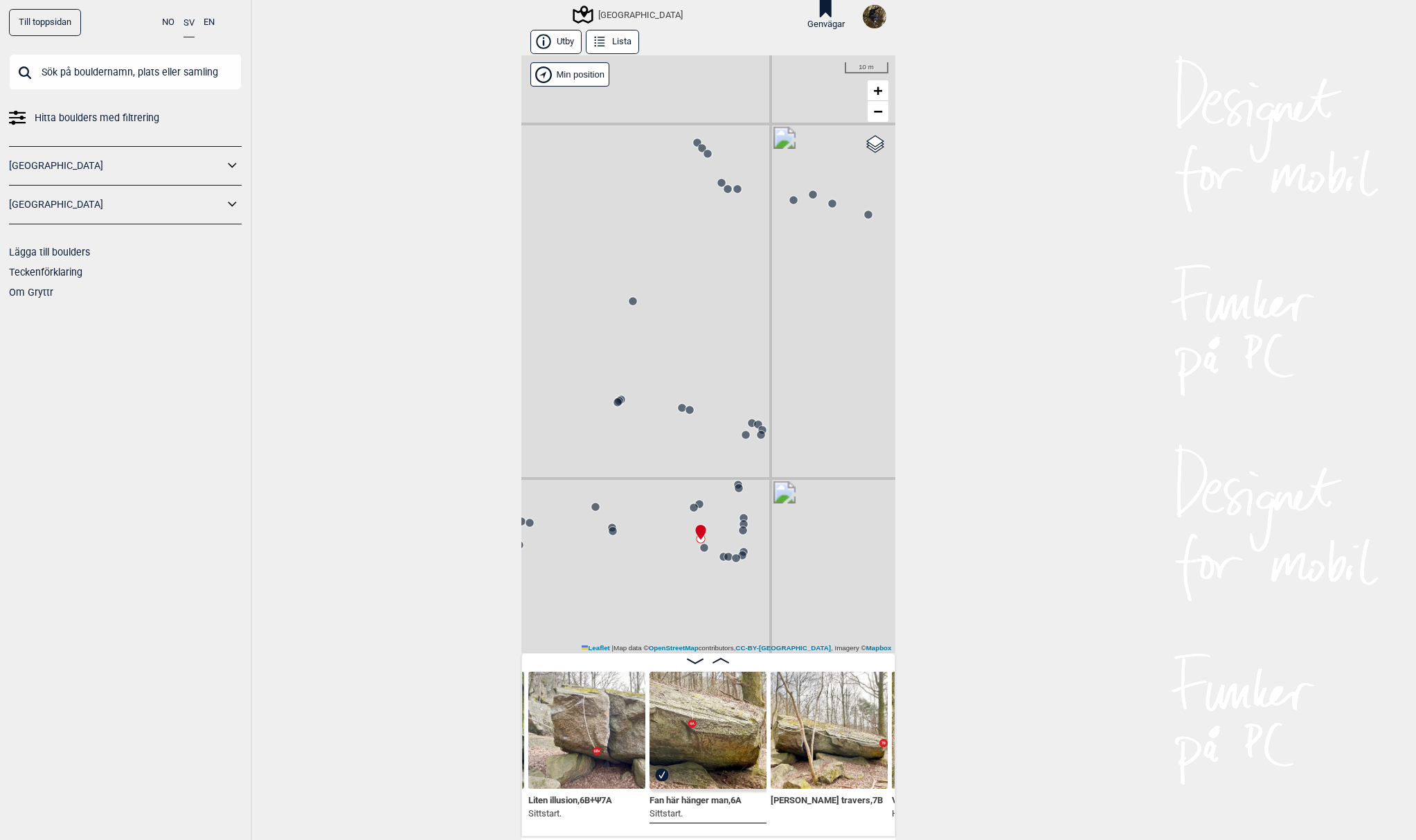
click at [702, 548] on circle at bounding box center [704, 548] width 8 height 8
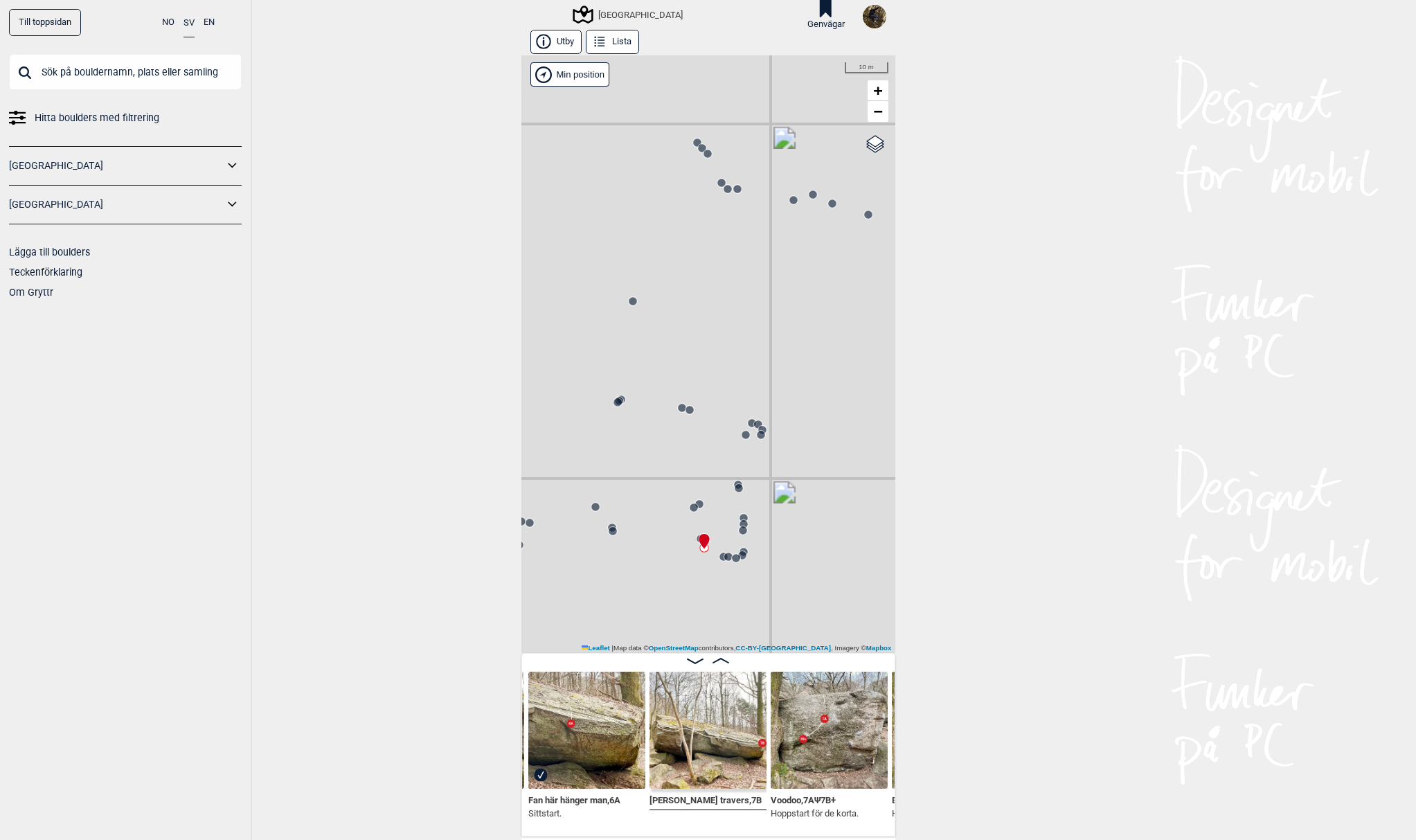
click at [741, 534] on circle at bounding box center [742, 529] width 9 height 9
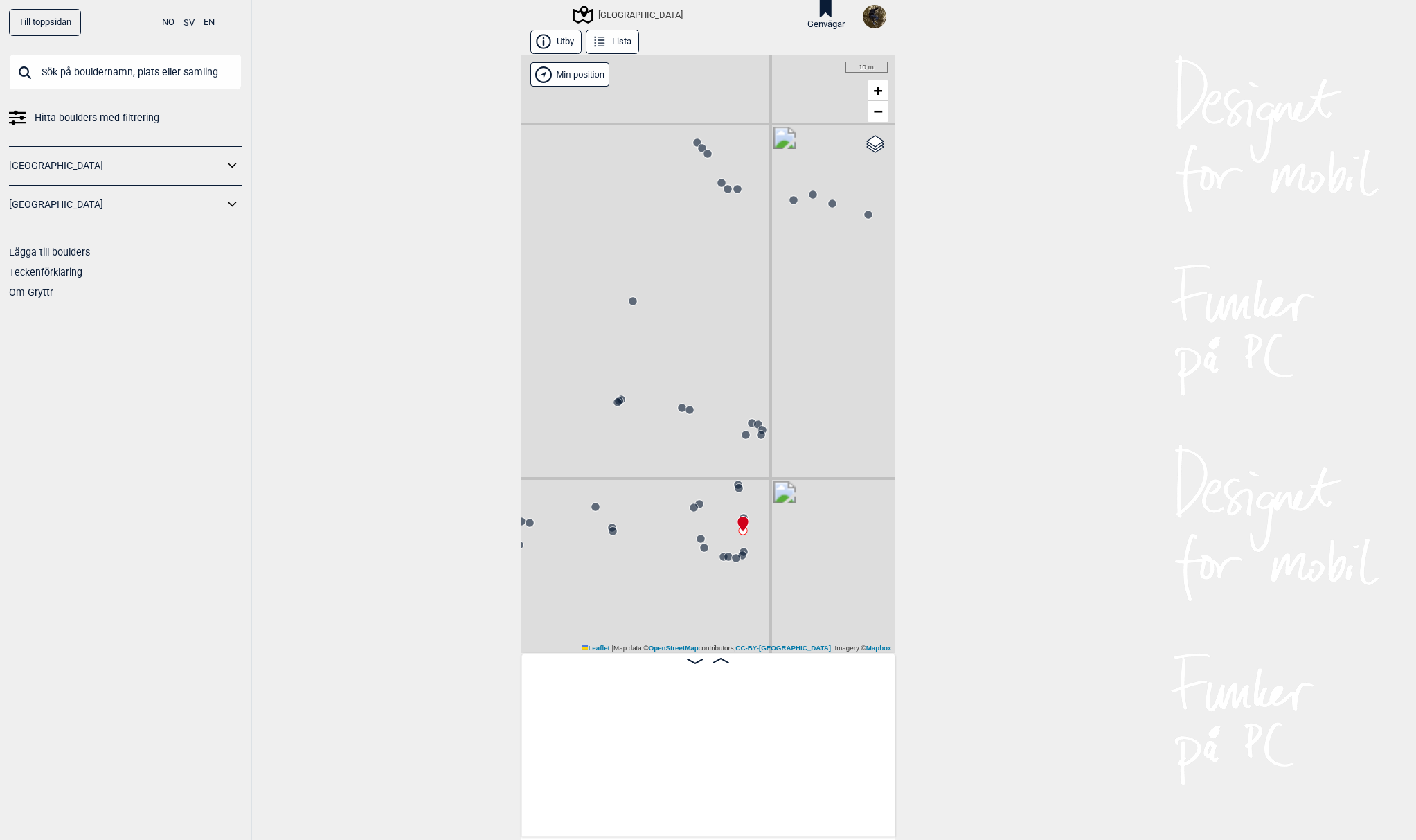
scroll to position [0, 11860]
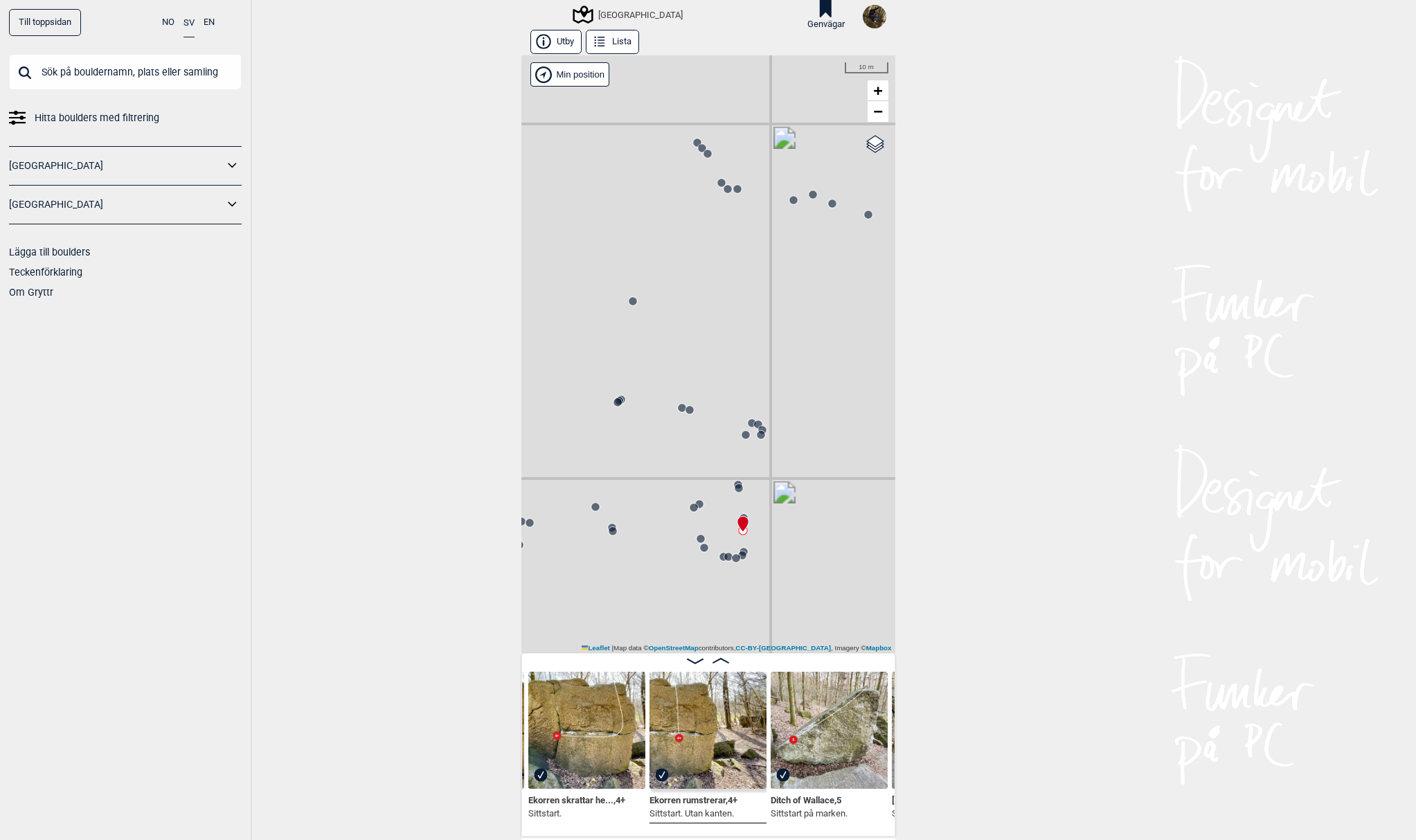
click at [754, 423] on circle at bounding box center [758, 424] width 8 height 8
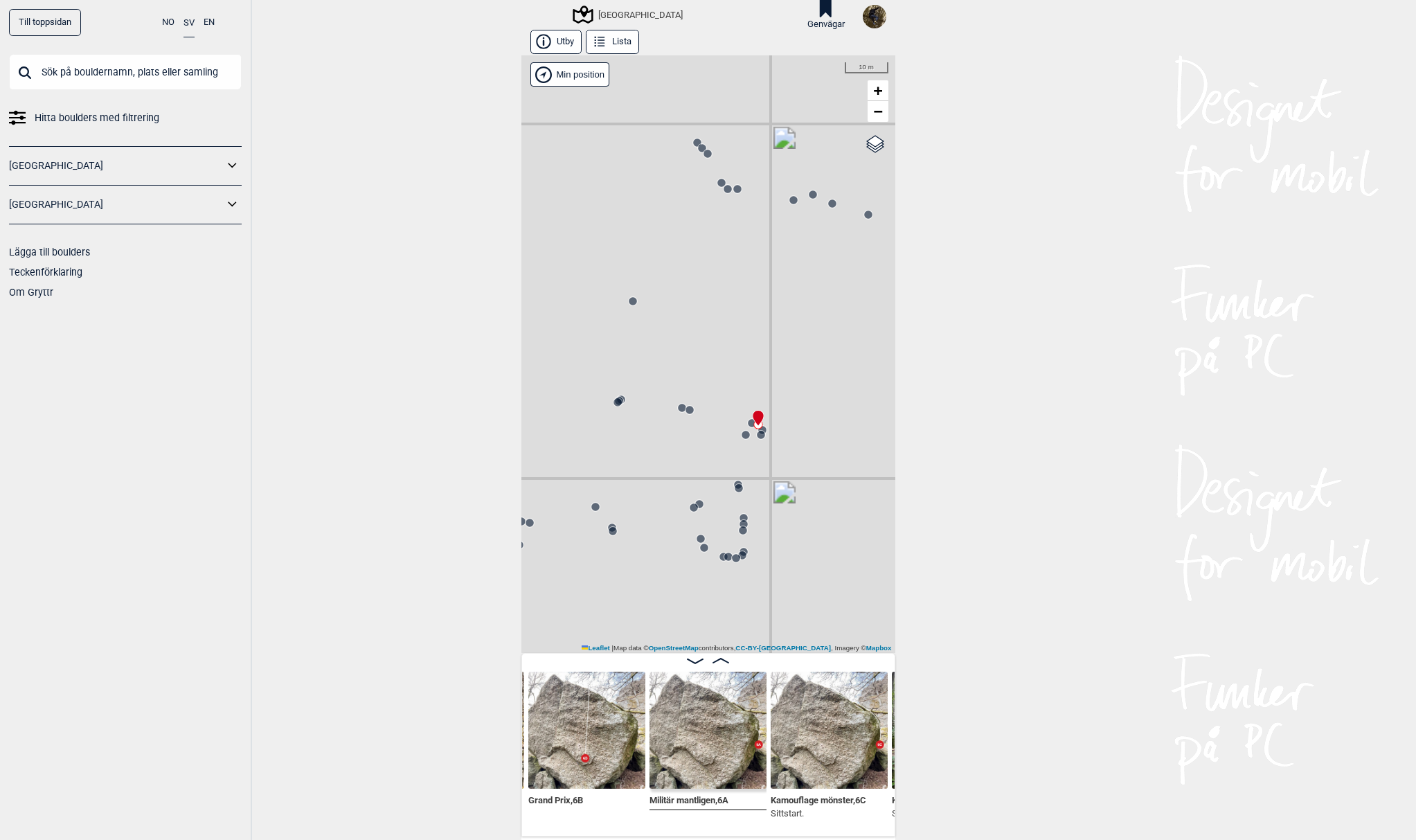
click at [614, 405] on circle at bounding box center [618, 402] width 8 height 8
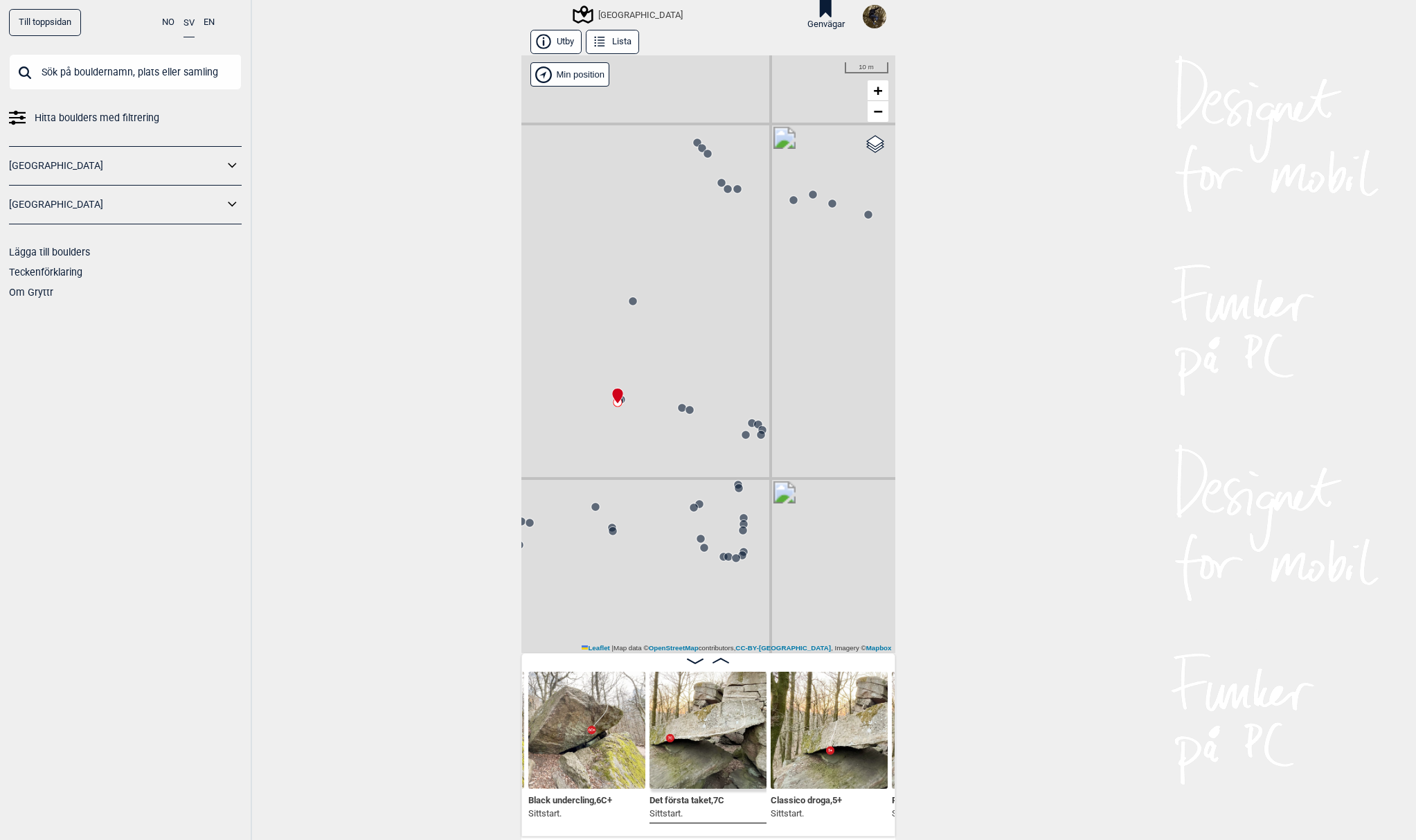
click at [684, 404] on icon at bounding box center [689, 409] width 11 height 11
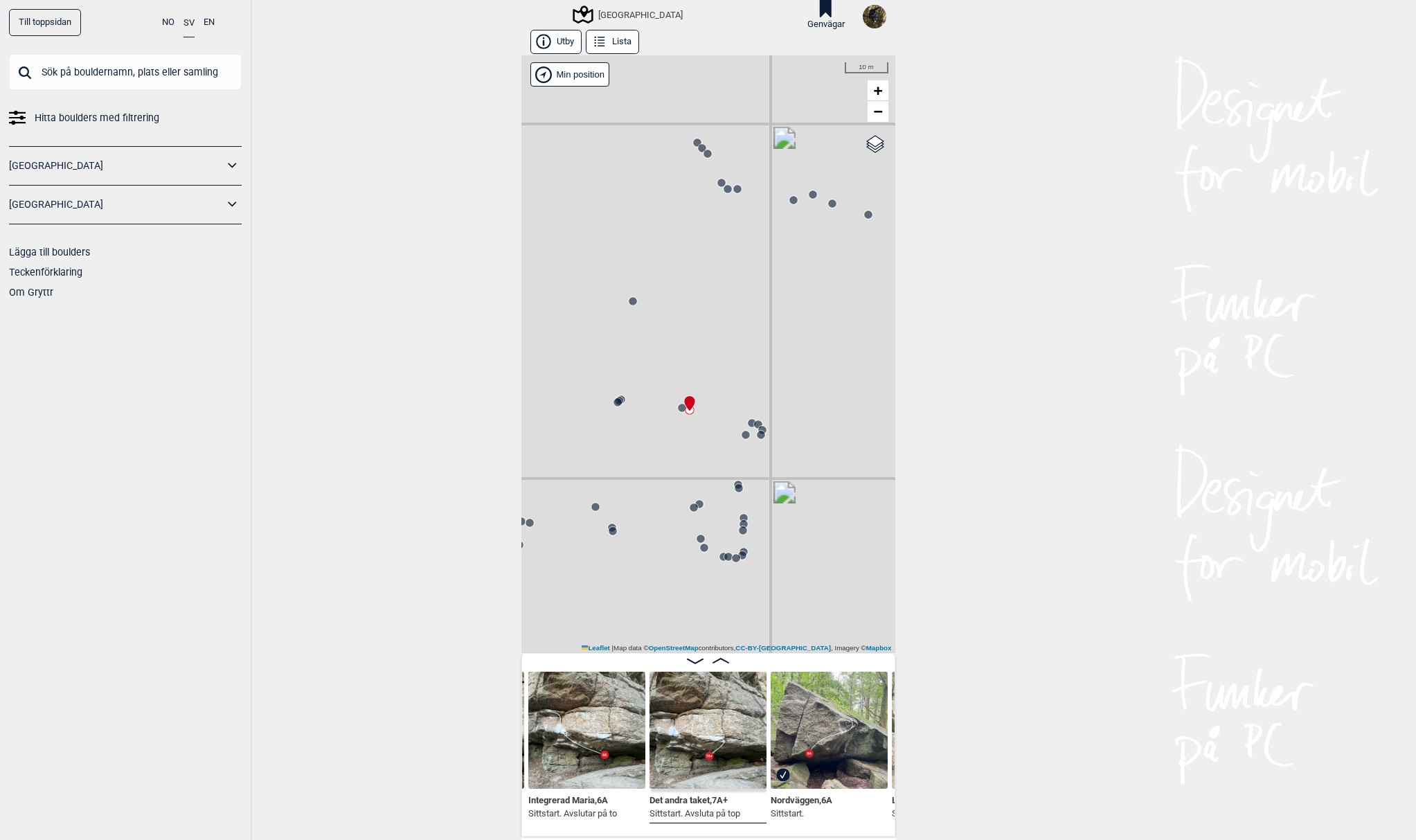
click at [614, 403] on circle at bounding box center [618, 402] width 8 height 8
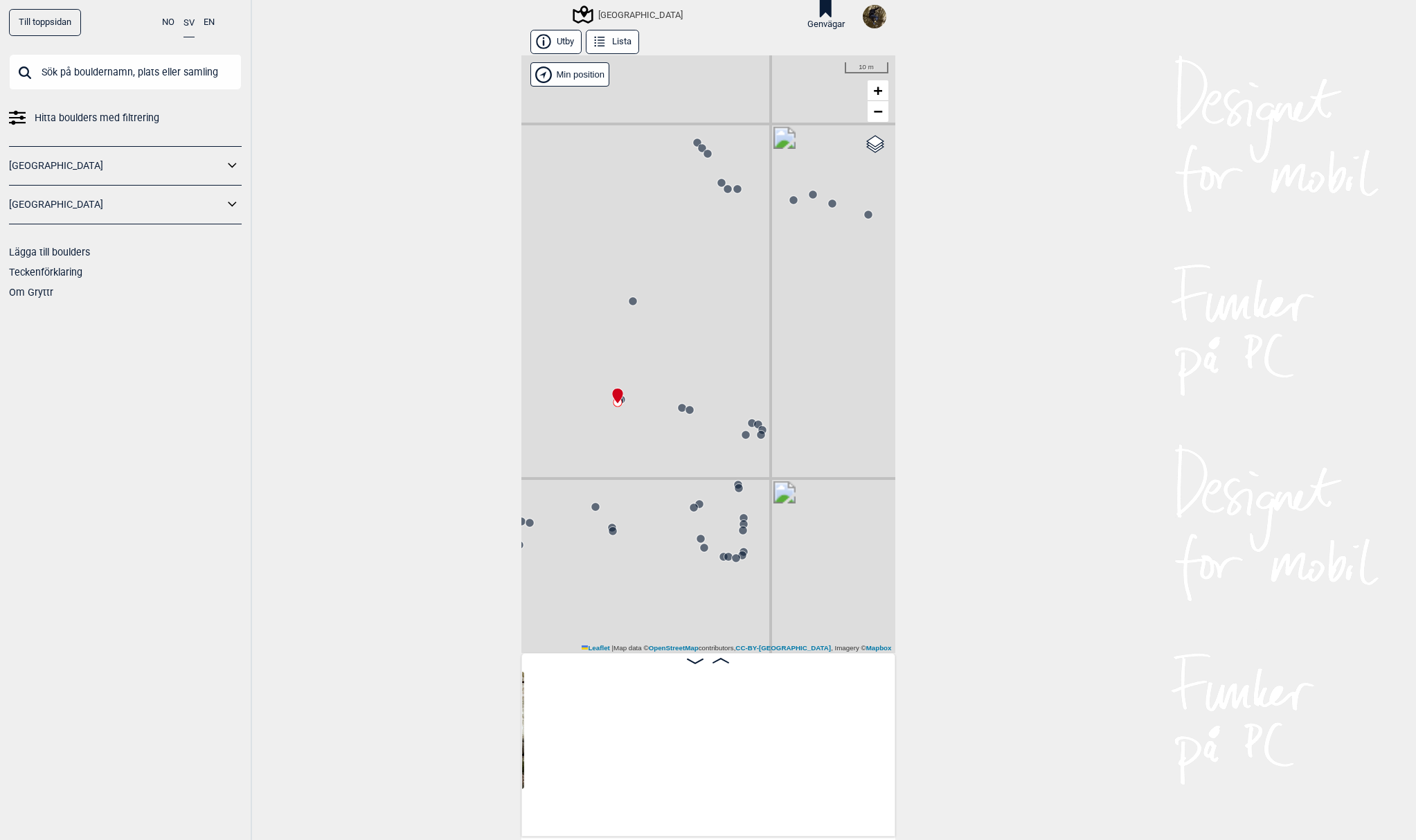
scroll to position [0, 9946]
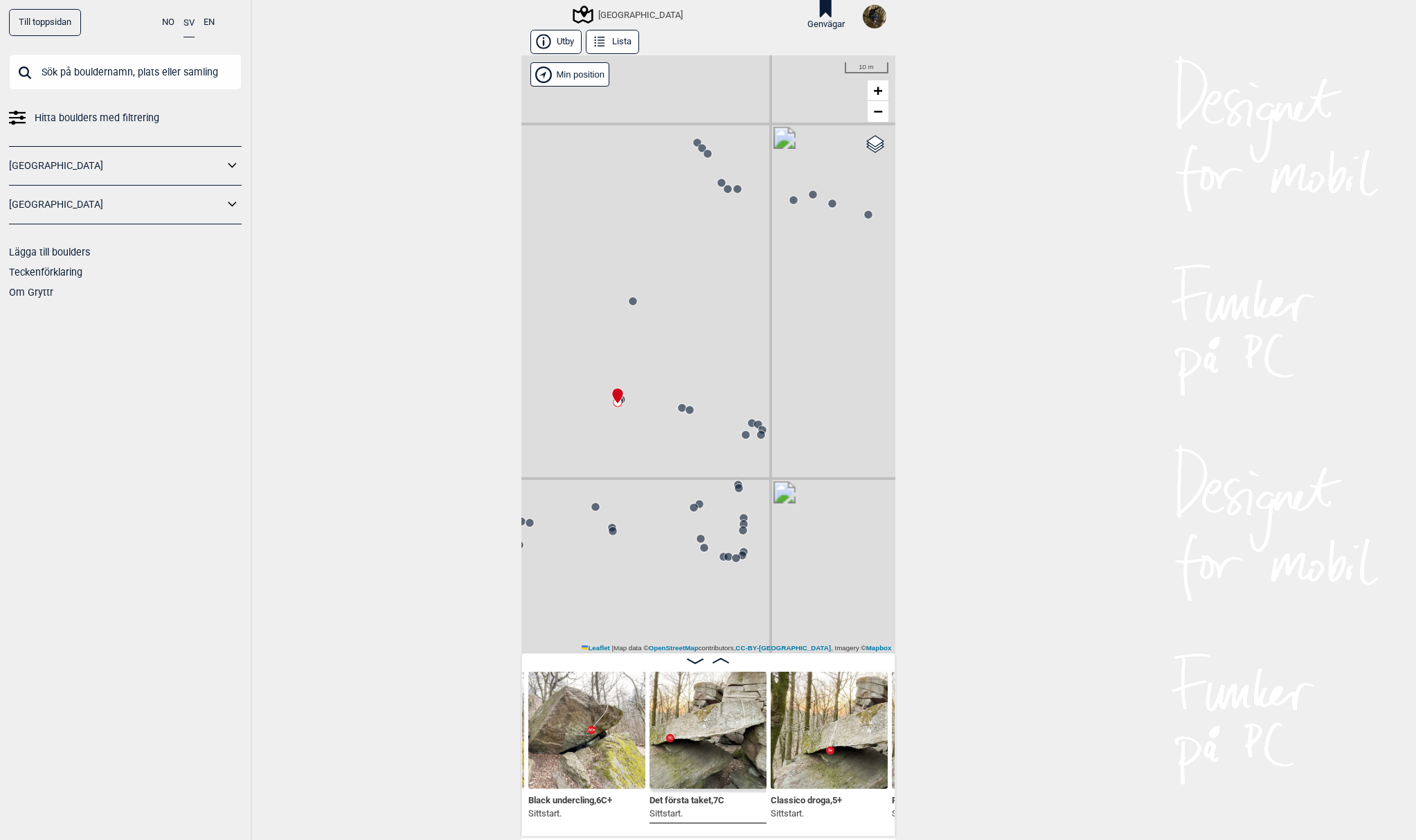
click at [678, 407] on circle at bounding box center [682, 407] width 8 height 8
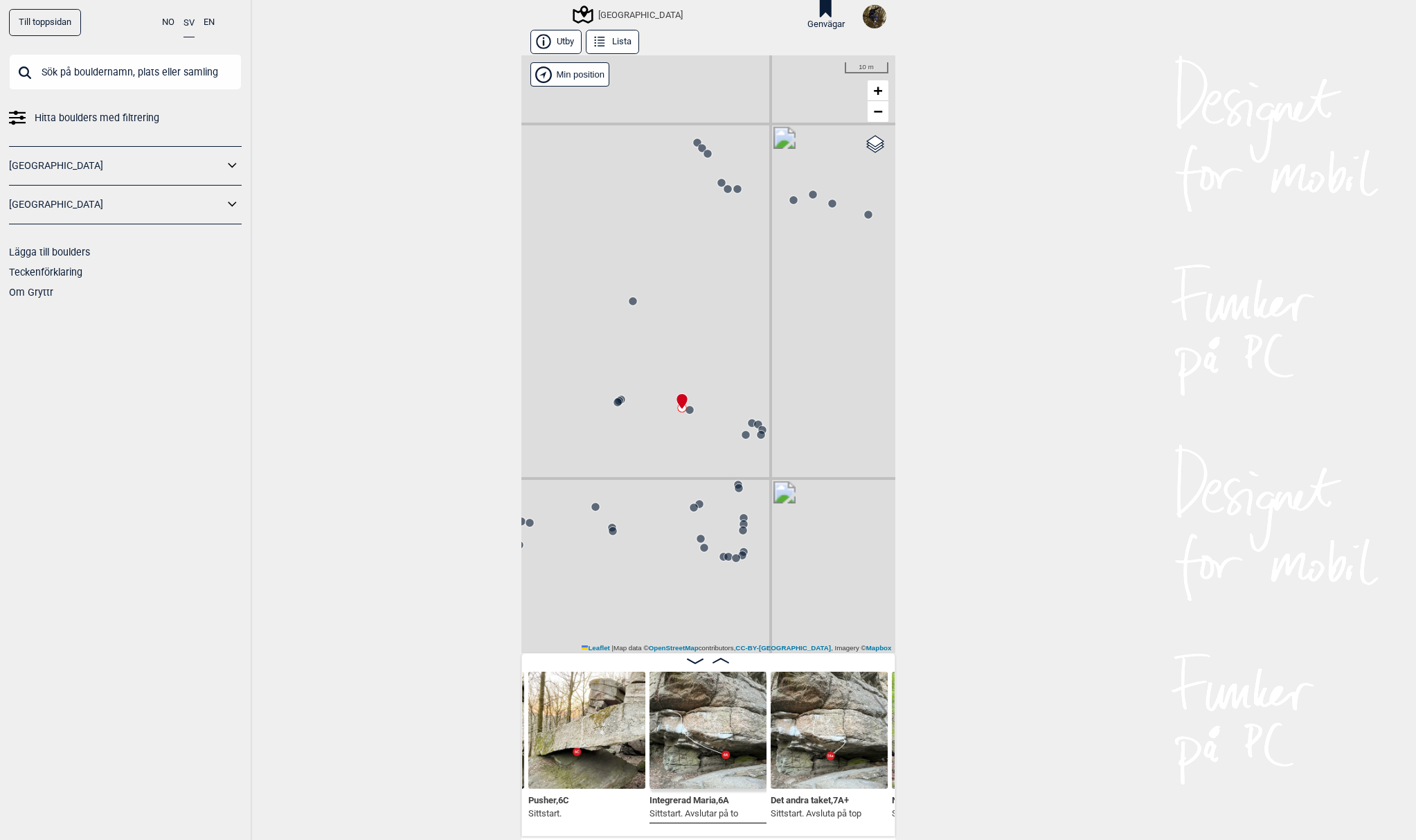
click at [685, 407] on circle at bounding box center [690, 410] width 8 height 8
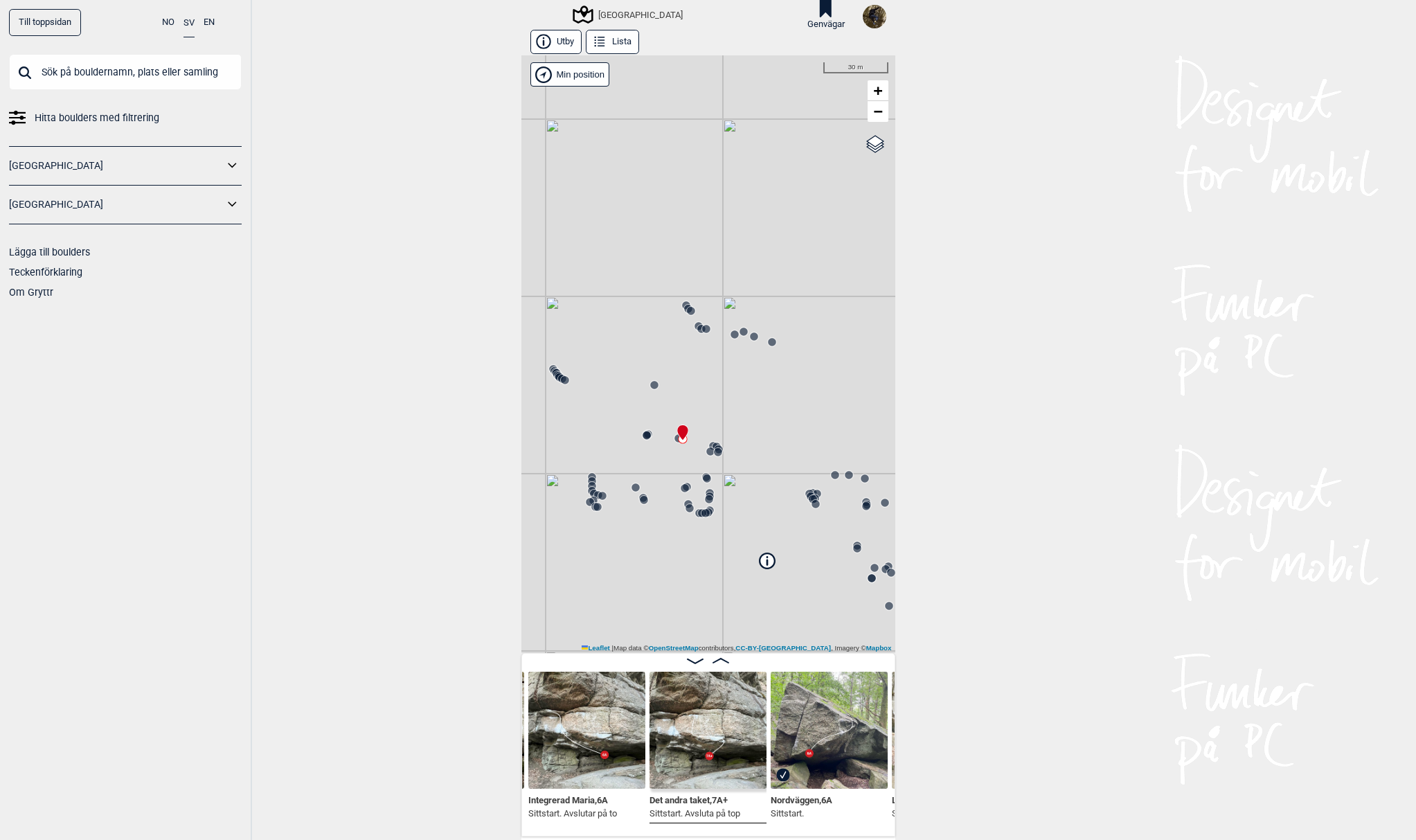
click at [700, 328] on icon at bounding box center [705, 328] width 11 height 11
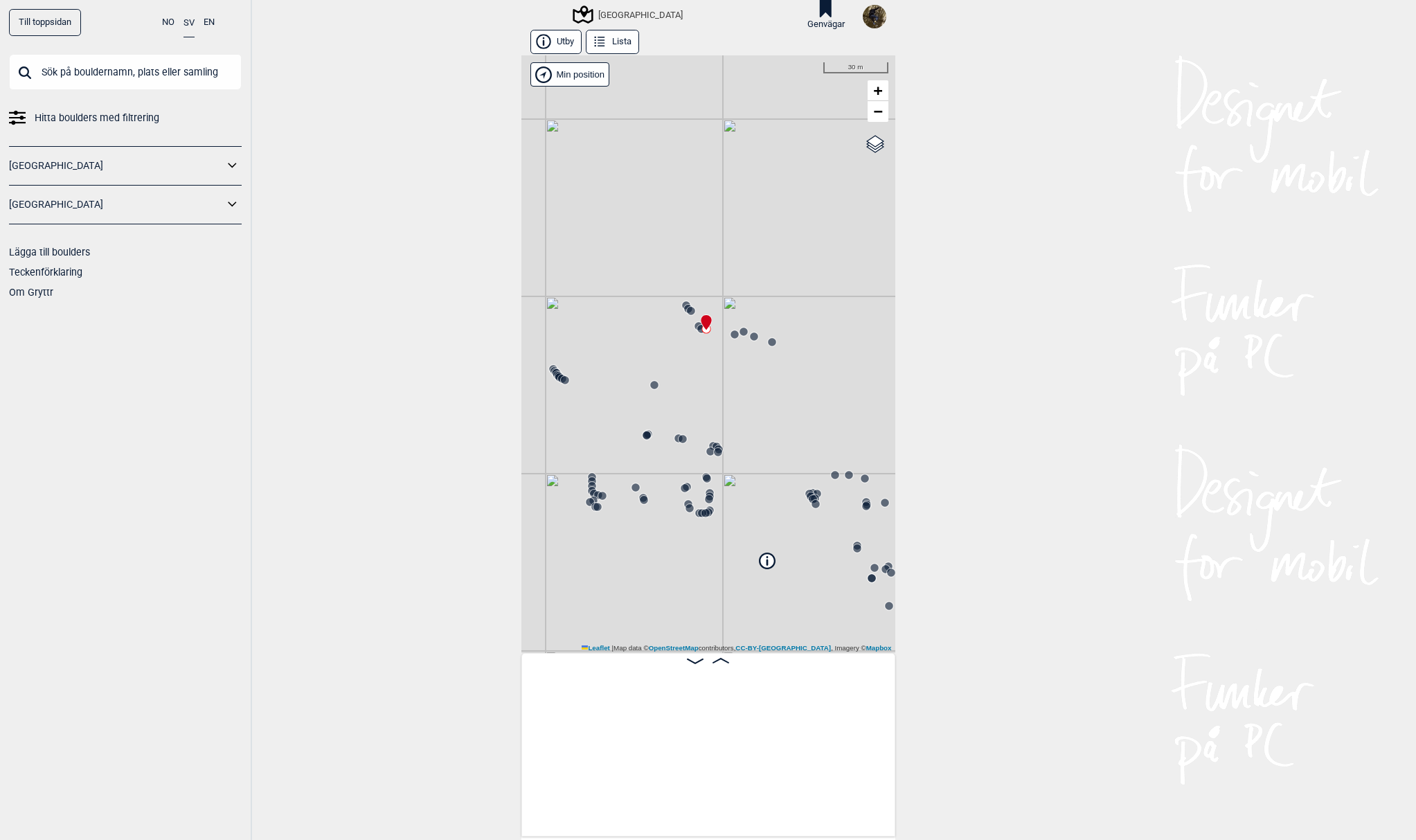
scroll to position [0, 7723]
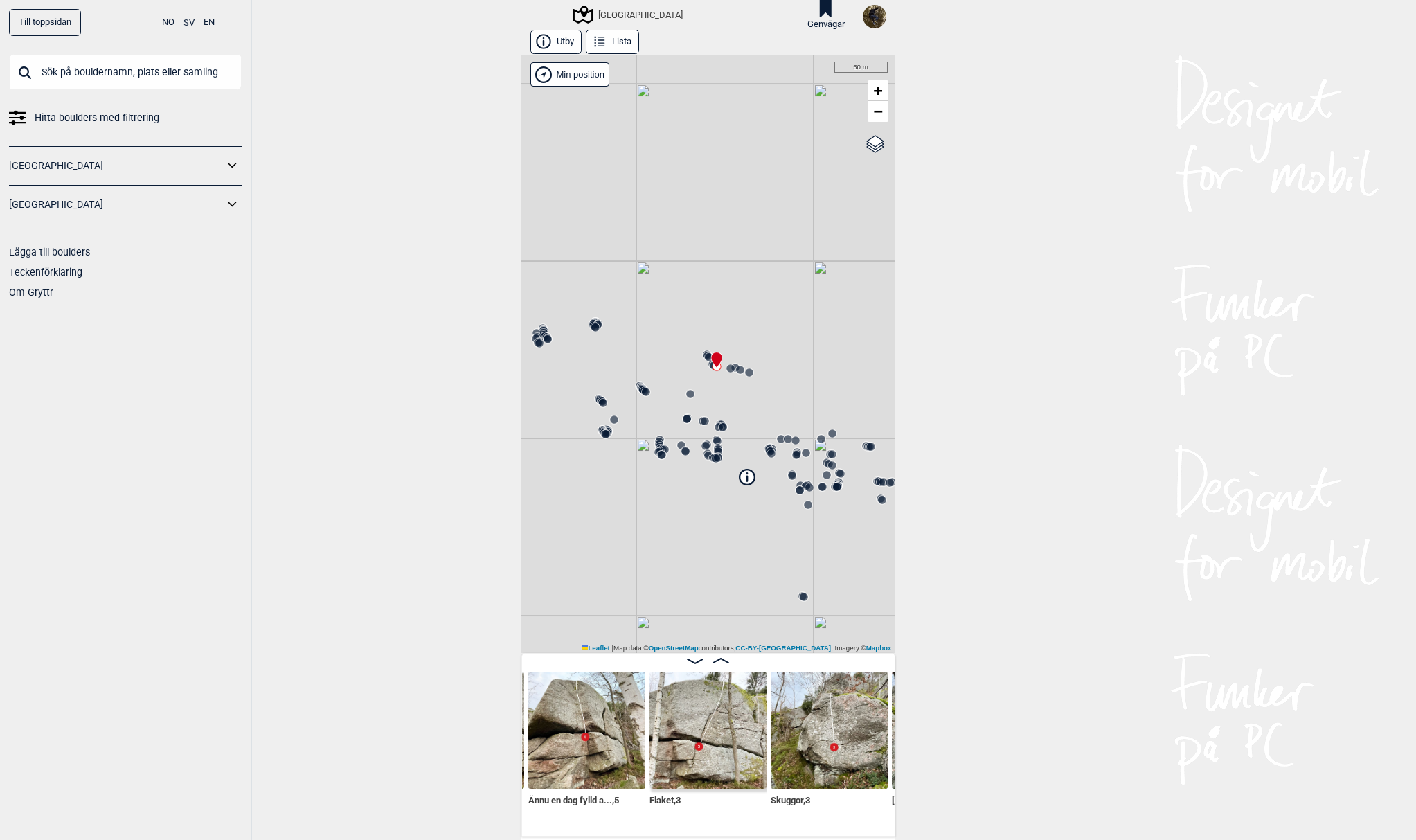
drag, startPoint x: 686, startPoint y: 375, endPoint x: 678, endPoint y: 384, distance: 12.0
click at [678, 384] on div "[GEOGRAPHIC_DATA]" at bounding box center [708, 354] width 374 height 598
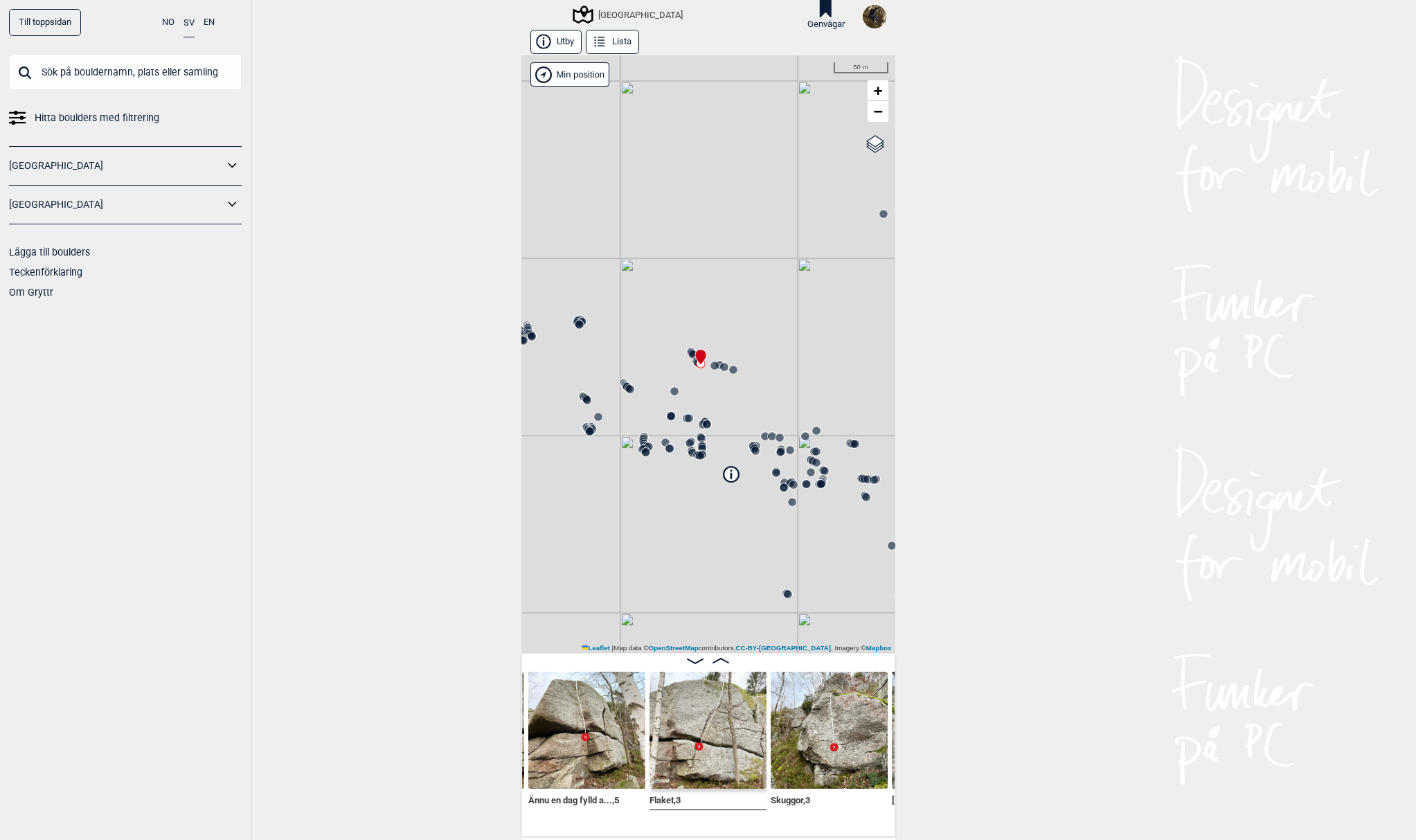
click at [711, 363] on circle at bounding box center [715, 366] width 8 height 8
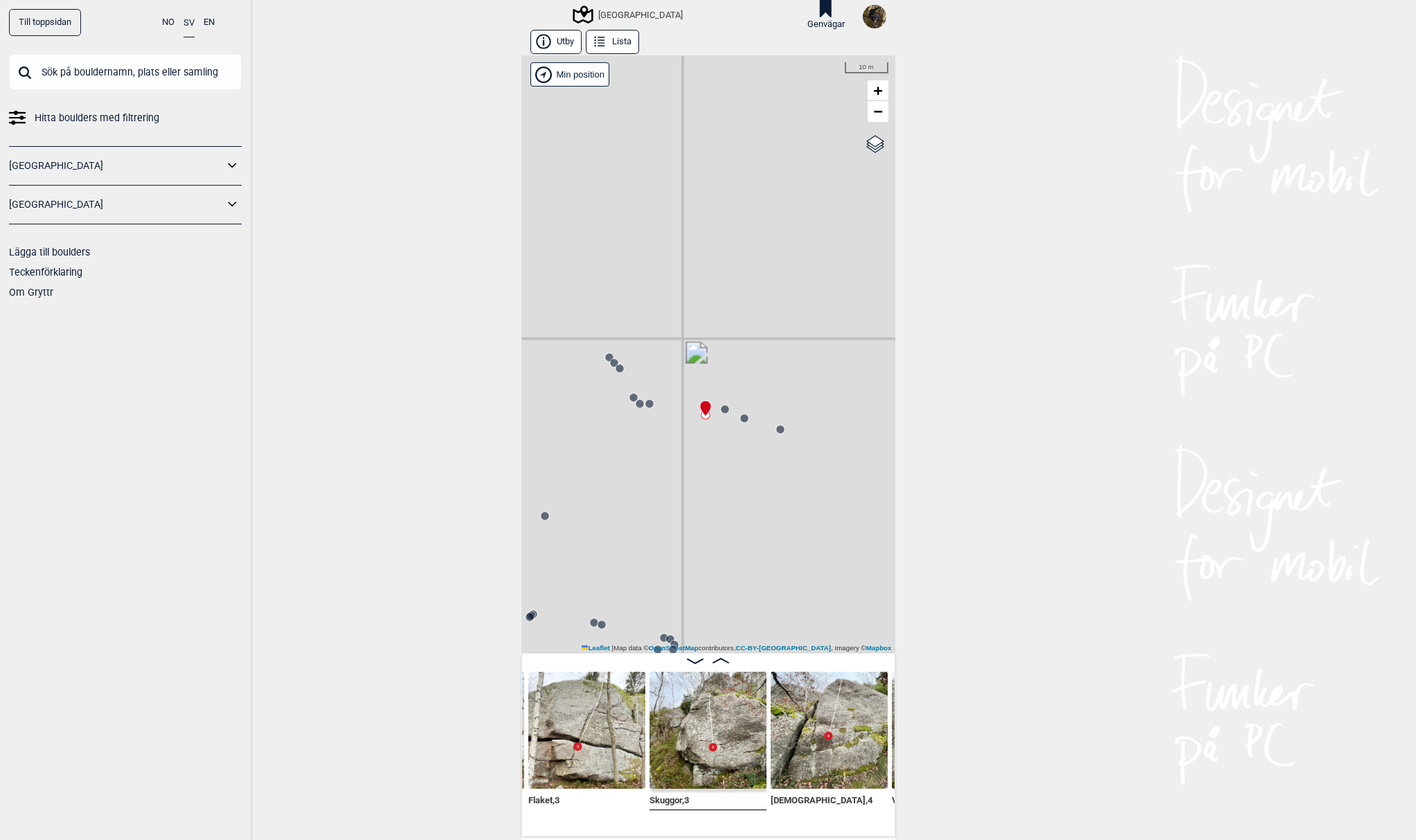
drag, startPoint x: 672, startPoint y: 382, endPoint x: 585, endPoint y: 505, distance: 150.7
click at [585, 505] on div "[GEOGRAPHIC_DATA]" at bounding box center [708, 354] width 374 height 598
click at [776, 427] on circle at bounding box center [781, 429] width 8 height 8
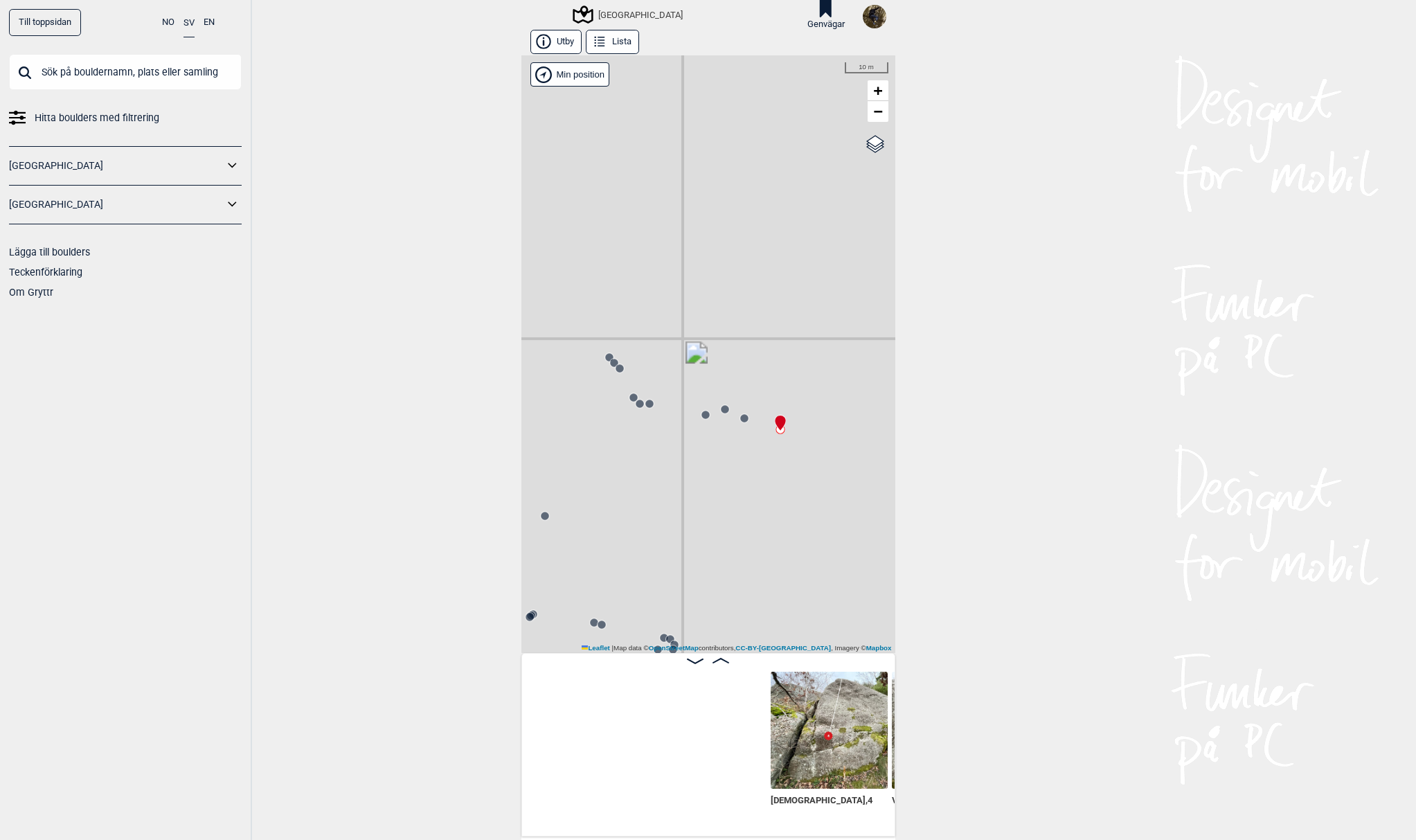
scroll to position [0, 8208]
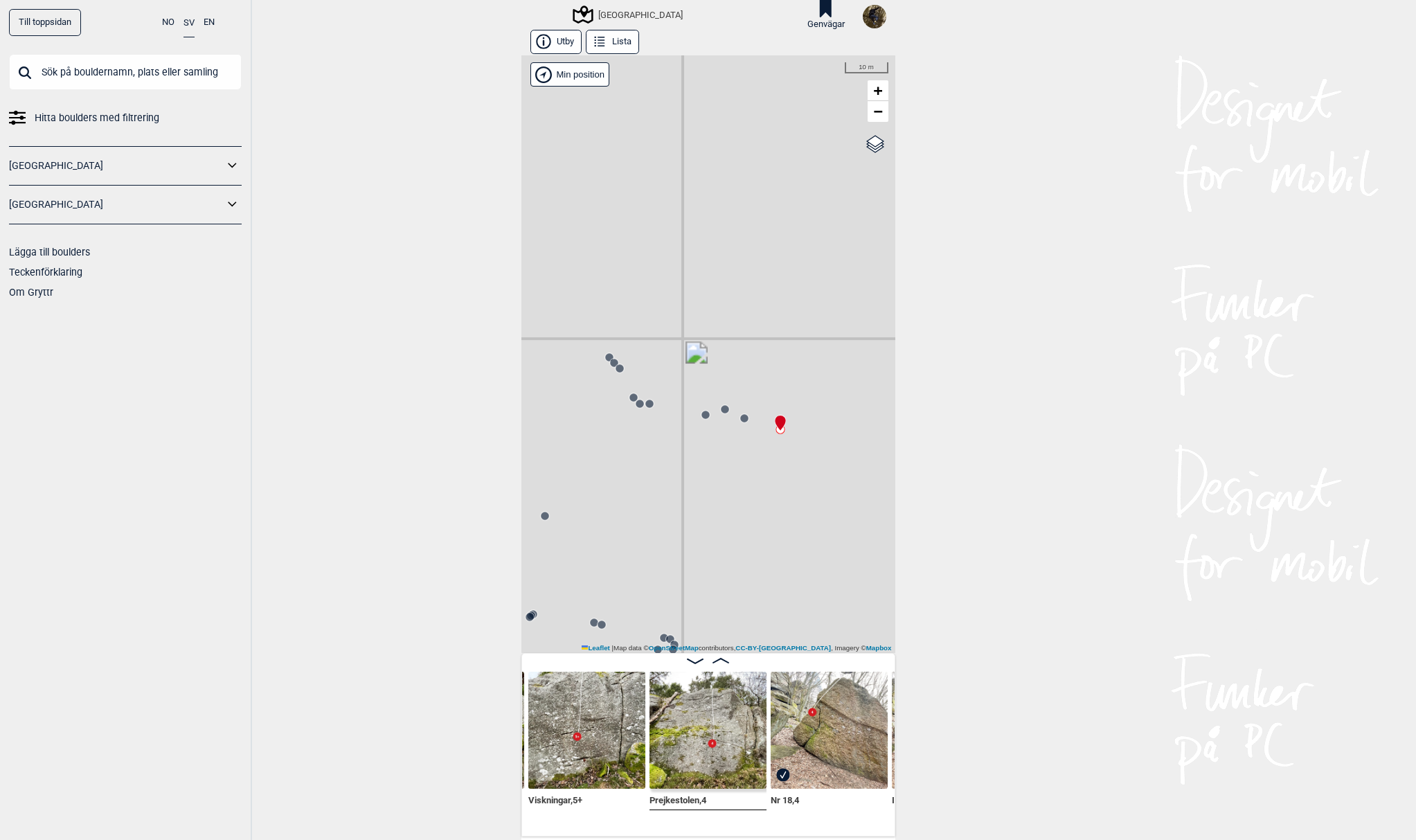
click at [744, 426] on div "[GEOGRAPHIC_DATA]" at bounding box center [708, 354] width 374 height 598
click at [741, 423] on icon at bounding box center [744, 417] width 11 height 11
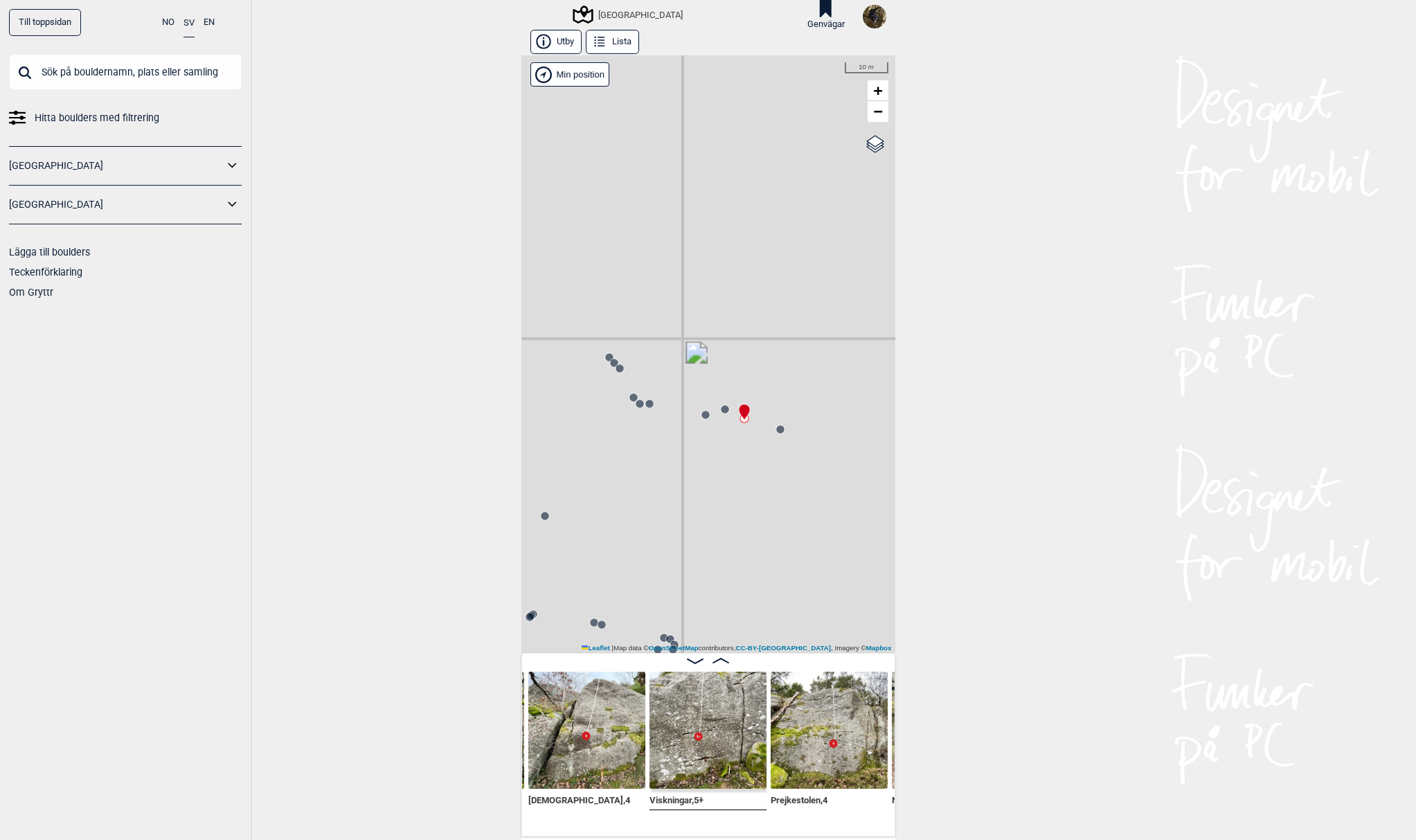
click at [721, 410] on circle at bounding box center [725, 409] width 8 height 8
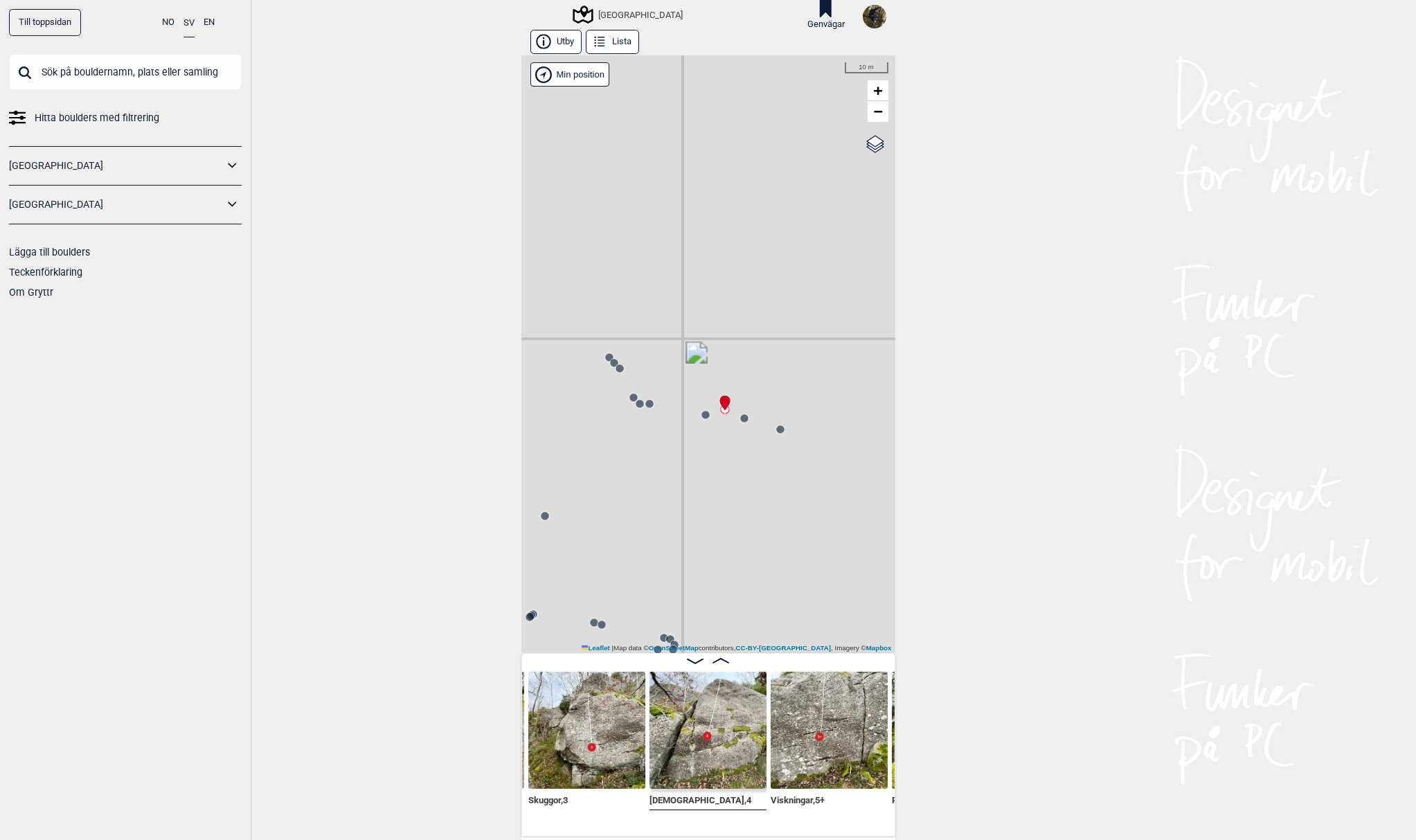
click at [701, 412] on circle at bounding box center [705, 415] width 8 height 8
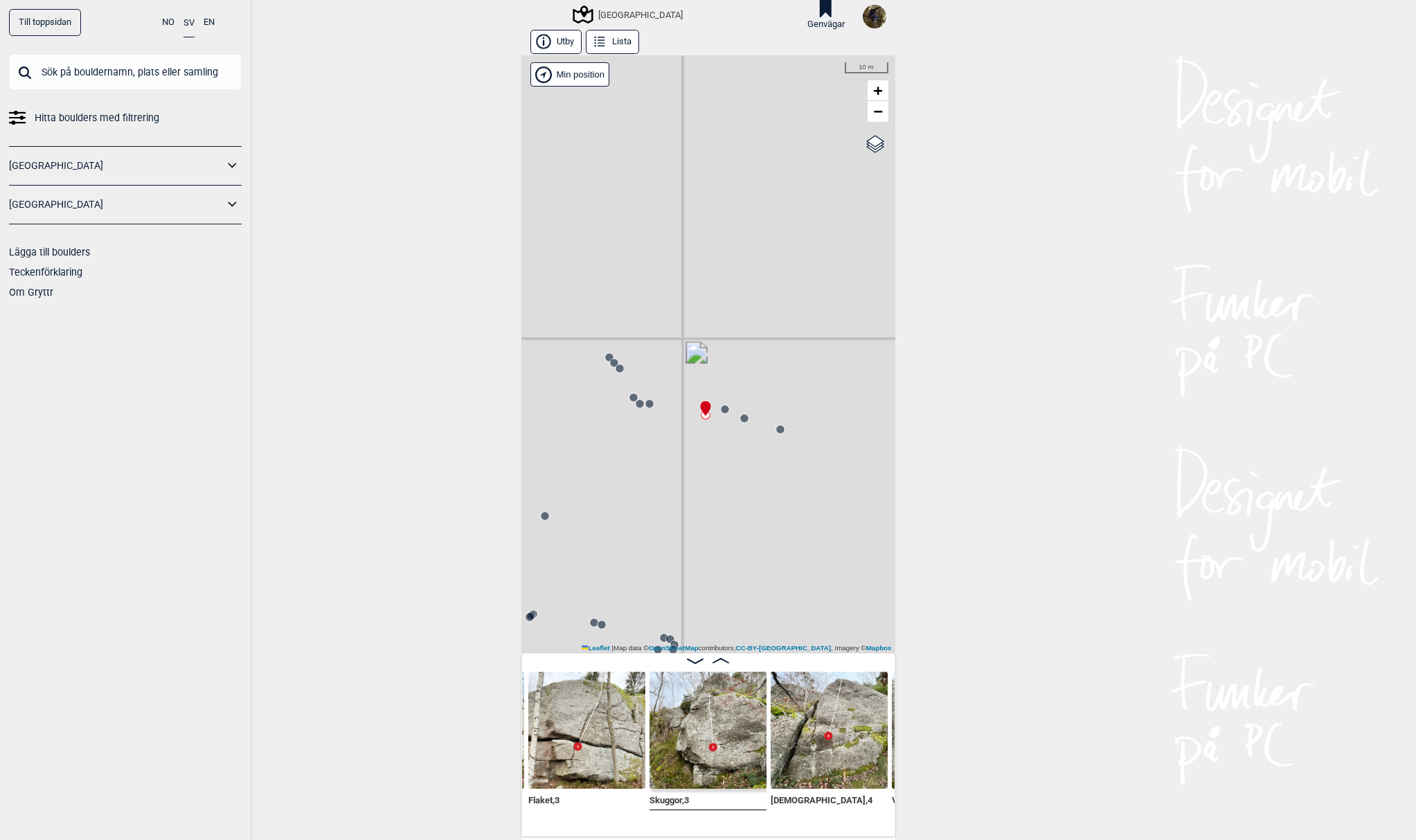
click at [646, 407] on circle at bounding box center [650, 404] width 8 height 8
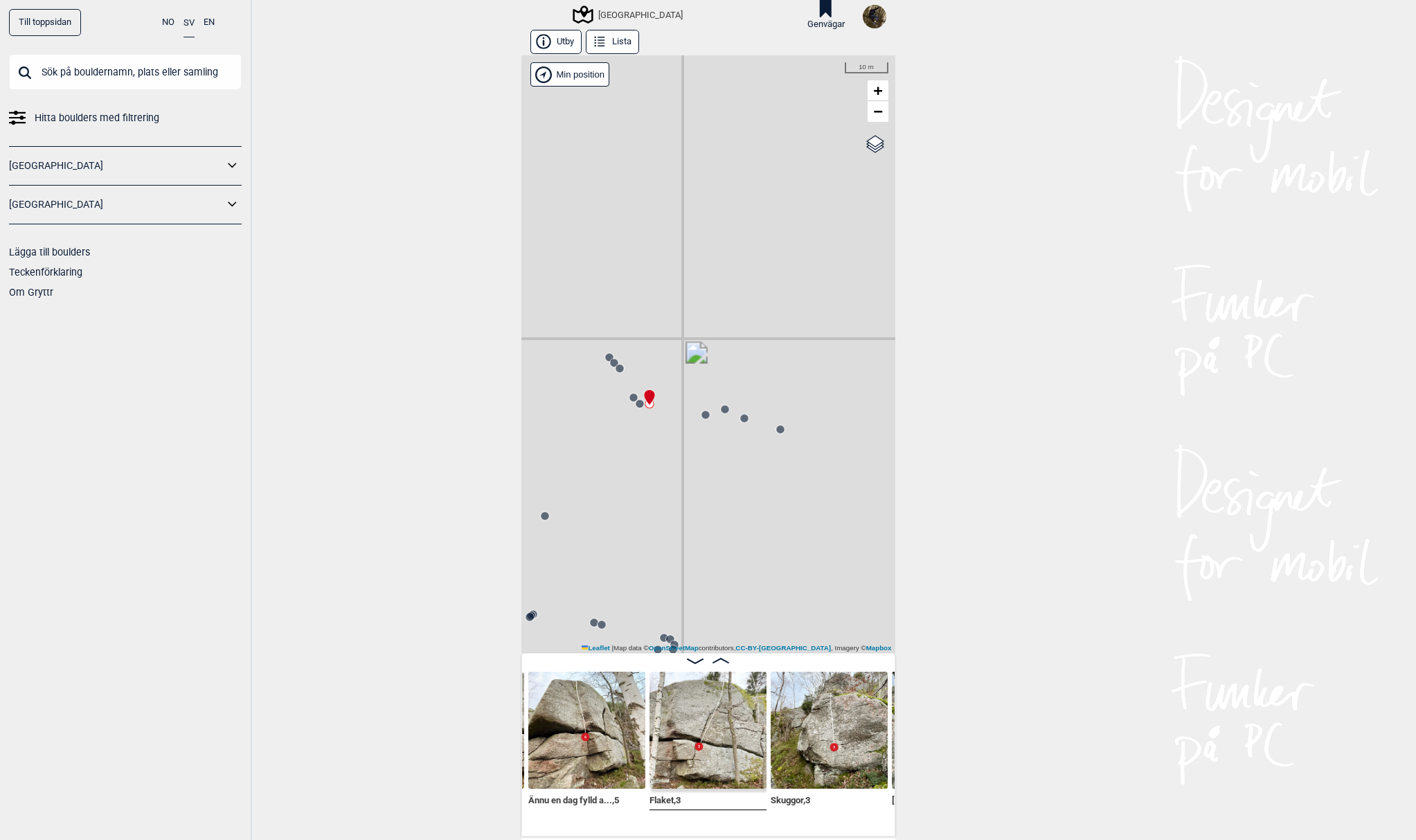
click at [643, 405] on icon at bounding box center [649, 397] width 12 height 17
click at [635, 403] on circle at bounding box center [640, 404] width 8 height 8
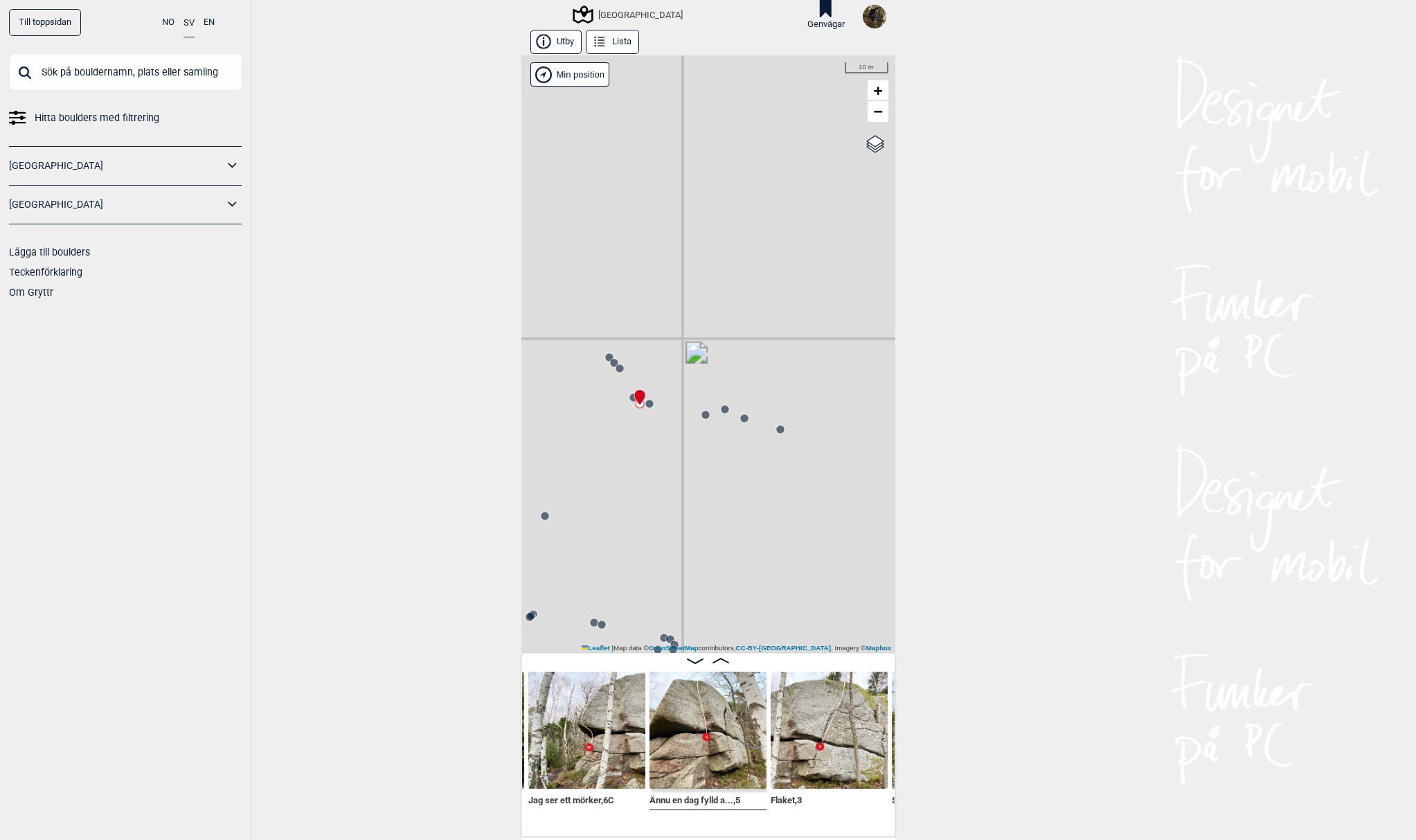
click at [630, 398] on circle at bounding box center [634, 397] width 8 height 8
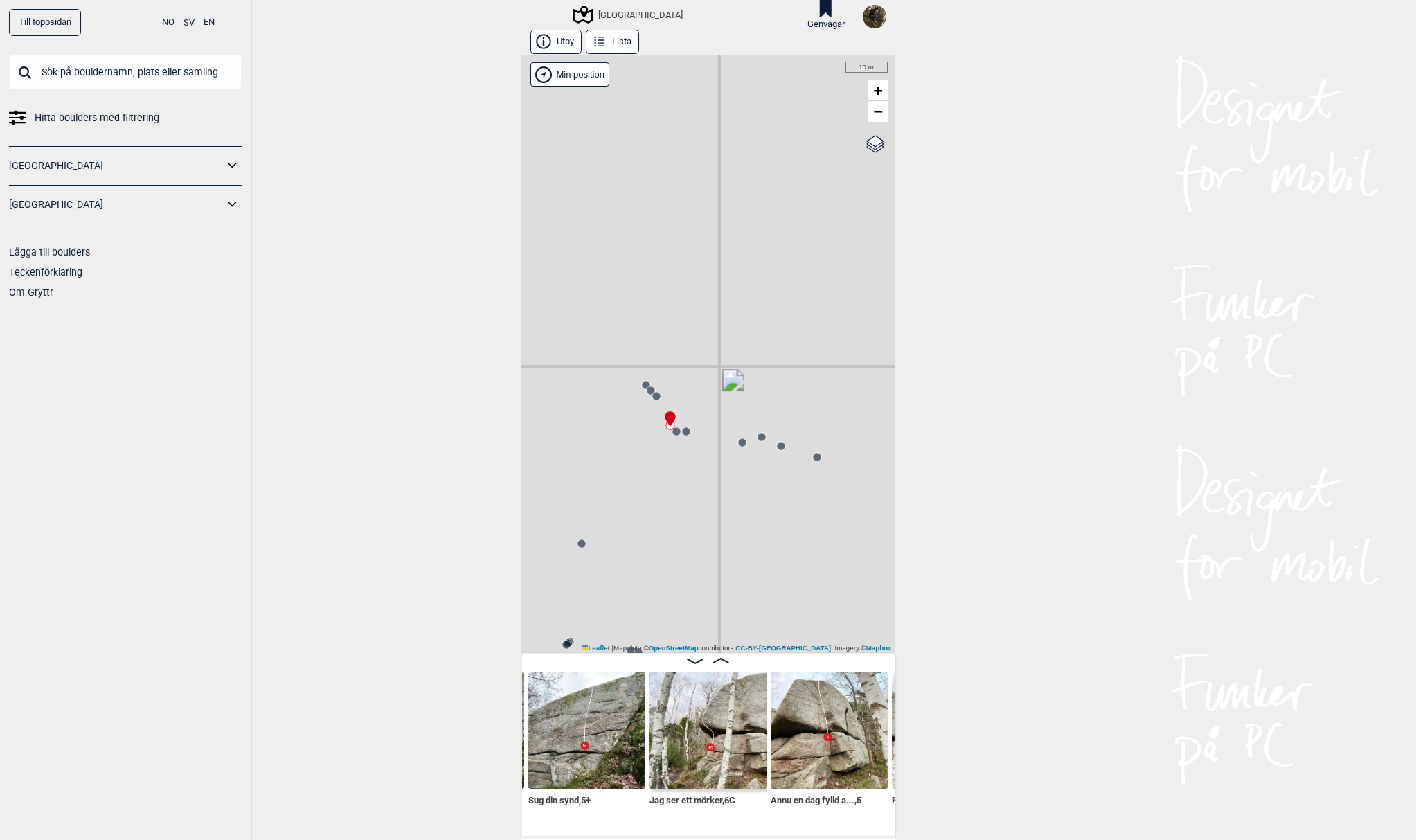
drag, startPoint x: 621, startPoint y: 402, endPoint x: 661, endPoint y: 436, distance: 52.5
click at [661, 436] on div "[GEOGRAPHIC_DATA]" at bounding box center [708, 354] width 374 height 598
click at [655, 403] on circle at bounding box center [660, 402] width 8 height 8
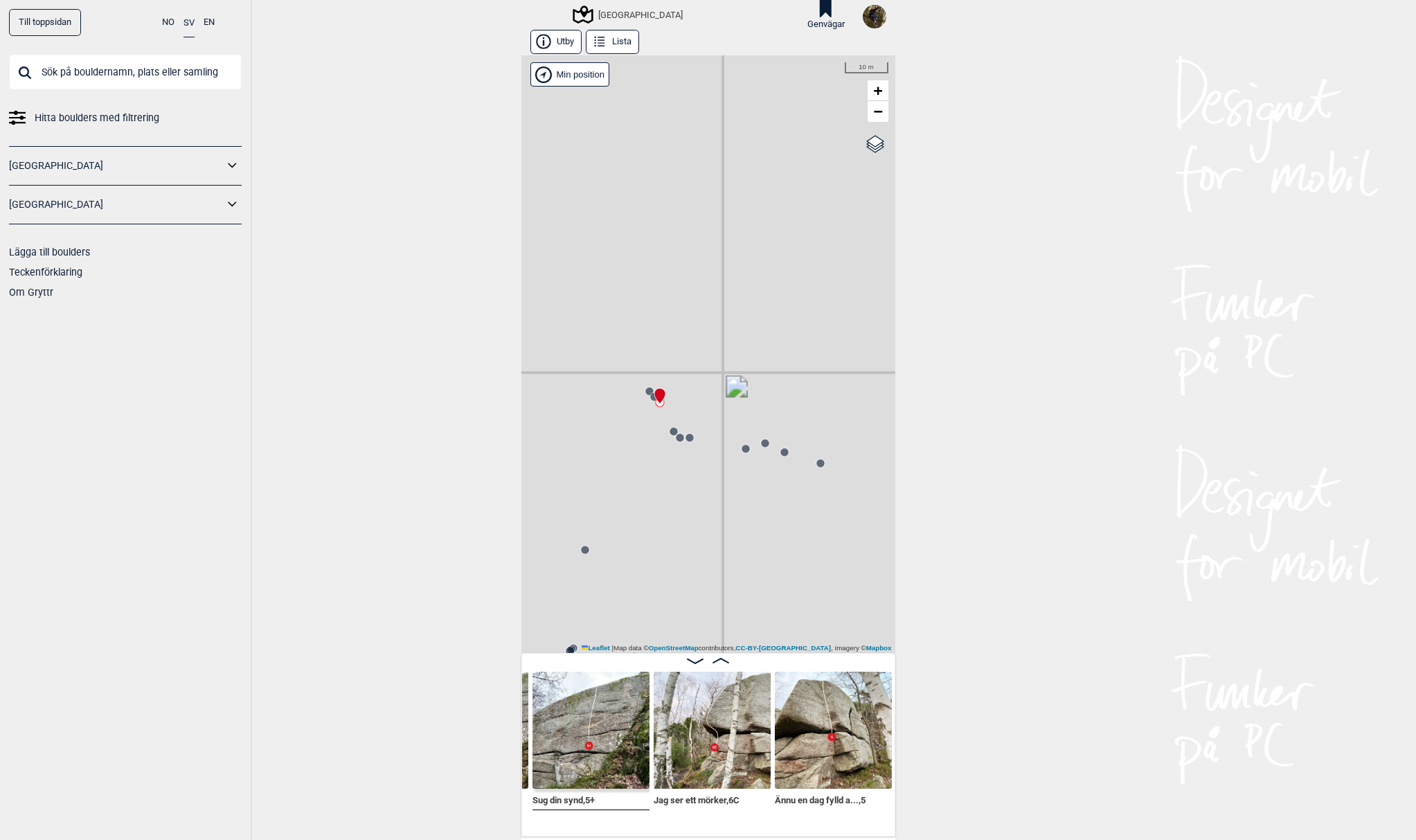
scroll to position [0, 7372]
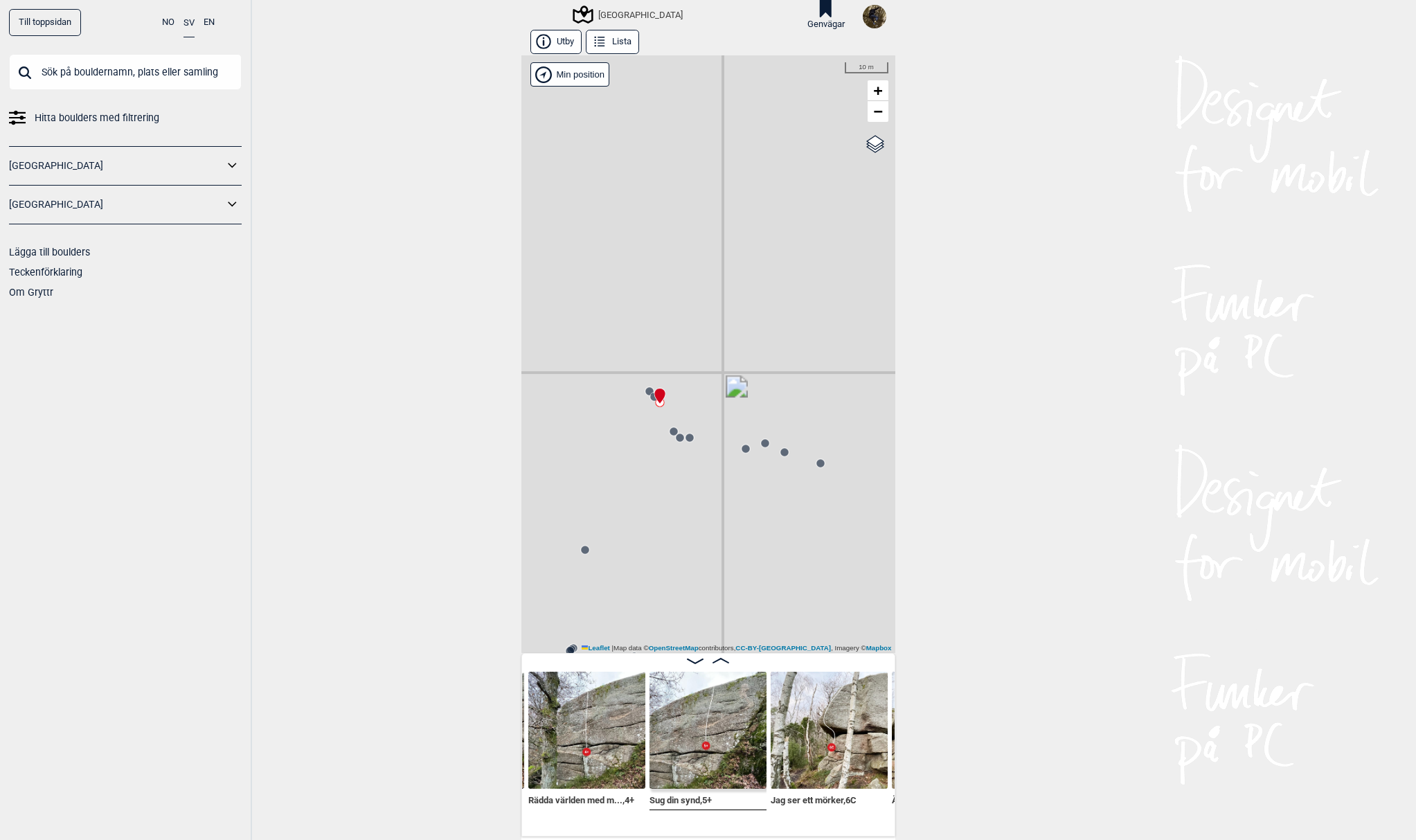
click at [650, 397] on circle at bounding box center [655, 397] width 8 height 8
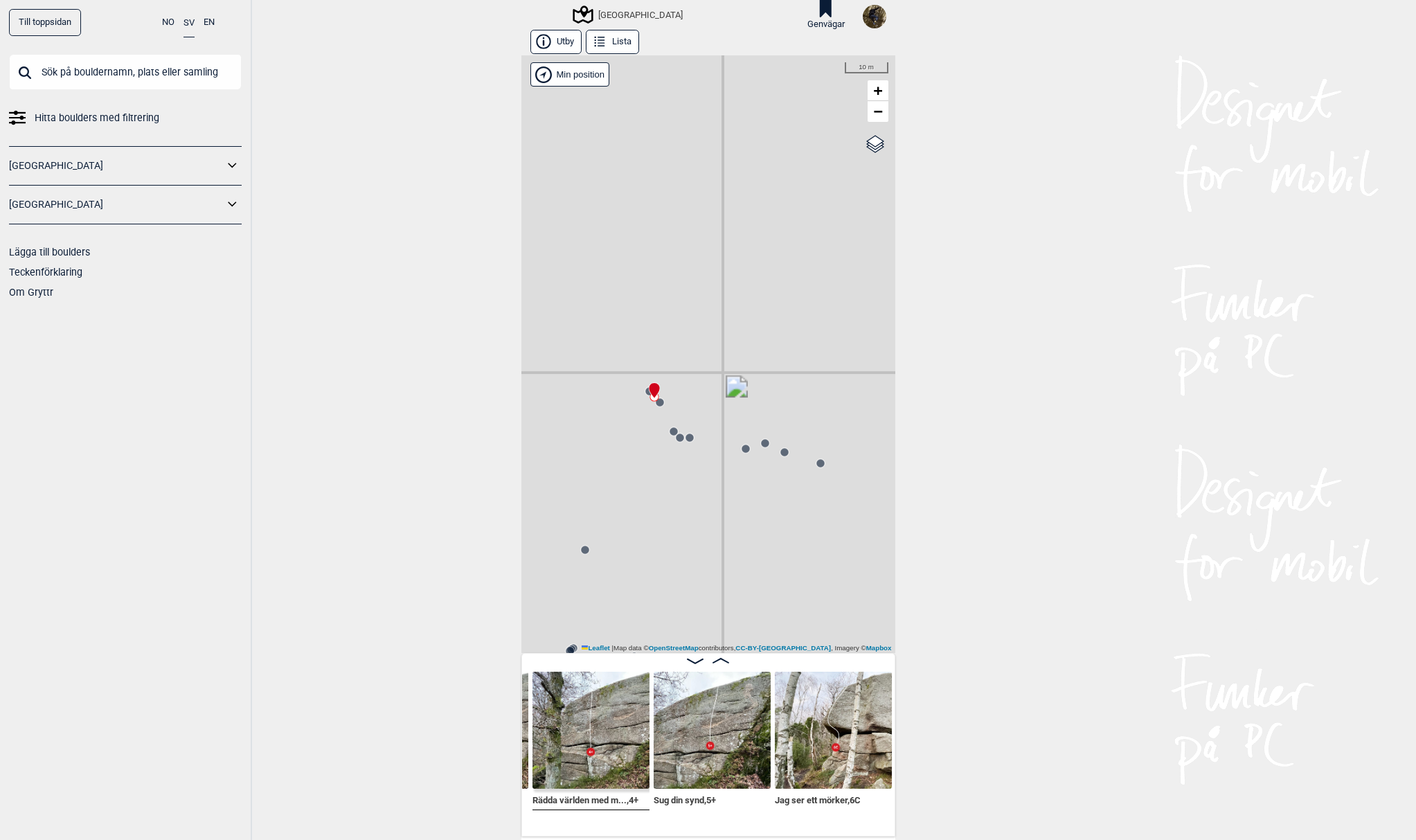
scroll to position [0, 7255]
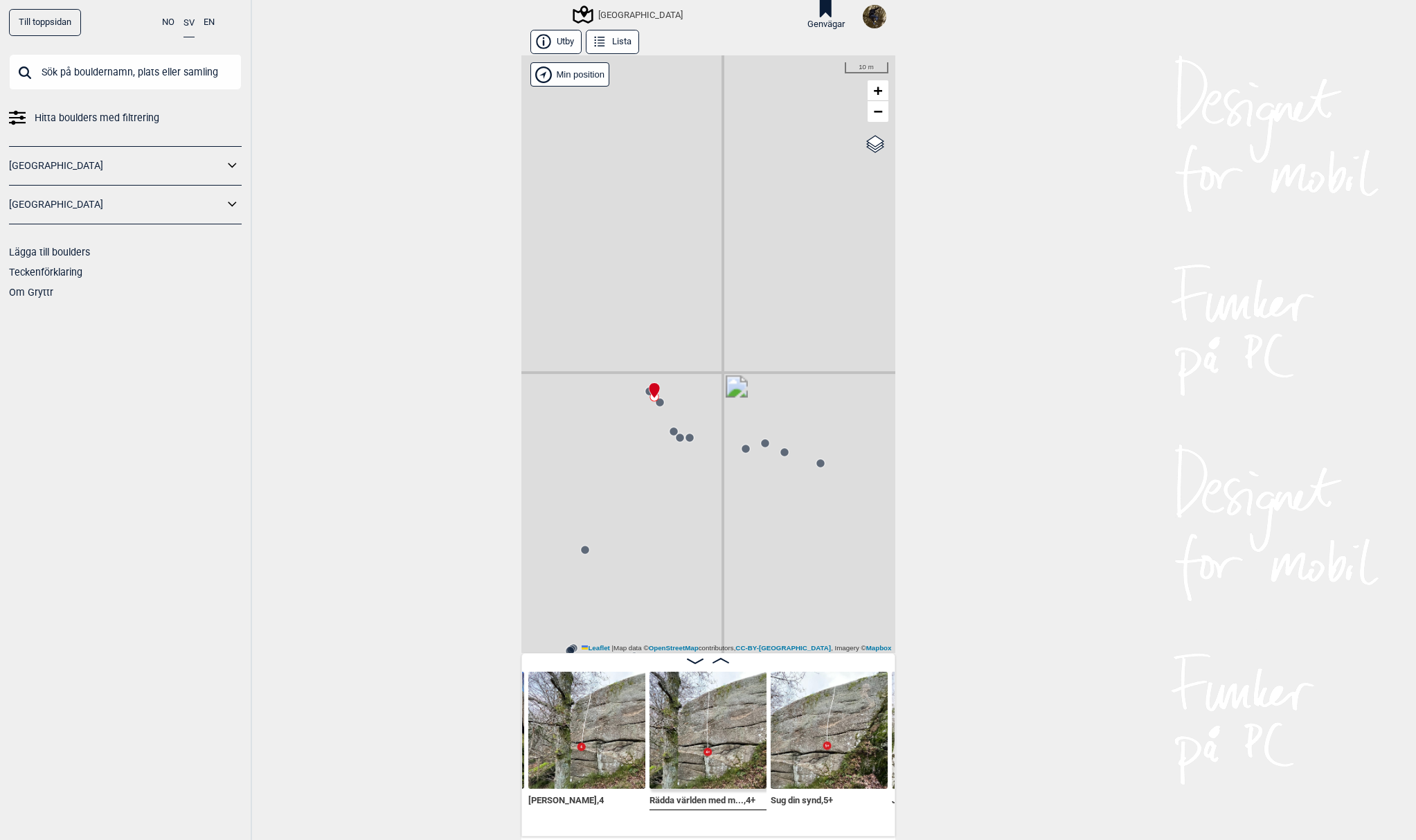
click at [645, 392] on circle at bounding box center [649, 392] width 9 height 9
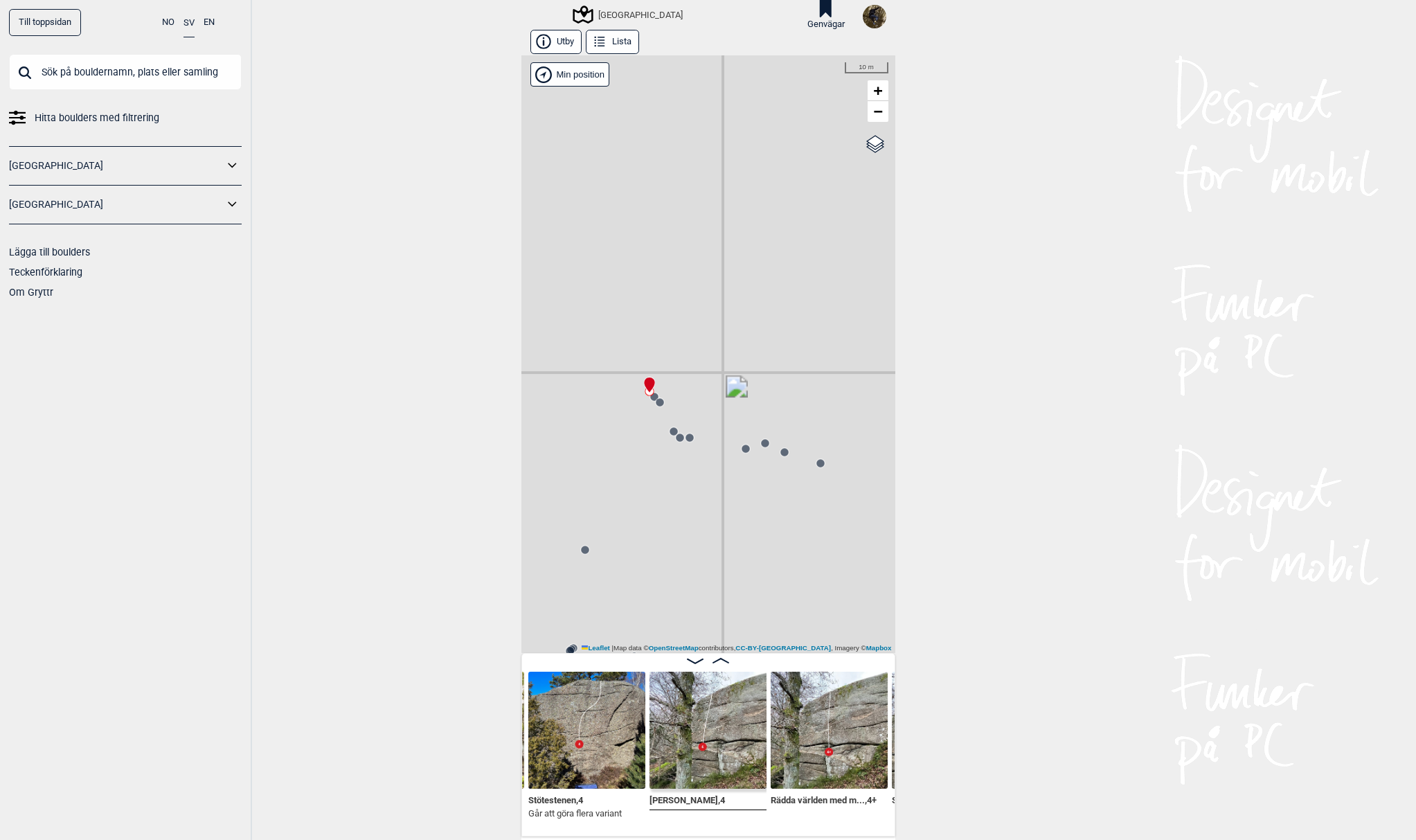
click at [655, 404] on circle at bounding box center [660, 402] width 8 height 8
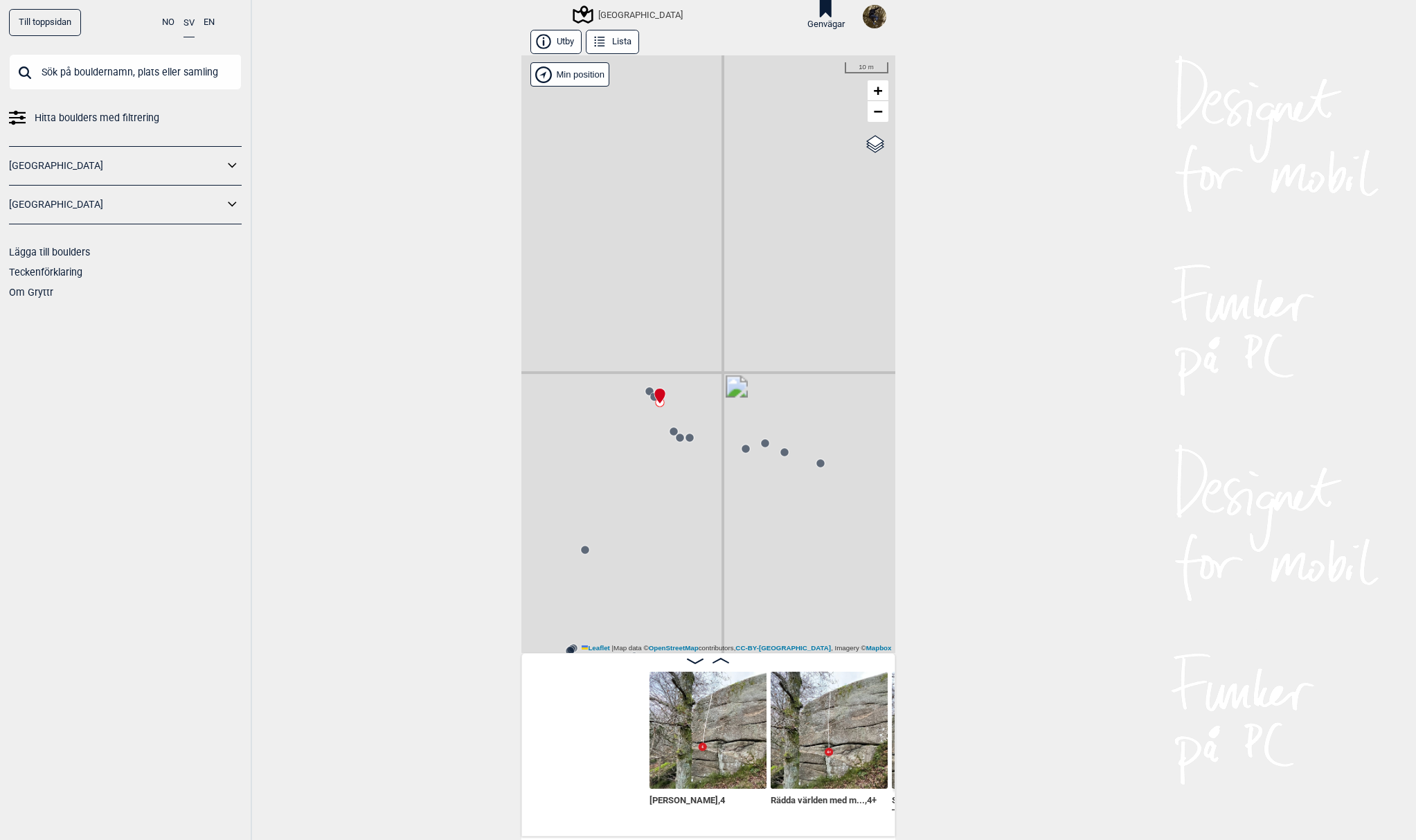
scroll to position [0, 7381]
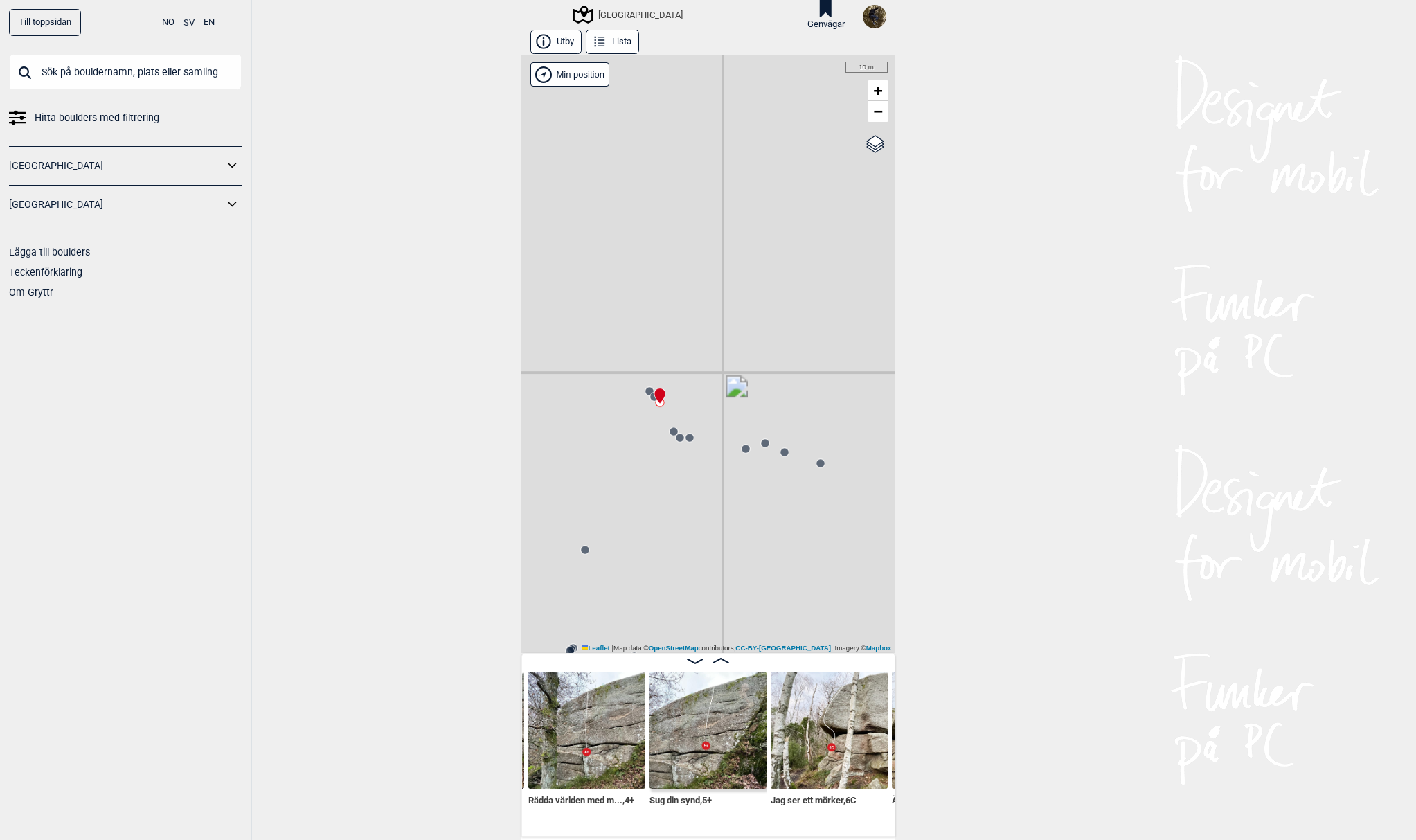
click at [670, 433] on circle at bounding box center [674, 432] width 8 height 8
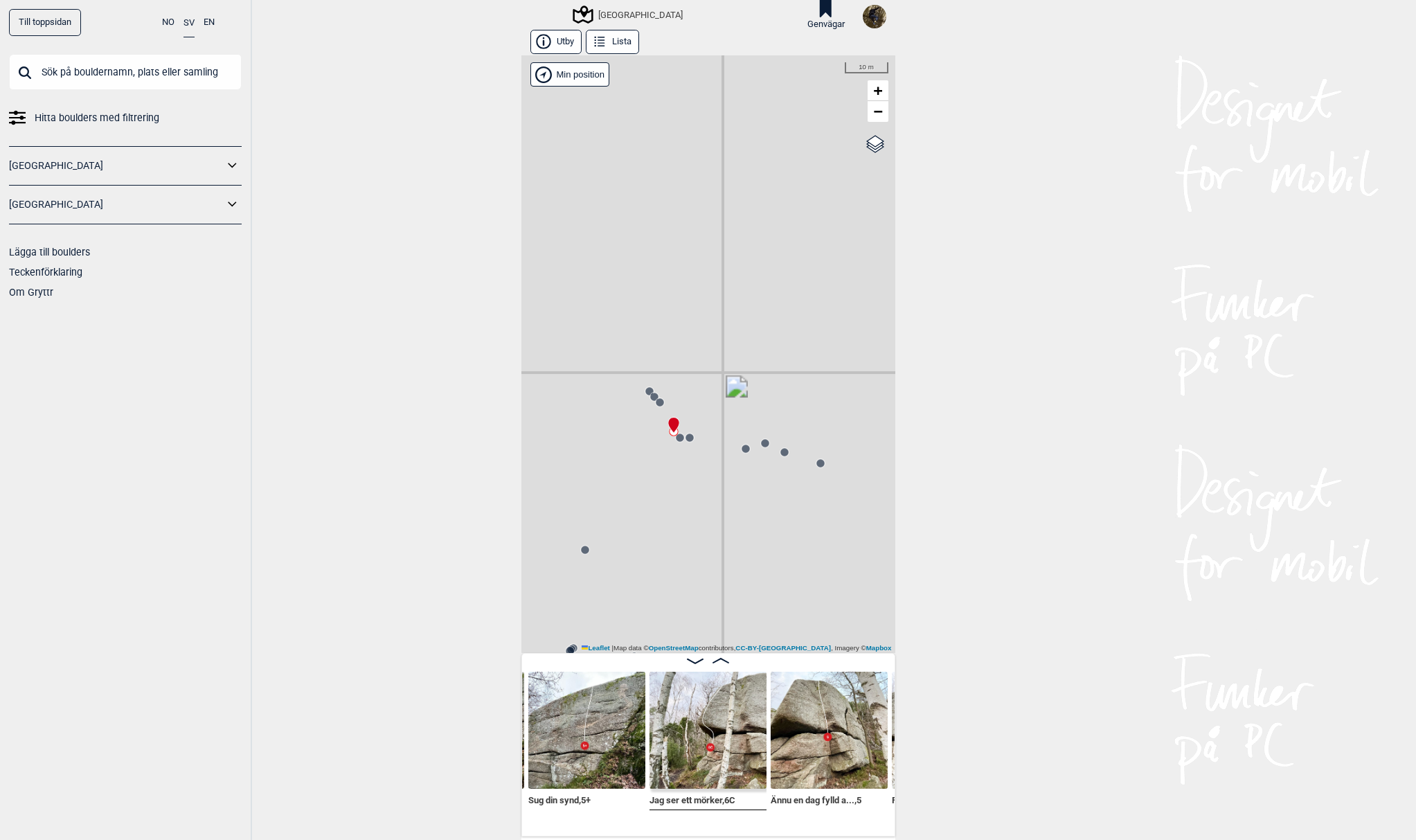
click at [715, 663] on icon at bounding box center [721, 660] width 17 height 6
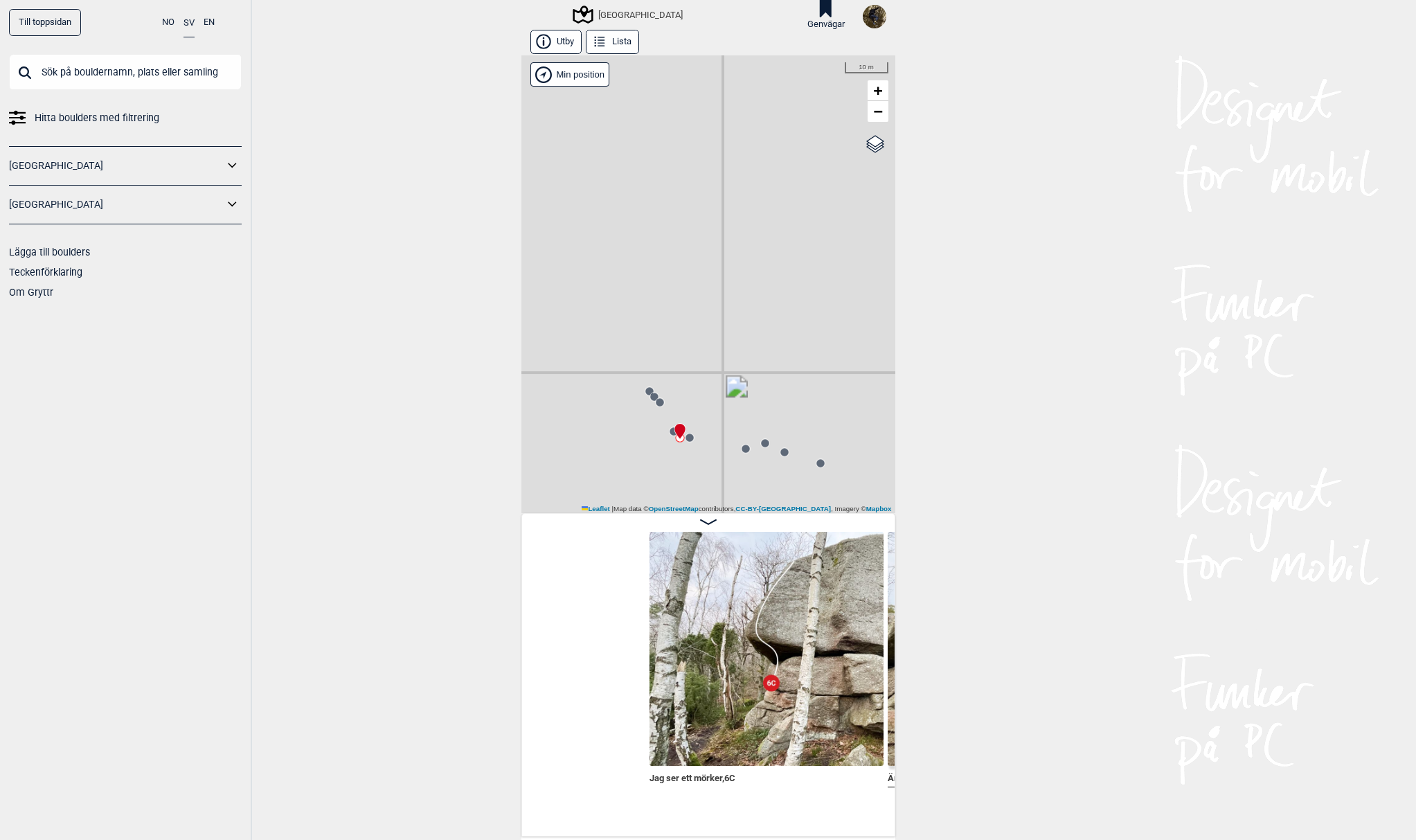
scroll to position [0, 7627]
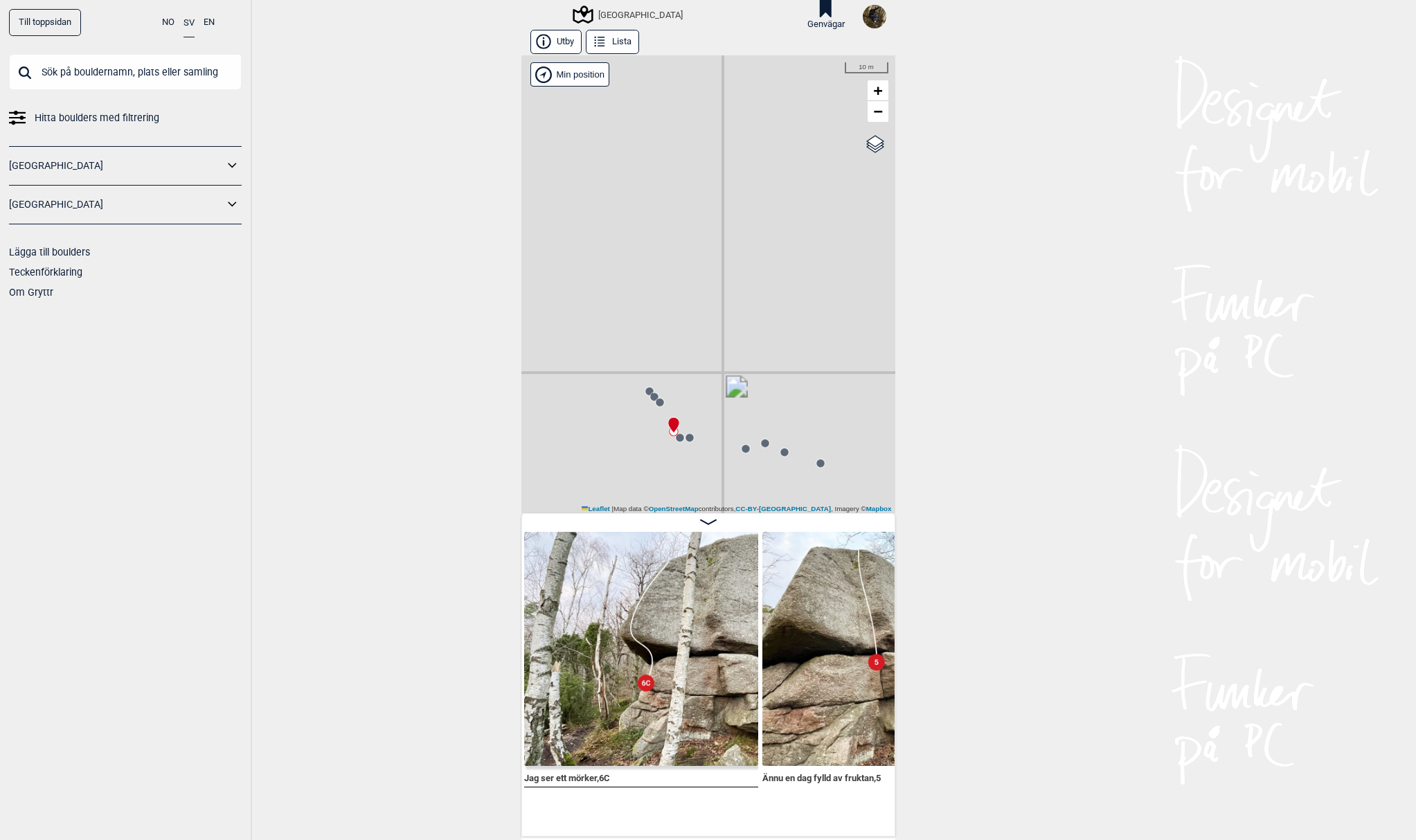
click at [662, 660] on img at bounding box center [641, 649] width 234 height 234
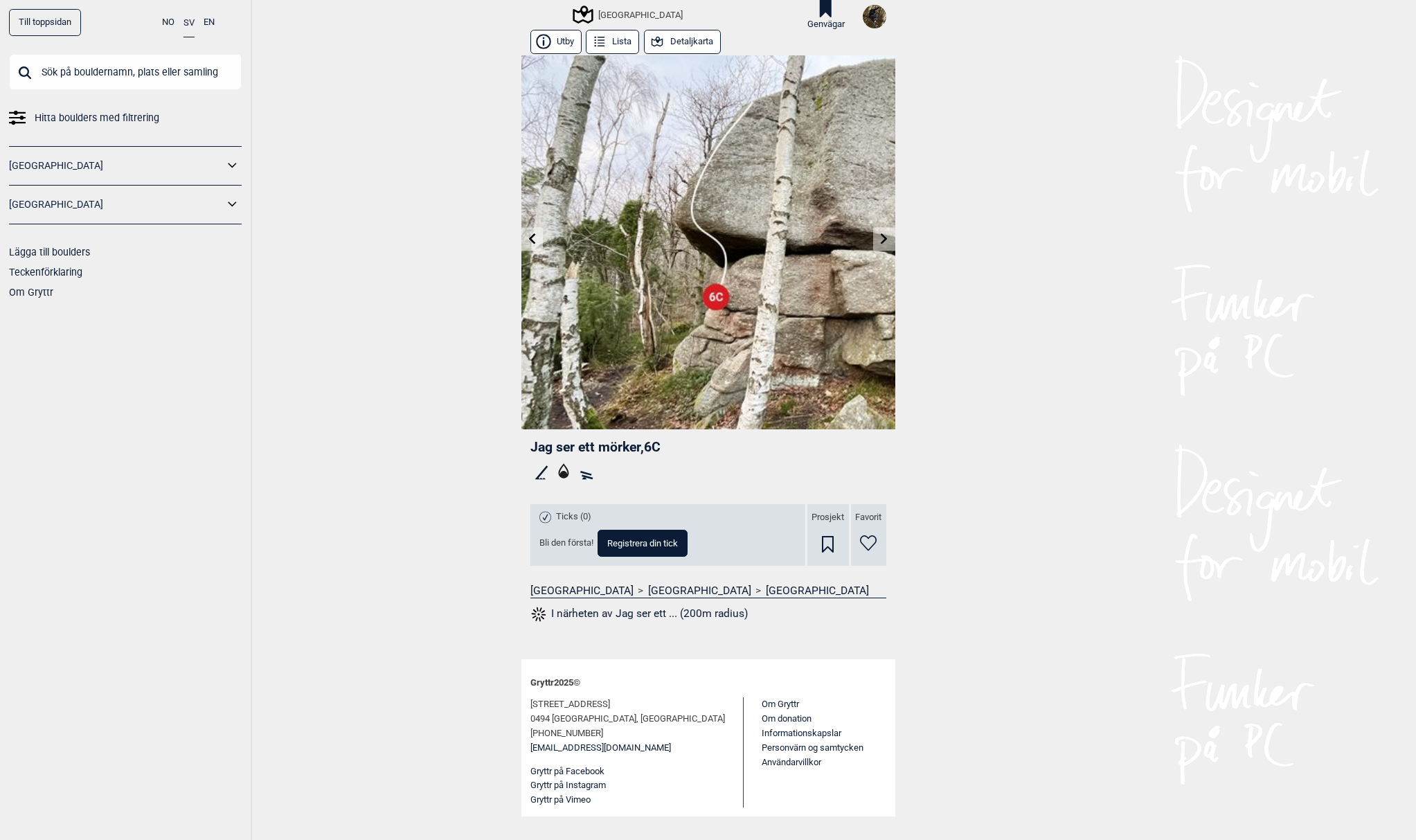
click at [685, 39] on button "Detaljkarta" at bounding box center [682, 42] width 77 height 24
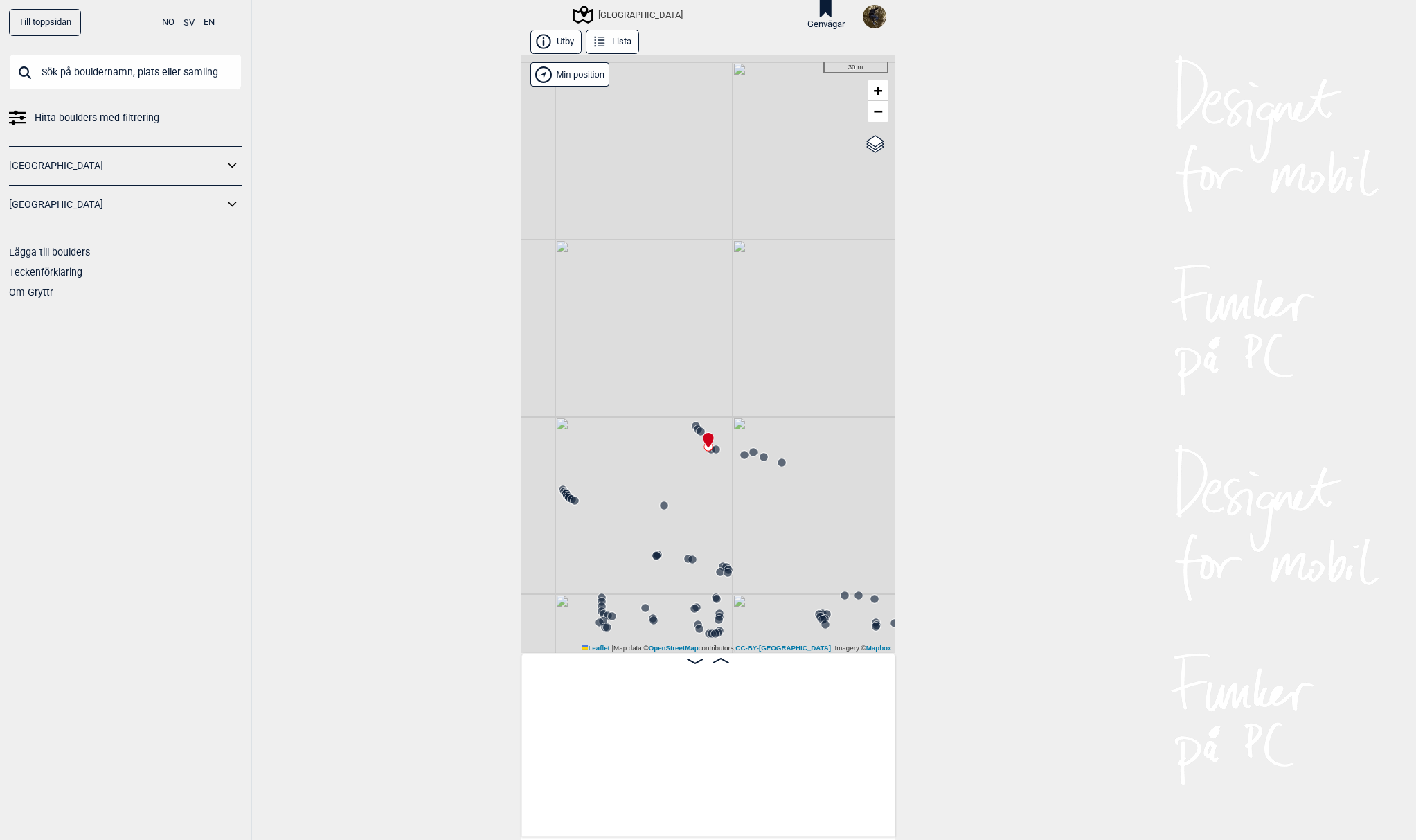
scroll to position [0, 7489]
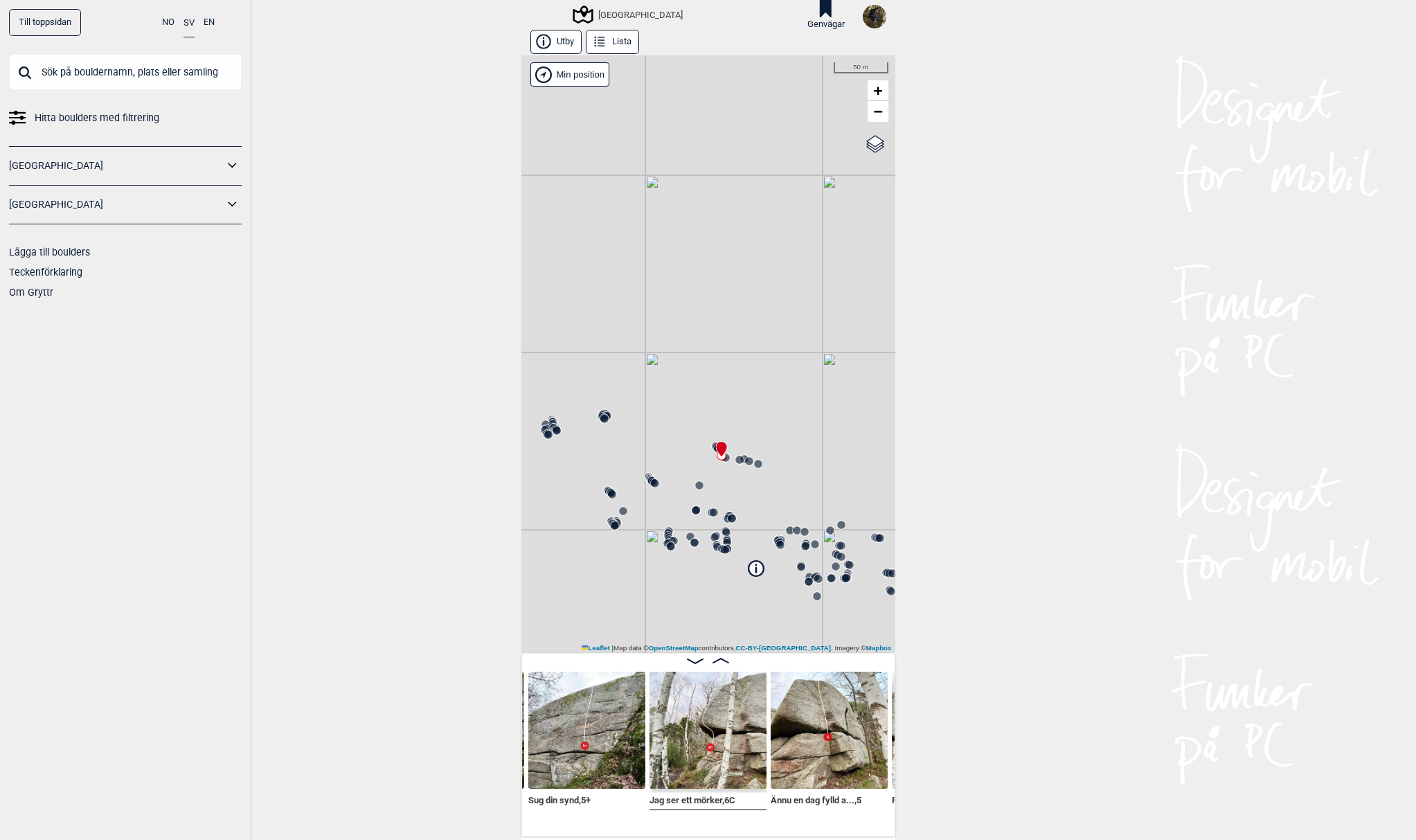
drag, startPoint x: 716, startPoint y: 521, endPoint x: 726, endPoint y: 464, distance: 57.9
click at [726, 464] on div "[GEOGRAPHIC_DATA]" at bounding box center [708, 354] width 374 height 598
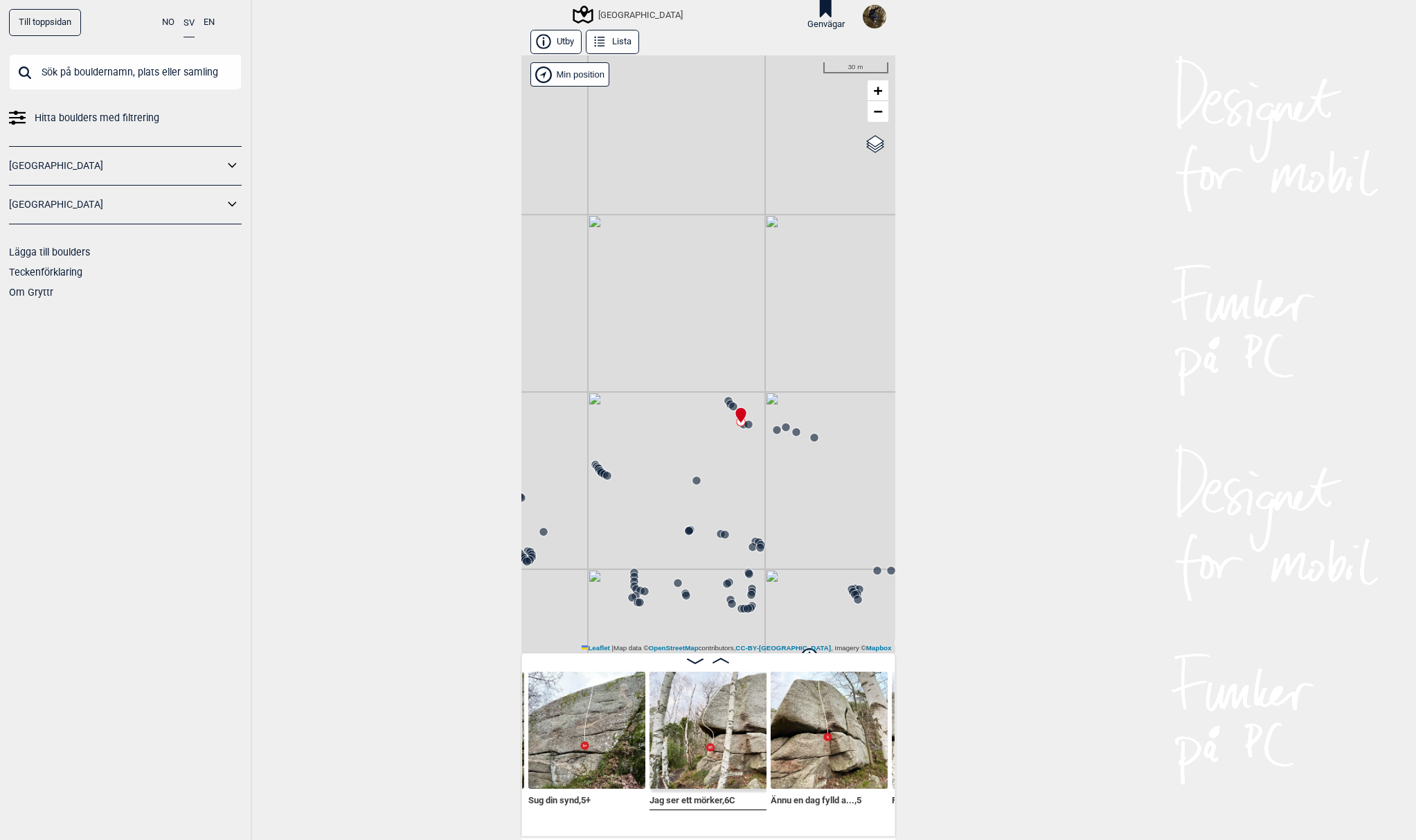
click at [693, 484] on icon at bounding box center [696, 480] width 11 height 11
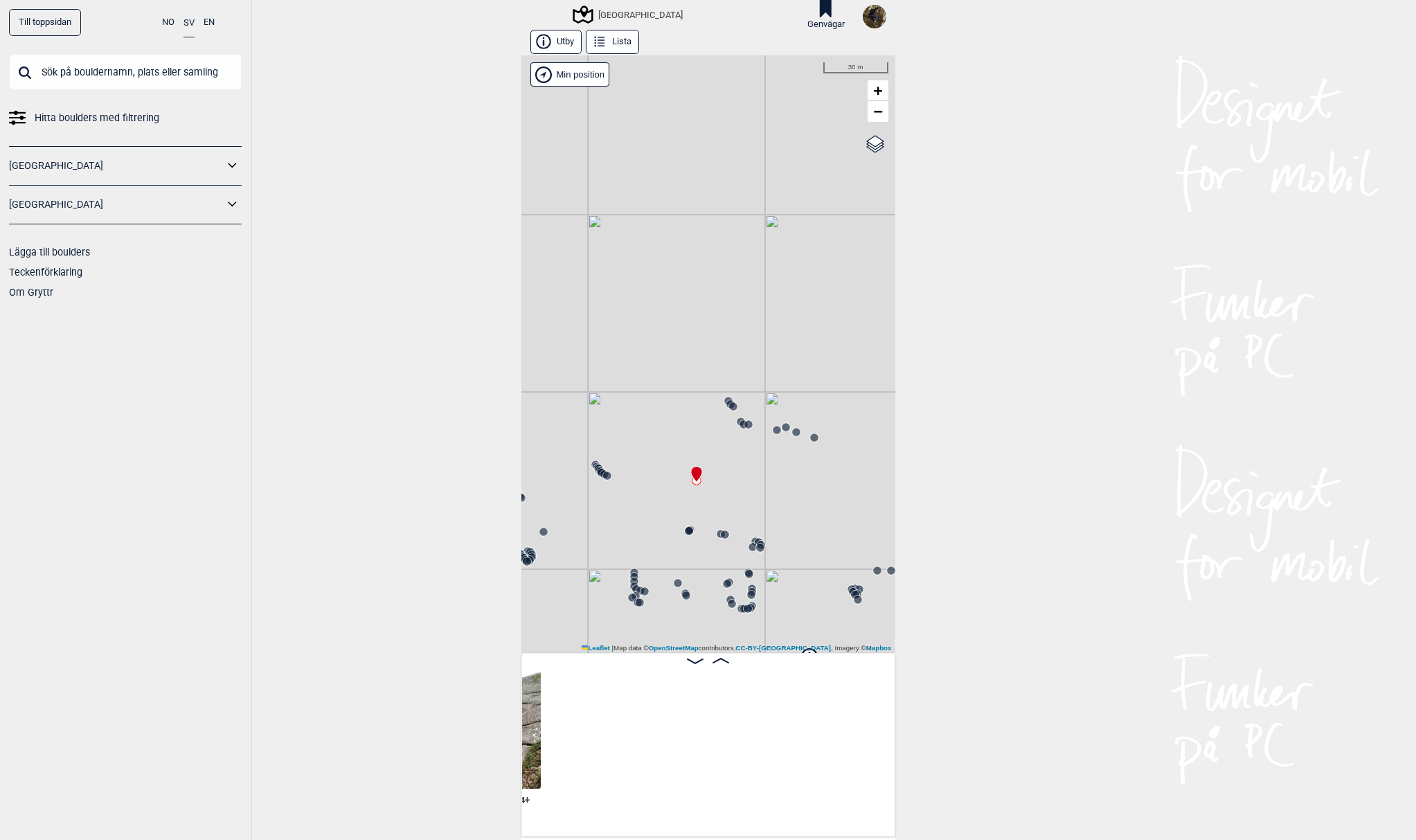
scroll to position [0, 7021]
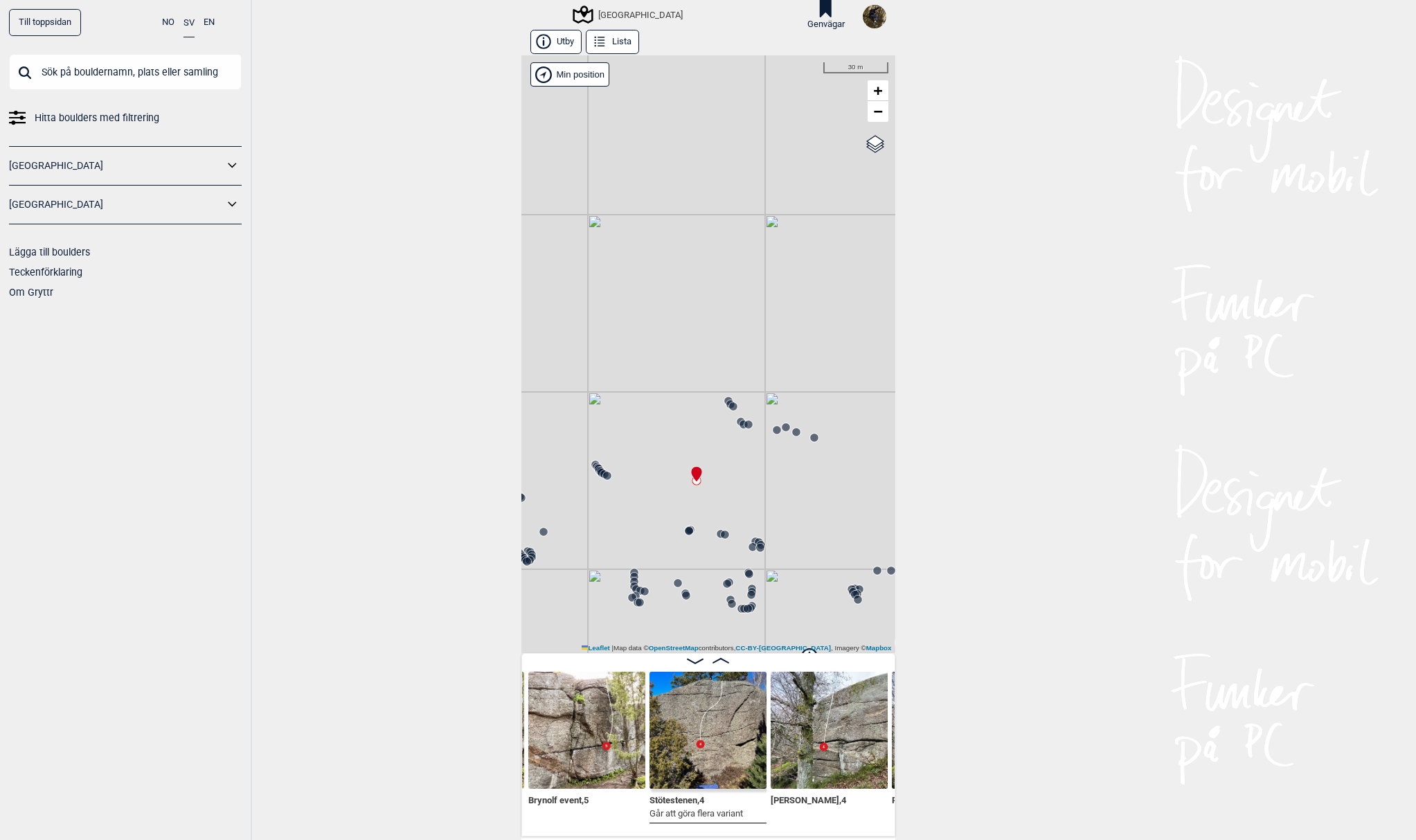
click at [539, 535] on circle at bounding box center [544, 532] width 8 height 8
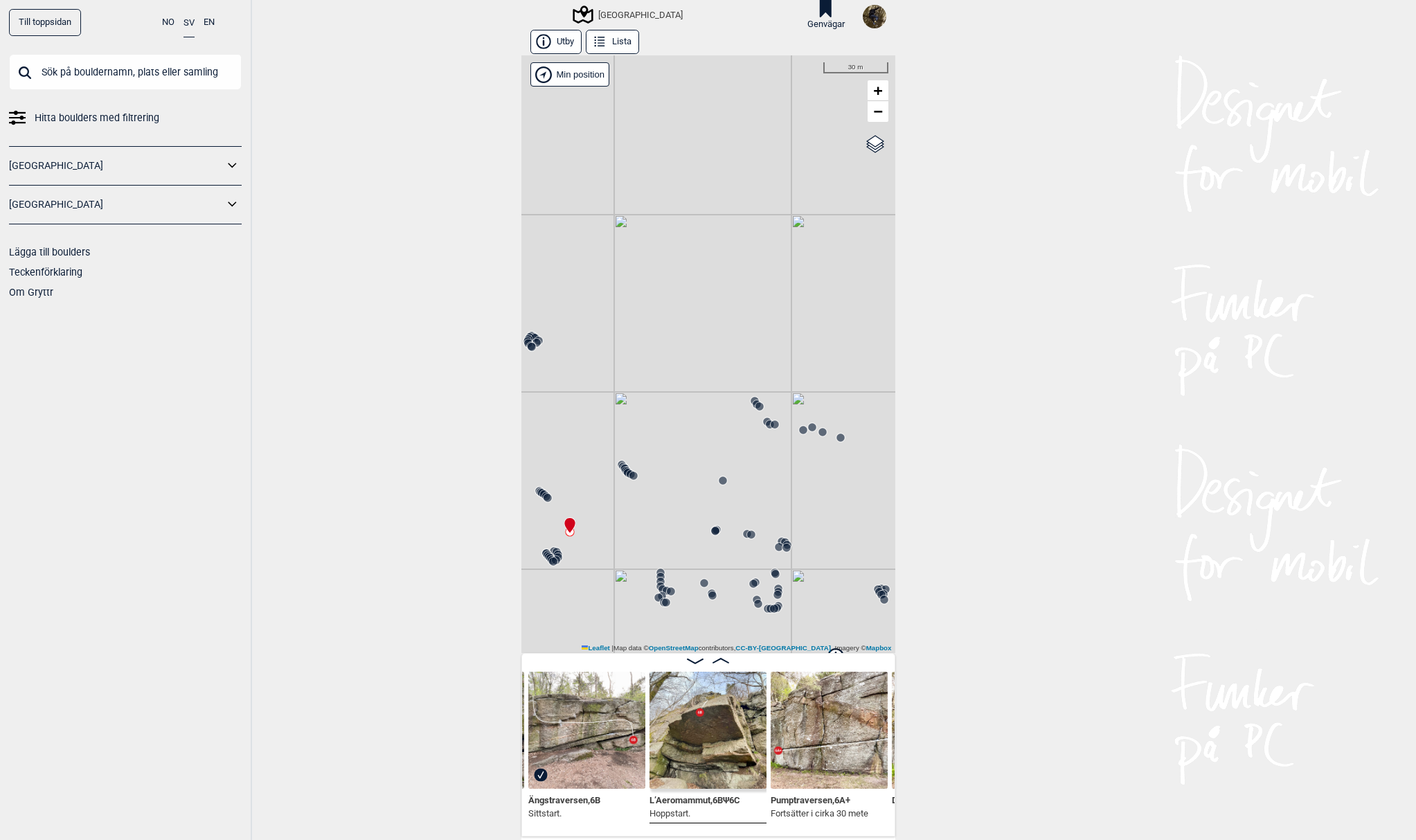
click at [756, 402] on icon at bounding box center [759, 406] width 11 height 11
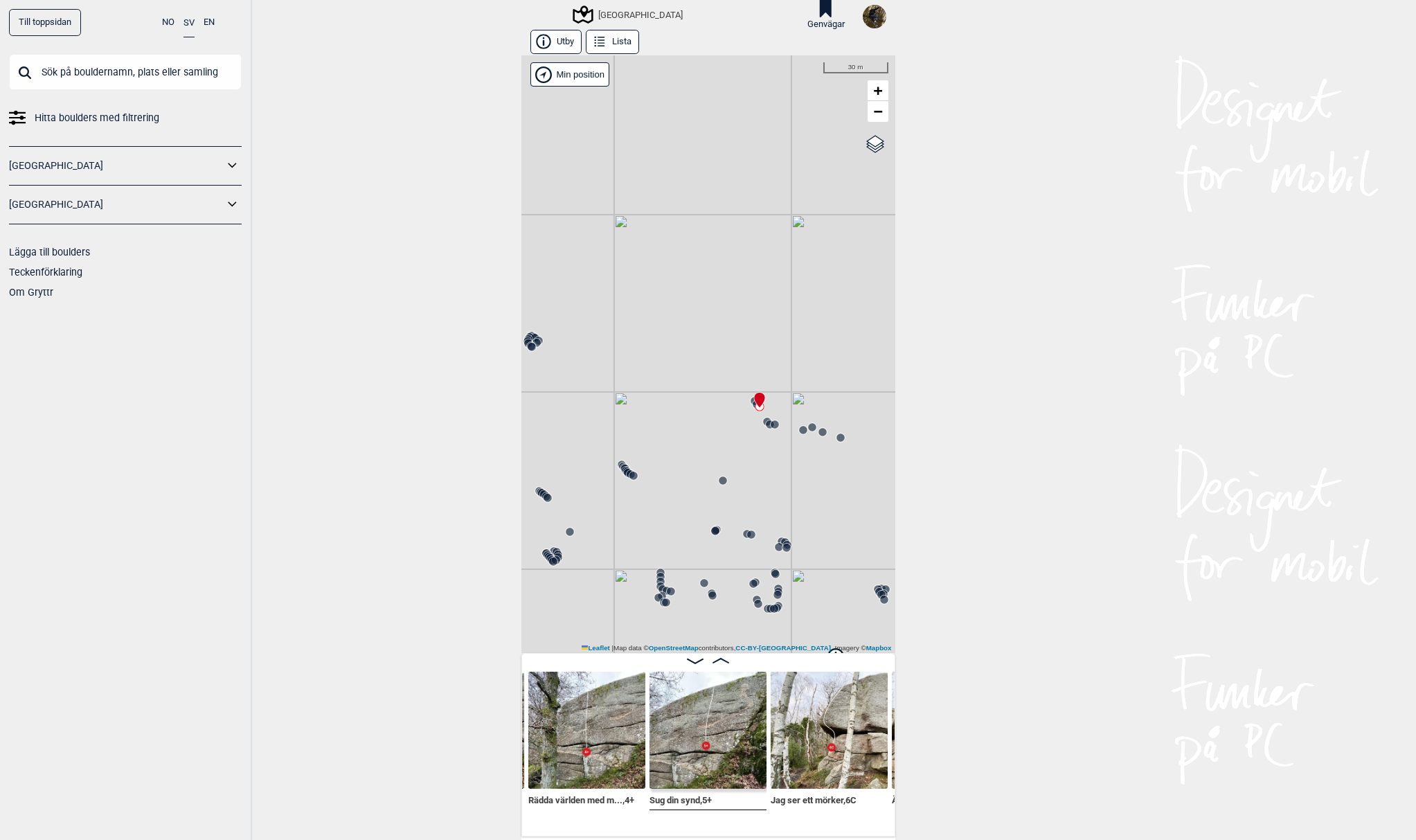
click at [529, 343] on icon at bounding box center [531, 347] width 11 height 11
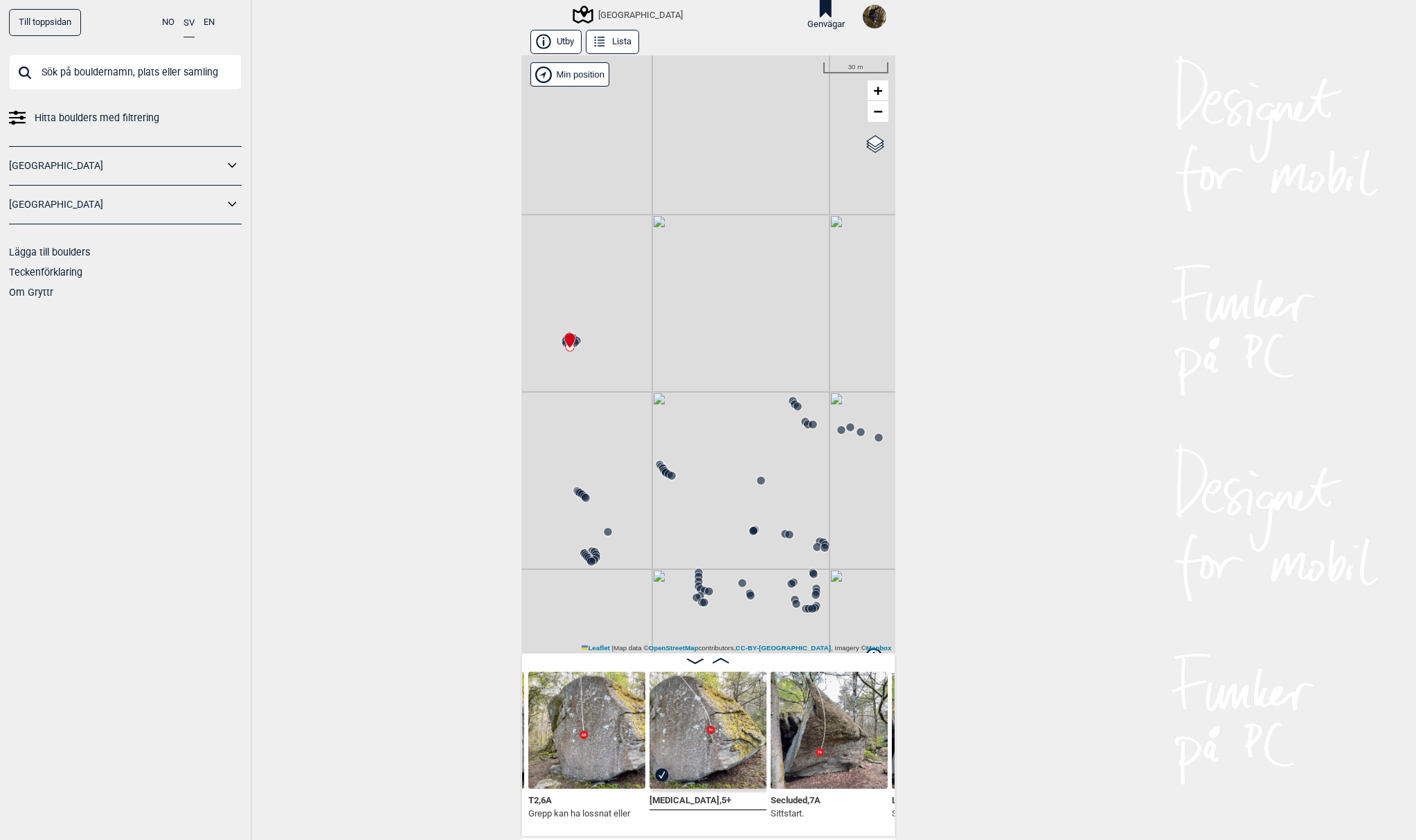
click at [807, 419] on icon at bounding box center [812, 424] width 11 height 11
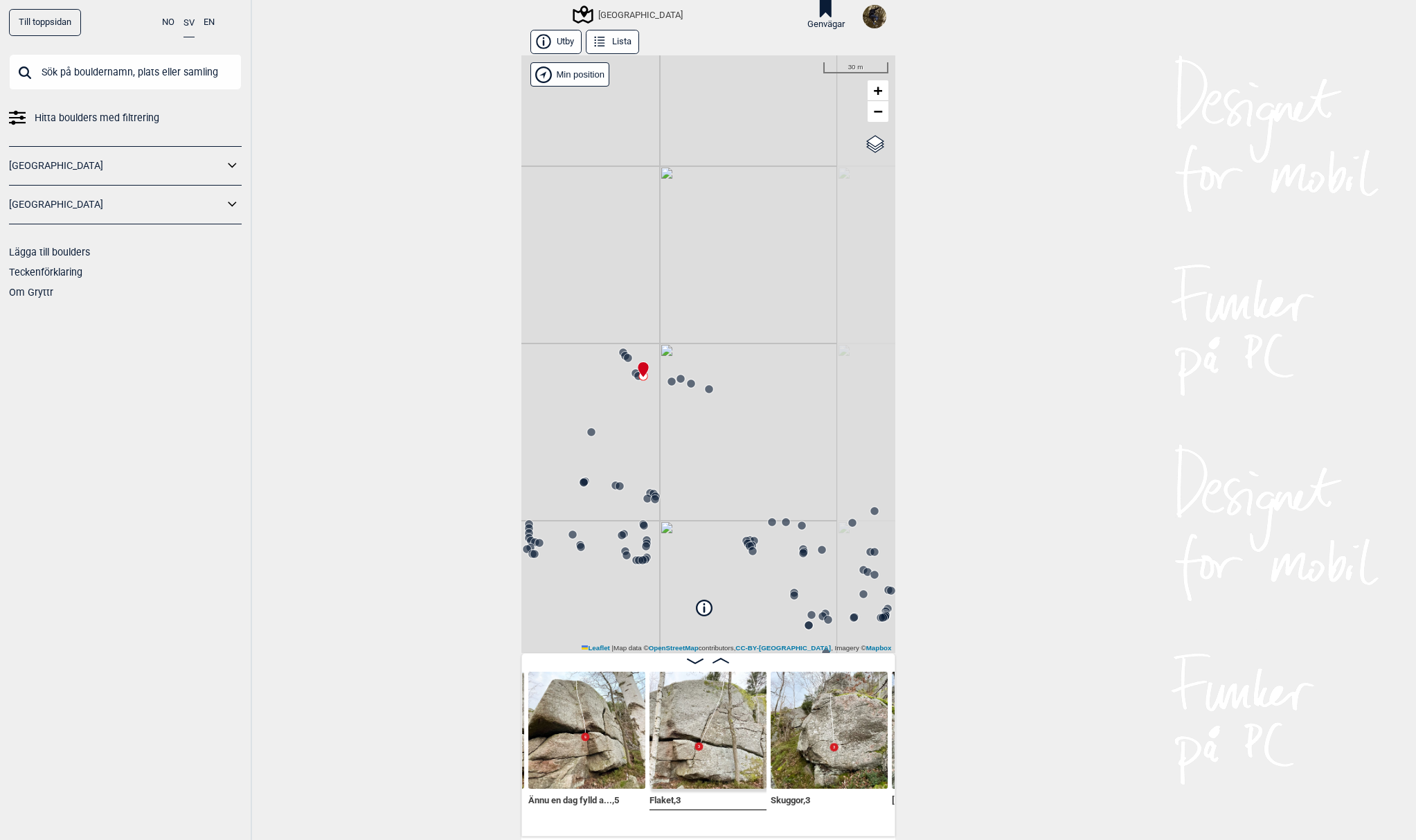
drag, startPoint x: 754, startPoint y: 434, endPoint x: 585, endPoint y: 386, distance: 175.7
click at [585, 386] on div "[GEOGRAPHIC_DATA]" at bounding box center [708, 354] width 374 height 598
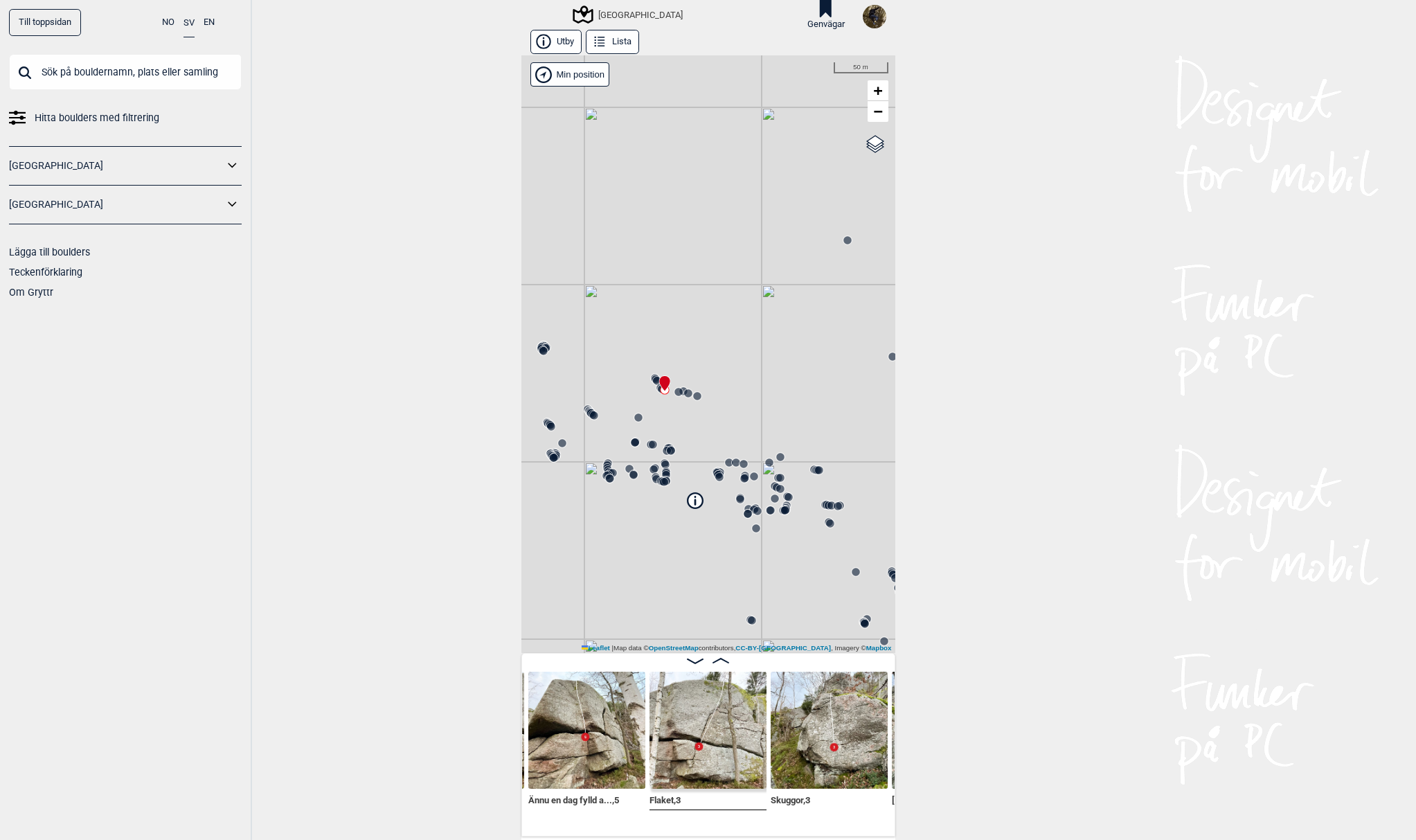
click at [815, 468] on circle at bounding box center [819, 470] width 8 height 8
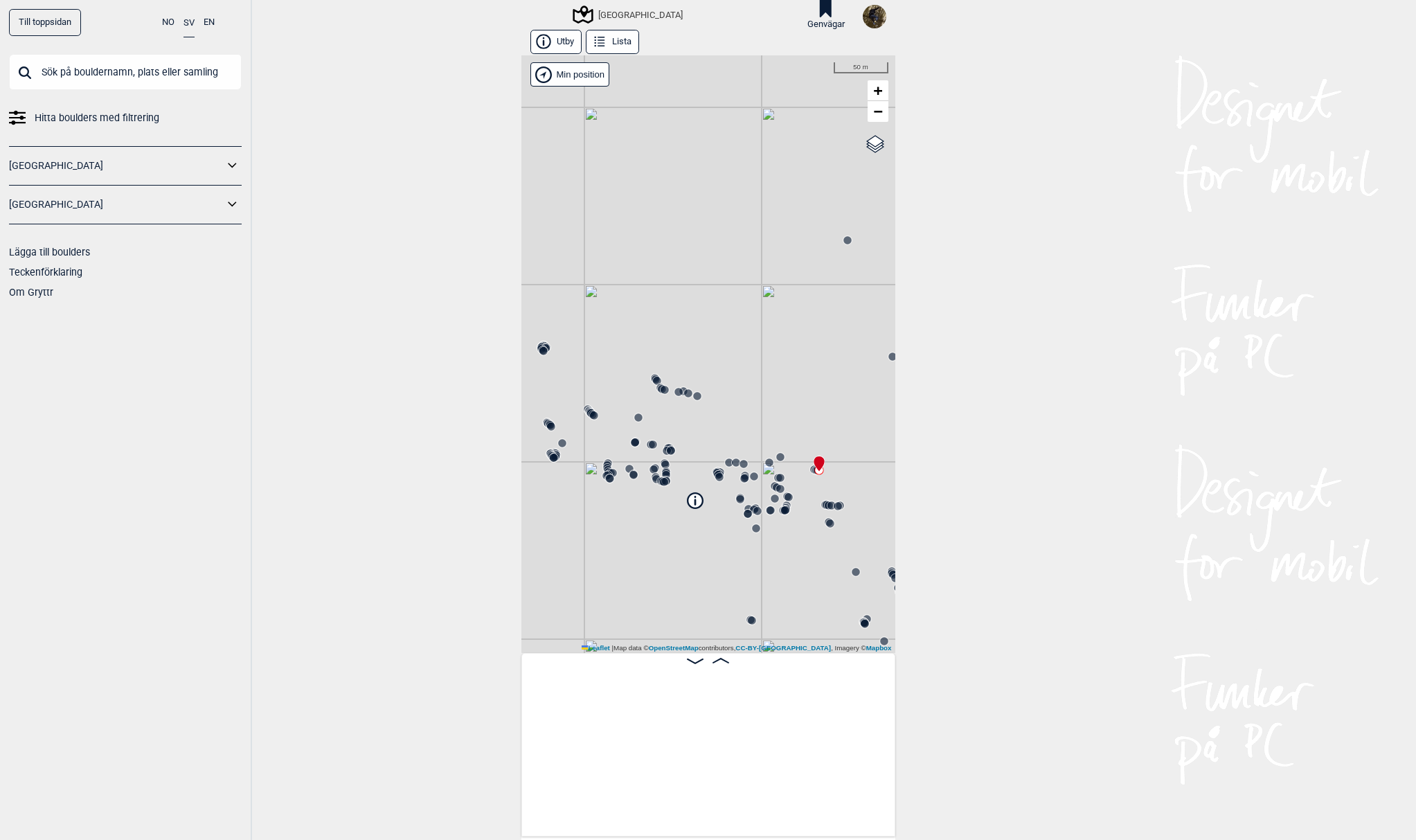
scroll to position [0, 21033]
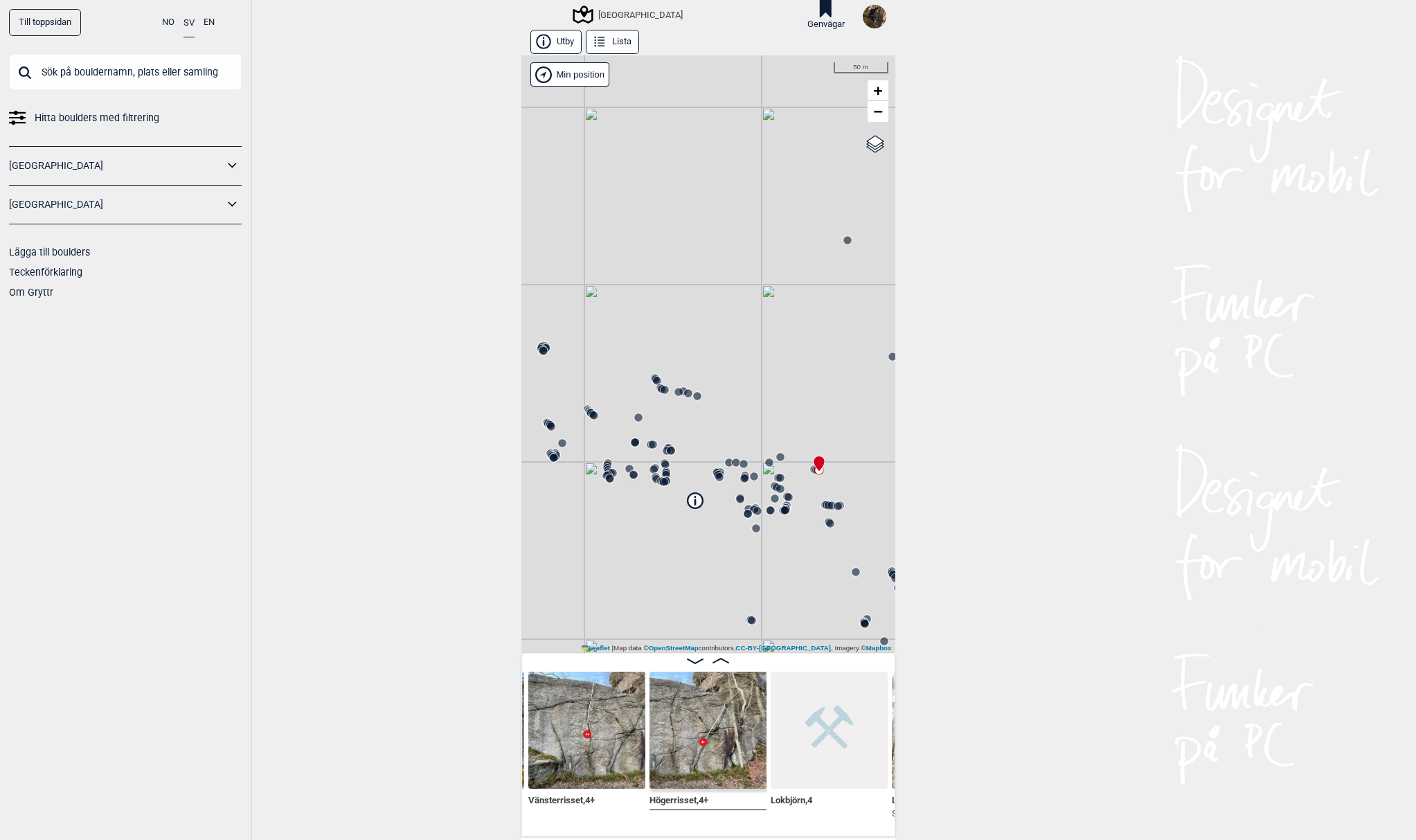
click at [660, 392] on circle at bounding box center [665, 390] width 8 height 8
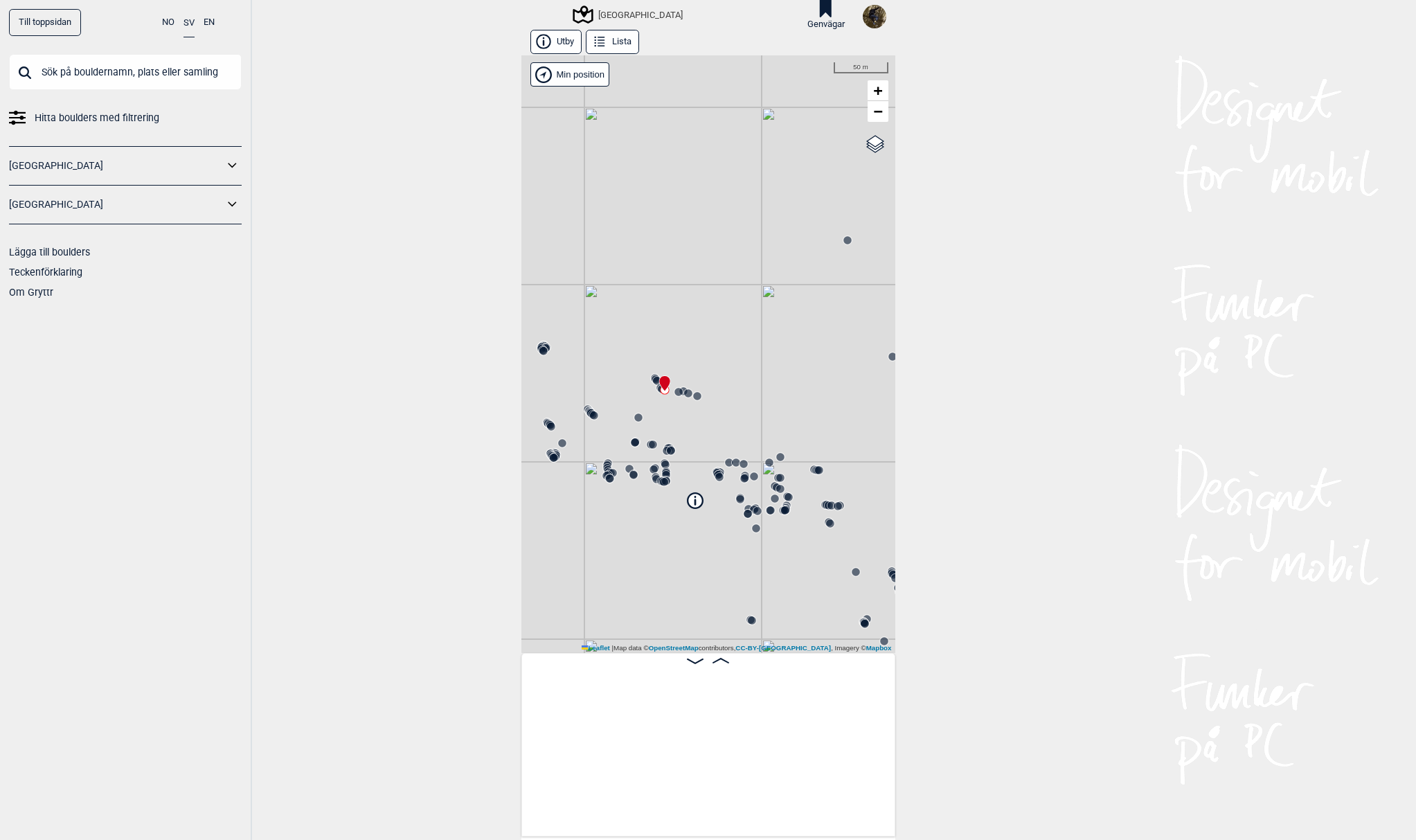
scroll to position [0, 7790]
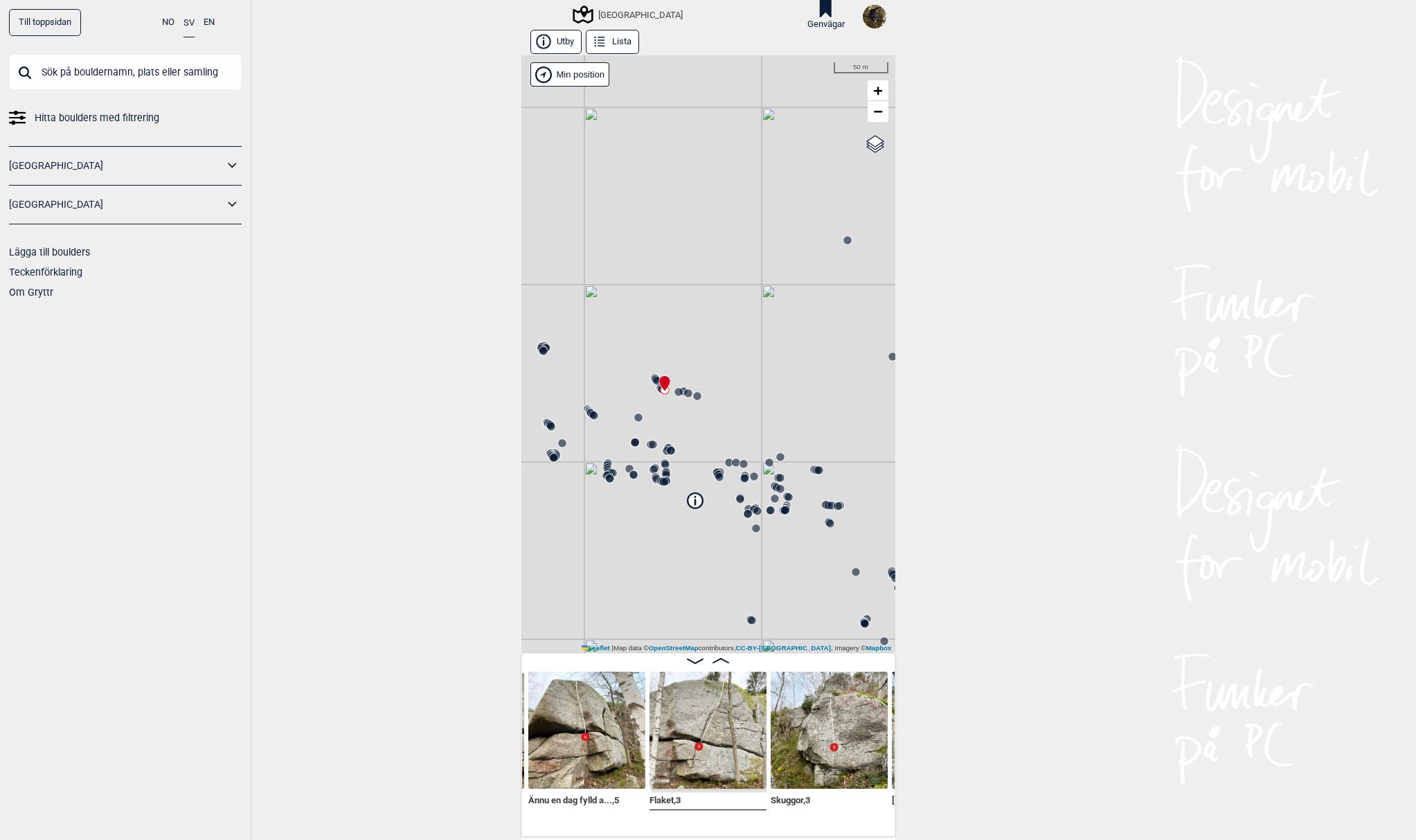
click at [816, 465] on icon at bounding box center [818, 469] width 11 height 11
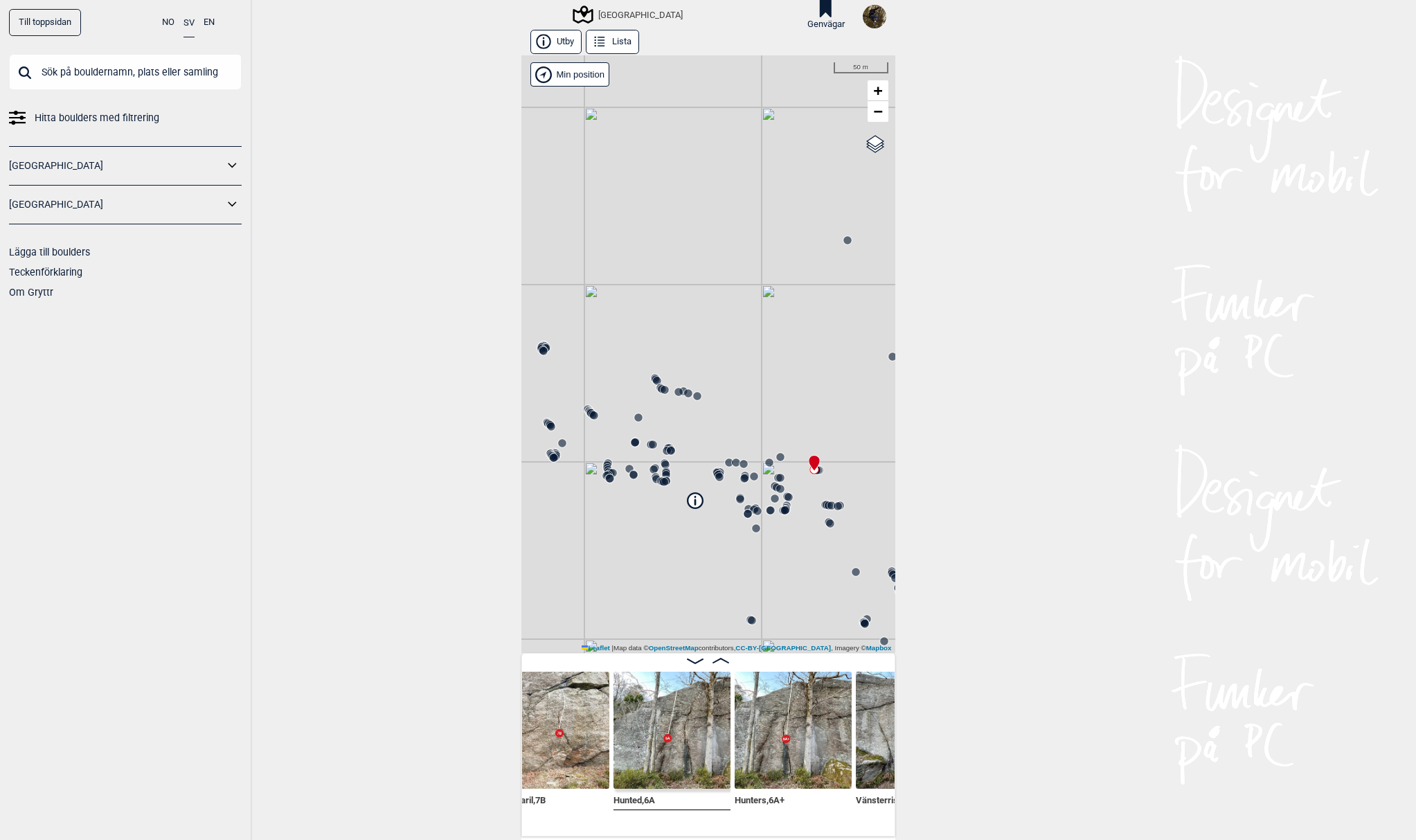
scroll to position [0, 20648]
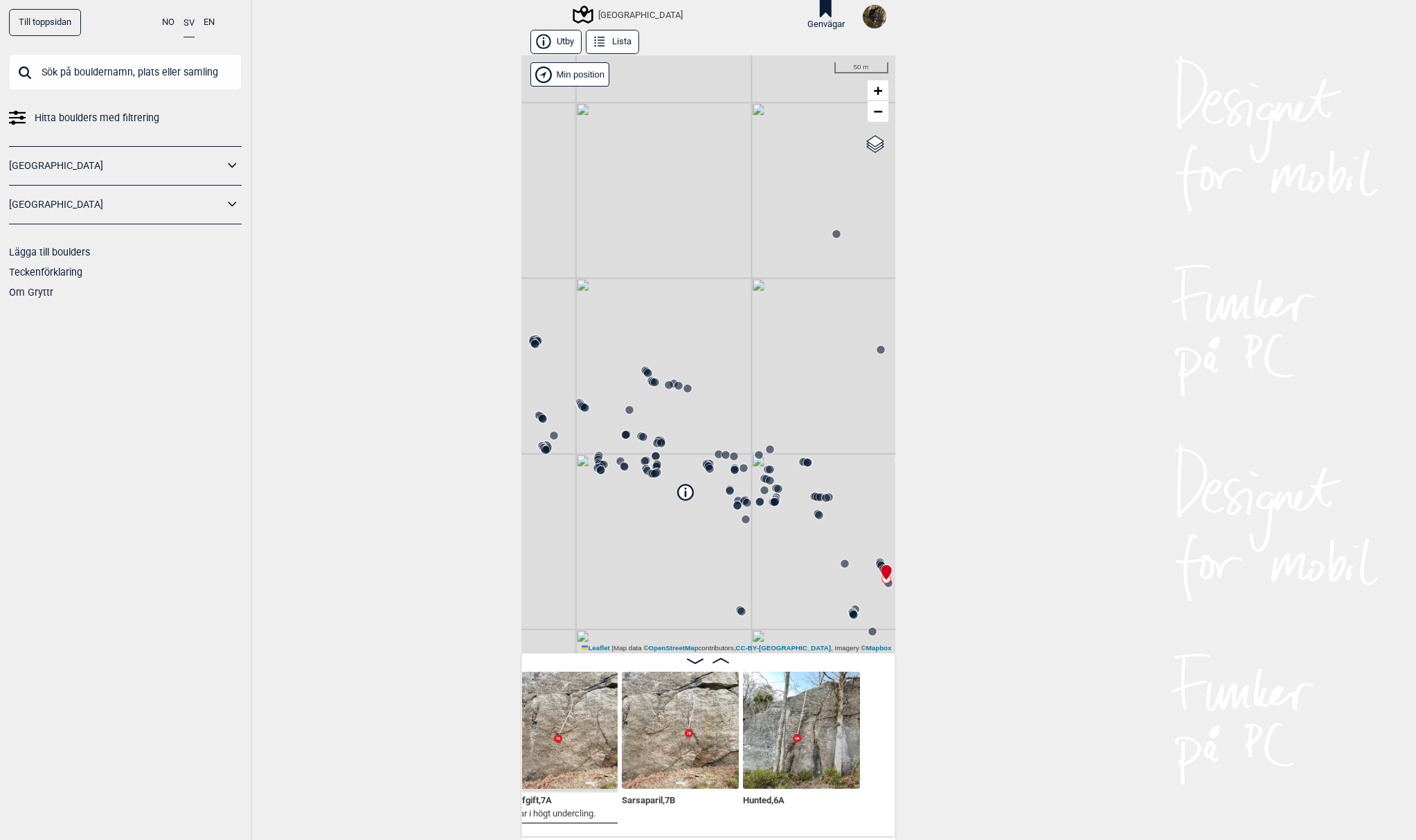
scroll to position [0, 20533]
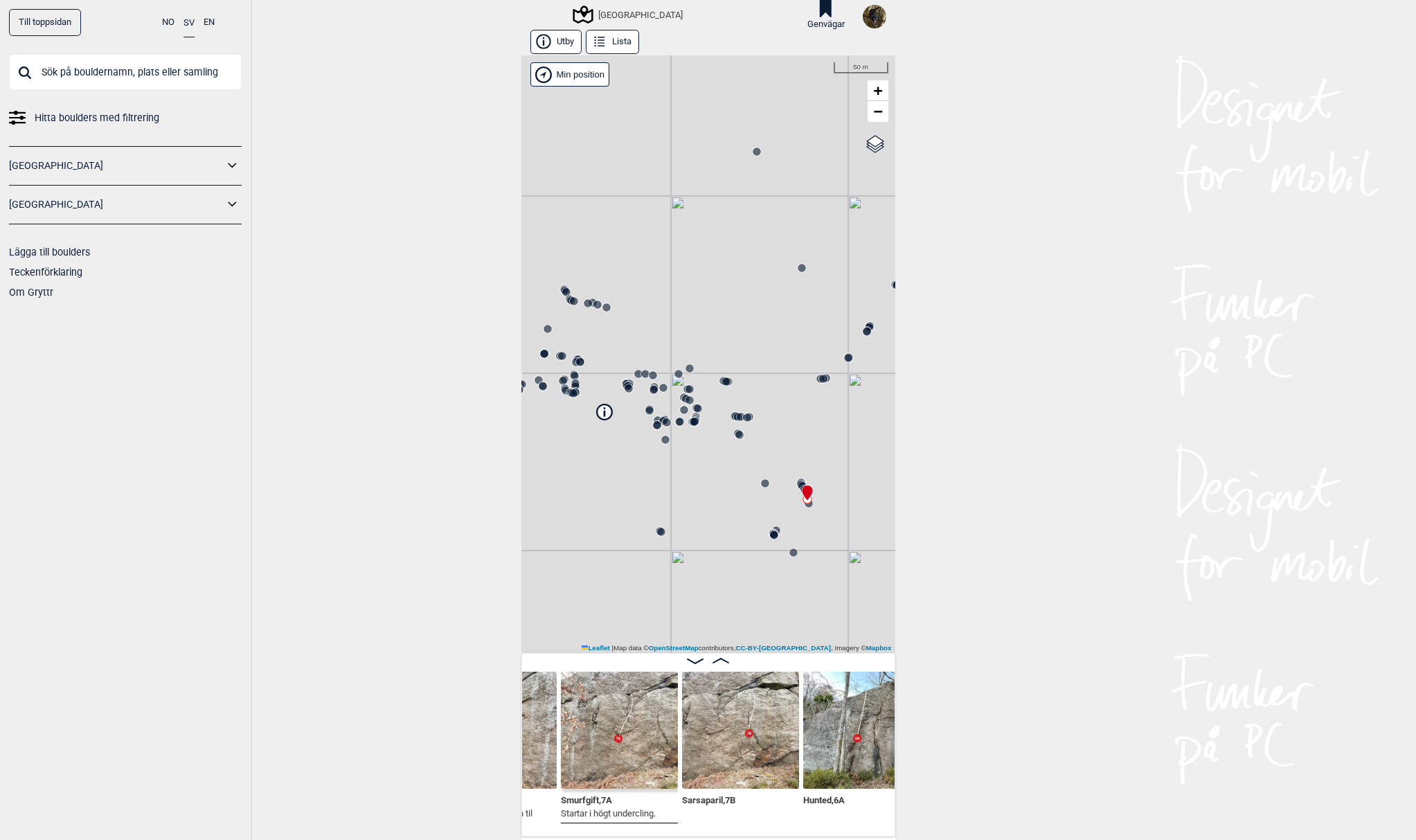
drag, startPoint x: 623, startPoint y: 534, endPoint x: 737, endPoint y: 615, distance: 139.8
click at [737, 603] on div "[GEOGRAPHIC_DATA]" at bounding box center [708, 354] width 374 height 598
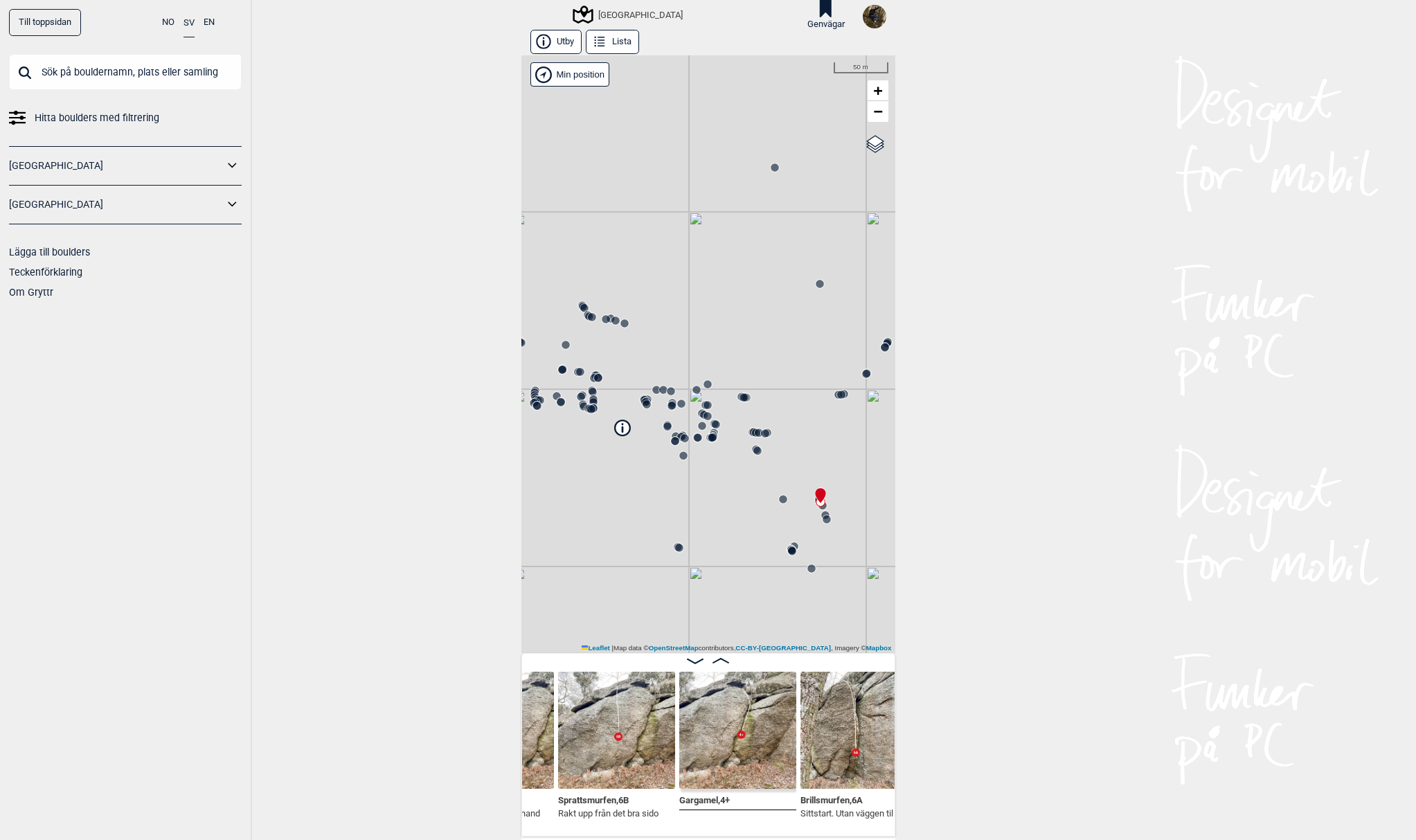
scroll to position [0, 20101]
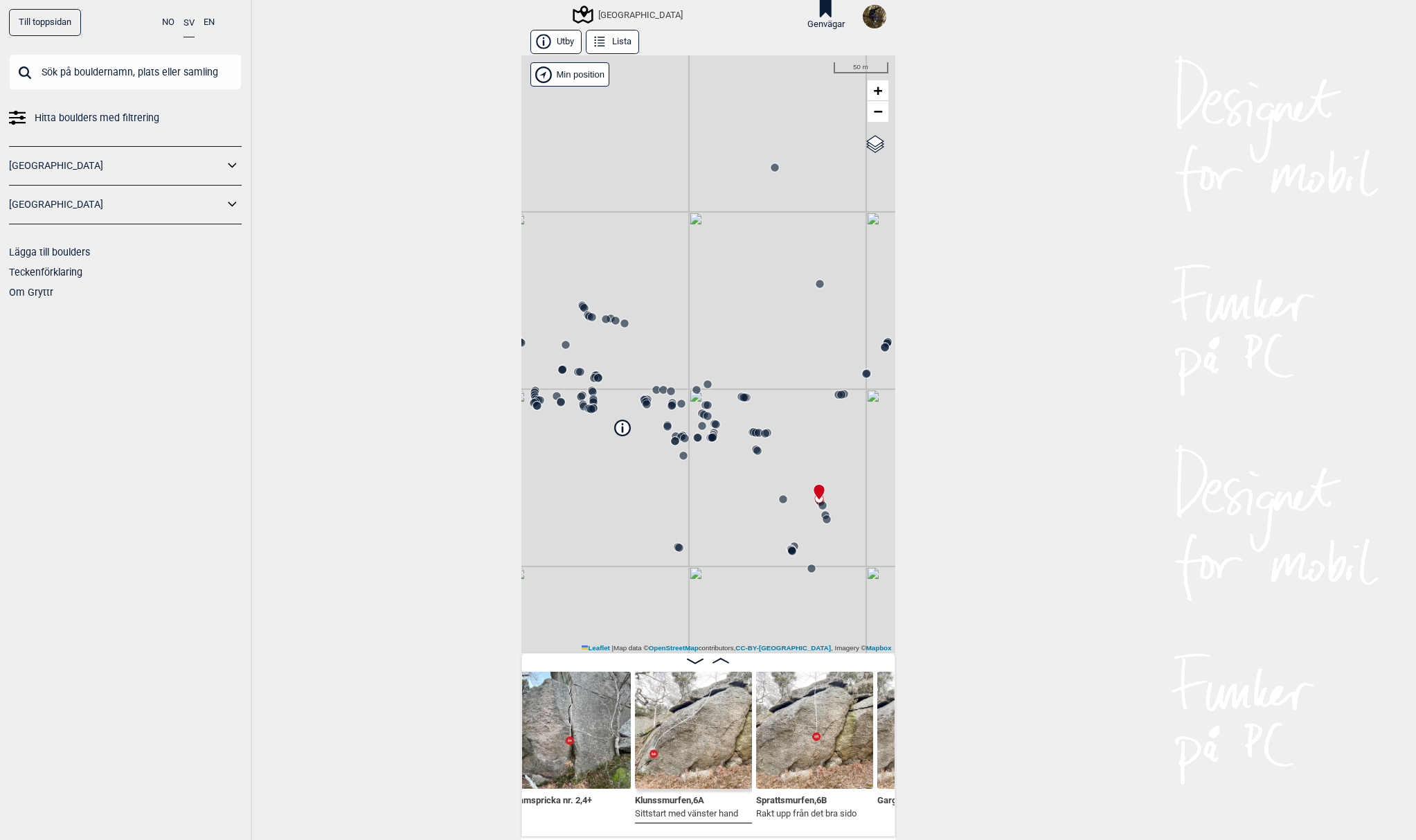
scroll to position [0, 19888]
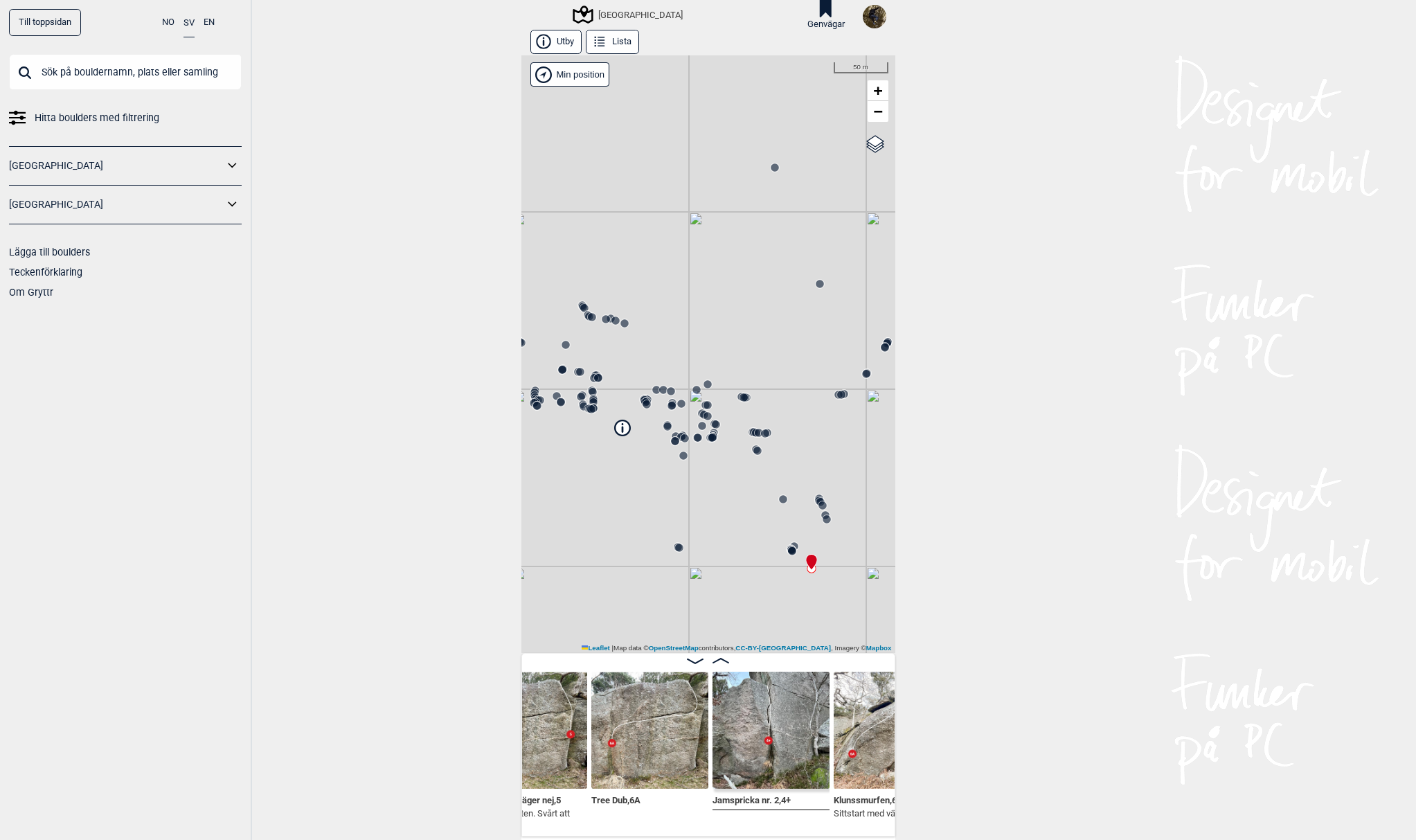
scroll to position [0, 19754]
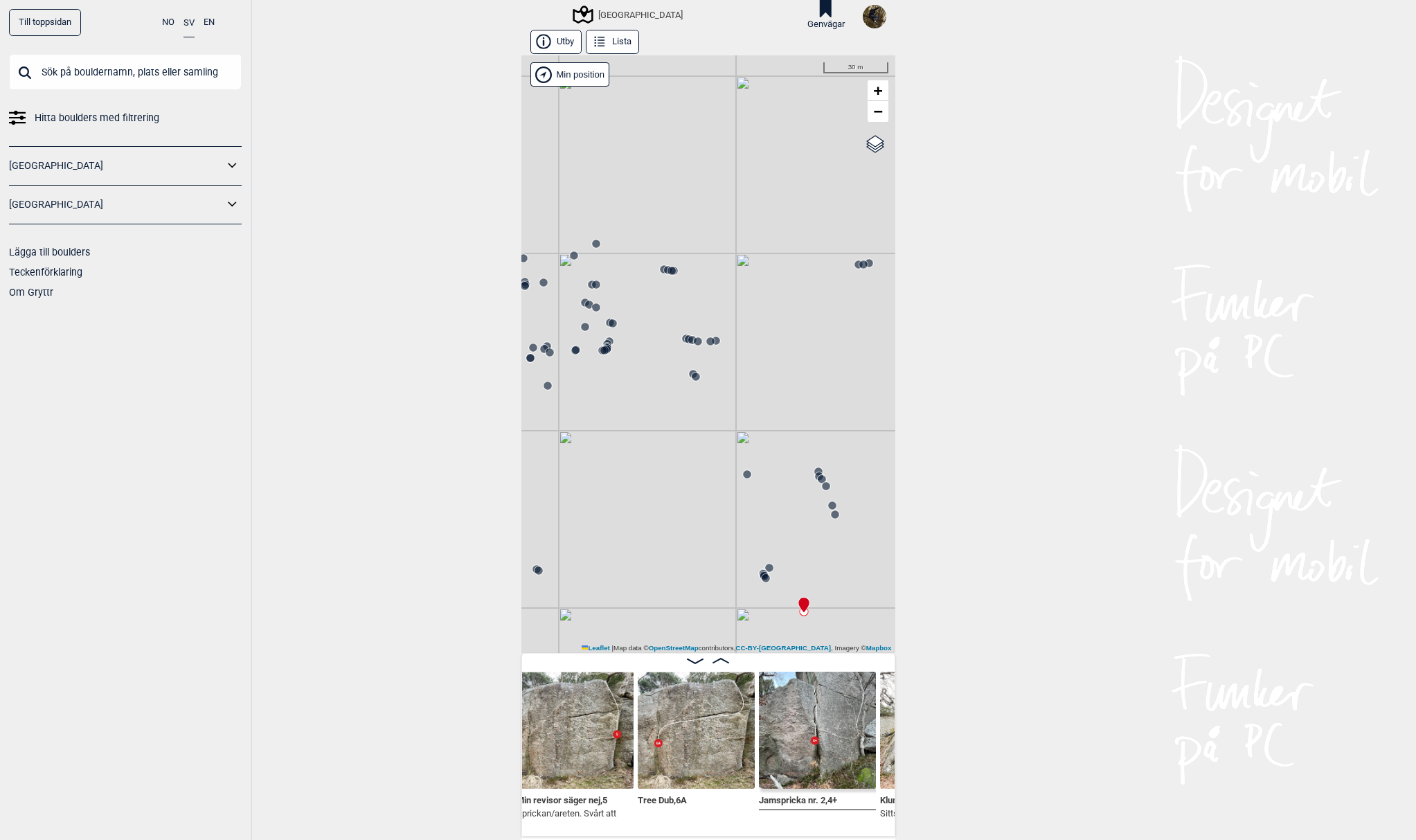
click at [763, 578] on circle at bounding box center [766, 579] width 8 height 8
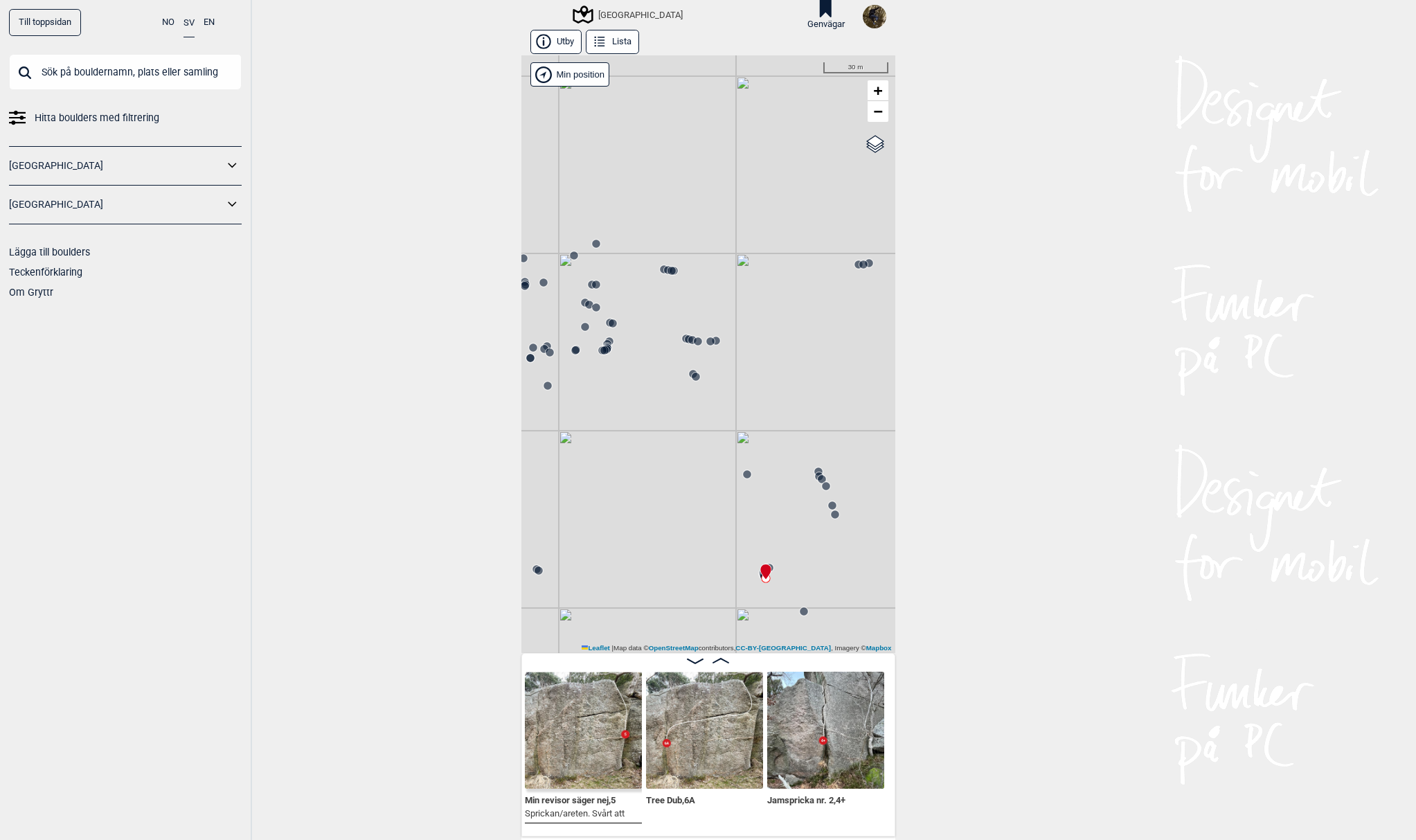
scroll to position [0, 19629]
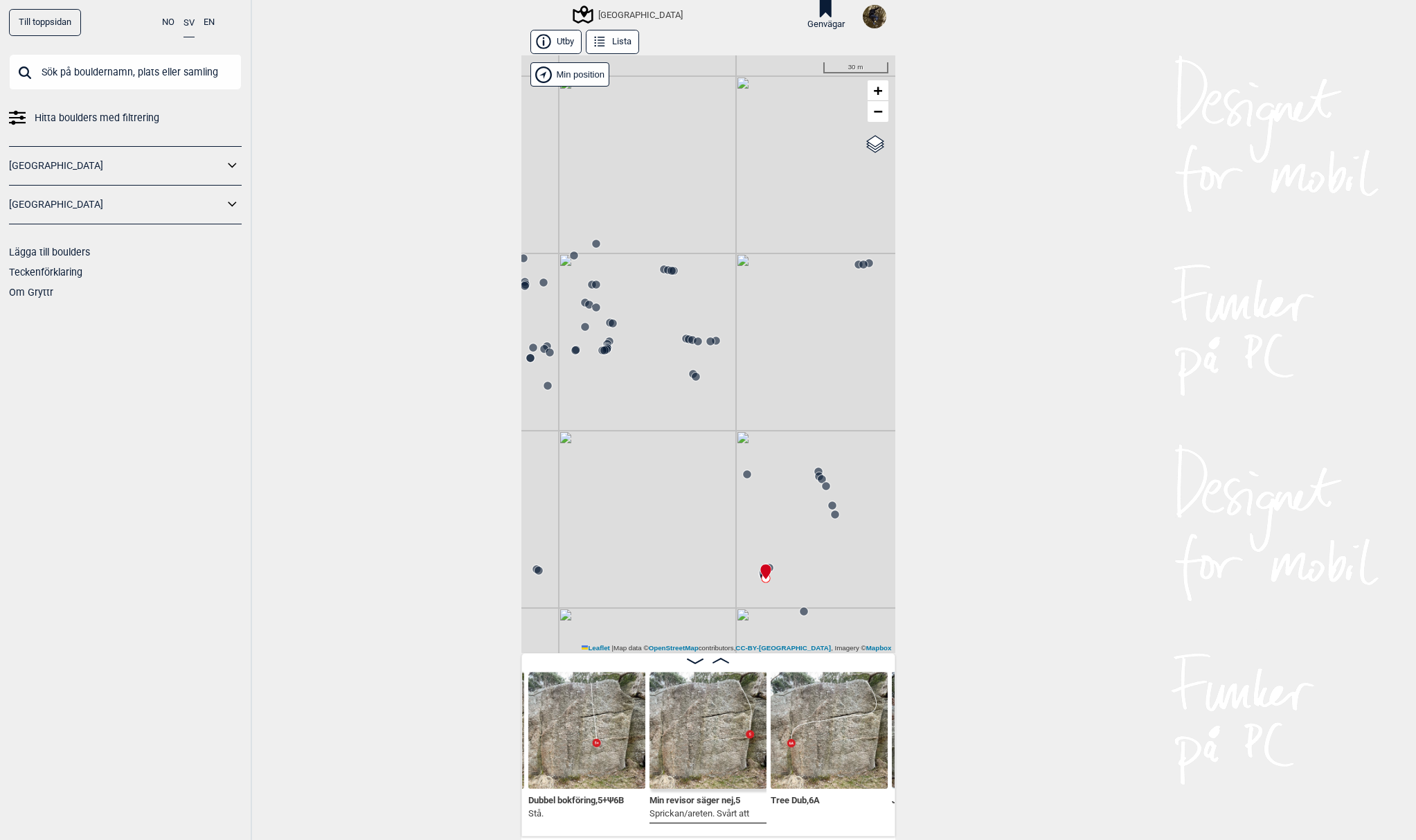
click at [743, 473] on circle at bounding box center [747, 474] width 8 height 8
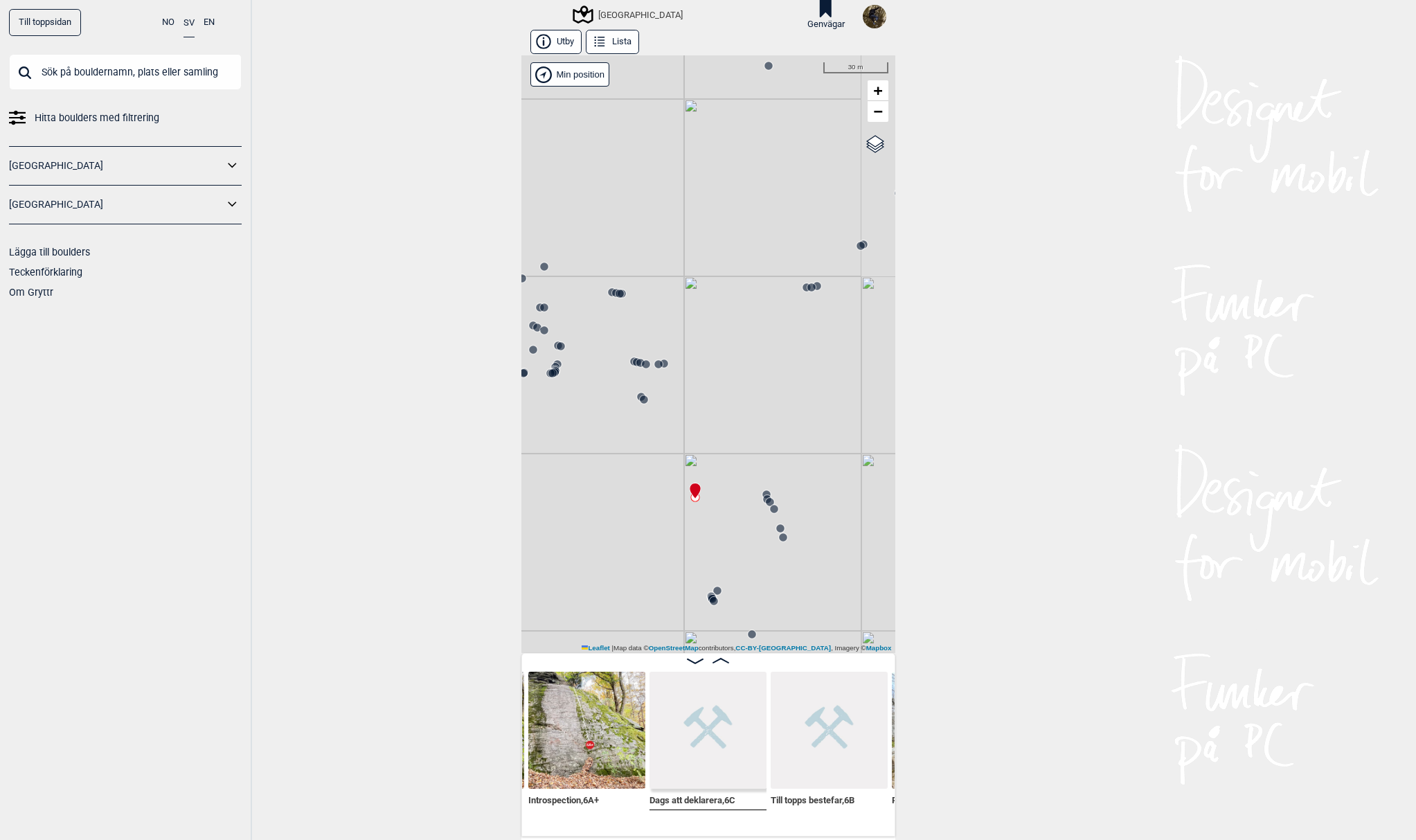
drag, startPoint x: 754, startPoint y: 525, endPoint x: 671, endPoint y: 548, distance: 86.1
click at [671, 548] on div "[GEOGRAPHIC_DATA]" at bounding box center [708, 354] width 374 height 598
click at [769, 509] on icon at bounding box center [774, 509] width 11 height 11
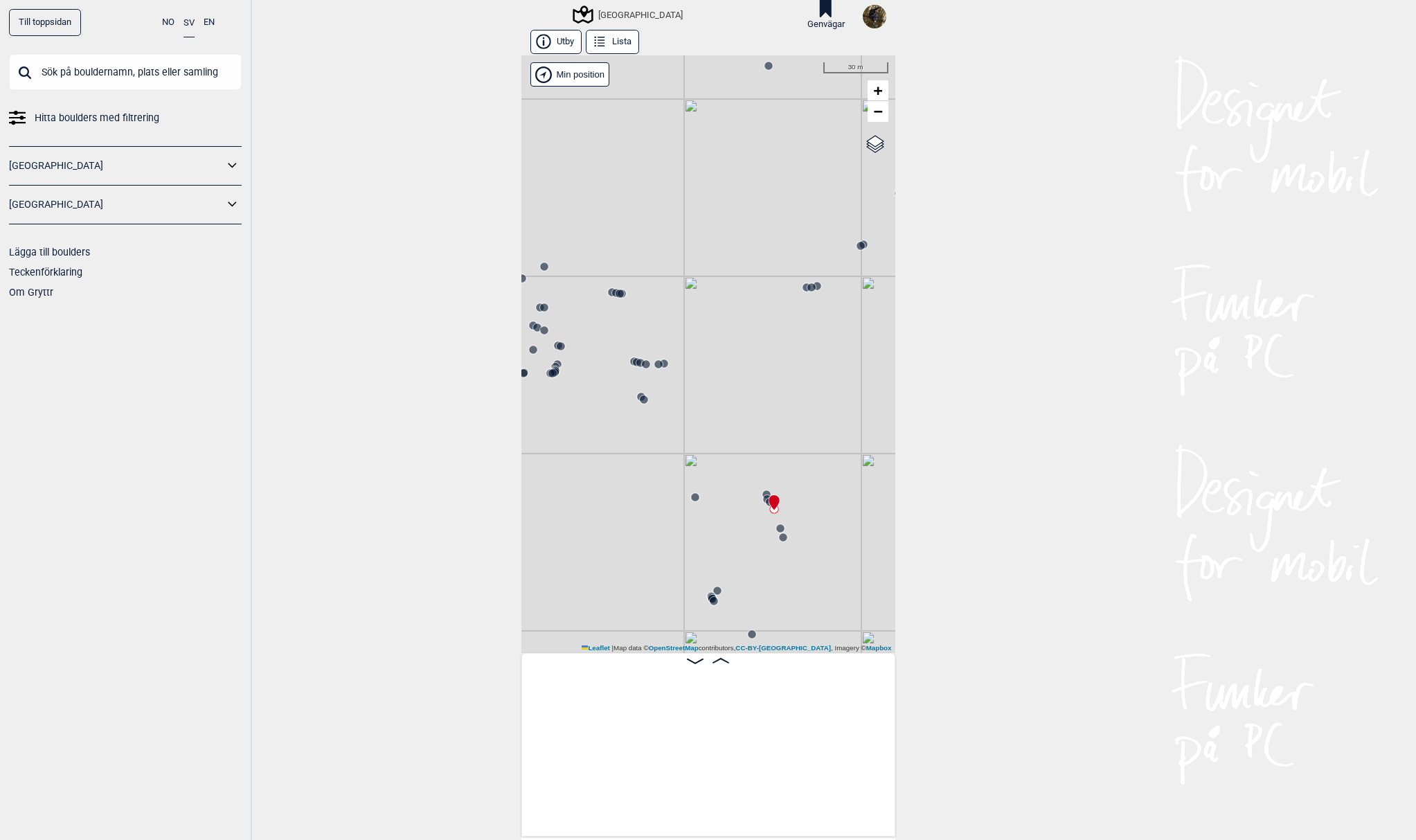
scroll to position [0, 20377]
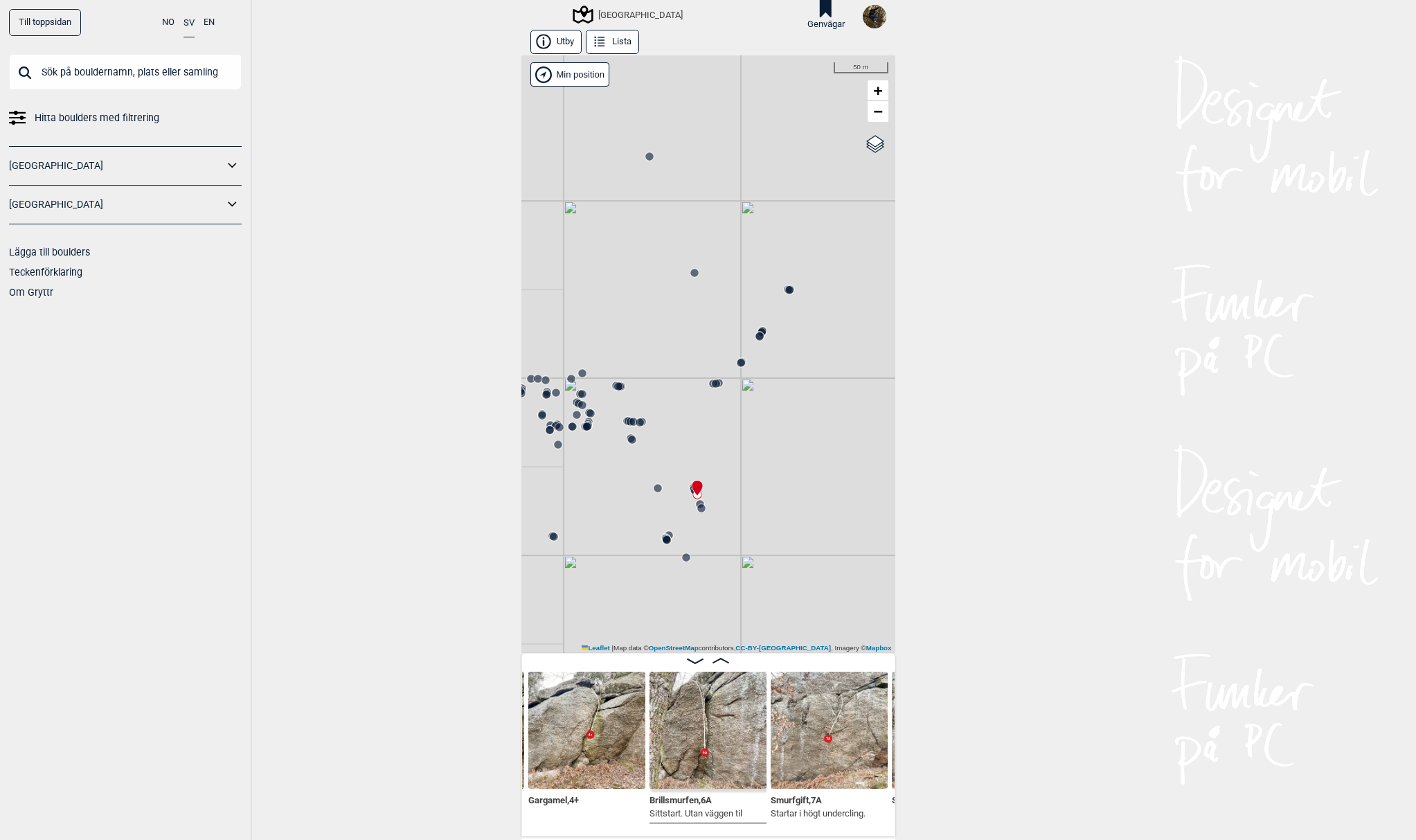
click at [582, 427] on icon at bounding box center [587, 426] width 11 height 11
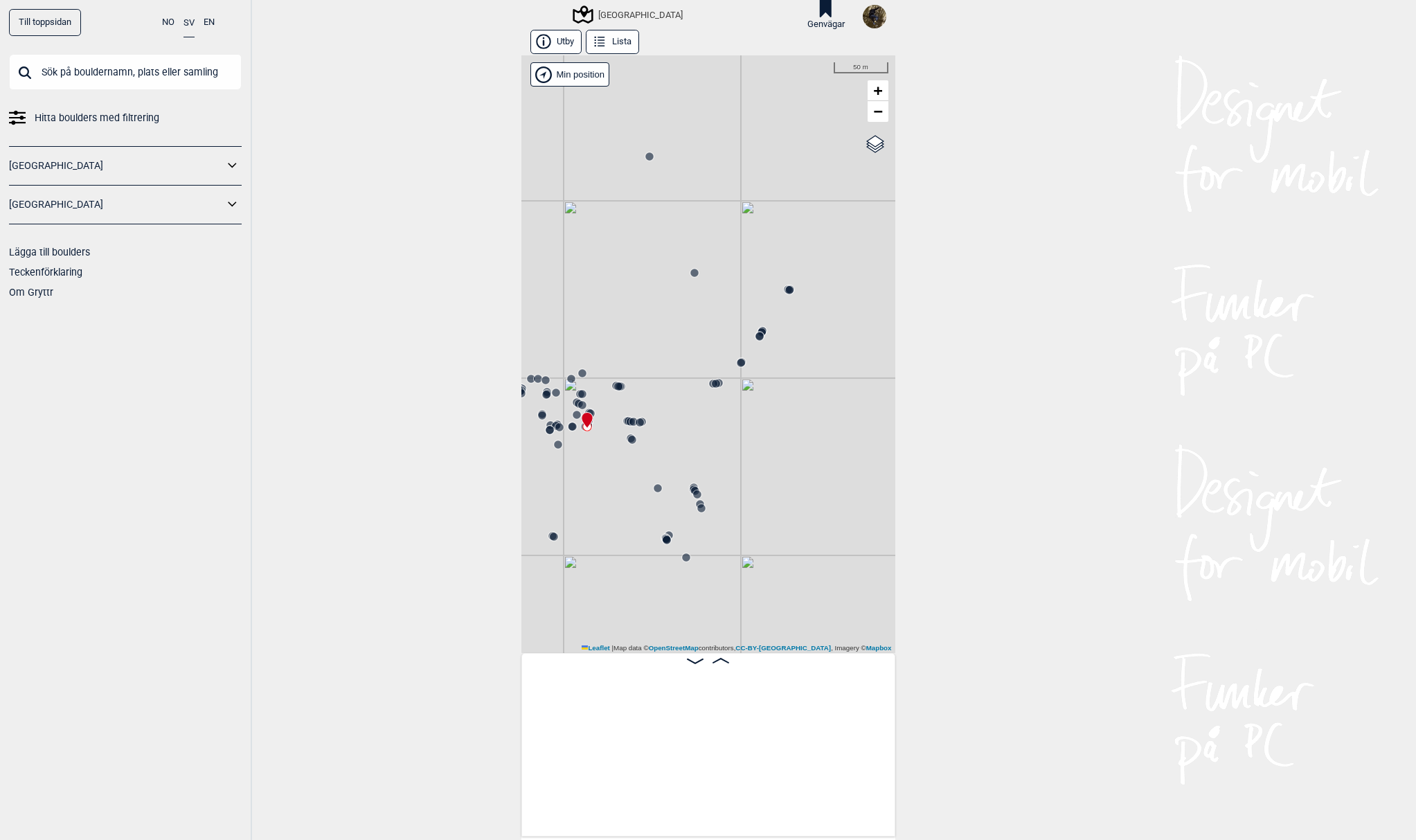
scroll to position [0, 16119]
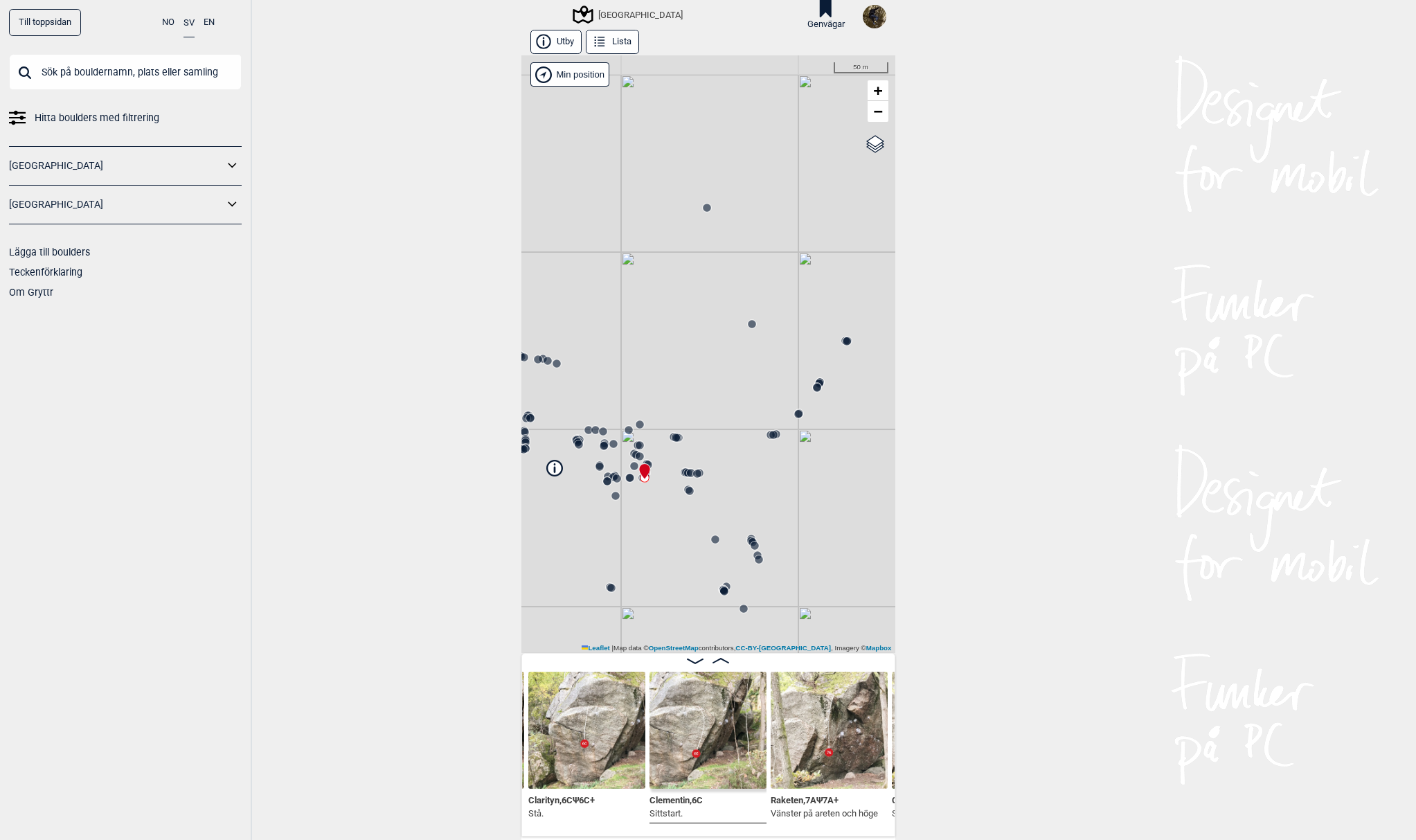
drag, startPoint x: 601, startPoint y: 477, endPoint x: 655, endPoint y: 525, distance: 72.2
click at [655, 525] on div "[GEOGRAPHIC_DATA]" at bounding box center [708, 354] width 374 height 598
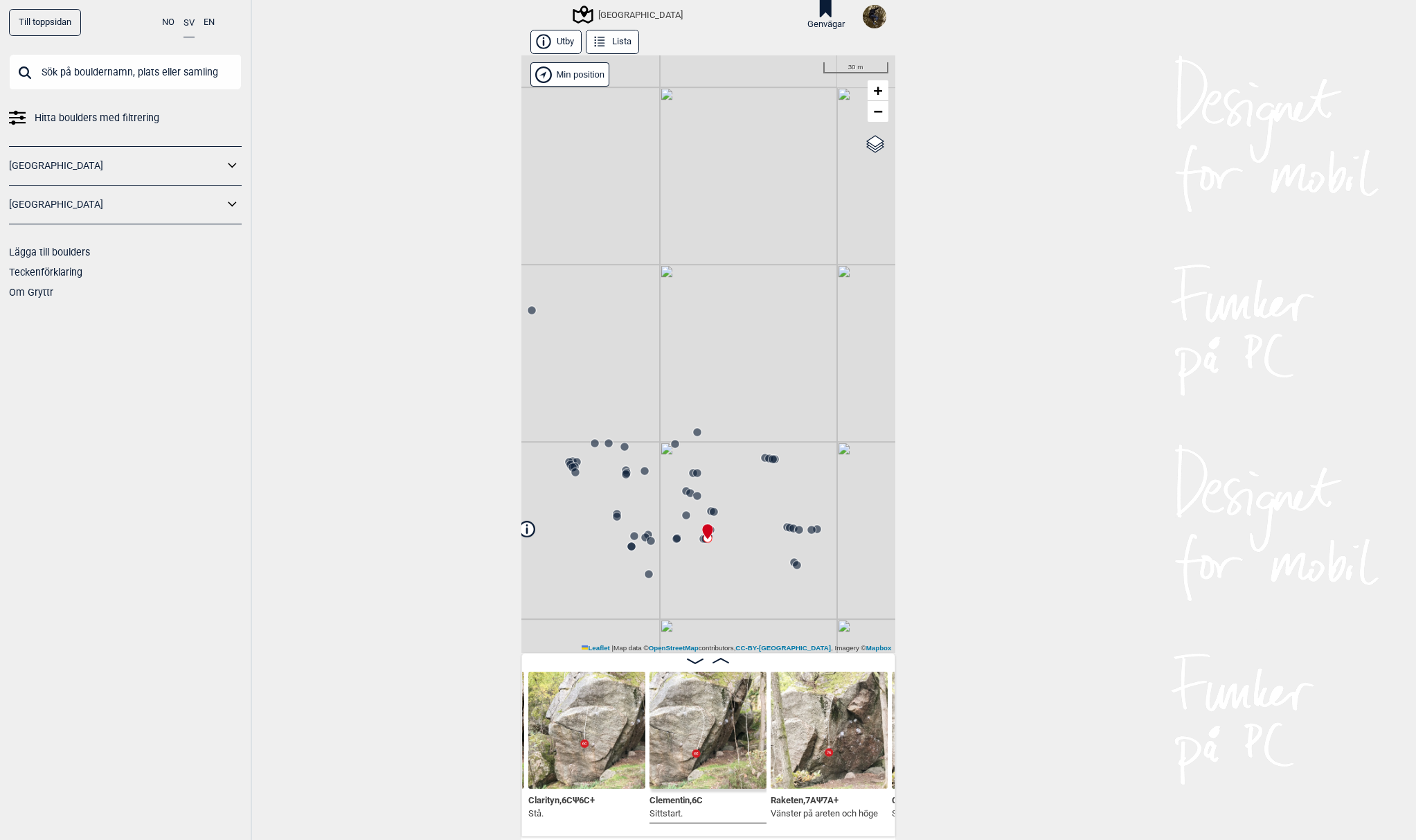
drag, startPoint x: 630, startPoint y: 493, endPoint x: 698, endPoint y: 595, distance: 122.6
click at [698, 595] on div "[GEOGRAPHIC_DATA]" at bounding box center [708, 354] width 374 height 598
click at [613, 519] on circle at bounding box center [617, 517] width 8 height 8
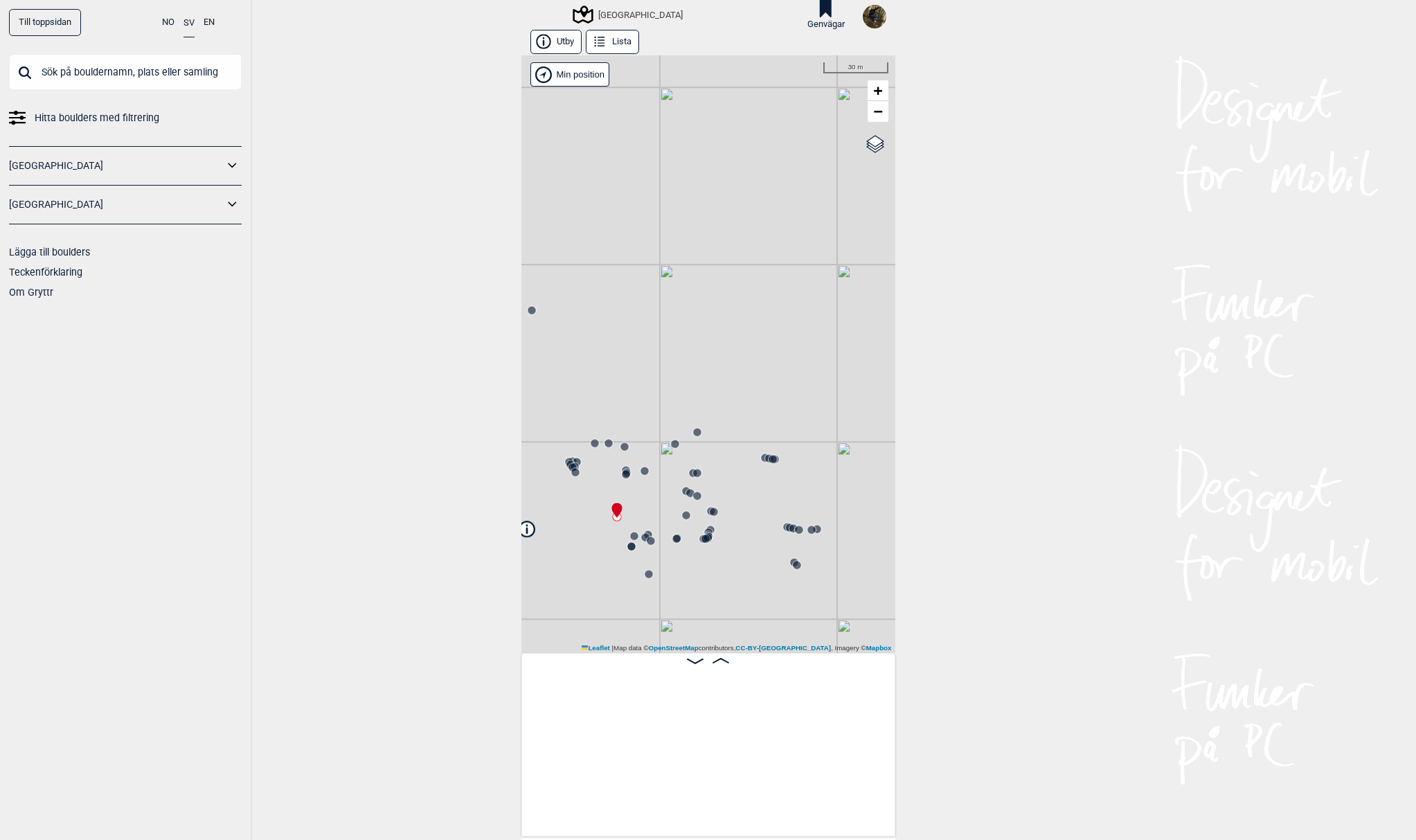
scroll to position [0, 14597]
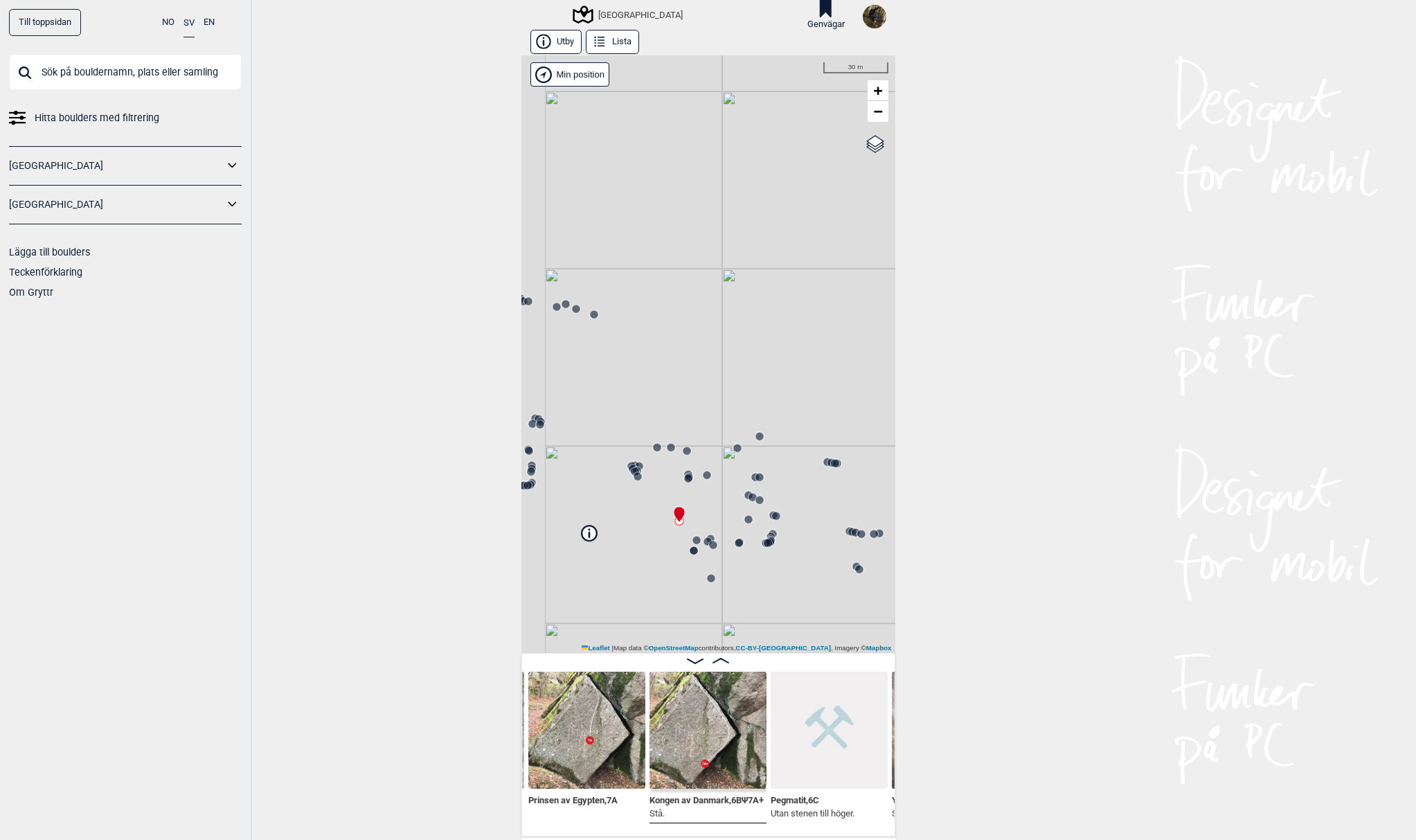
drag, startPoint x: 666, startPoint y: 566, endPoint x: 727, endPoint y: 566, distance: 61.0
click at [727, 567] on div "[GEOGRAPHIC_DATA]" at bounding box center [708, 354] width 374 height 598
click at [635, 469] on circle at bounding box center [638, 471] width 8 height 8
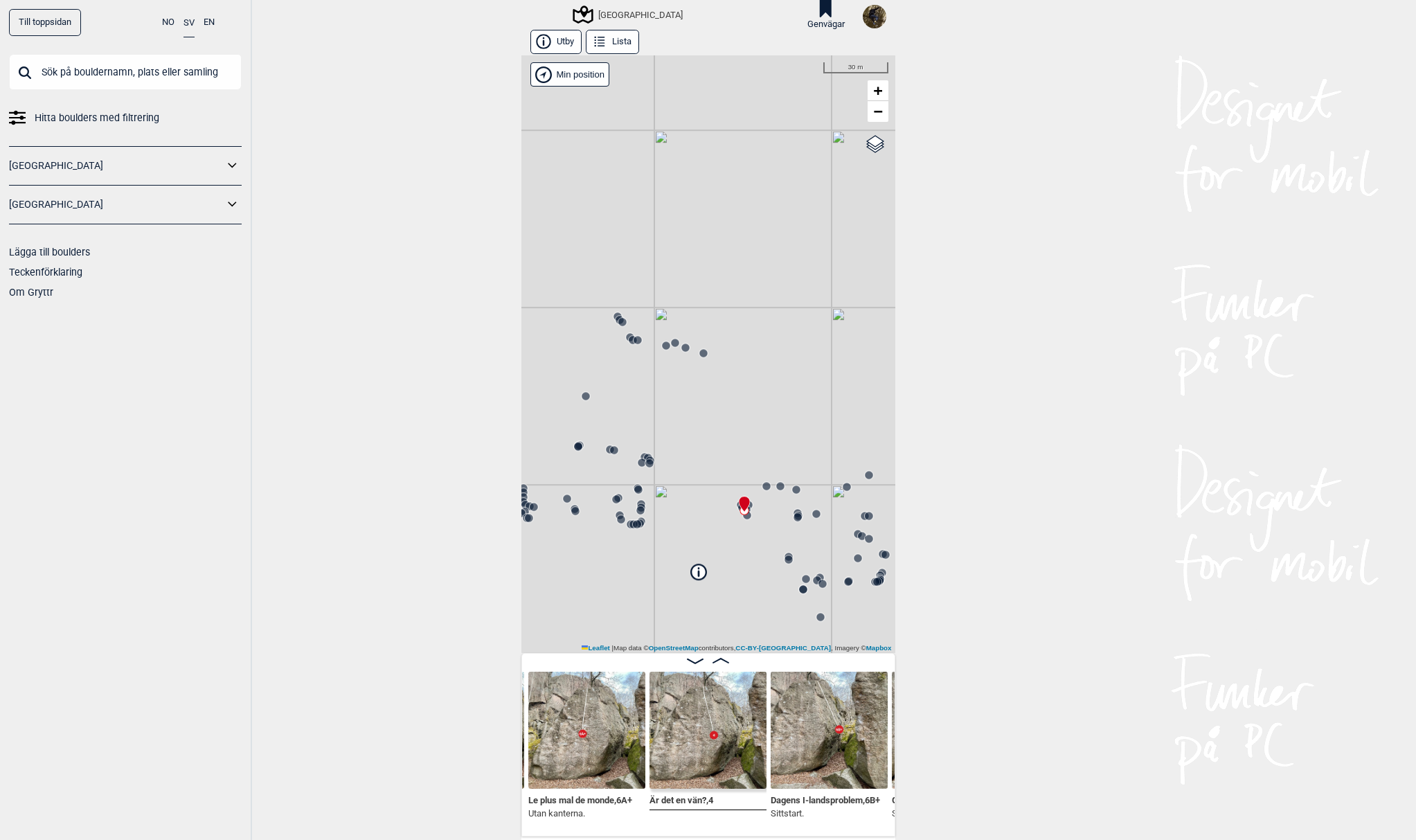
drag, startPoint x: 643, startPoint y: 510, endPoint x: 752, endPoint y: 552, distance: 116.8
click at [752, 552] on div "[GEOGRAPHIC_DATA]" at bounding box center [708, 354] width 374 height 598
click at [639, 468] on icon at bounding box center [644, 464] width 11 height 11
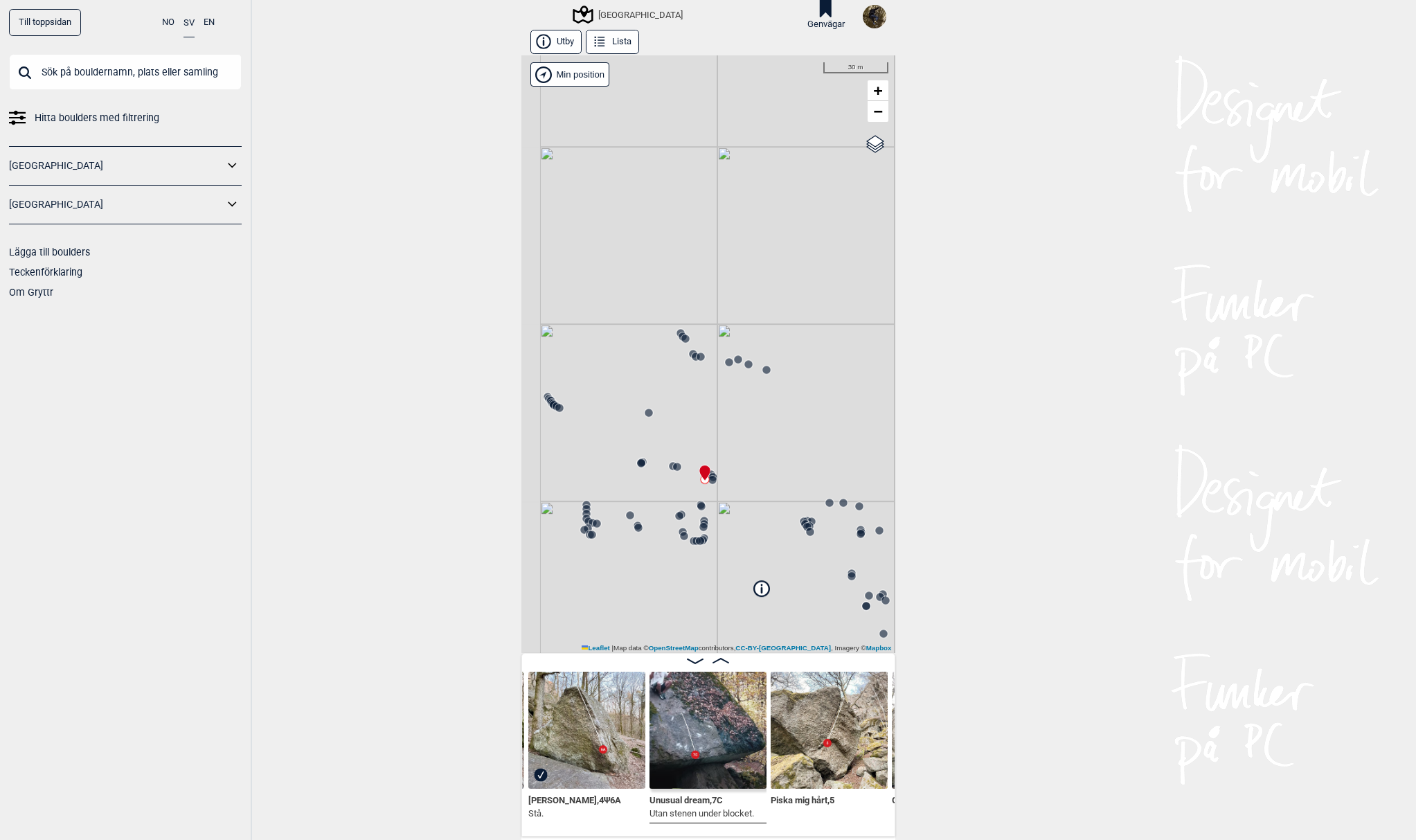
drag, startPoint x: 690, startPoint y: 497, endPoint x: 745, endPoint y: 510, distance: 56.5
click at [745, 510] on div "[GEOGRAPHIC_DATA]" at bounding box center [708, 354] width 374 height 598
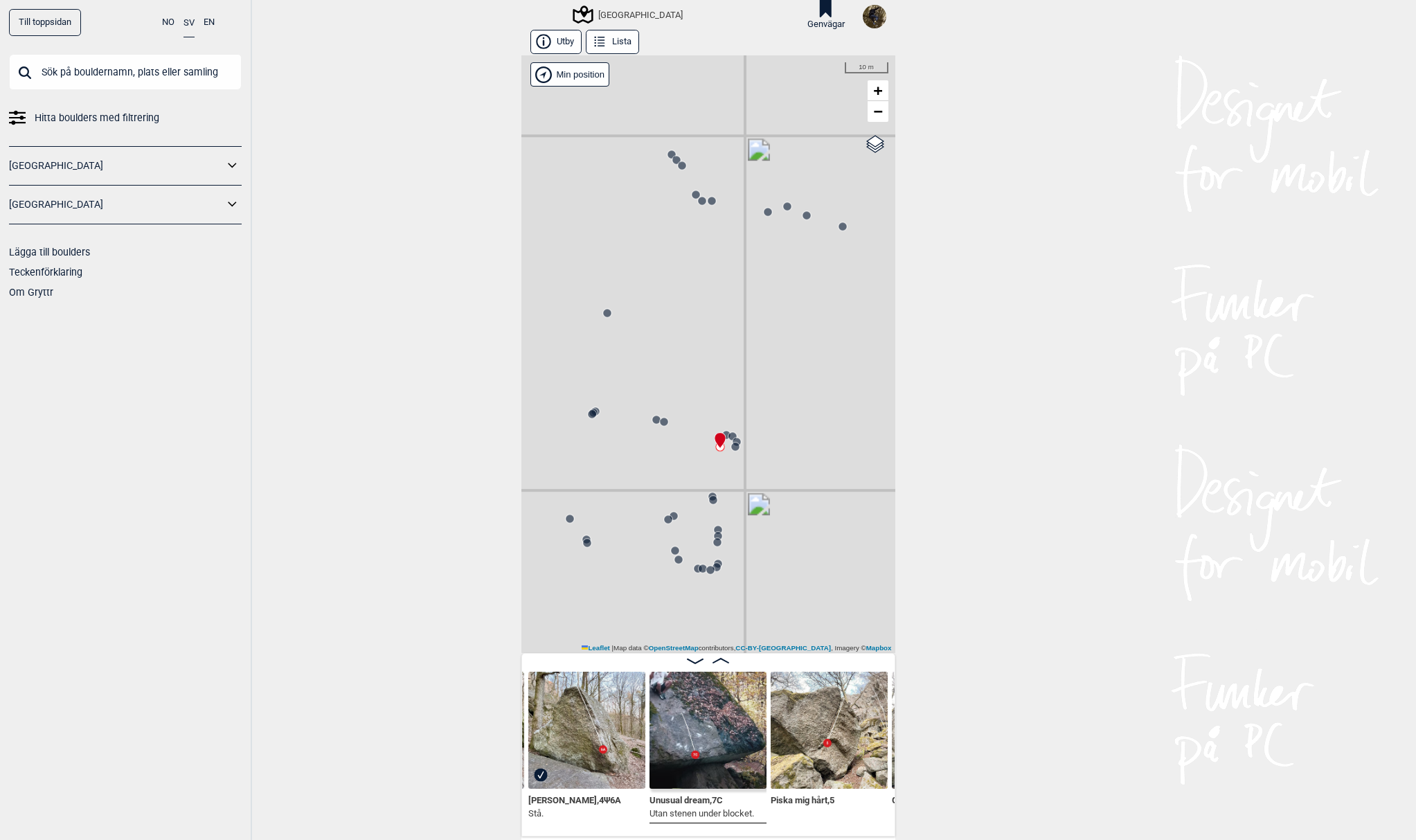
click at [733, 453] on icon at bounding box center [735, 446] width 11 height 11
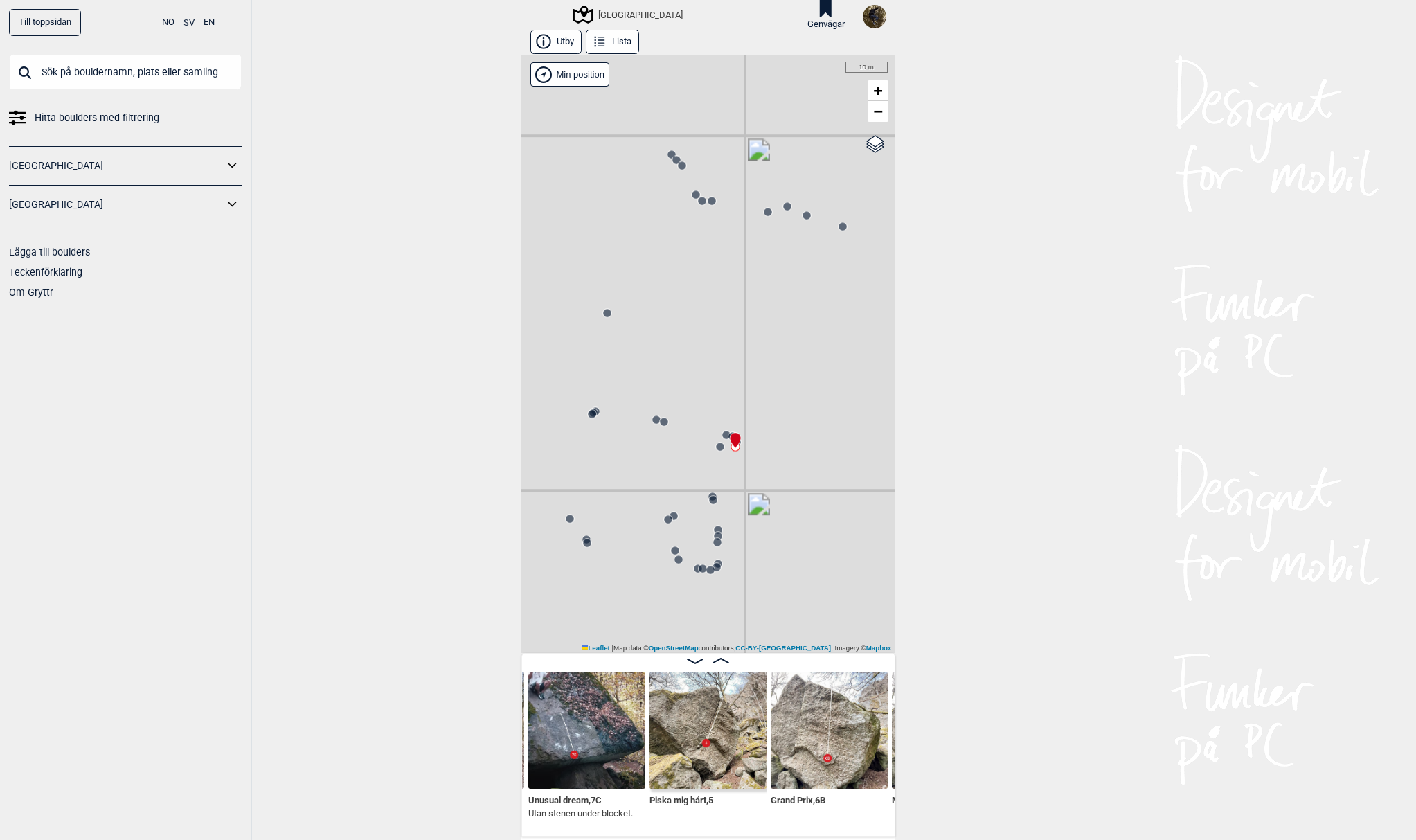
click at [709, 498] on circle at bounding box center [713, 500] width 8 height 8
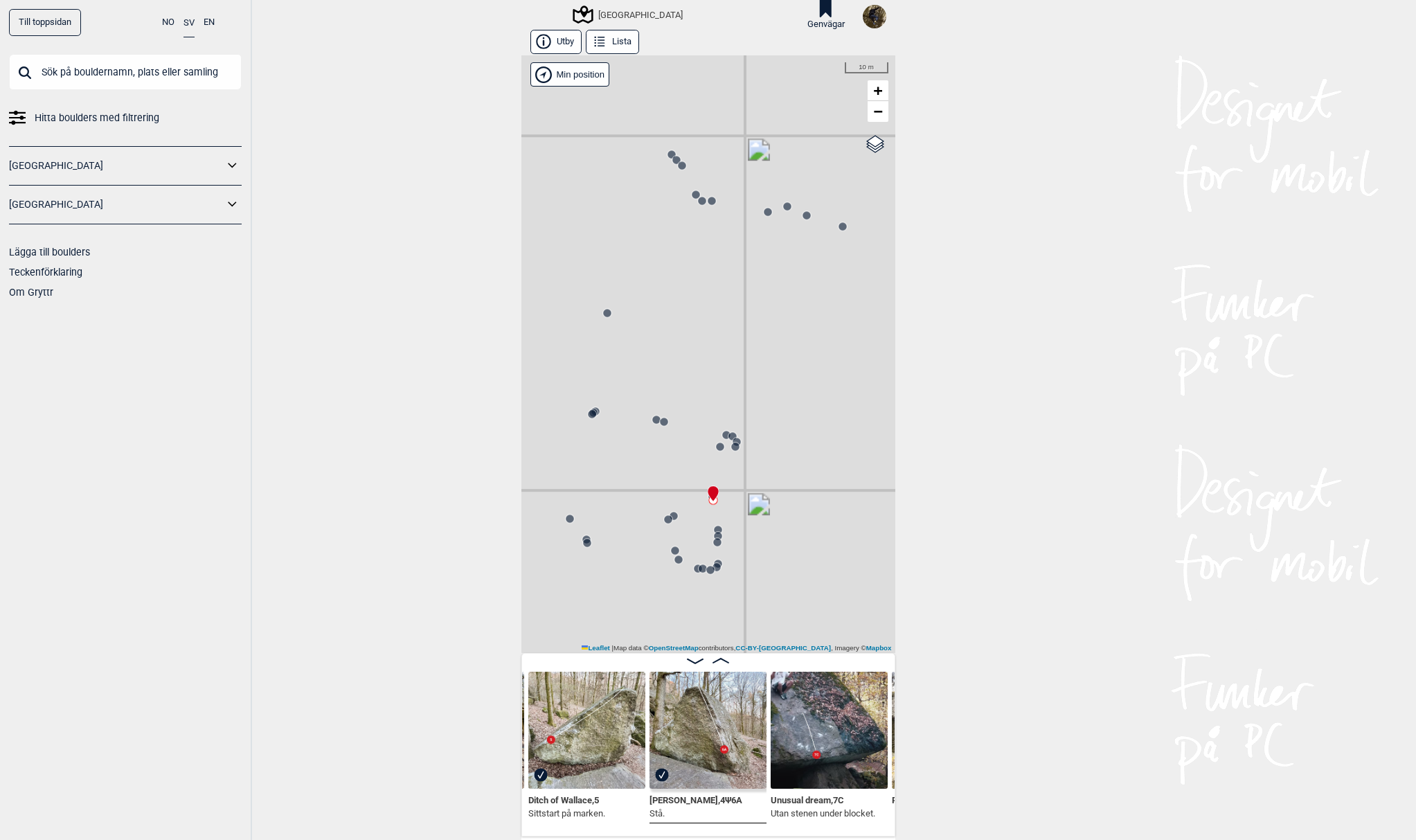
click at [730, 455] on div "[GEOGRAPHIC_DATA]" at bounding box center [708, 354] width 374 height 598
click at [732, 441] on icon at bounding box center [735, 446] width 11 height 11
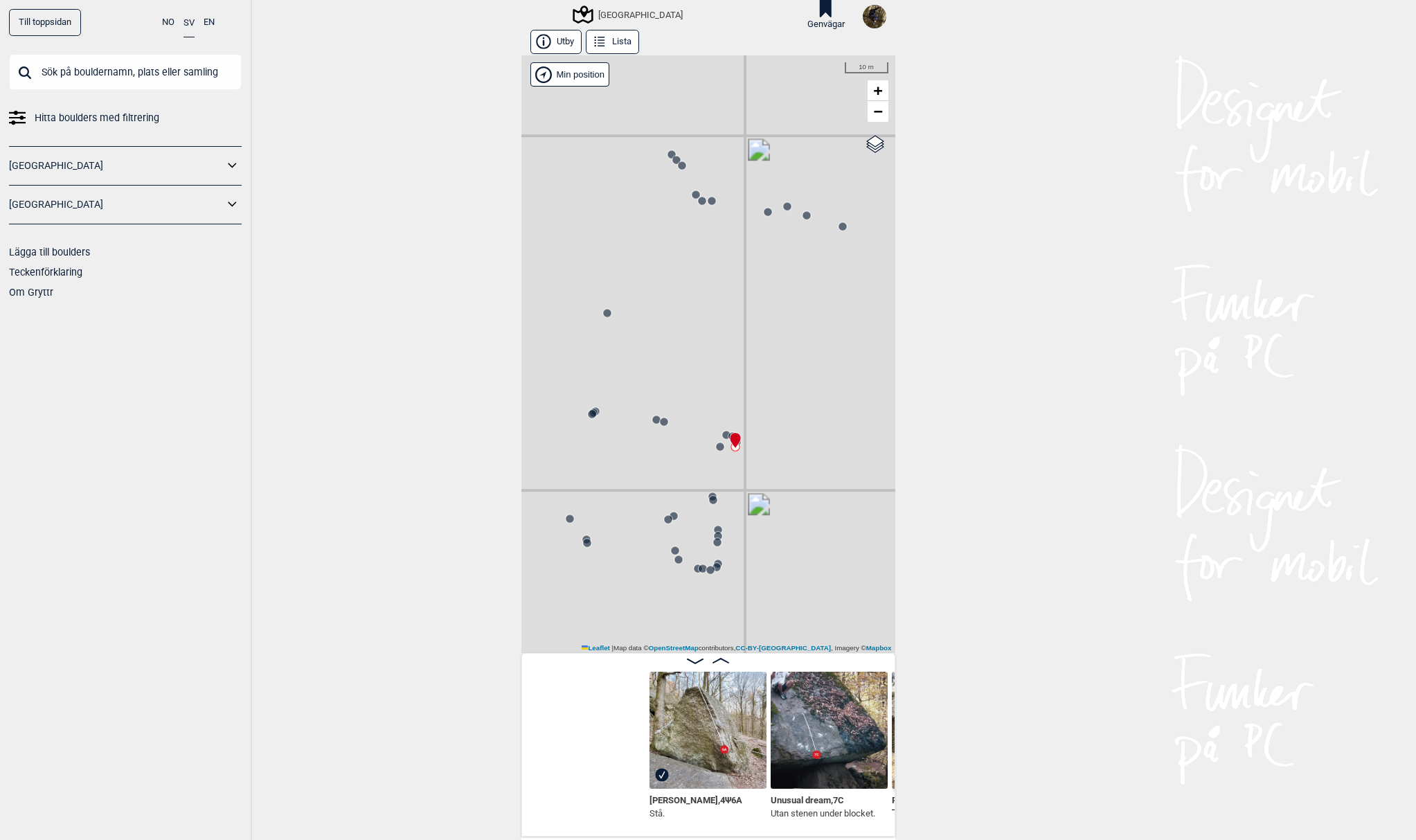
scroll to position [0, 12382]
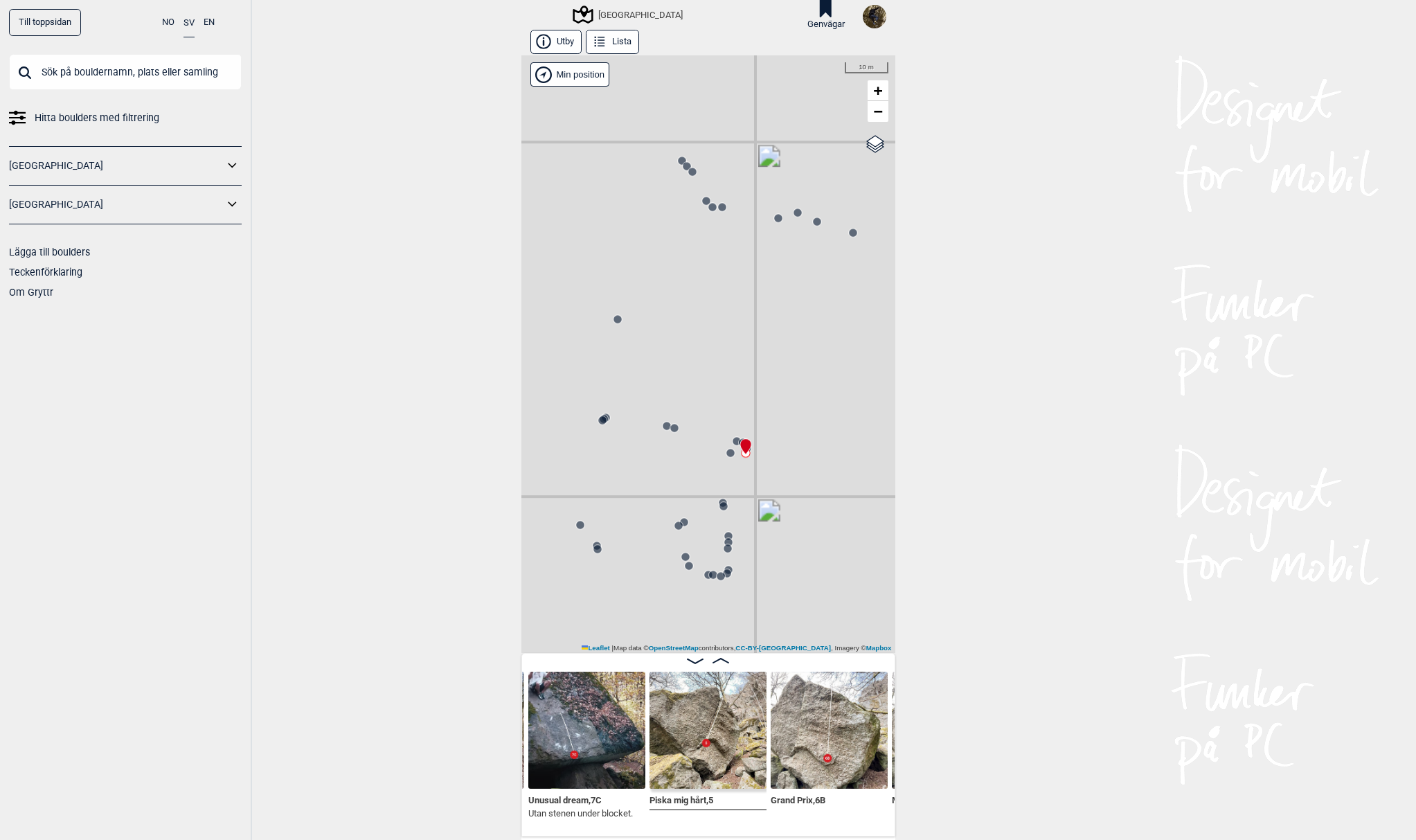
drag, startPoint x: 763, startPoint y: 497, endPoint x: 775, endPoint y: 503, distance: 13.4
click at [775, 504] on div "[GEOGRAPHIC_DATA]" at bounding box center [708, 354] width 374 height 598
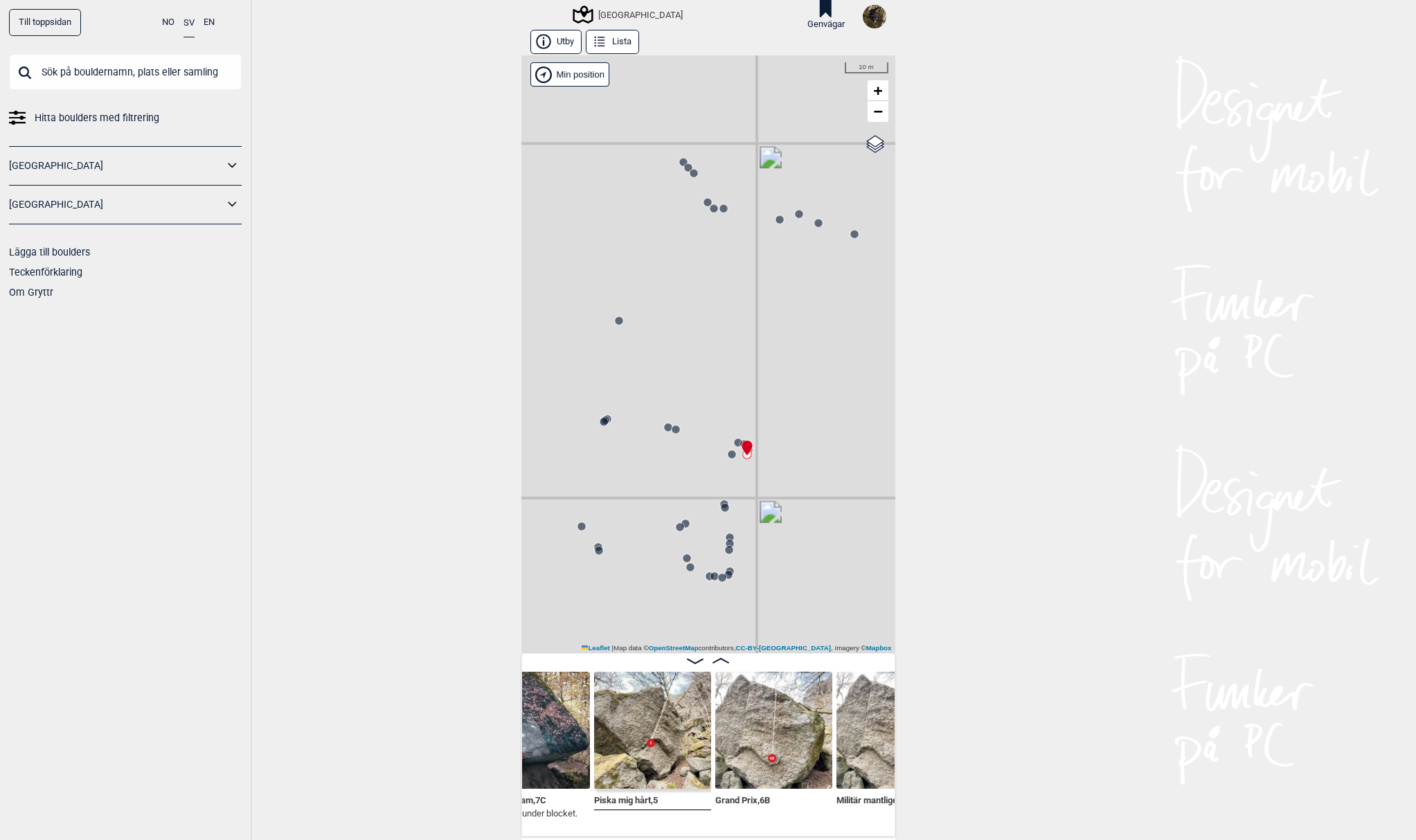
scroll to position [0, 12465]
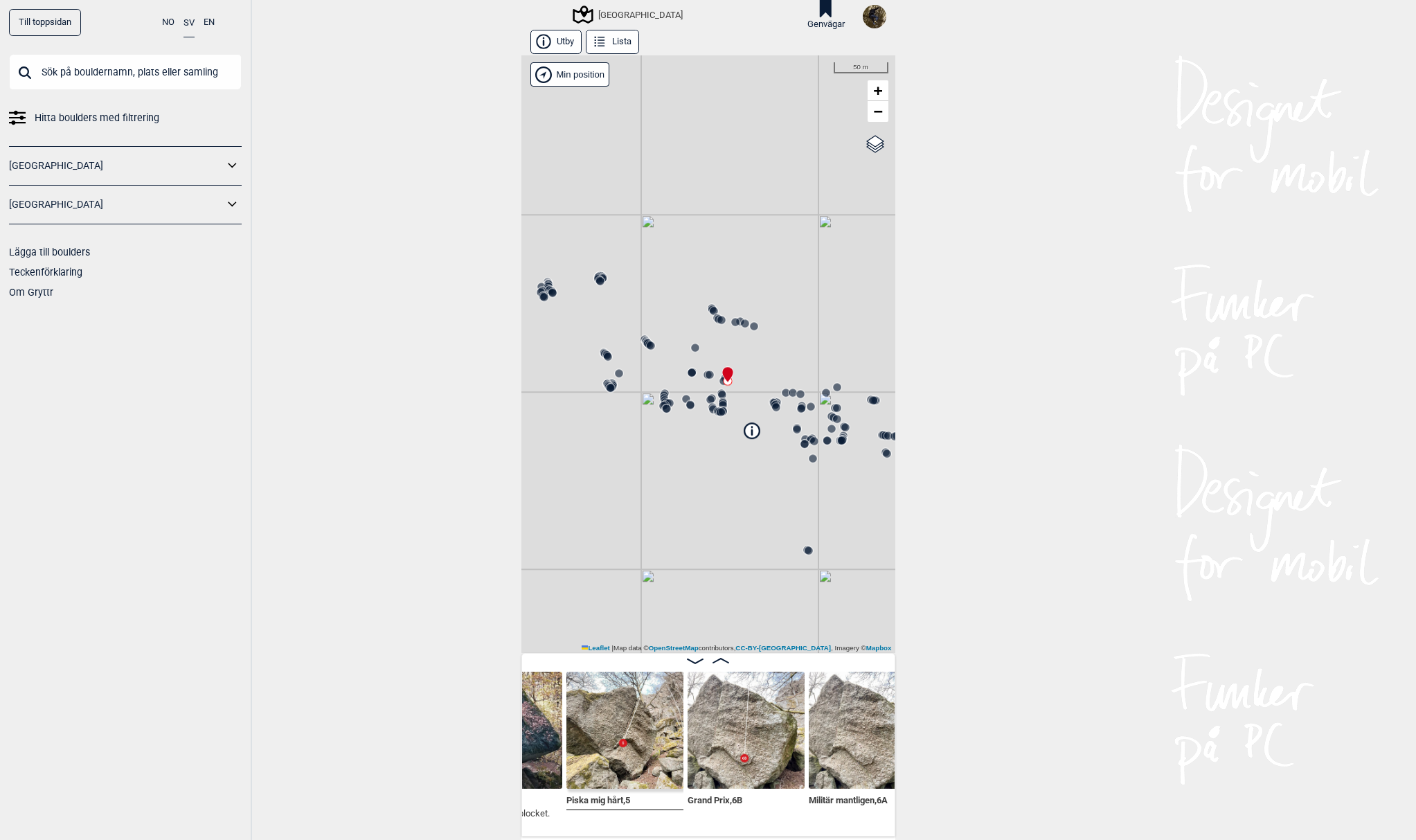
drag, startPoint x: 772, startPoint y: 342, endPoint x: 726, endPoint y: 359, distance: 49.0
click at [726, 359] on div "[GEOGRAPHIC_DATA]" at bounding box center [708, 354] width 374 height 598
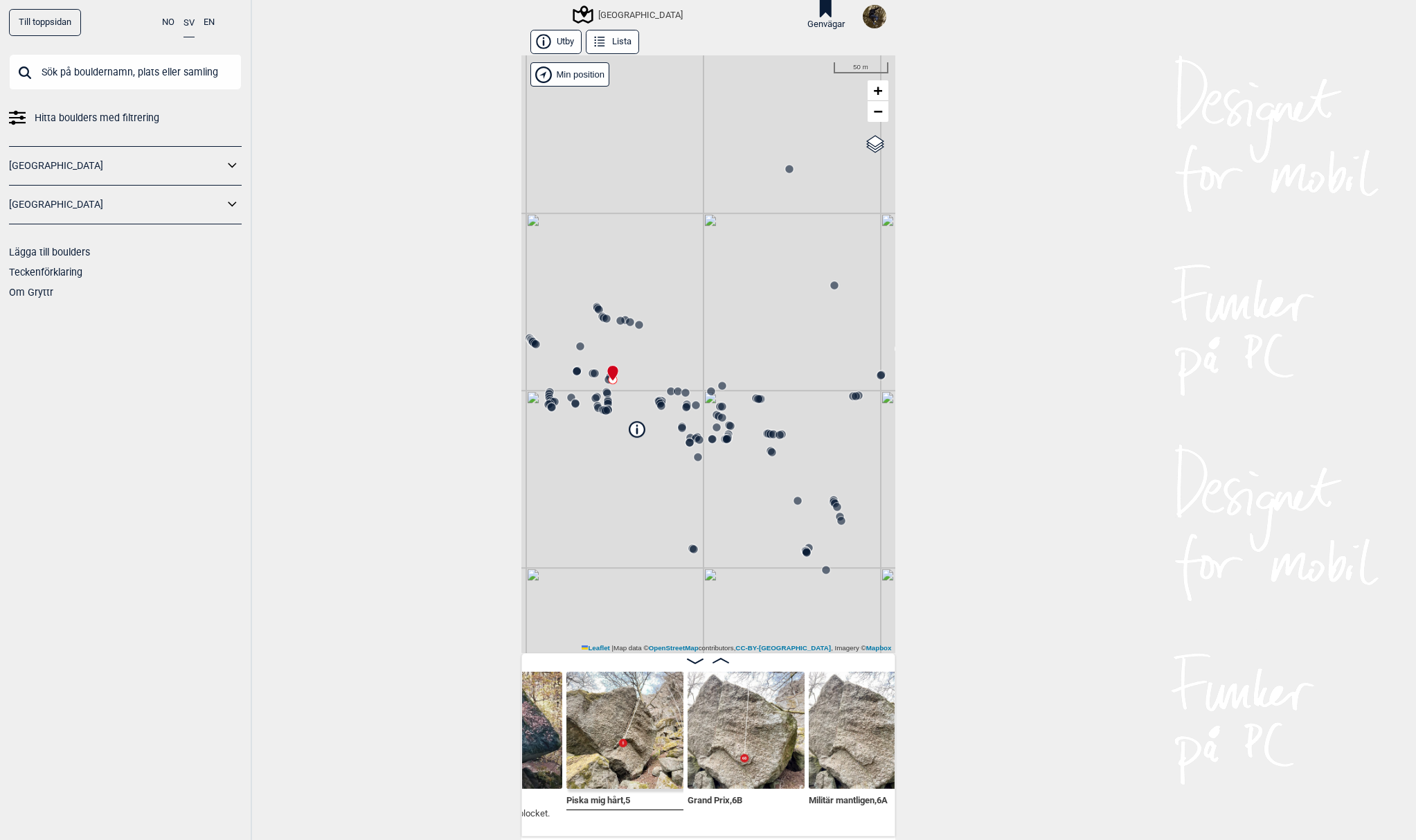
drag, startPoint x: 845, startPoint y: 365, endPoint x: 727, endPoint y: 355, distance: 118.4
click at [727, 355] on div "[GEOGRAPHIC_DATA]" at bounding box center [708, 354] width 374 height 598
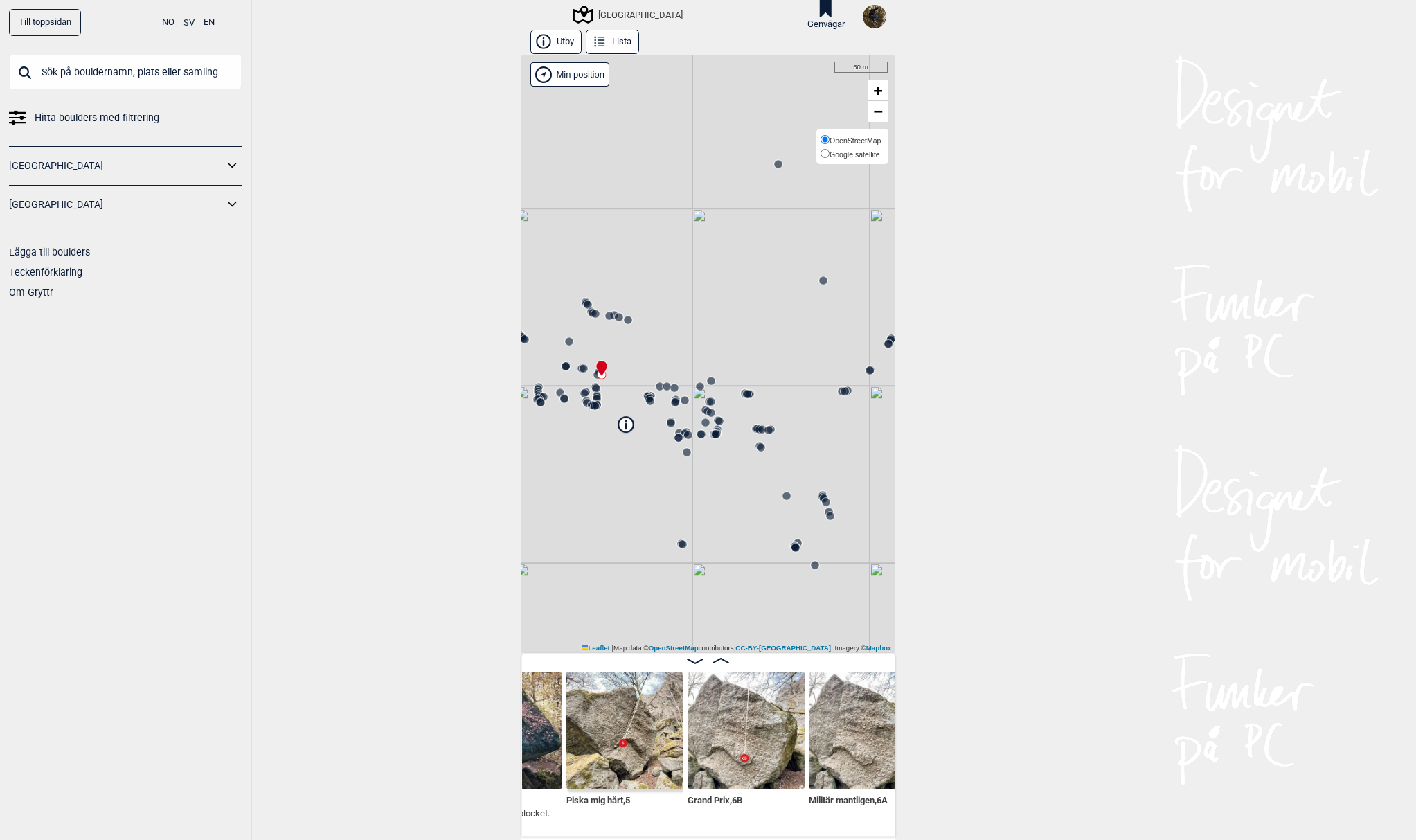
click at [859, 158] on span "Google satellite" at bounding box center [855, 154] width 51 height 8
click at [830, 158] on input "Google satellite" at bounding box center [825, 153] width 9 height 9
radio input "true"
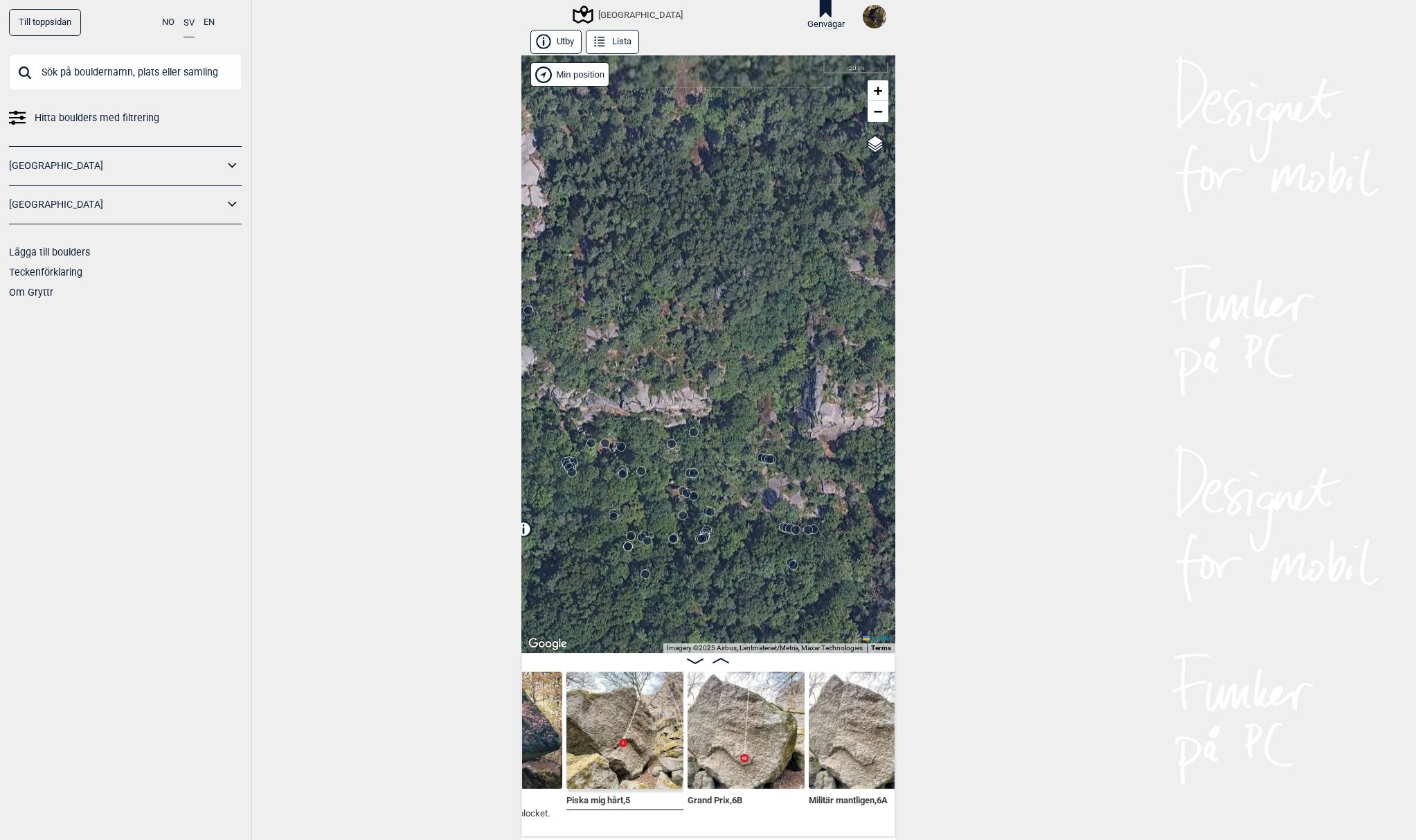
drag, startPoint x: 743, startPoint y: 347, endPoint x: 806, endPoint y: 352, distance: 63.2
click at [806, 352] on div "[GEOGRAPHIC_DATA]" at bounding box center [708, 354] width 374 height 598
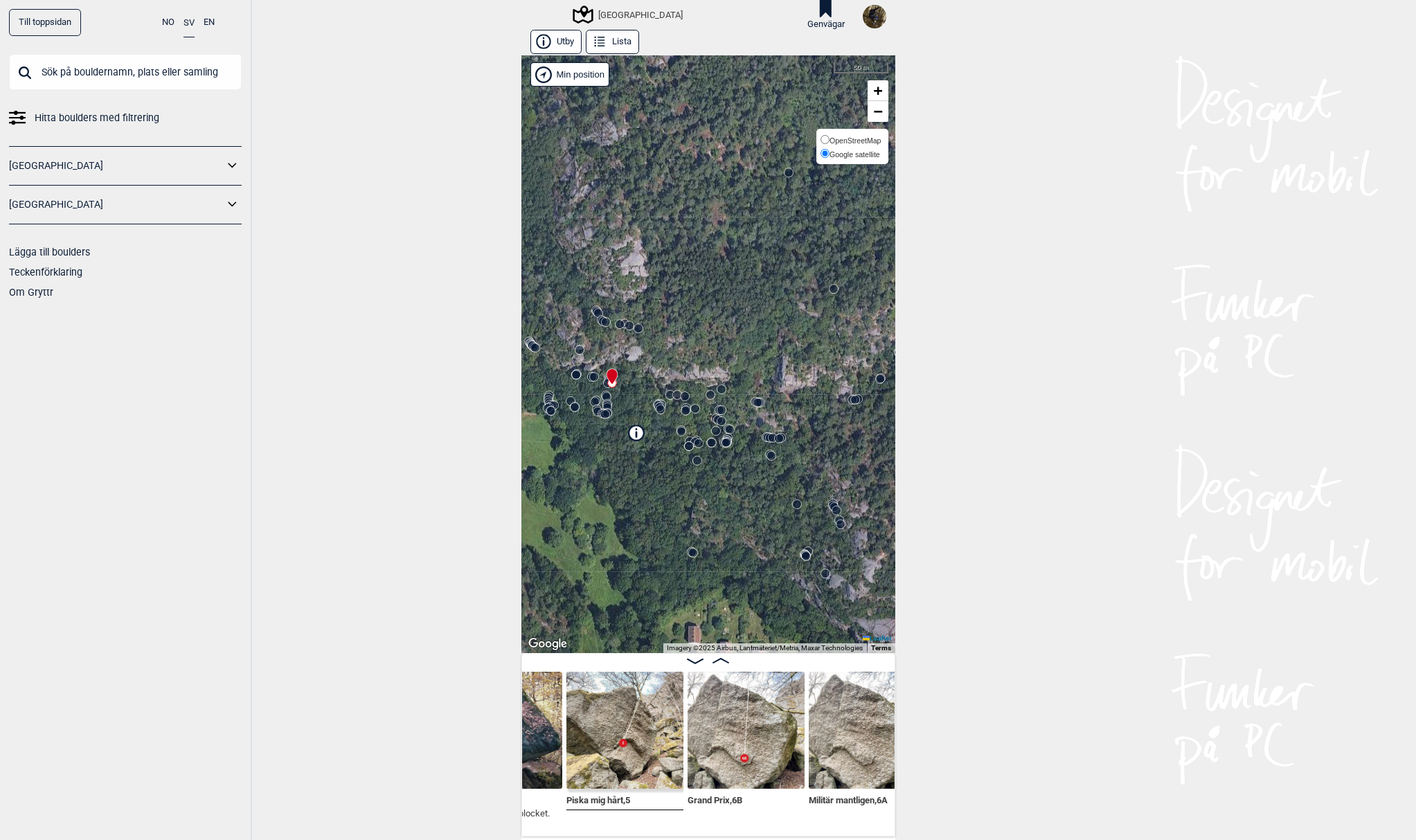
click at [863, 139] on span "OpenStreetMap" at bounding box center [855, 140] width 51 height 8
click at [830, 139] on input "OpenStreetMap" at bounding box center [825, 139] width 9 height 9
radio input "true"
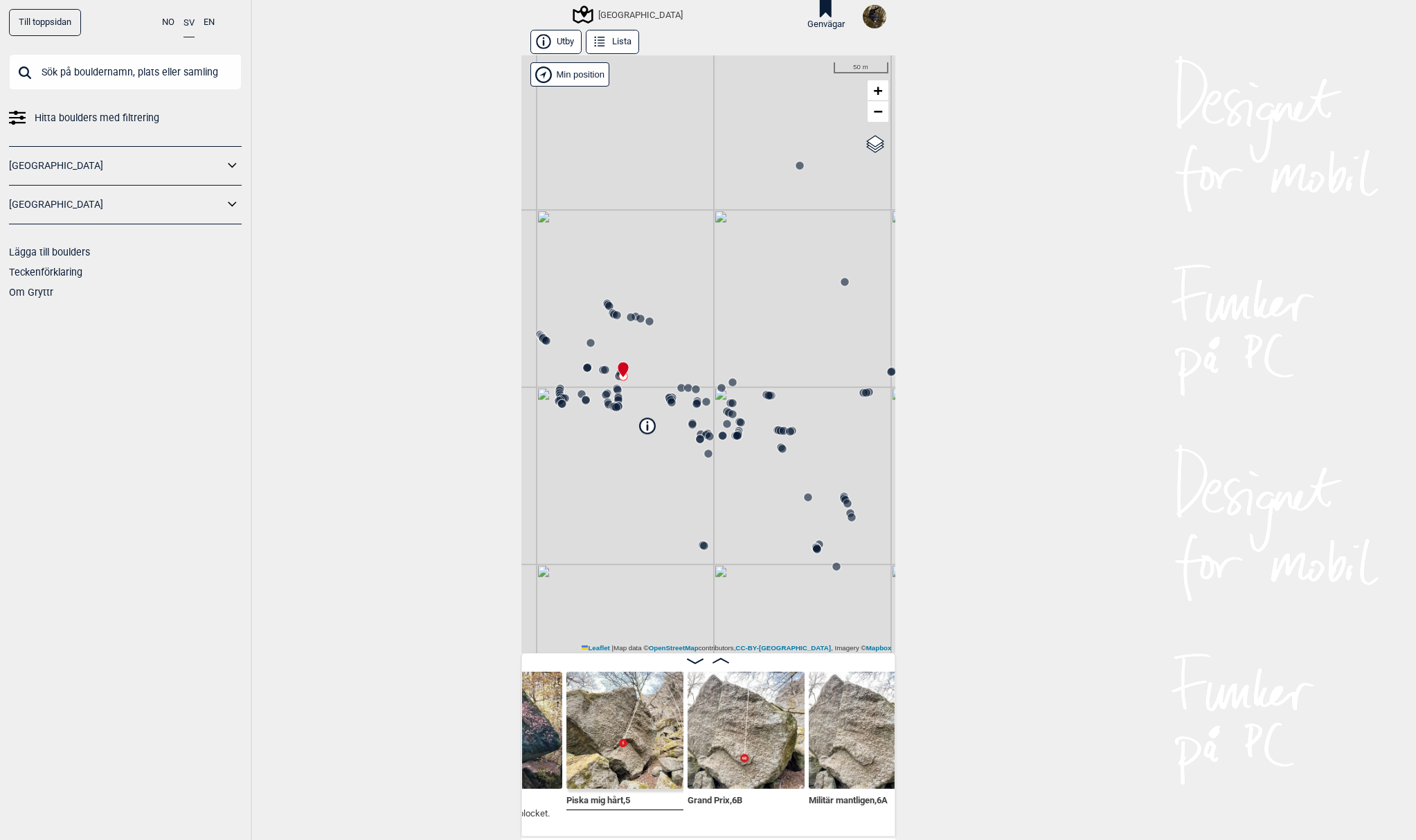
drag, startPoint x: 688, startPoint y: 352, endPoint x: 700, endPoint y: 346, distance: 13.4
click at [700, 346] on div "[GEOGRAPHIC_DATA]" at bounding box center [708, 354] width 374 height 598
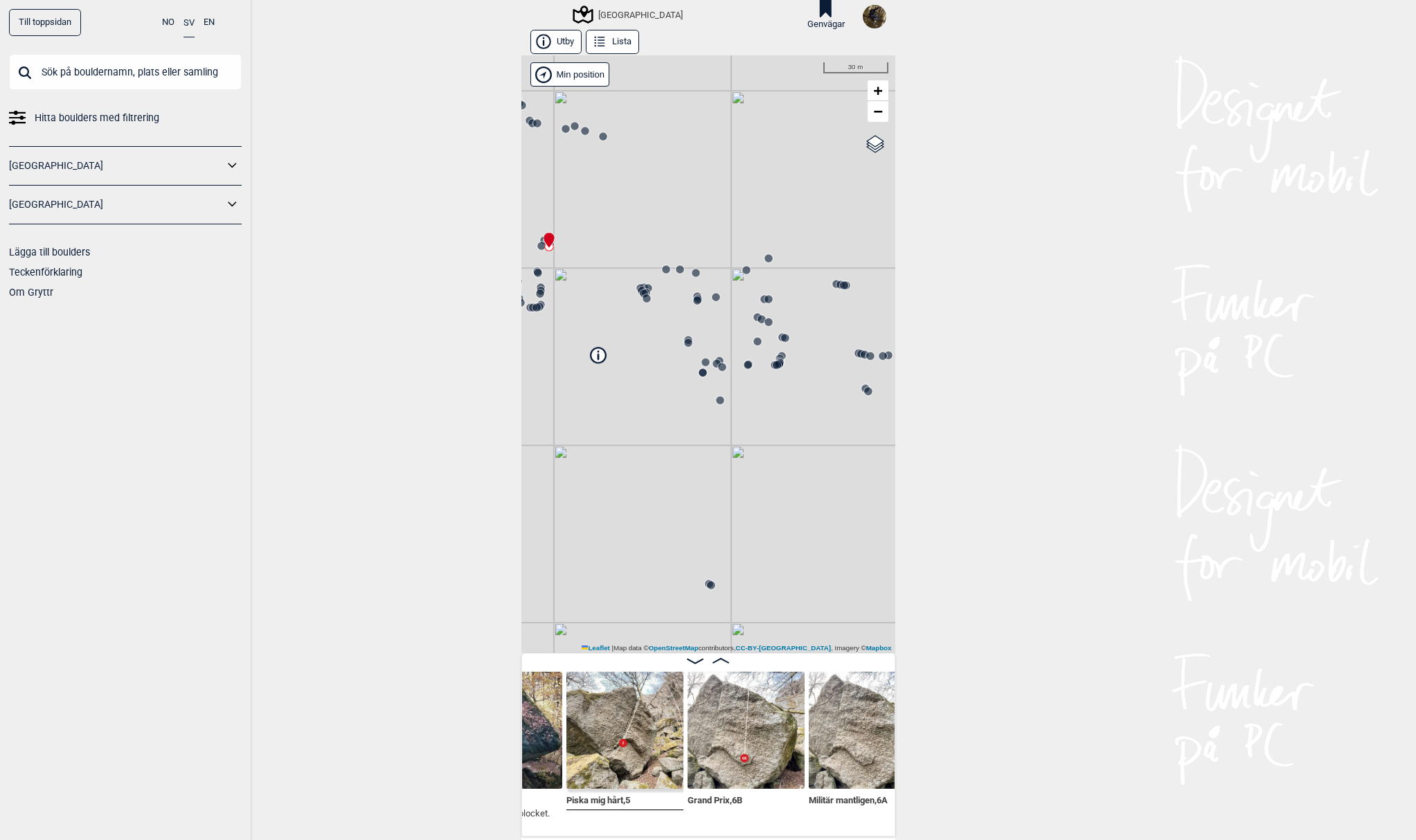
drag, startPoint x: 722, startPoint y: 362, endPoint x: 746, endPoint y: 147, distance: 216.3
click at [746, 147] on div "[GEOGRAPHIC_DATA]" at bounding box center [708, 354] width 374 height 598
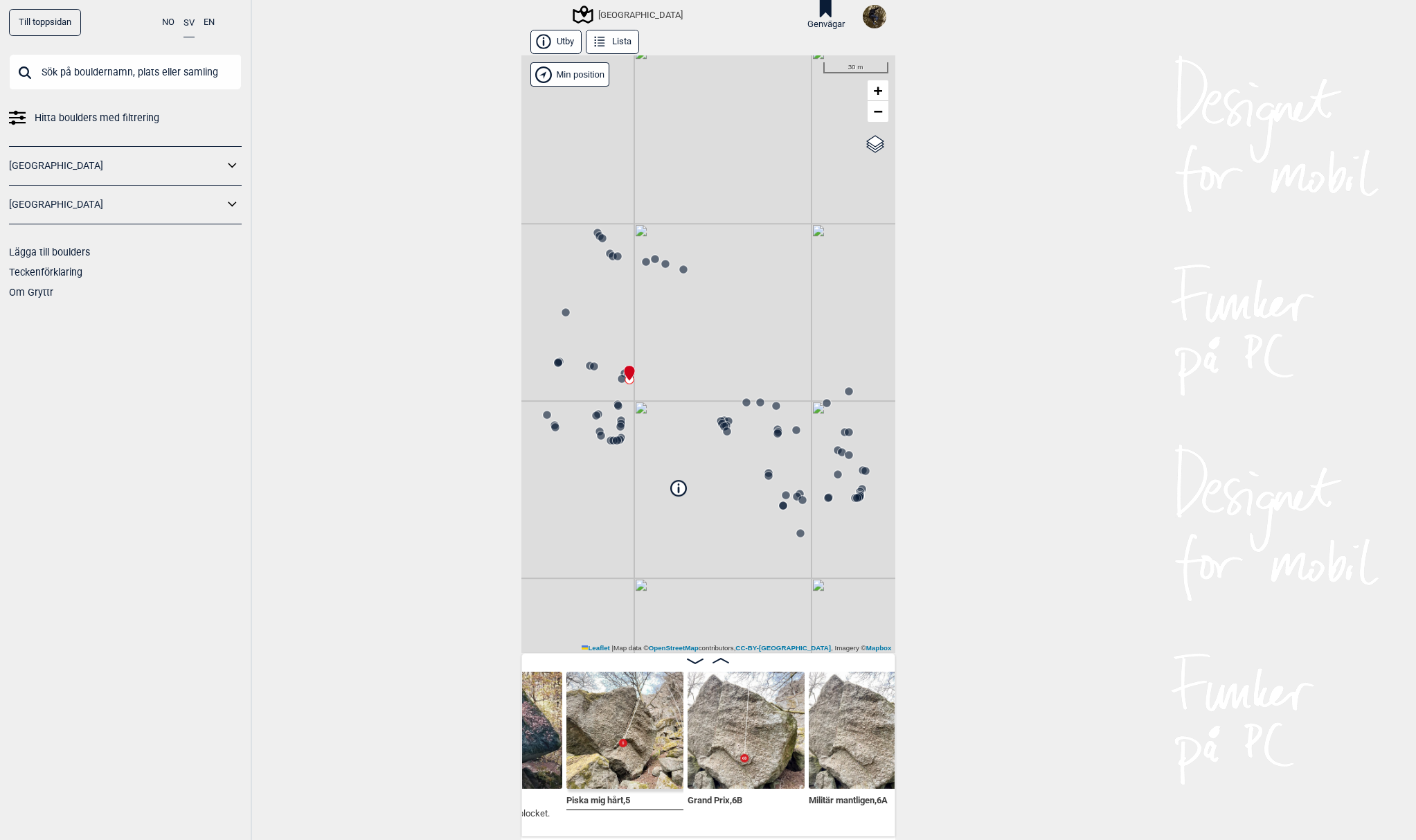
drag, startPoint x: 736, startPoint y: 207, endPoint x: 785, endPoint y: 423, distance: 221.5
click at [785, 423] on div "[GEOGRAPHIC_DATA]" at bounding box center [708, 354] width 374 height 598
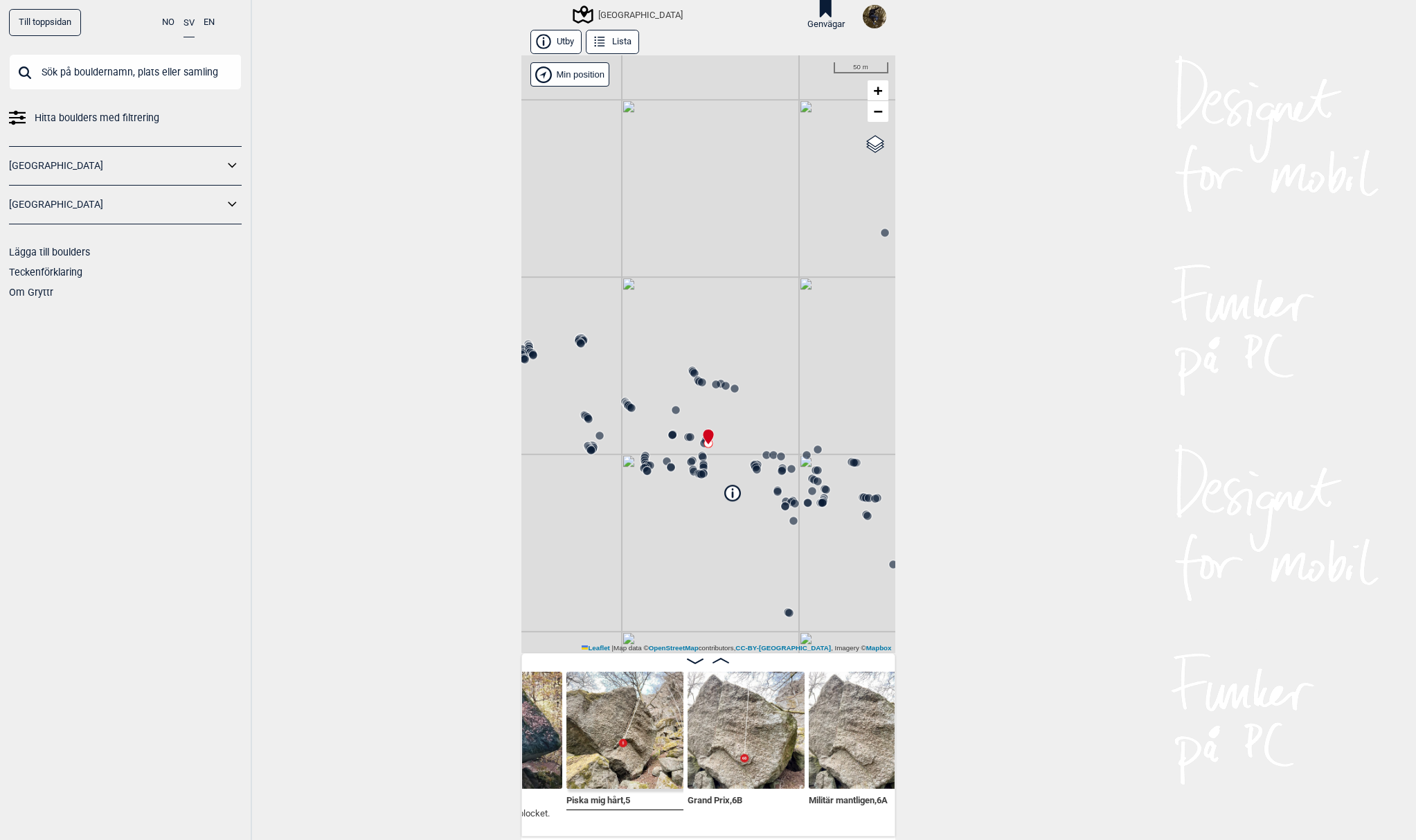
drag, startPoint x: 689, startPoint y: 452, endPoint x: 755, endPoint y: 460, distance: 66.5
click at [755, 460] on icon at bounding box center [757, 464] width 11 height 11
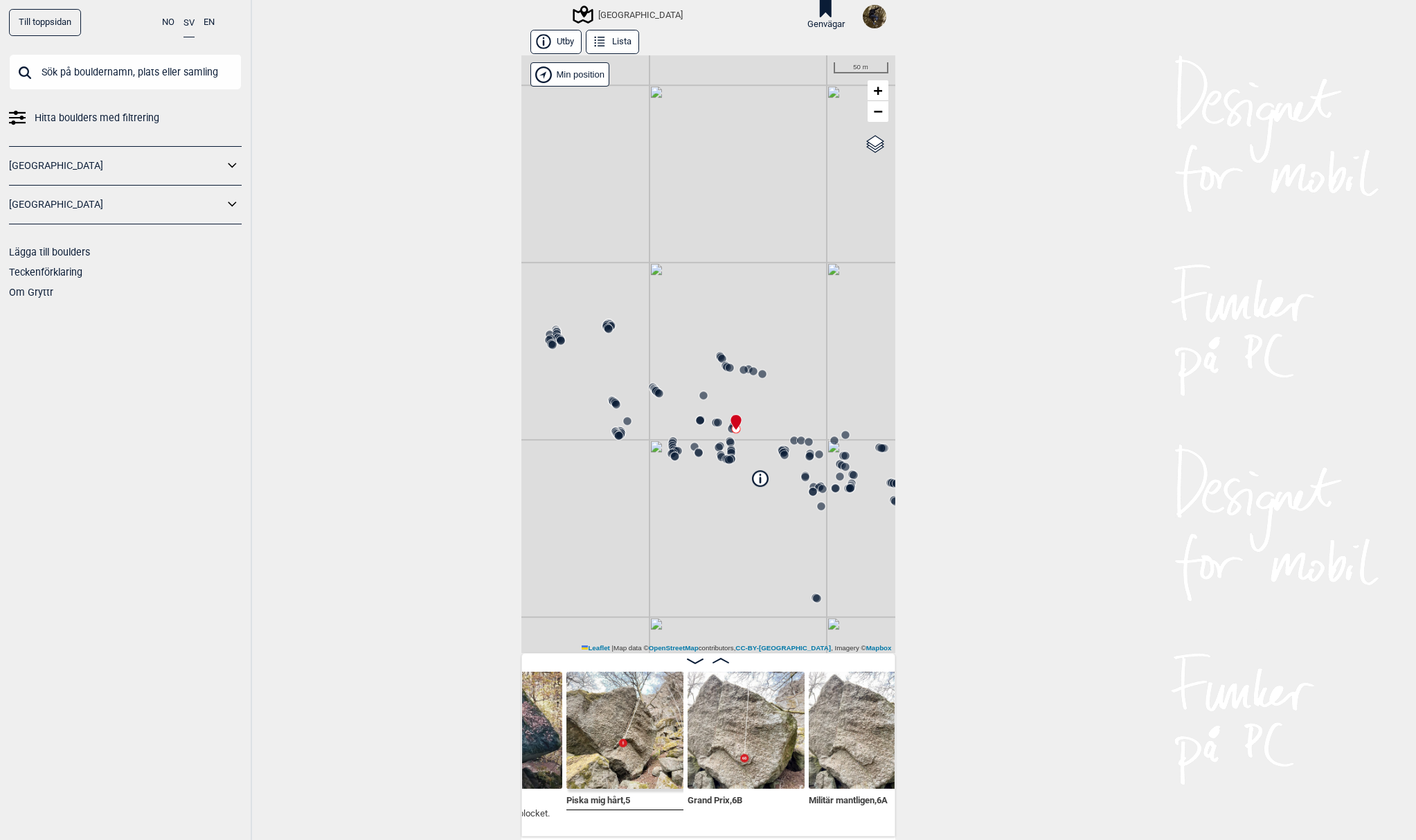
drag, startPoint x: 634, startPoint y: 388, endPoint x: 661, endPoint y: 374, distance: 30.4
click at [661, 374] on div "[GEOGRAPHIC_DATA]" at bounding box center [708, 354] width 374 height 598
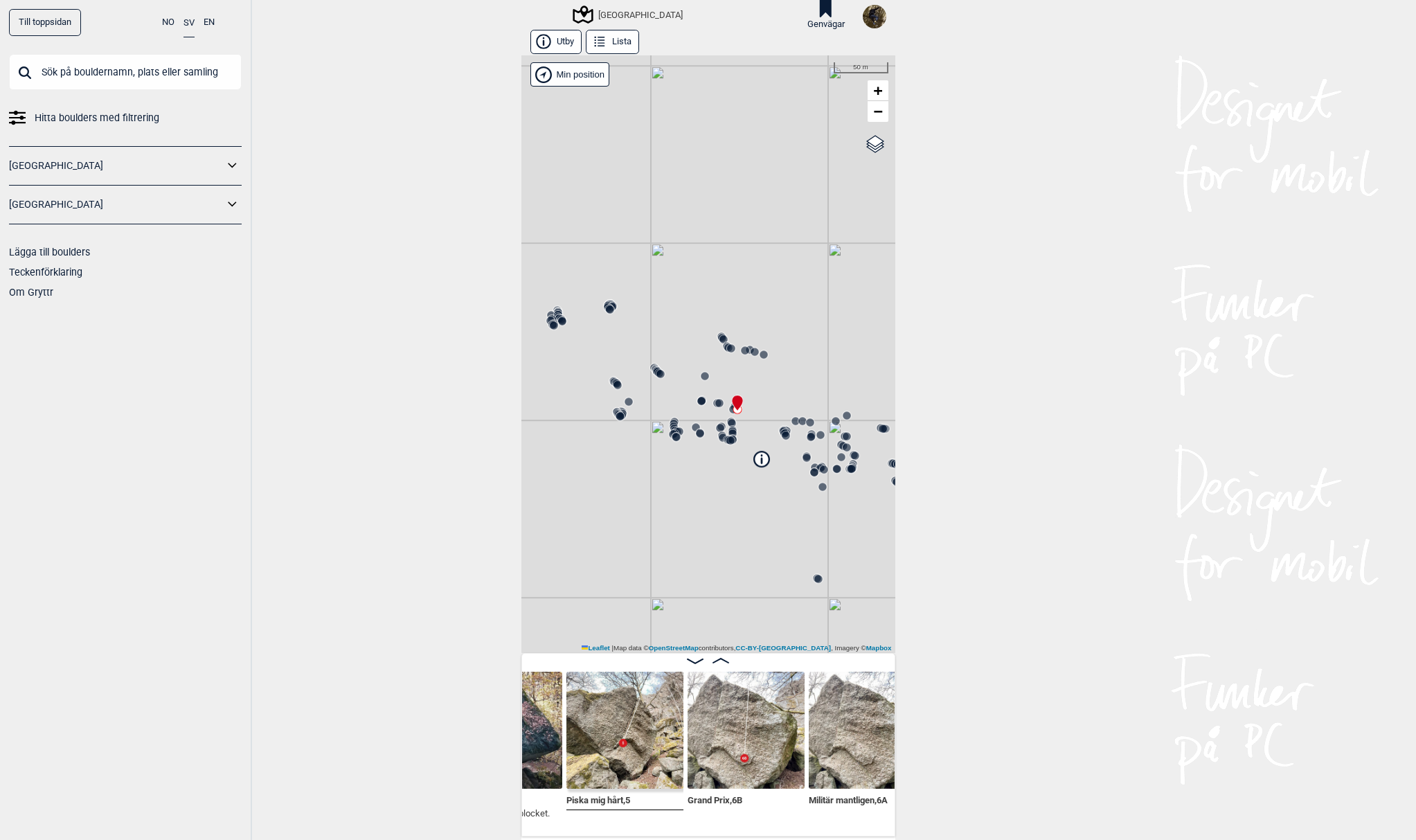
drag, startPoint x: 666, startPoint y: 357, endPoint x: 664, endPoint y: 345, distance: 12.2
click at [666, 346] on div "[GEOGRAPHIC_DATA]" at bounding box center [708, 354] width 374 height 598
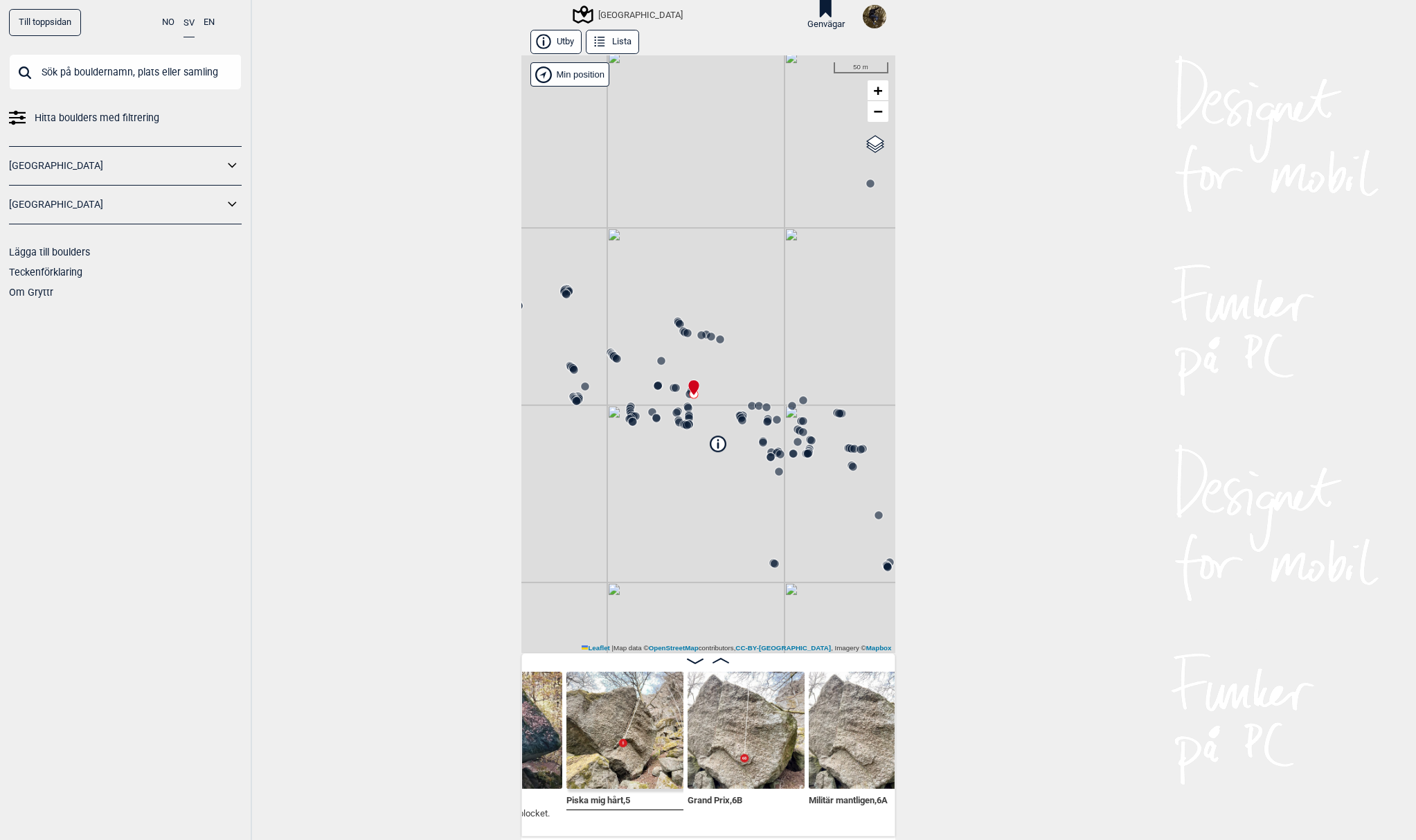
drag, startPoint x: 624, startPoint y: 324, endPoint x: 580, endPoint y: 310, distance: 46.2
click at [580, 310] on div "[GEOGRAPHIC_DATA]" at bounding box center [708, 354] width 374 height 598
click at [570, 372] on circle at bounding box center [574, 370] width 8 height 8
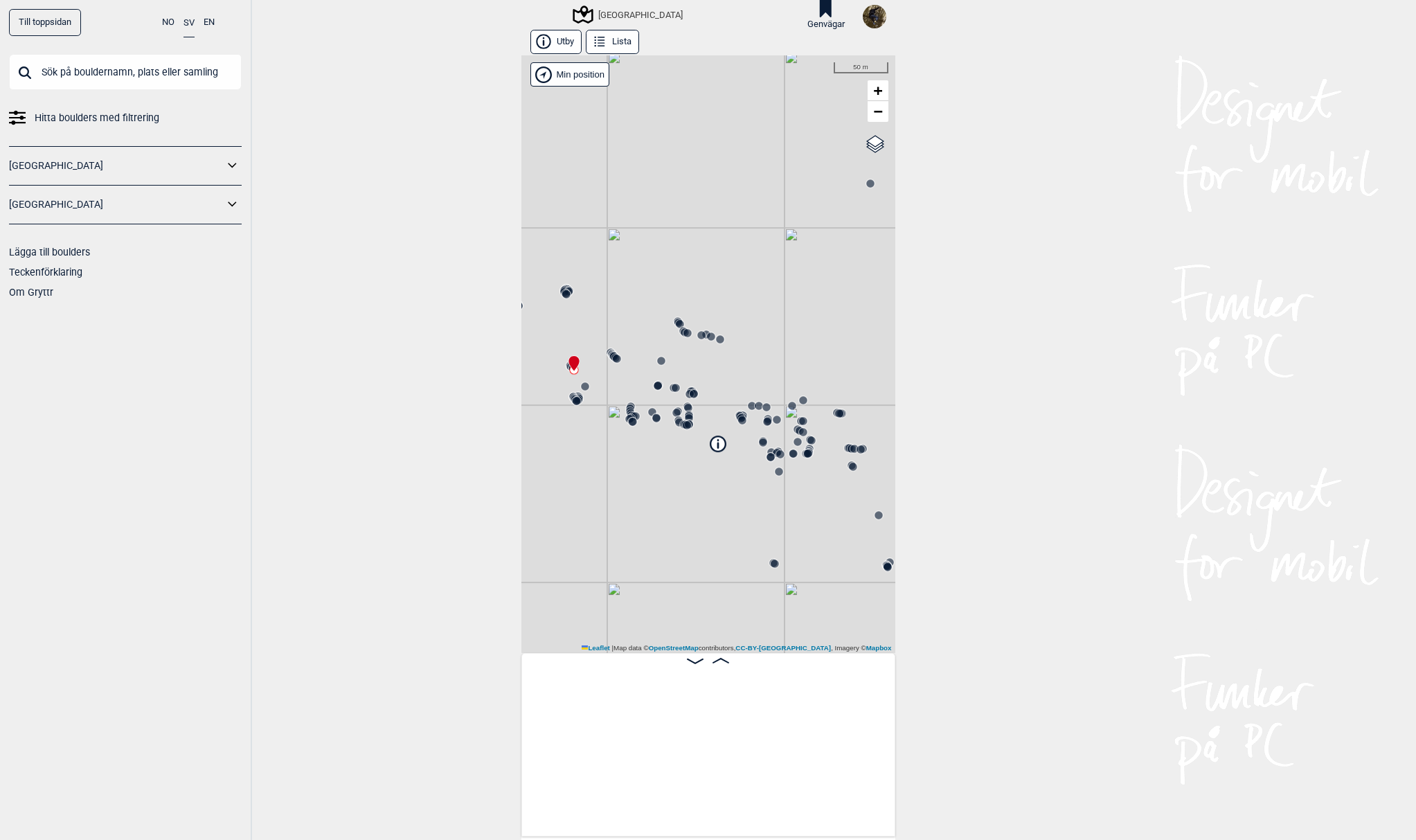
scroll to position [0, 5754]
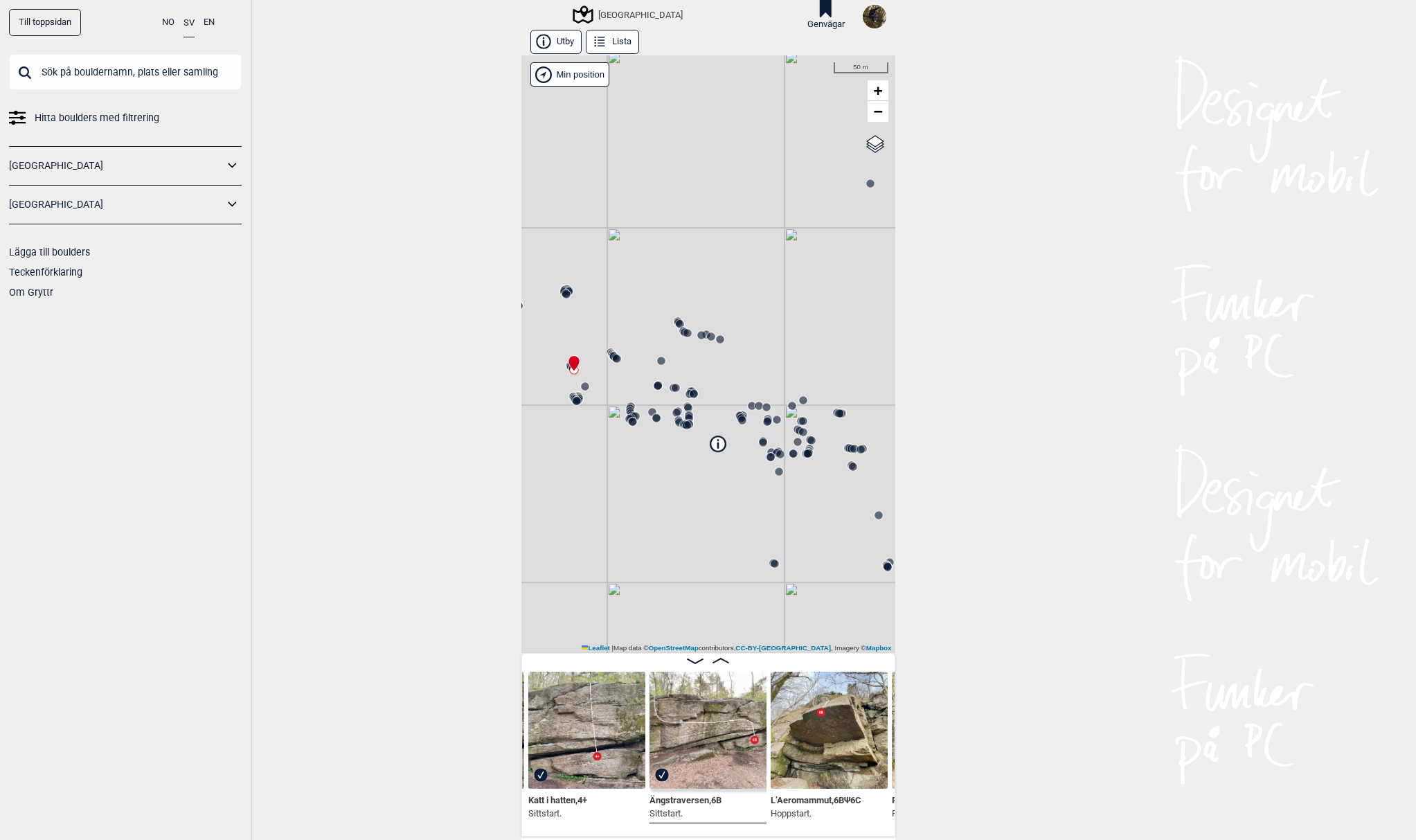
click at [609, 355] on icon at bounding box center [614, 356] width 11 height 11
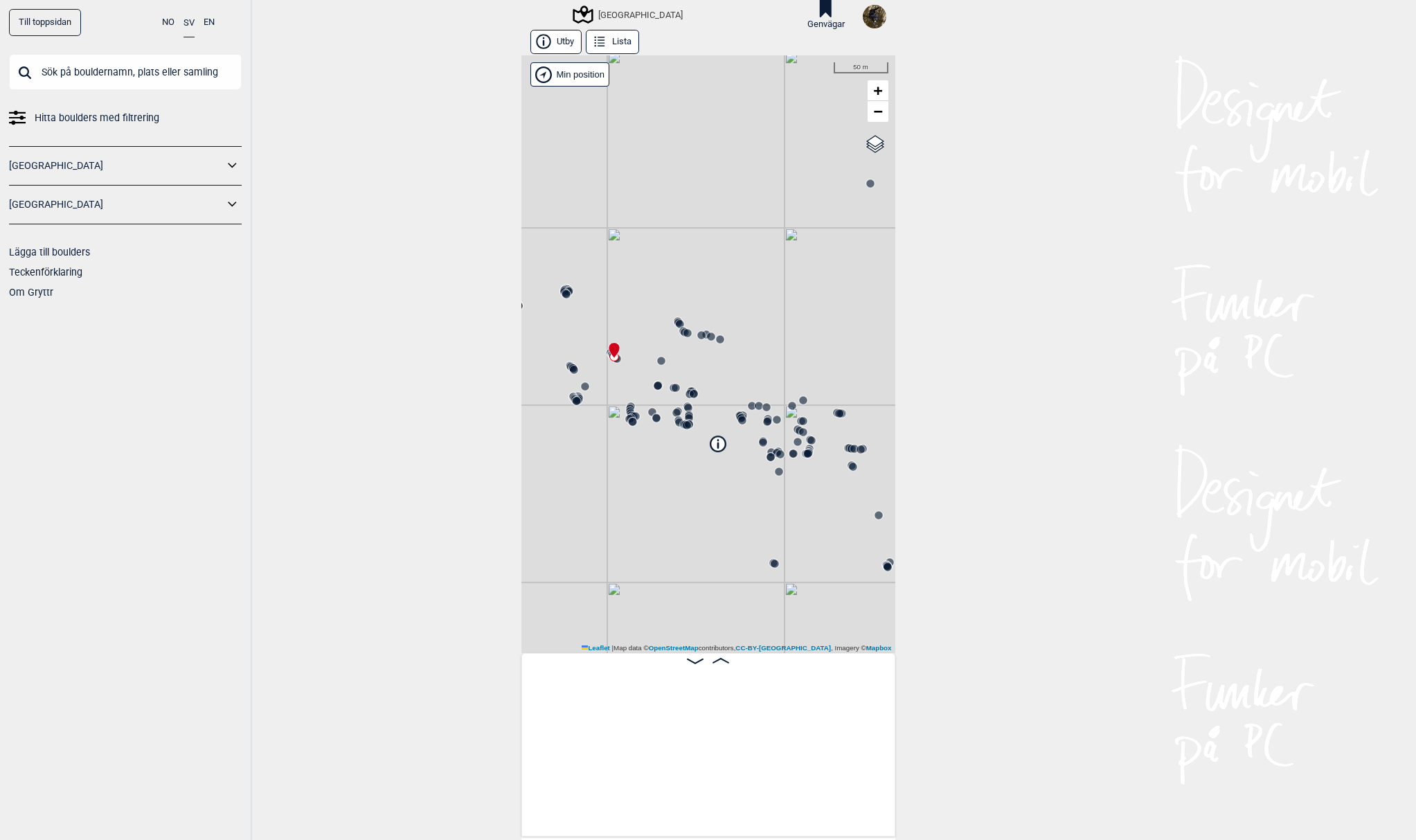
scroll to position [0, 6716]
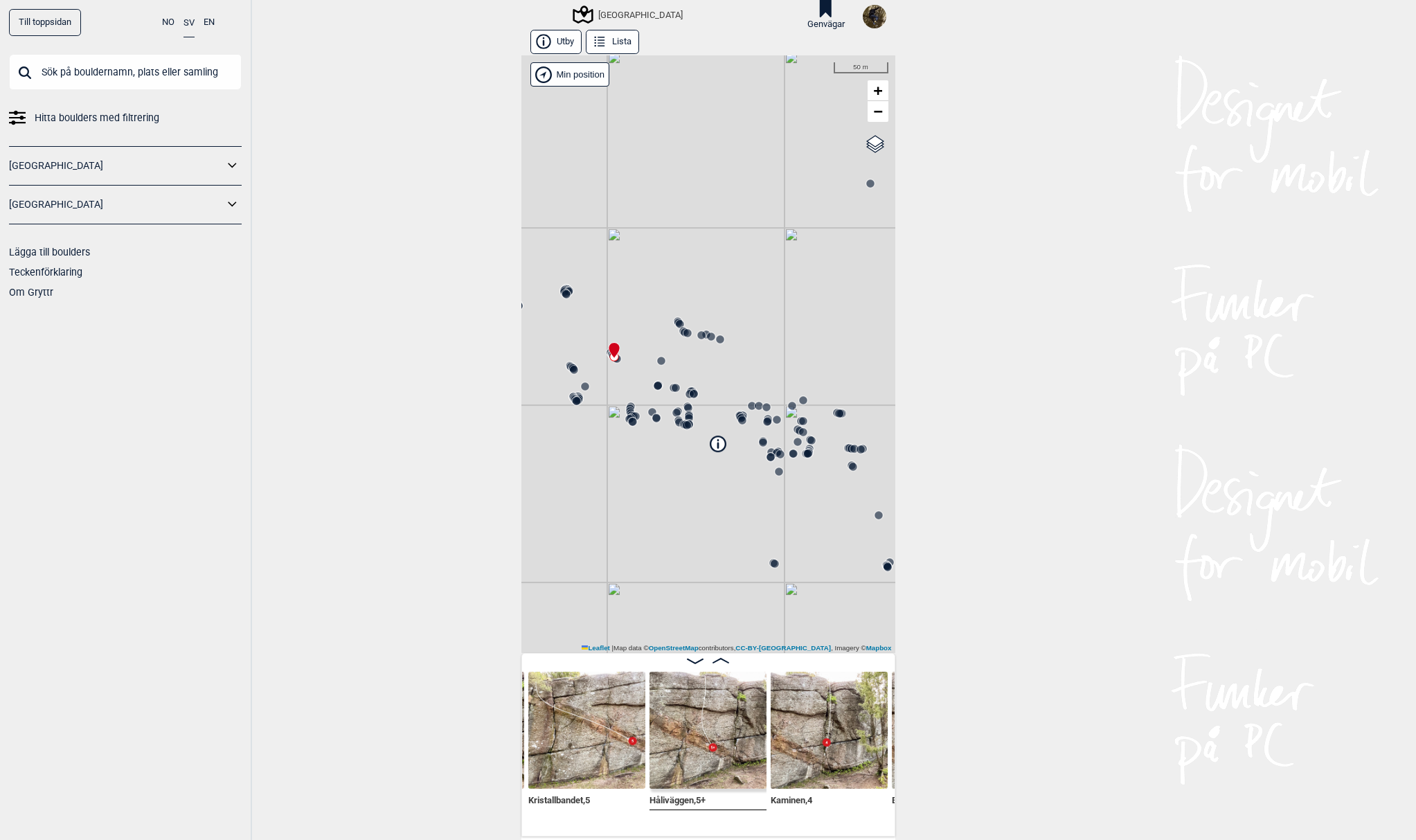
click at [688, 392] on icon at bounding box center [693, 393] width 11 height 11
